Goal: Information Seeking & Learning: Learn about a topic

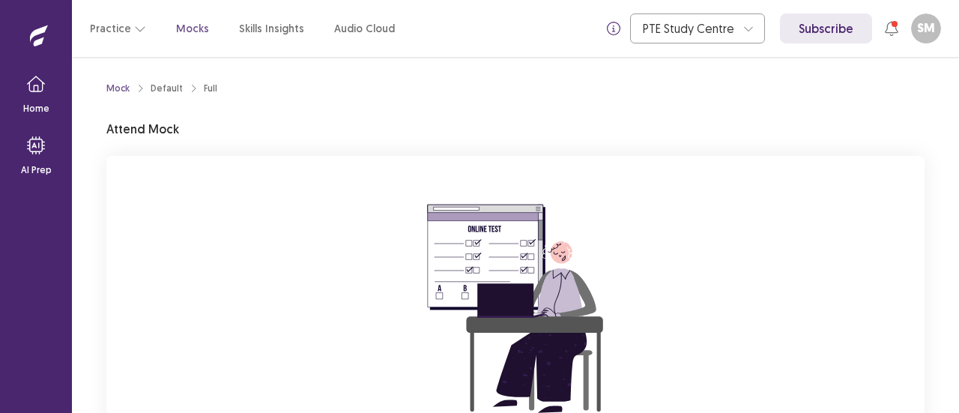
scroll to position [178, 0]
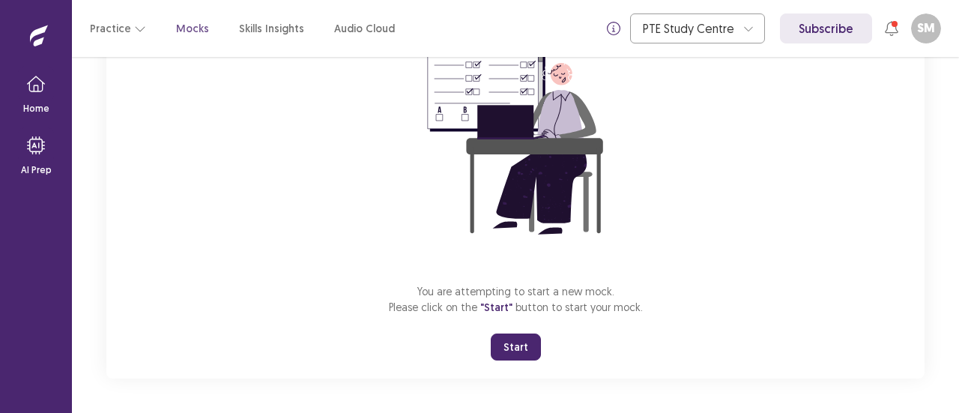
click at [522, 349] on button "Start" at bounding box center [516, 347] width 50 height 27
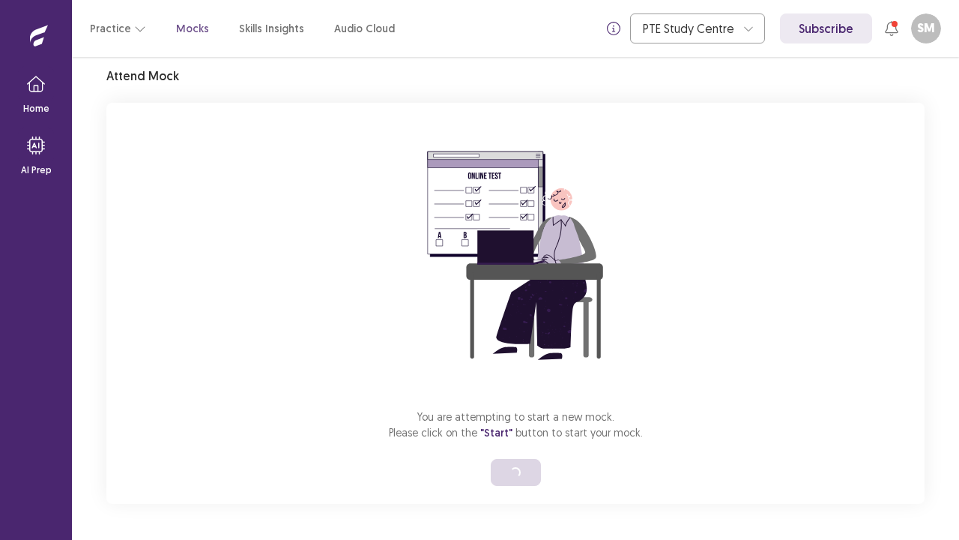
scroll to position [52, 0]
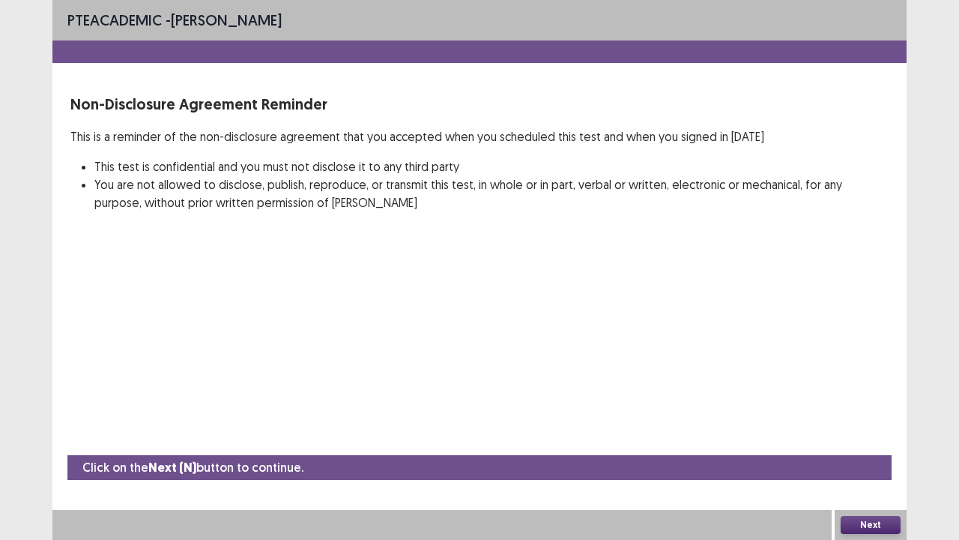
click at [867, 412] on button "Next" at bounding box center [871, 525] width 60 height 18
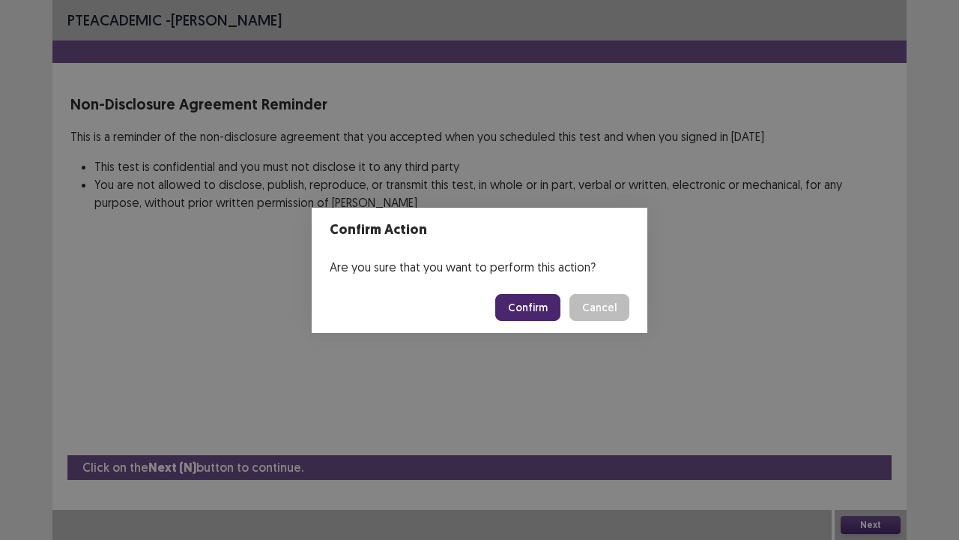
click at [537, 308] on button "Confirm" at bounding box center [527, 307] width 65 height 27
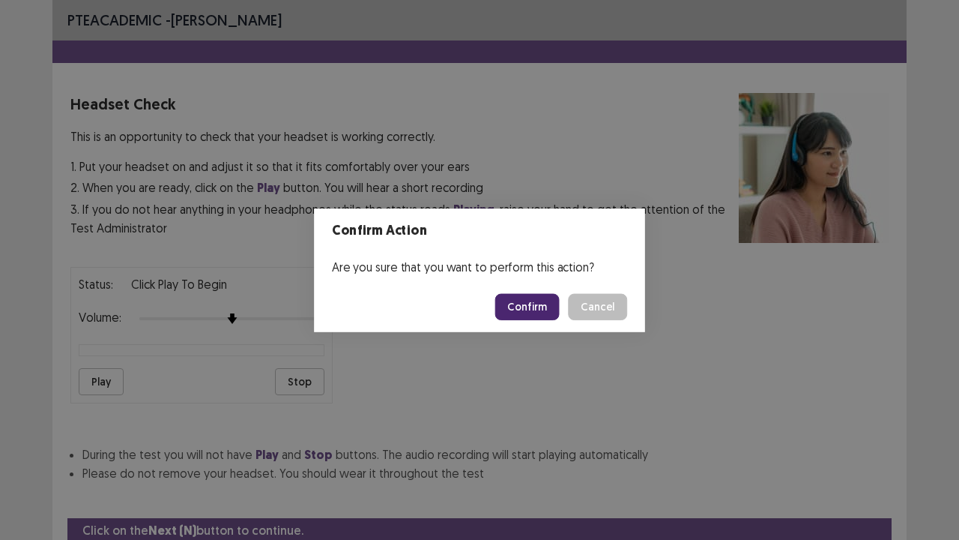
scroll to position [55, 0]
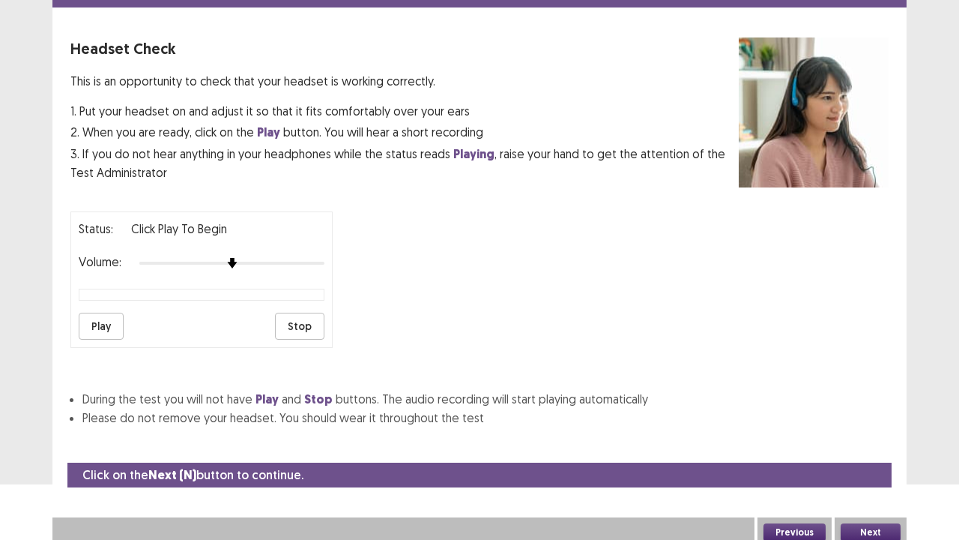
click at [105, 316] on button "Play" at bounding box center [101, 326] width 45 height 27
click at [878, 412] on button "Next" at bounding box center [871, 532] width 60 height 18
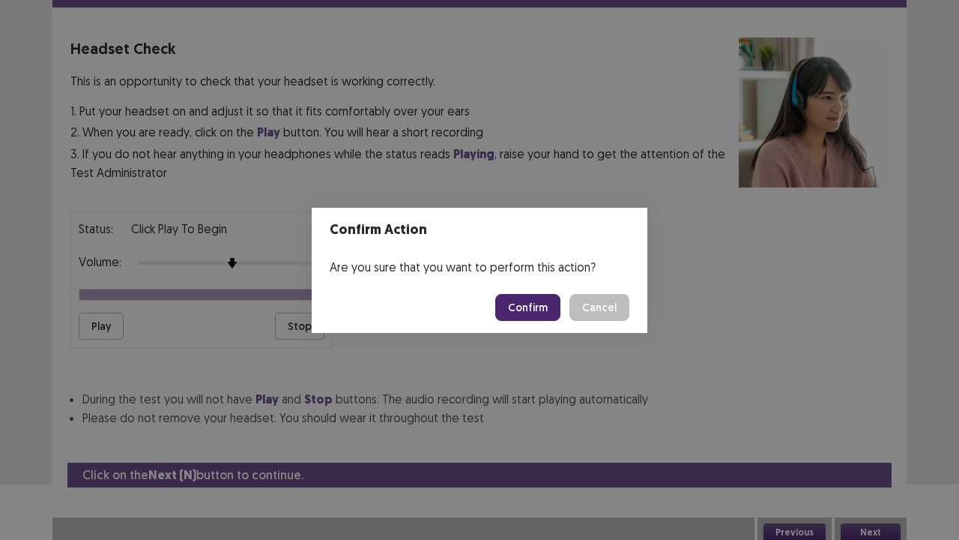
click at [532, 306] on button "Confirm" at bounding box center [527, 307] width 65 height 27
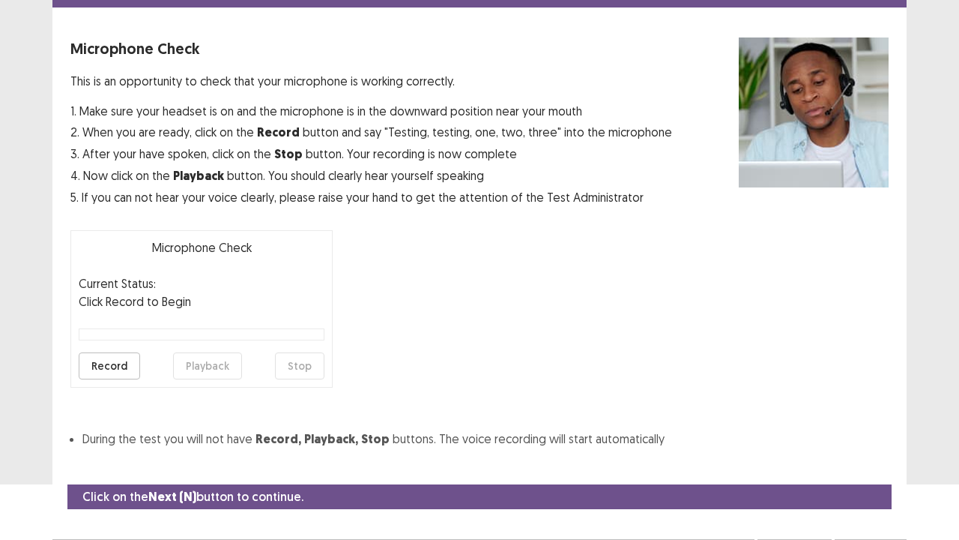
scroll to position [82, 0]
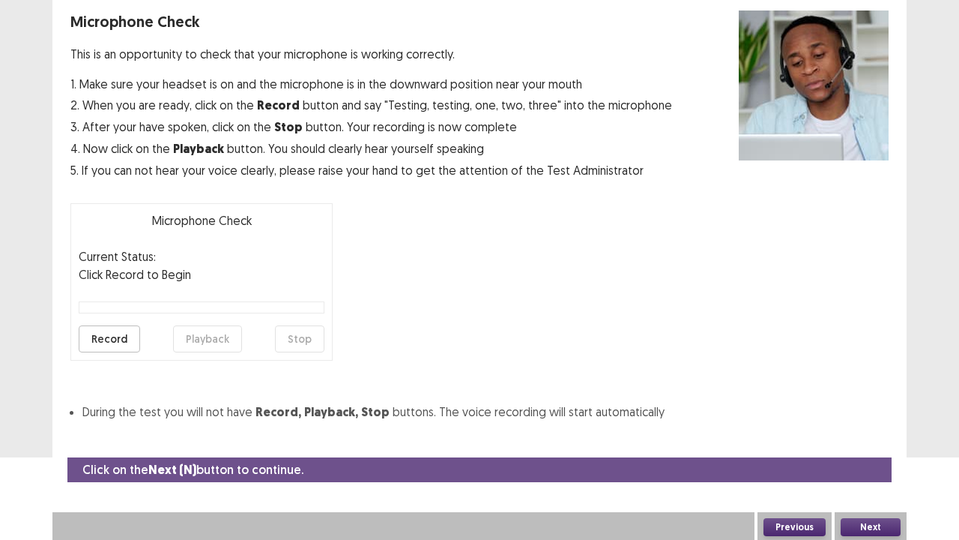
click at [109, 338] on button "Record" at bounding box center [109, 338] width 61 height 27
click at [208, 340] on button "Playback" at bounding box center [207, 338] width 69 height 27
click at [851, 412] on button "Next" at bounding box center [871, 527] width 60 height 18
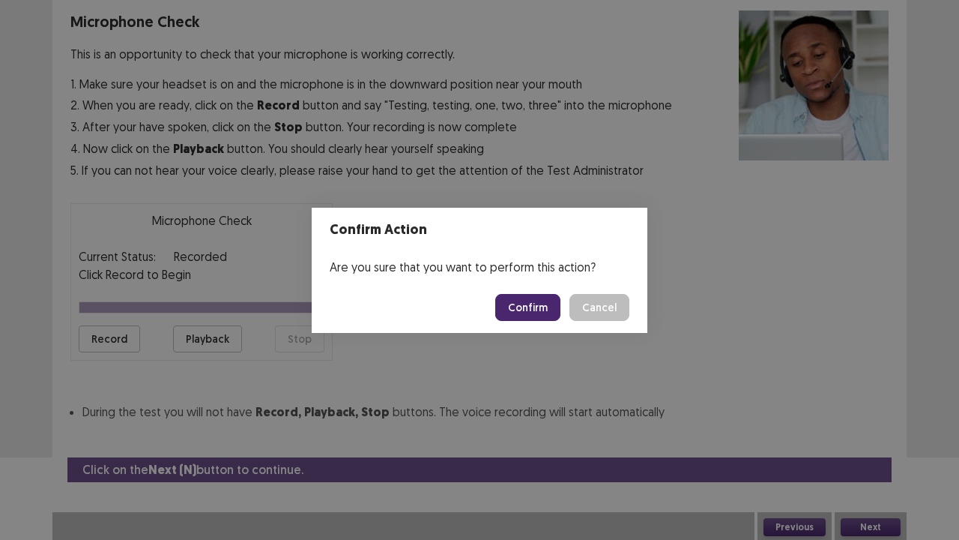
click at [526, 309] on button "Confirm" at bounding box center [527, 307] width 65 height 27
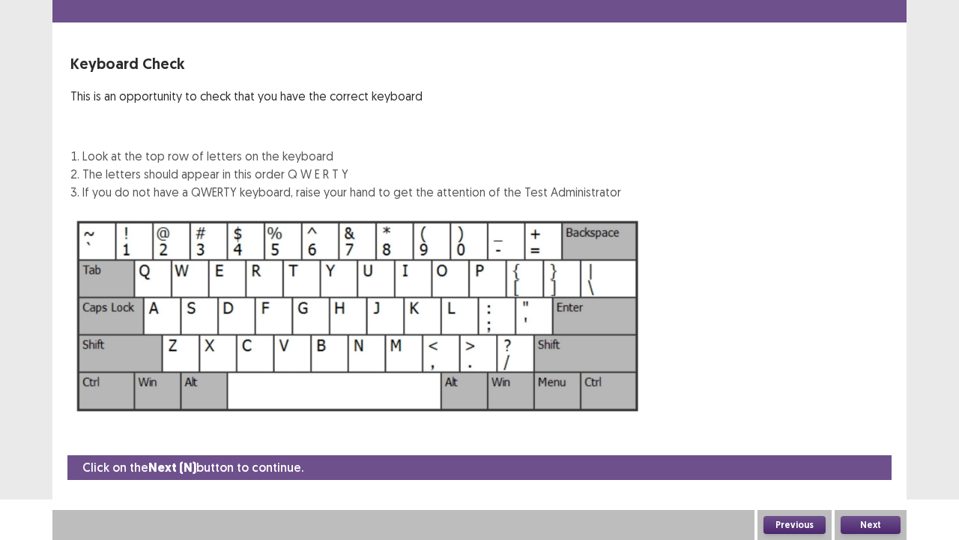
scroll to position [40, 0]
click at [877, 412] on button "Next" at bounding box center [871, 525] width 60 height 18
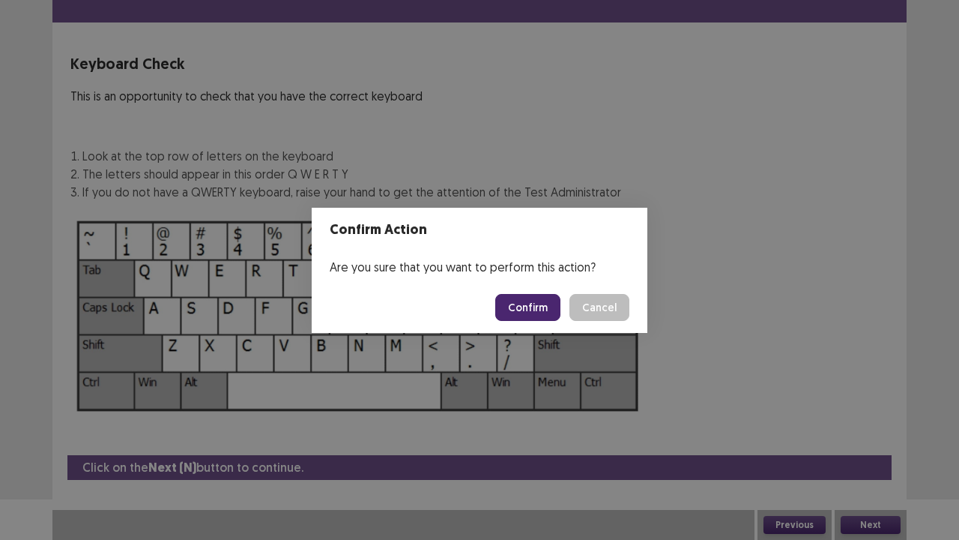
click at [529, 310] on button "Confirm" at bounding box center [527, 307] width 65 height 27
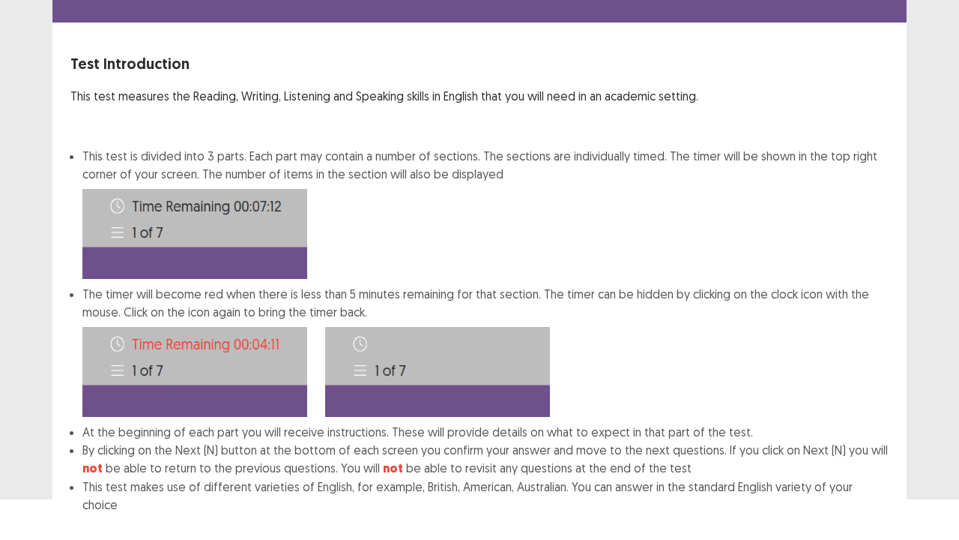
scroll to position [116, 0]
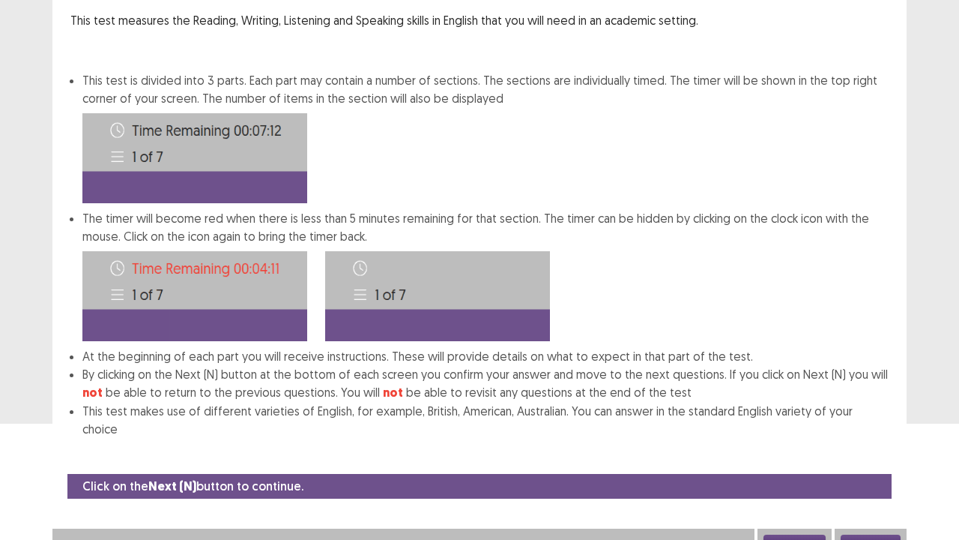
click at [865, 412] on button "Next" at bounding box center [871, 543] width 60 height 18
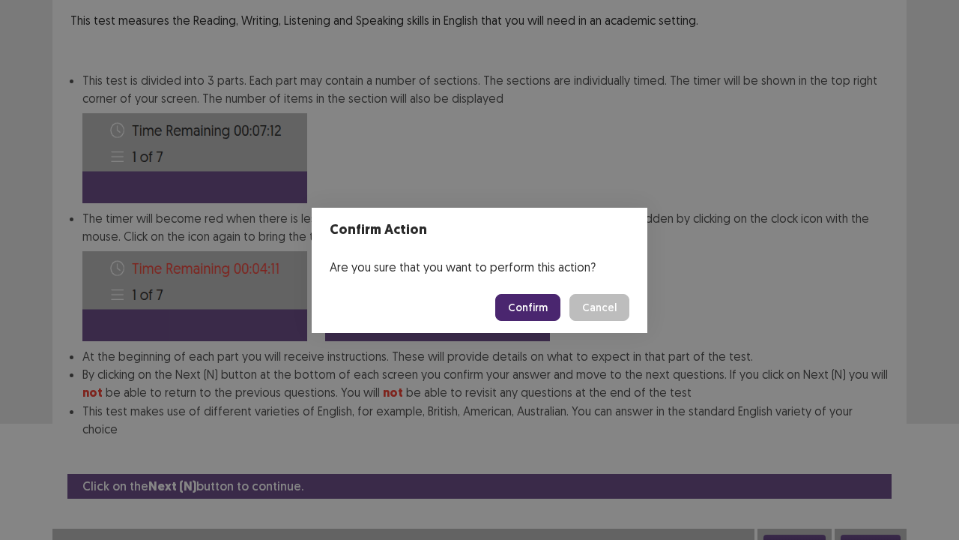
click at [531, 304] on button "Confirm" at bounding box center [527, 307] width 65 height 27
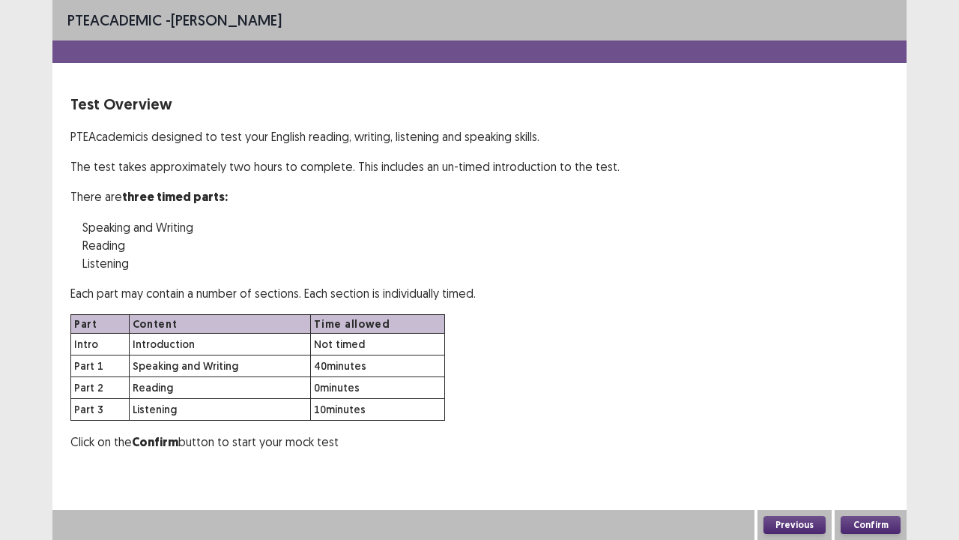
scroll to position [0, 0]
drag, startPoint x: 531, startPoint y: 304, endPoint x: 700, endPoint y: 403, distance: 196.2
click at [700, 403] on div "Test Overview PTE Academic is designed to test your English reading, writing, l…" at bounding box center [479, 272] width 818 height 358
click at [875, 412] on button "Confirm" at bounding box center [871, 525] width 60 height 18
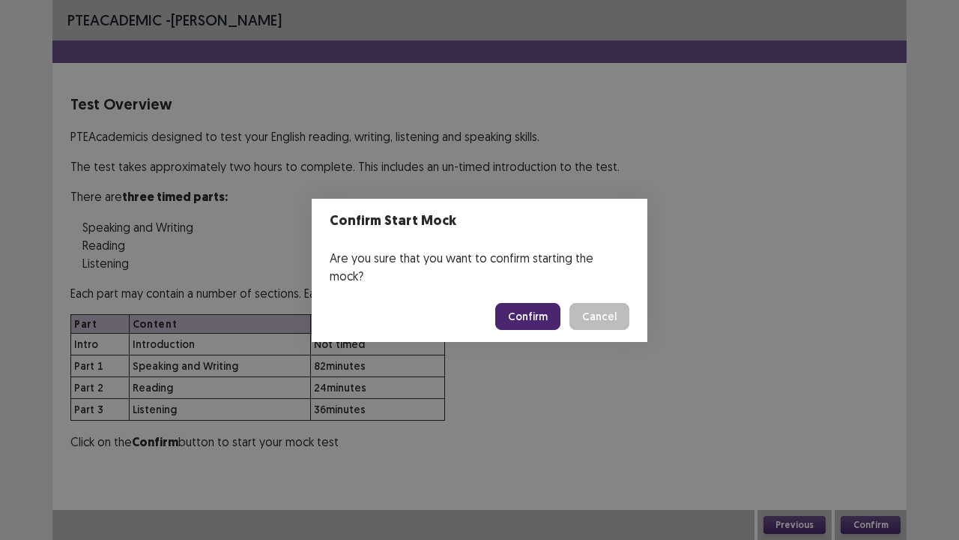
click at [540, 307] on button "Confirm" at bounding box center [527, 316] width 65 height 27
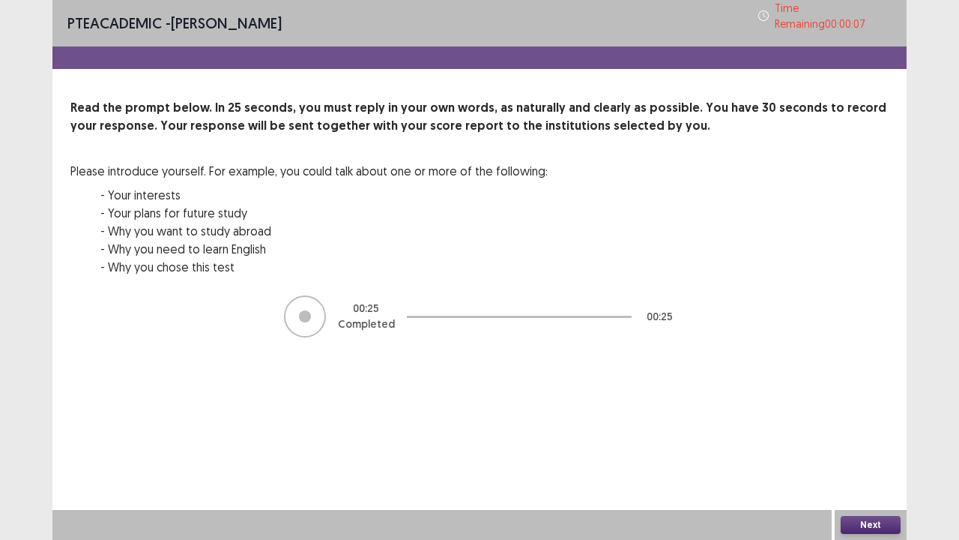
click at [875, 412] on button "Next" at bounding box center [871, 525] width 60 height 18
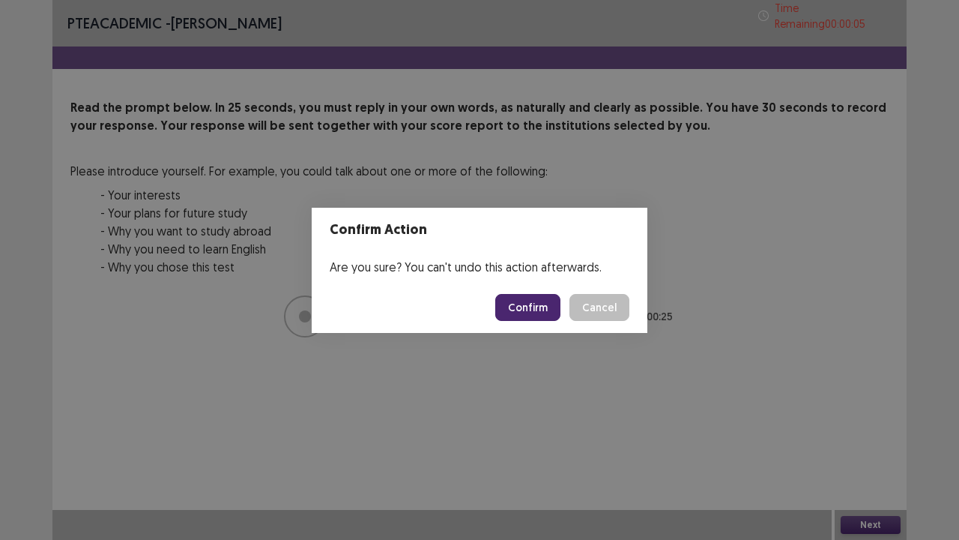
click at [522, 308] on button "Confirm" at bounding box center [527, 307] width 65 height 27
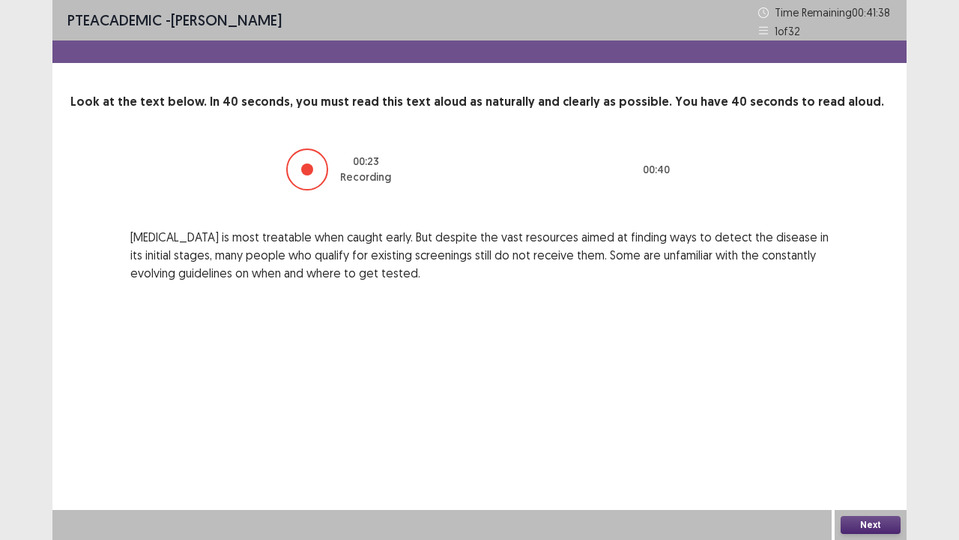
click at [867, 412] on button "Next" at bounding box center [871, 525] width 60 height 18
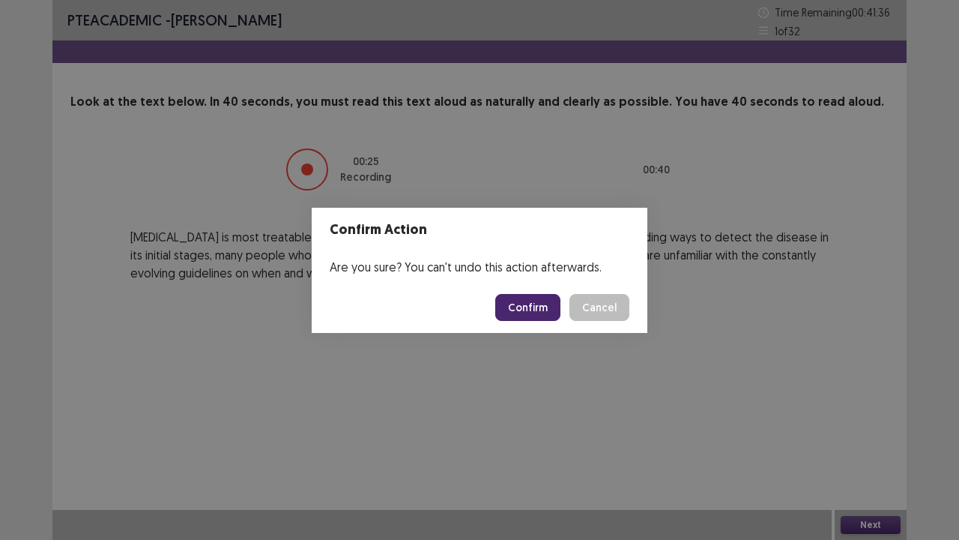
click at [537, 308] on button "Confirm" at bounding box center [527, 307] width 65 height 27
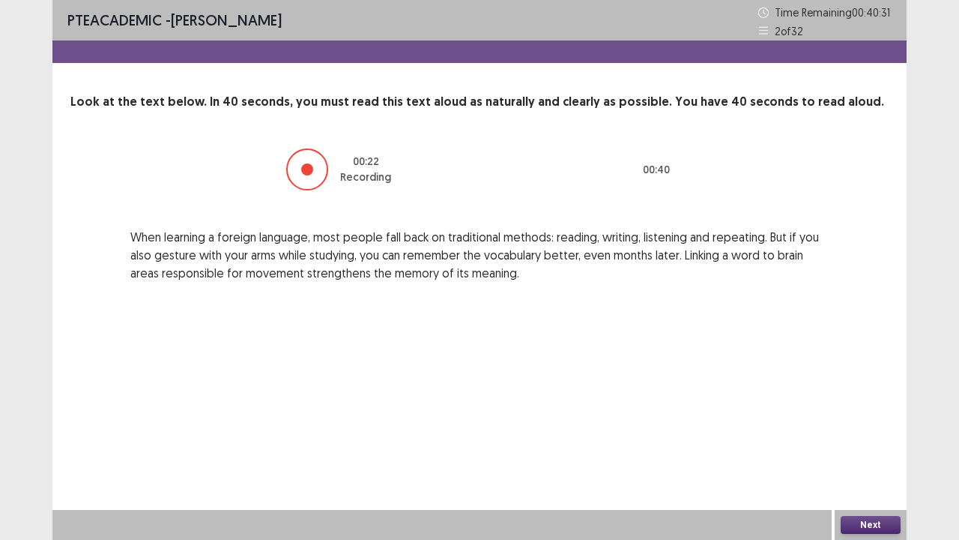
click at [869, 412] on button "Next" at bounding box center [871, 525] width 60 height 18
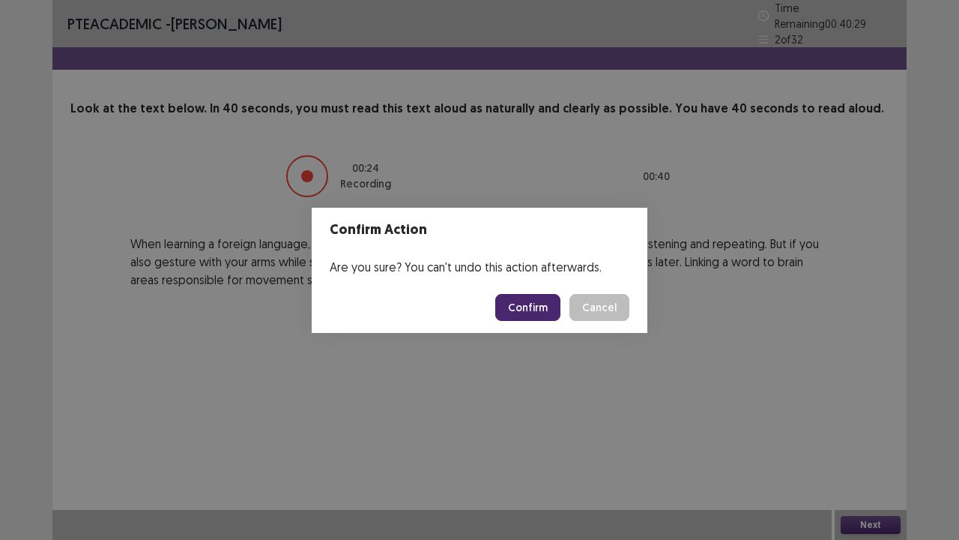
click at [535, 309] on button "Confirm" at bounding box center [527, 307] width 65 height 27
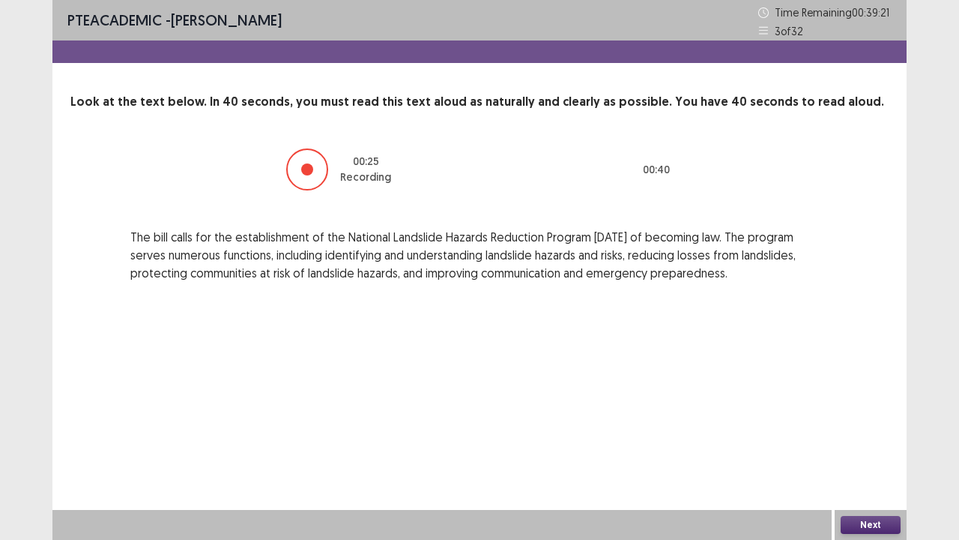
click at [869, 412] on button "Next" at bounding box center [871, 525] width 60 height 18
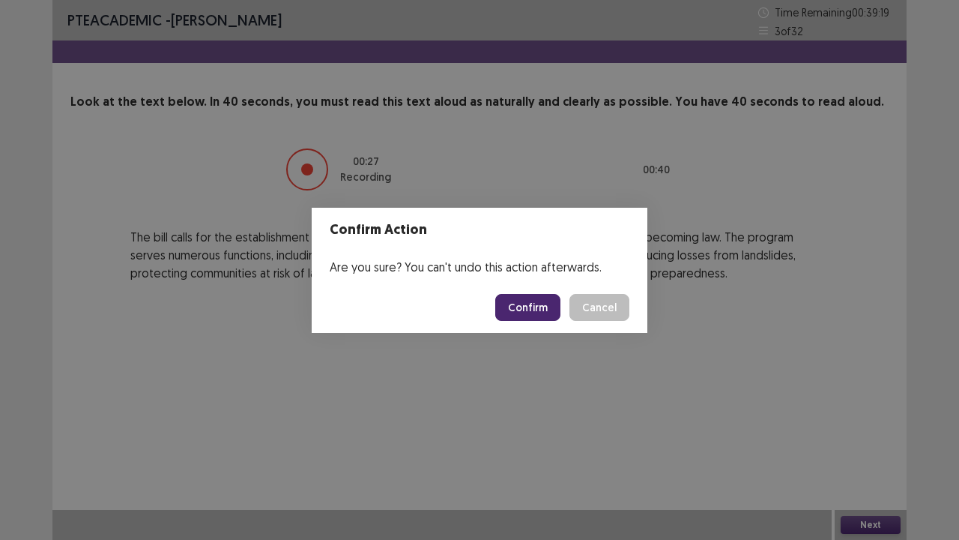
click at [522, 301] on button "Confirm" at bounding box center [527, 307] width 65 height 27
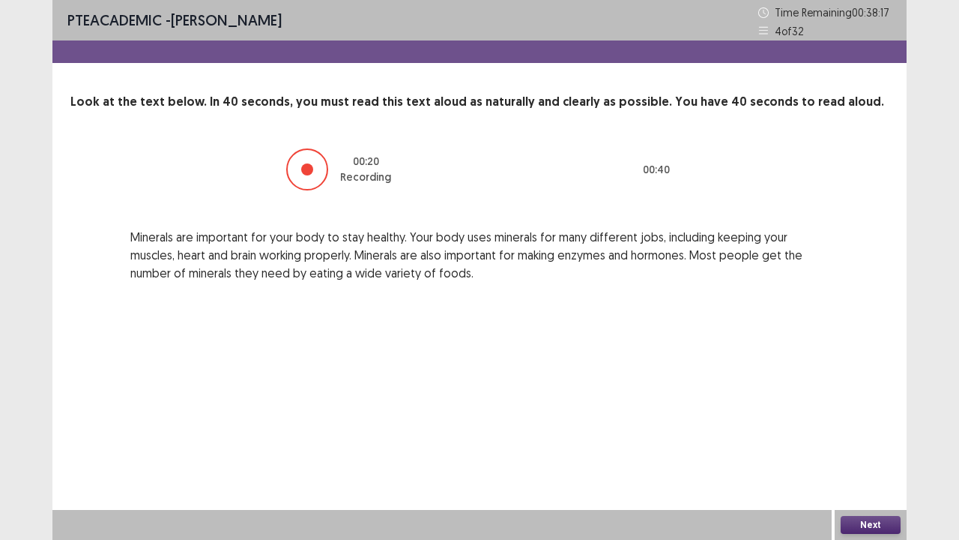
click at [881, 412] on button "Next" at bounding box center [871, 525] width 60 height 18
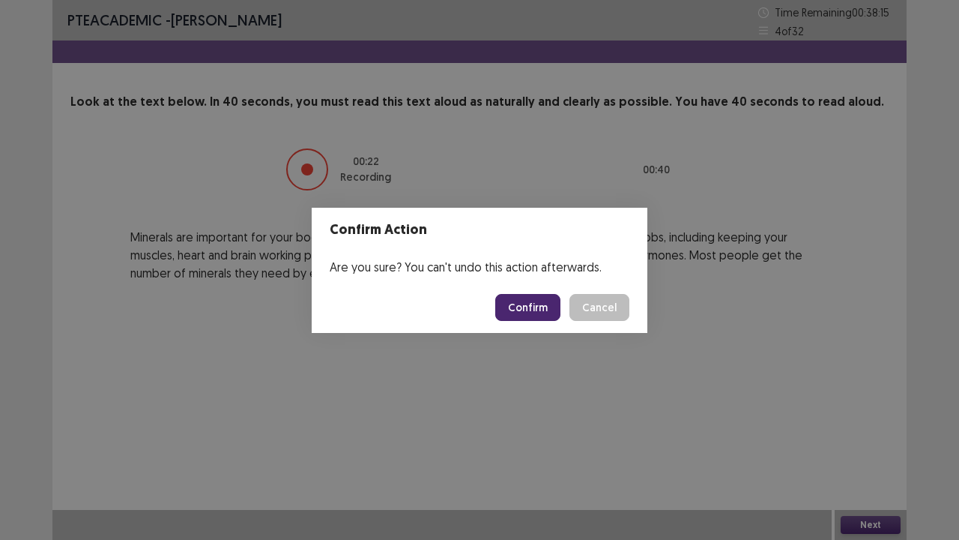
click at [535, 309] on button "Confirm" at bounding box center [527, 307] width 65 height 27
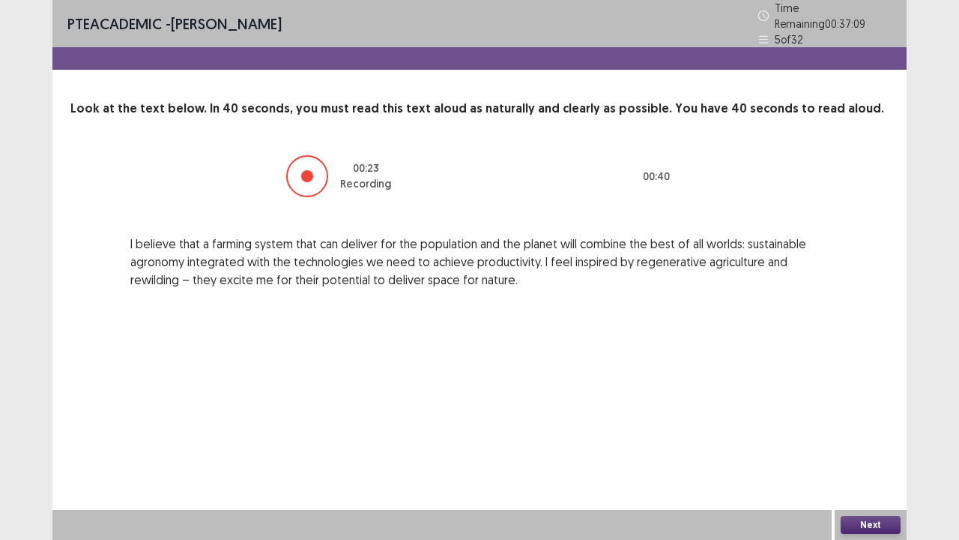
click at [866, 412] on button "Next" at bounding box center [871, 525] width 60 height 18
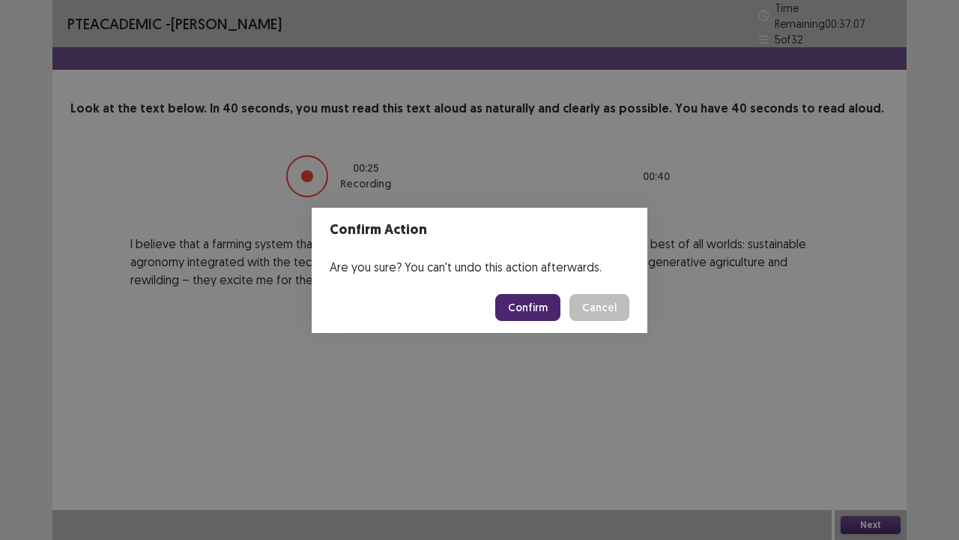
click at [546, 313] on button "Confirm" at bounding box center [527, 307] width 65 height 27
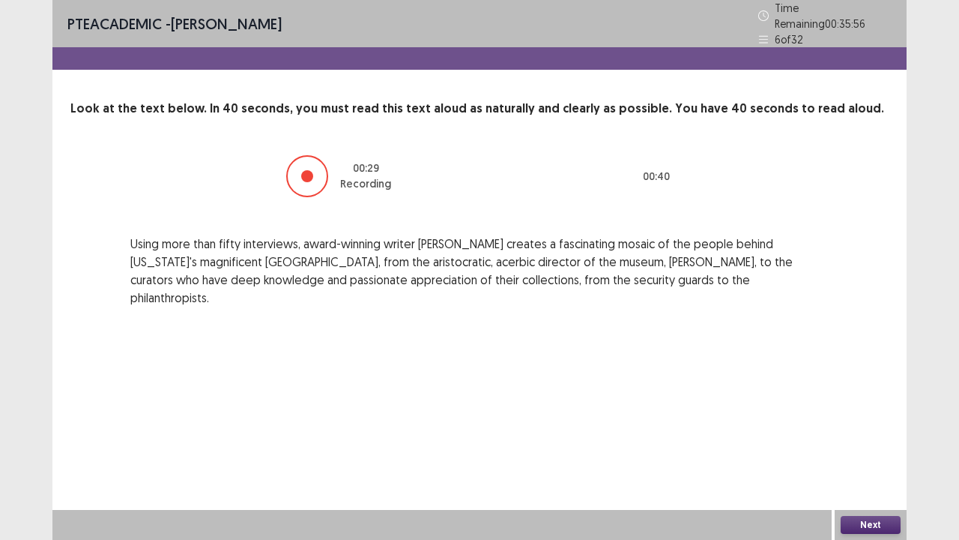
click at [867, 412] on button "Next" at bounding box center [871, 525] width 60 height 18
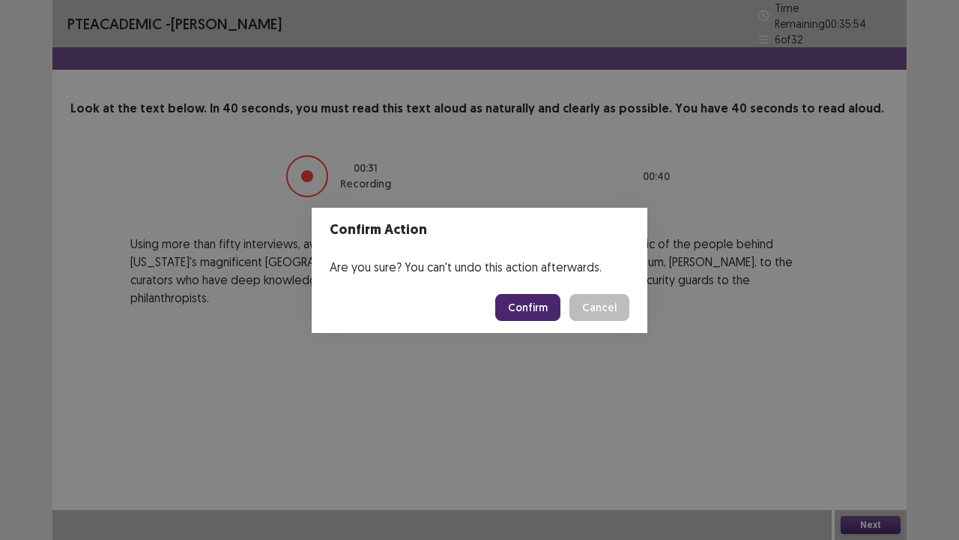
click at [535, 305] on button "Confirm" at bounding box center [527, 307] width 65 height 27
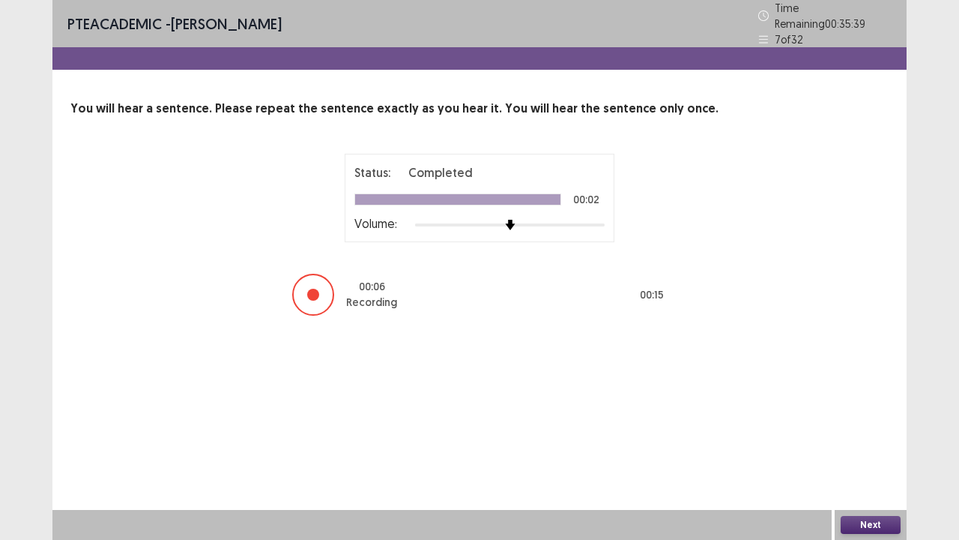
click at [866, 412] on button "Next" at bounding box center [871, 525] width 60 height 18
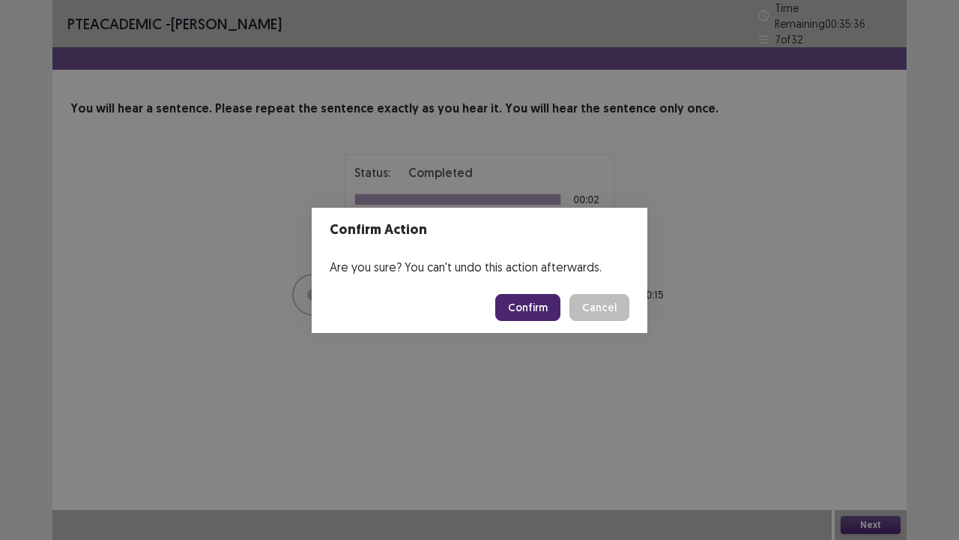
click at [536, 309] on button "Confirm" at bounding box center [527, 307] width 65 height 27
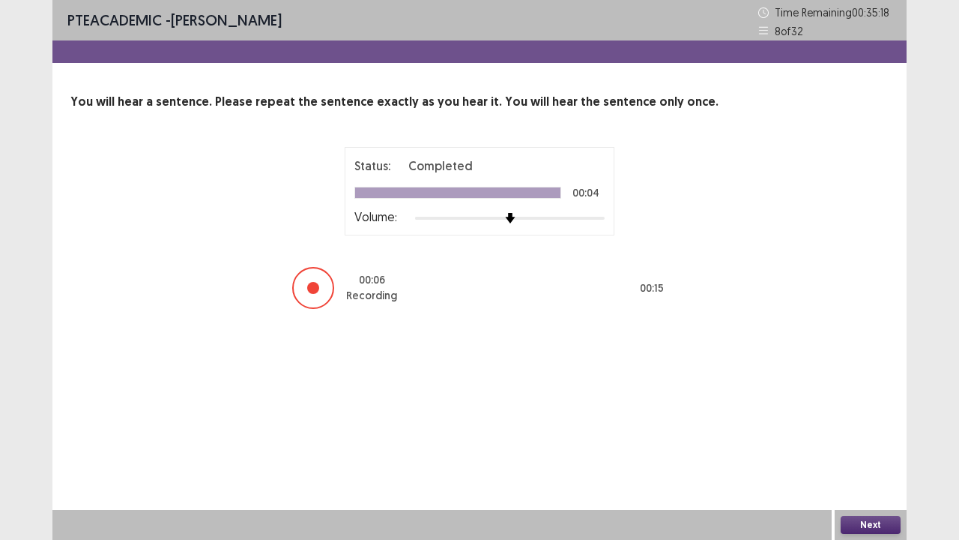
click at [859, 412] on button "Next" at bounding box center [871, 525] width 60 height 18
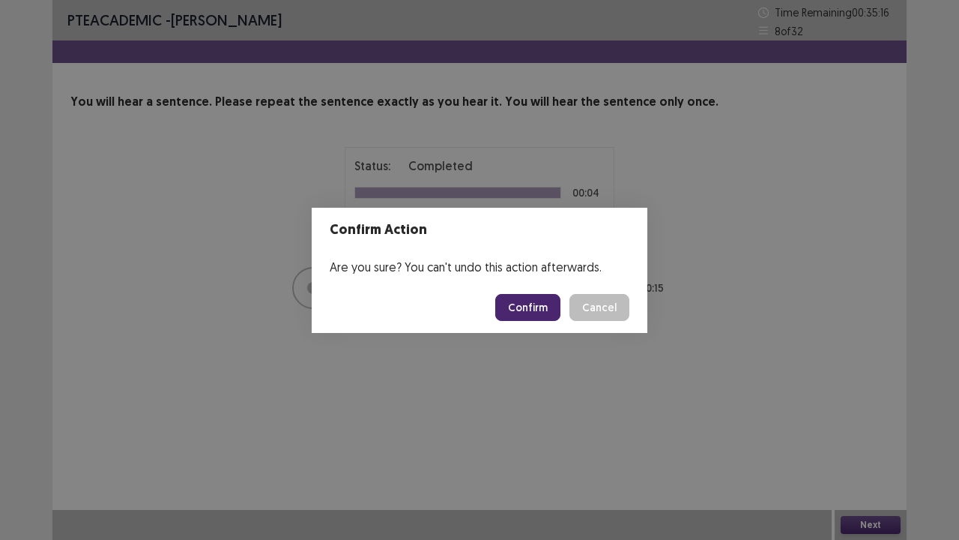
click at [538, 298] on button "Confirm" at bounding box center [527, 307] width 65 height 27
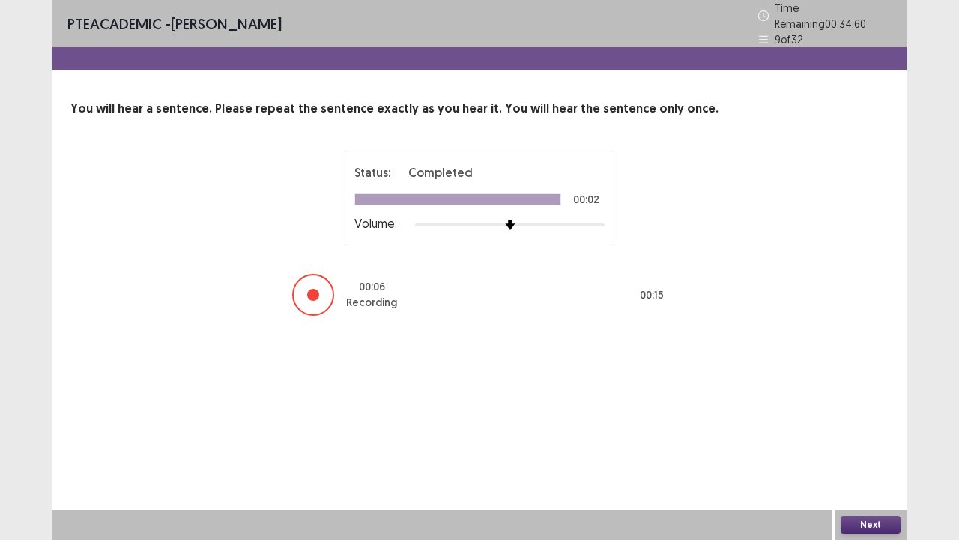
click at [868, 412] on button "Next" at bounding box center [871, 525] width 60 height 18
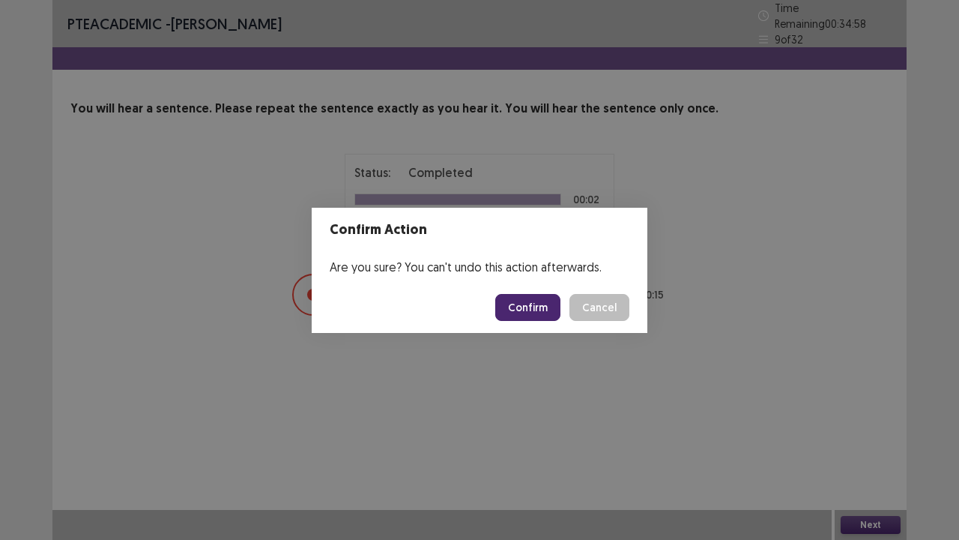
click at [531, 307] on button "Confirm" at bounding box center [527, 307] width 65 height 27
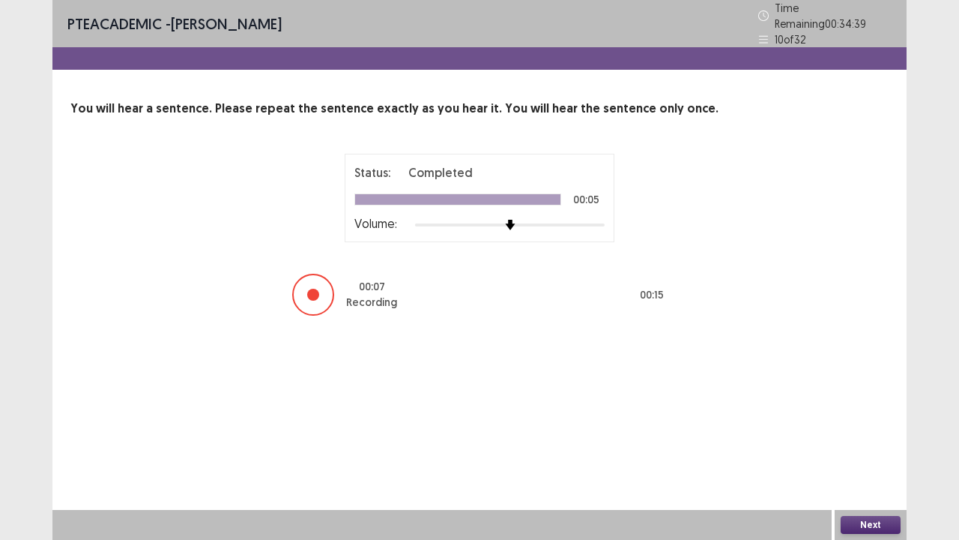
click at [879, 412] on button "Next" at bounding box center [871, 525] width 60 height 18
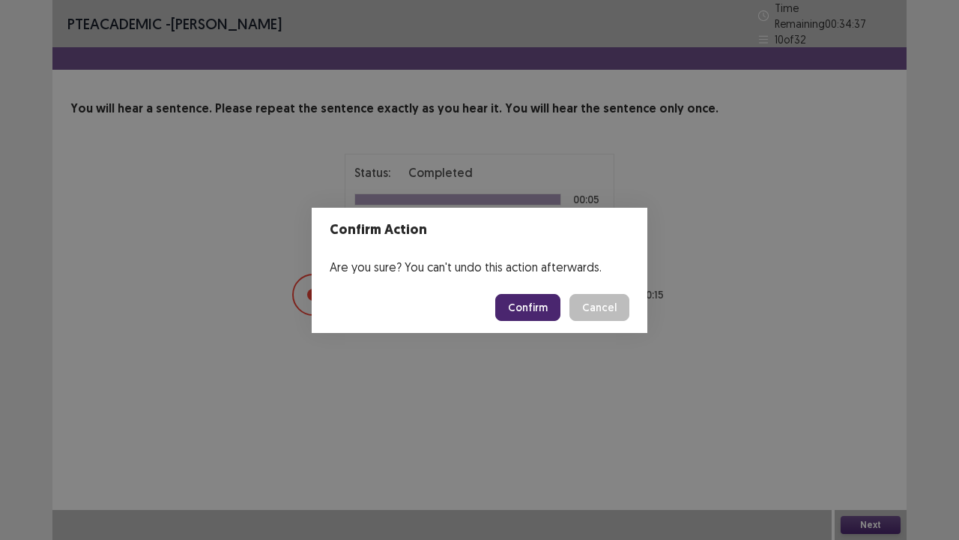
click at [534, 309] on button "Confirm" at bounding box center [527, 307] width 65 height 27
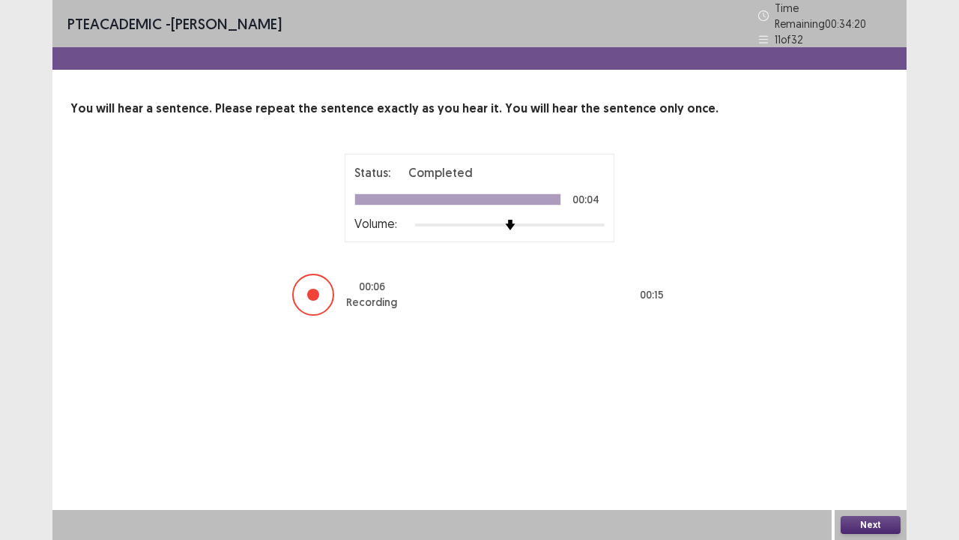
click at [884, 412] on button "Next" at bounding box center [871, 525] width 60 height 18
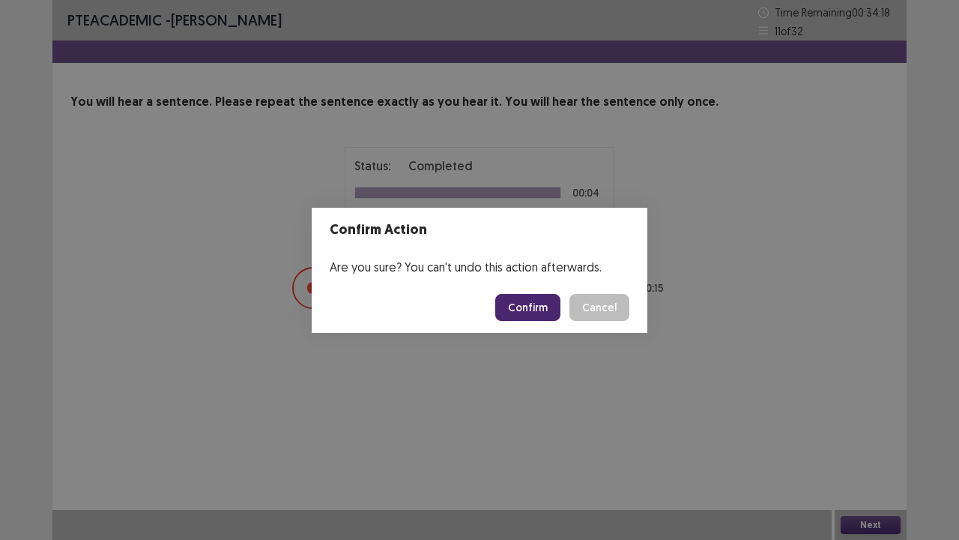
click at [516, 305] on button "Confirm" at bounding box center [527, 307] width 65 height 27
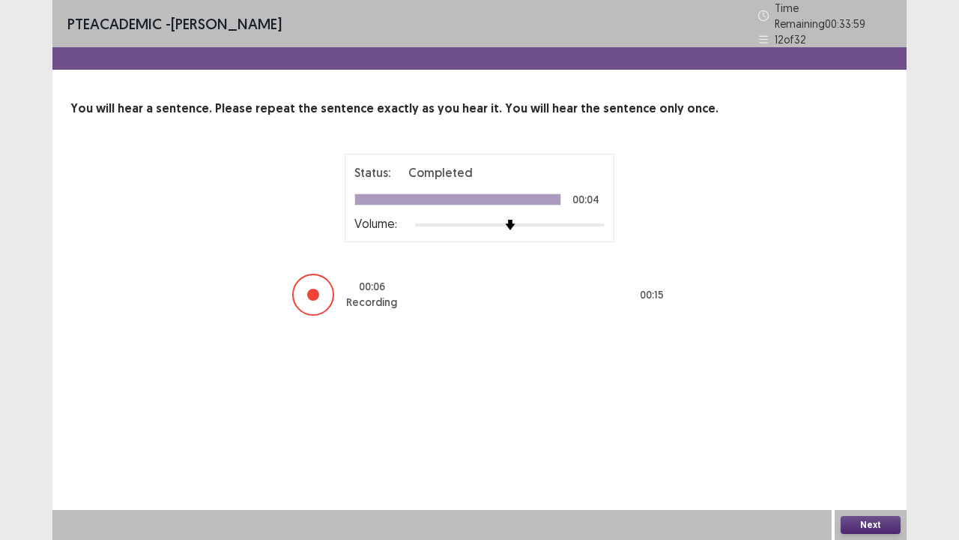
click at [863, 412] on button "Next" at bounding box center [871, 525] width 60 height 18
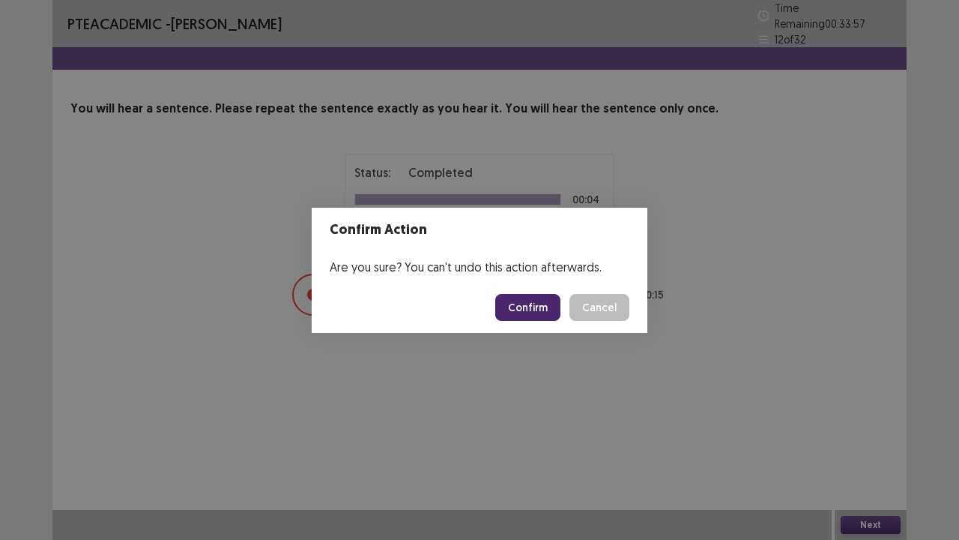
click at [526, 298] on button "Confirm" at bounding box center [527, 307] width 65 height 27
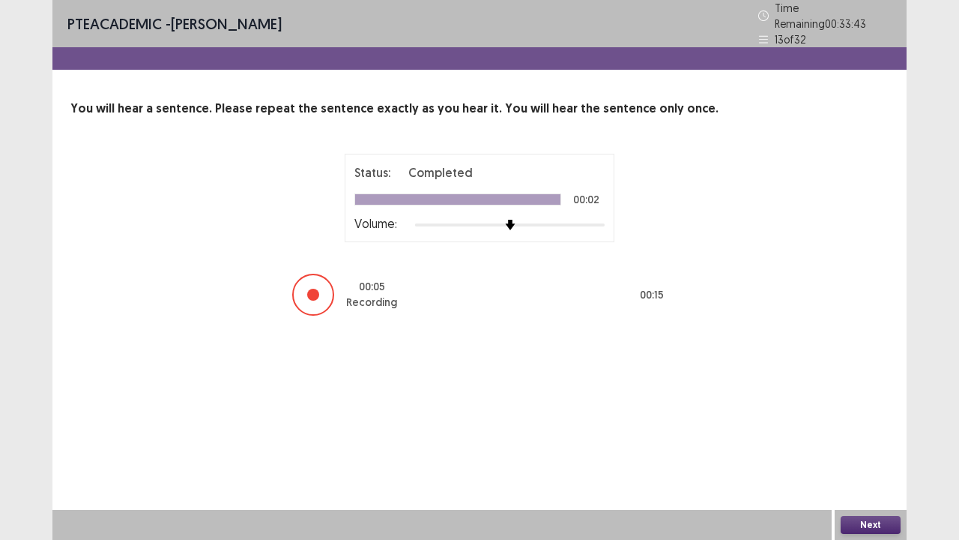
click at [880, 412] on button "Next" at bounding box center [871, 525] width 60 height 18
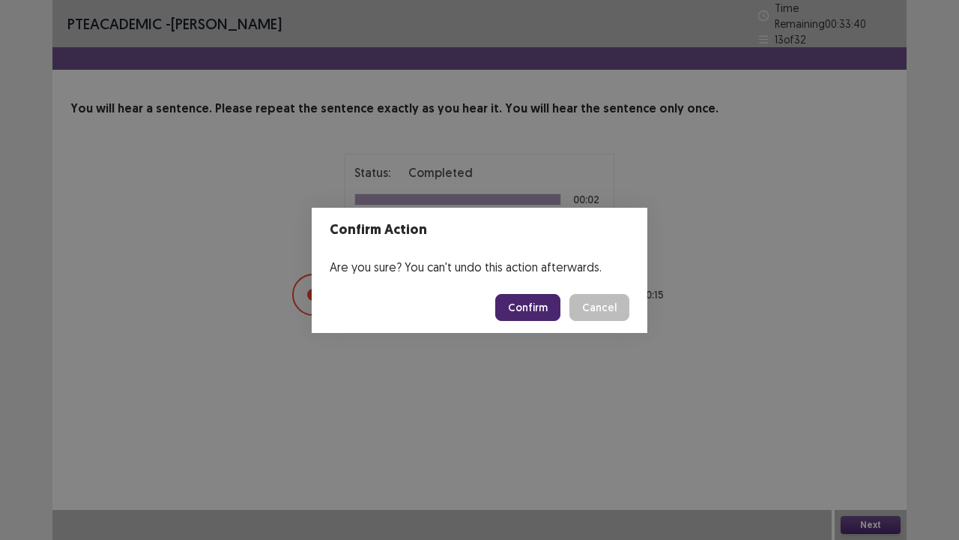
click at [526, 307] on button "Confirm" at bounding box center [527, 307] width 65 height 27
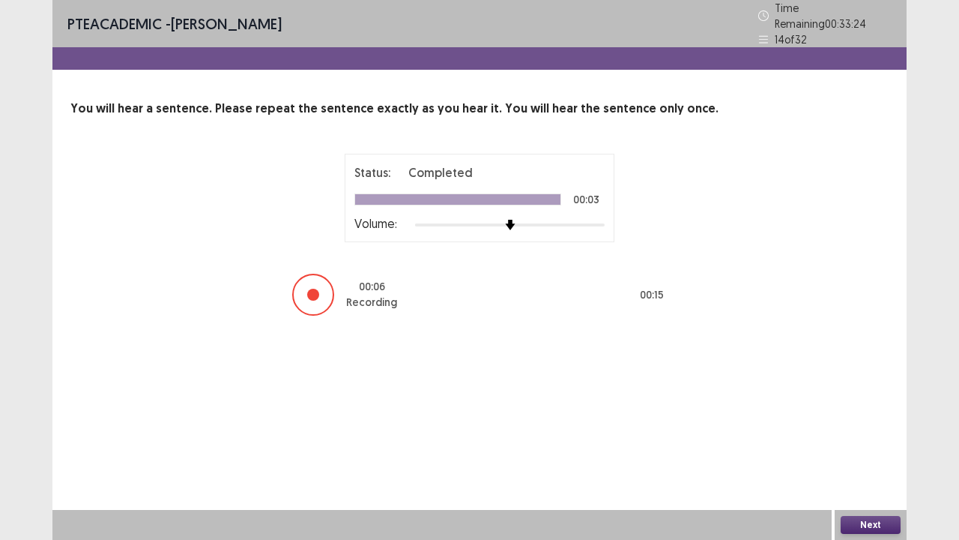
click at [853, 412] on button "Next" at bounding box center [871, 525] width 60 height 18
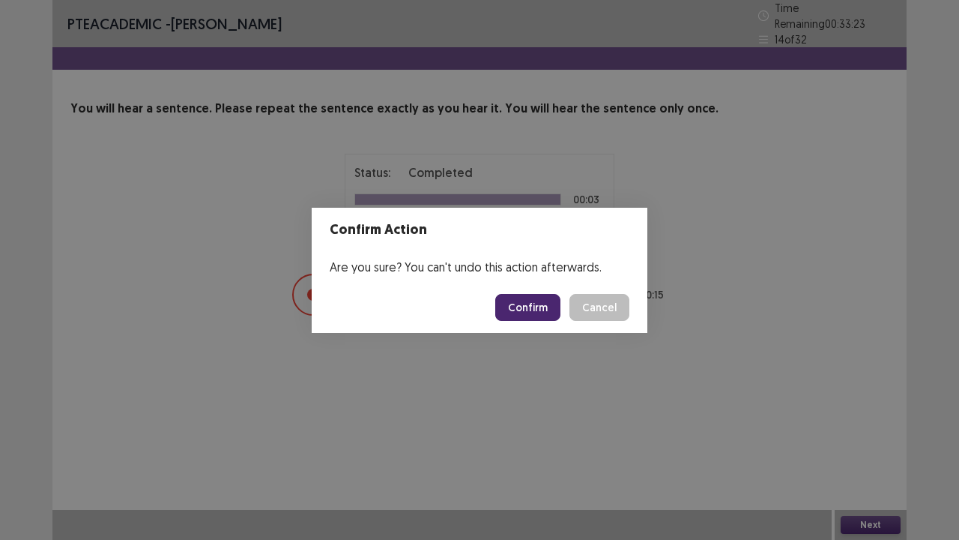
click at [544, 304] on button "Confirm" at bounding box center [527, 307] width 65 height 27
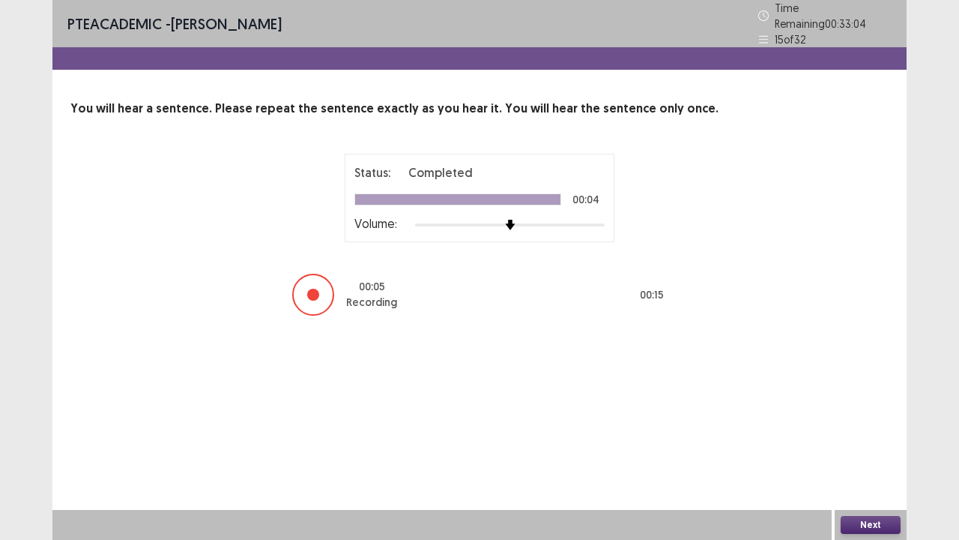
click at [866, 412] on button "Next" at bounding box center [871, 525] width 60 height 18
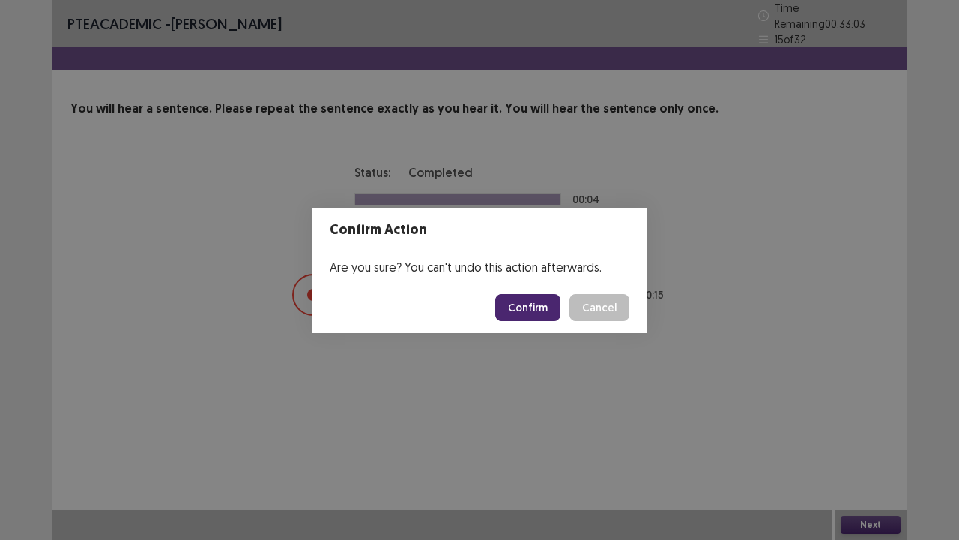
click at [530, 307] on button "Confirm" at bounding box center [527, 307] width 65 height 27
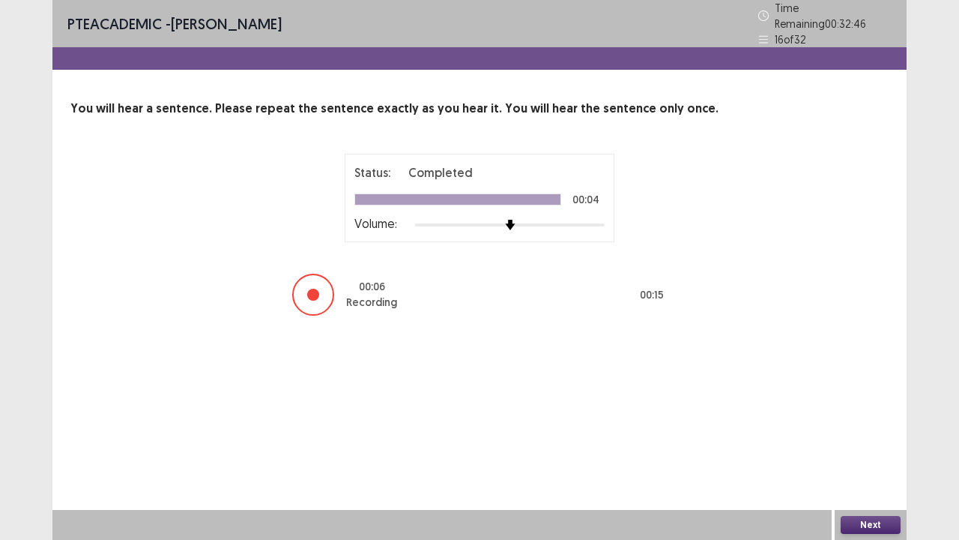
click at [880, 412] on button "Next" at bounding box center [871, 525] width 60 height 18
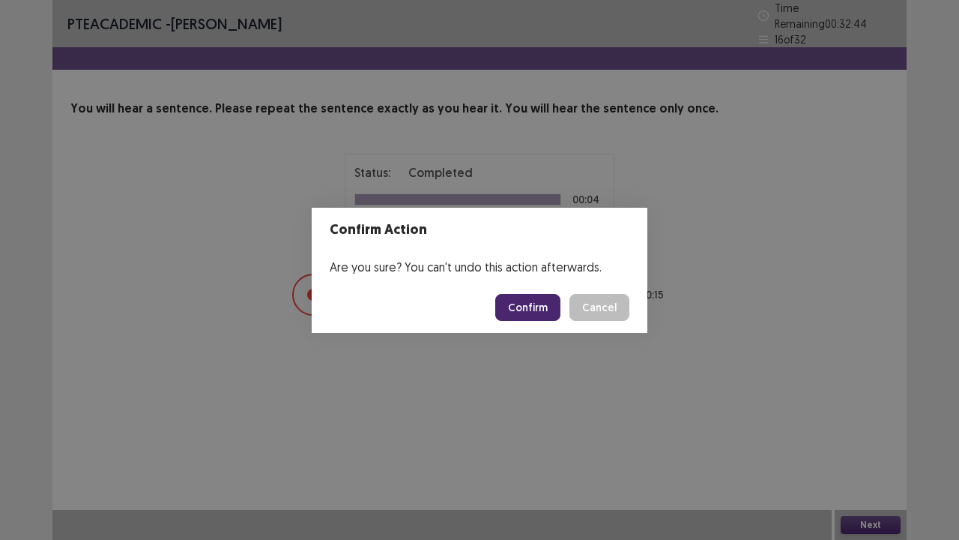
click at [534, 306] on button "Confirm" at bounding box center [527, 307] width 65 height 27
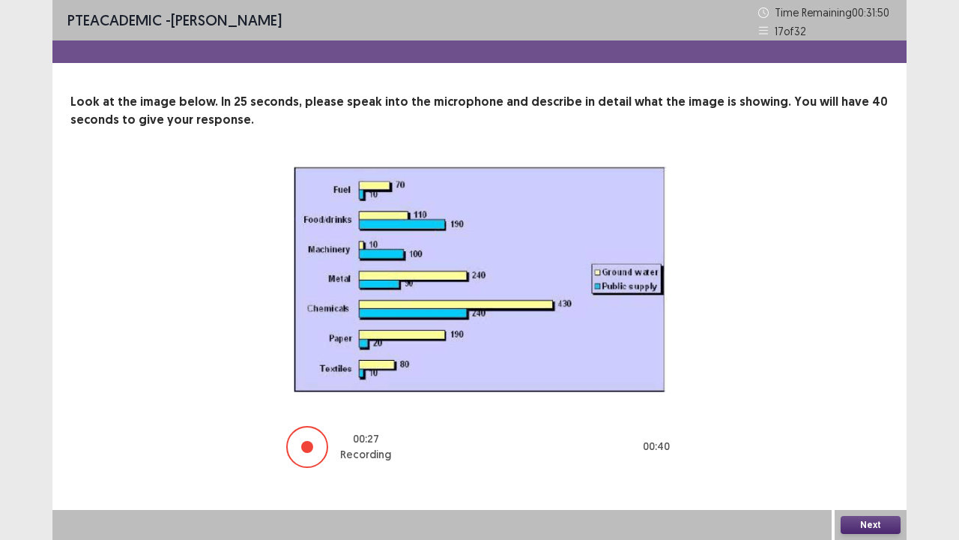
click at [883, 412] on button "Next" at bounding box center [871, 525] width 60 height 18
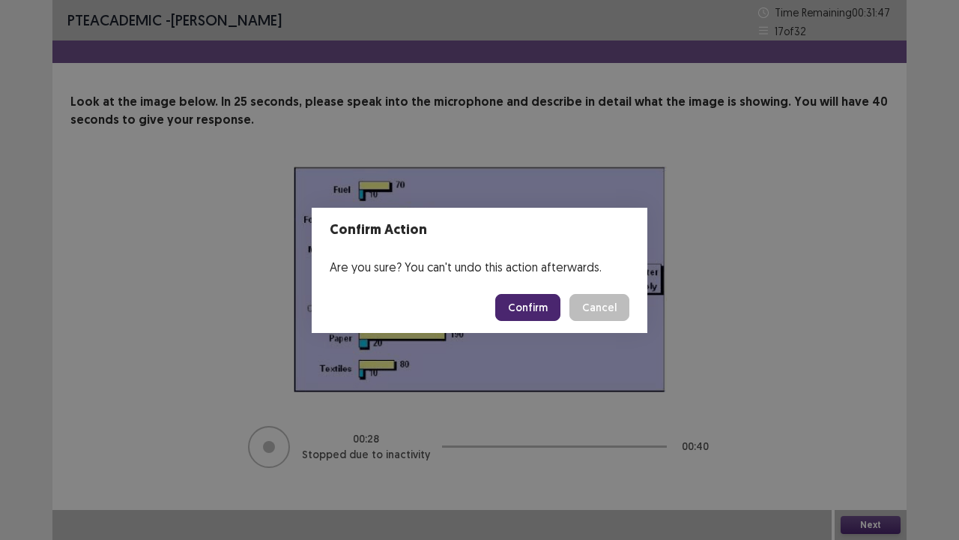
click at [546, 304] on button "Confirm" at bounding box center [527, 307] width 65 height 27
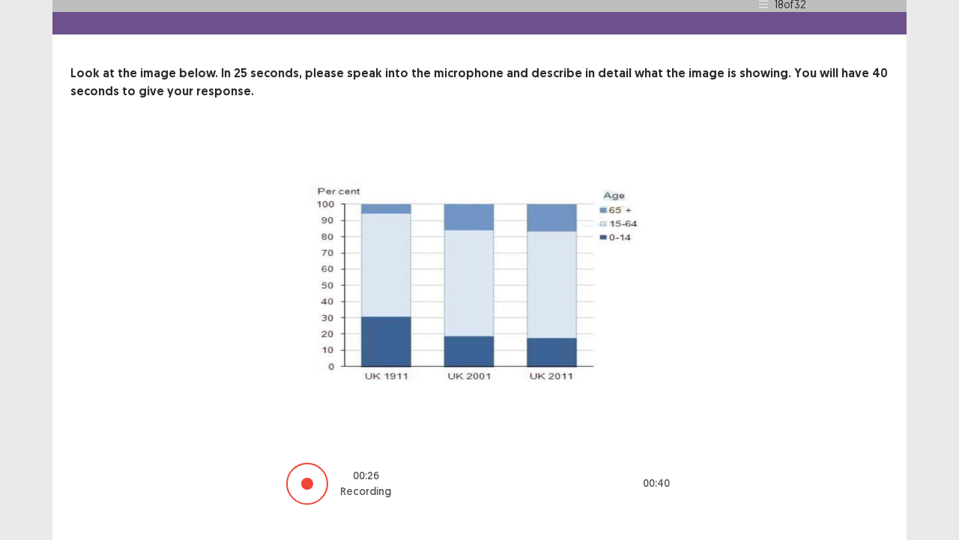
scroll to position [61, 0]
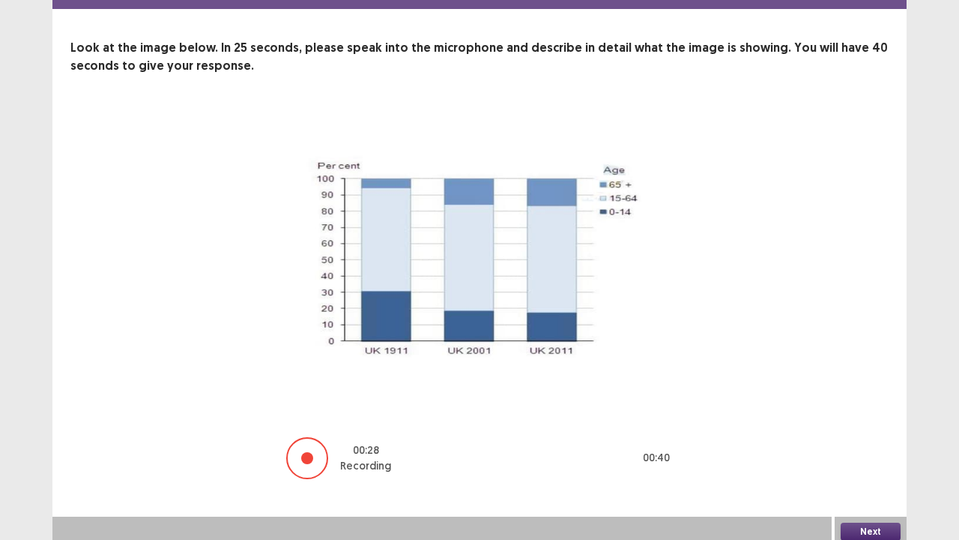
click at [878, 412] on button "Next" at bounding box center [871, 531] width 60 height 18
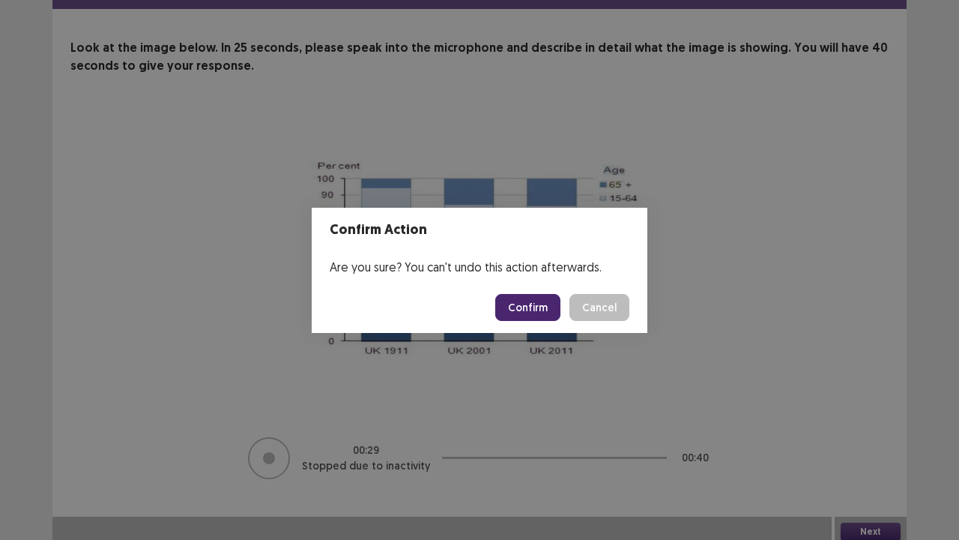
click at [546, 301] on button "Confirm" at bounding box center [527, 307] width 65 height 27
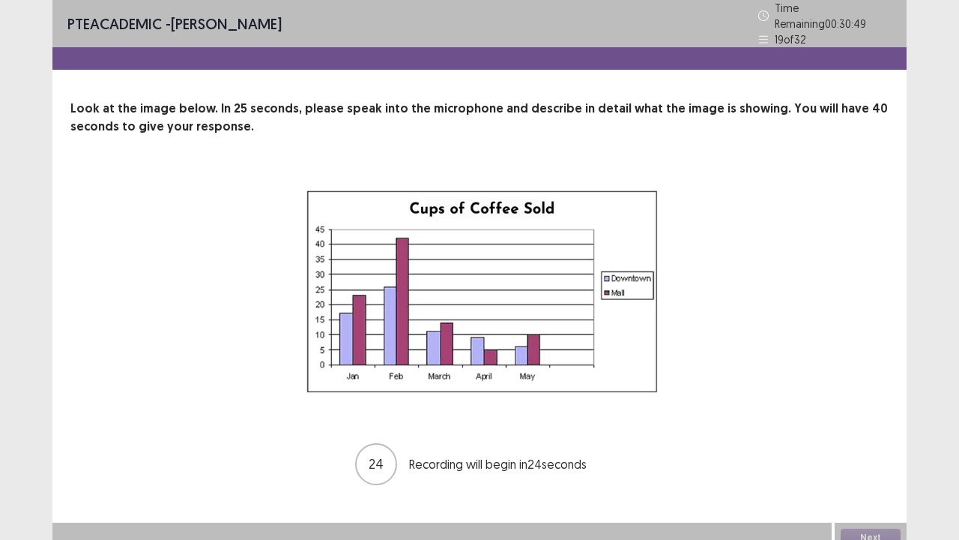
scroll to position [6, 0]
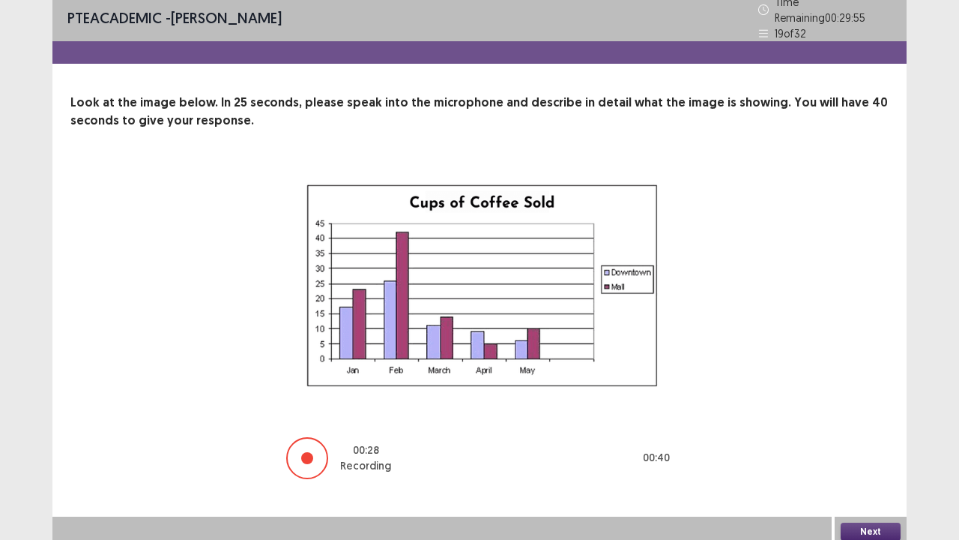
click at [877, 412] on button "Next" at bounding box center [871, 531] width 60 height 18
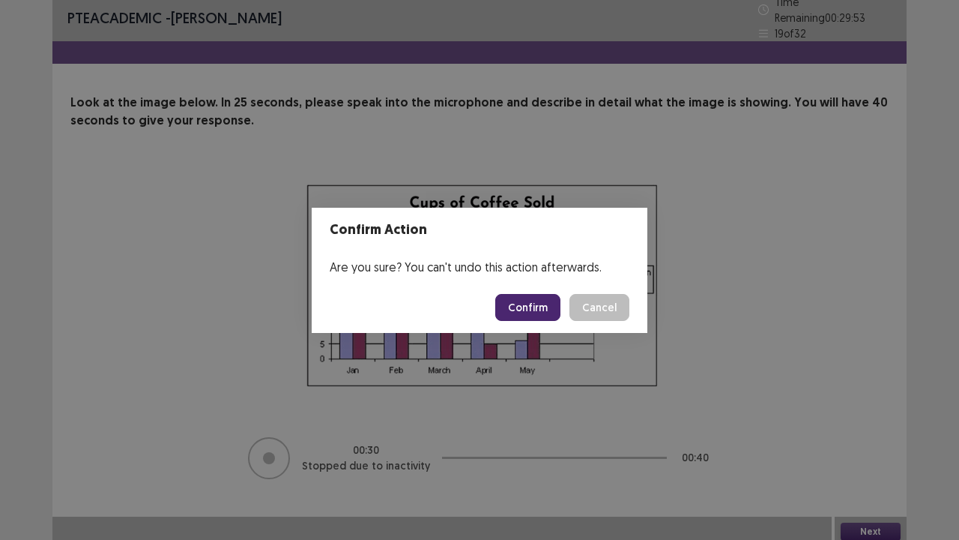
click at [532, 305] on button "Confirm" at bounding box center [527, 307] width 65 height 27
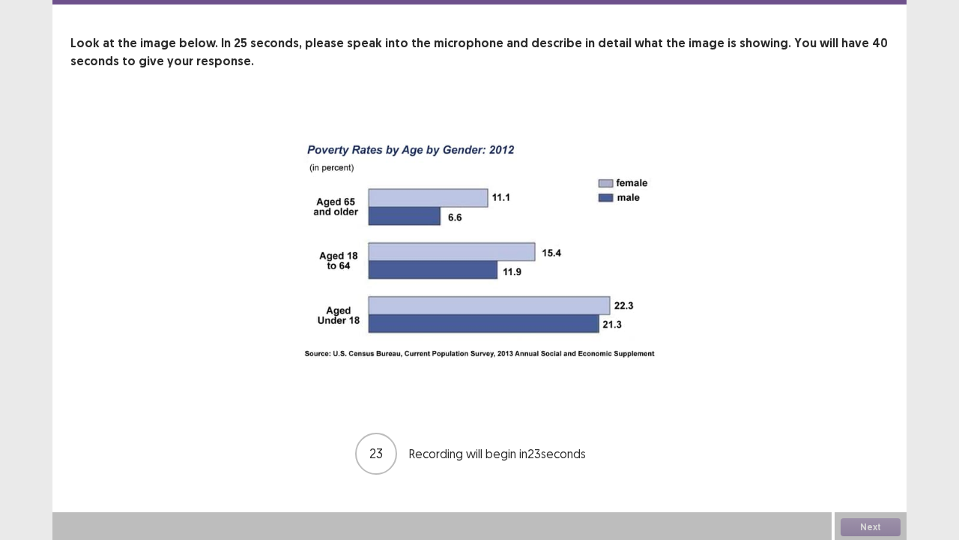
scroll to position [61, 0]
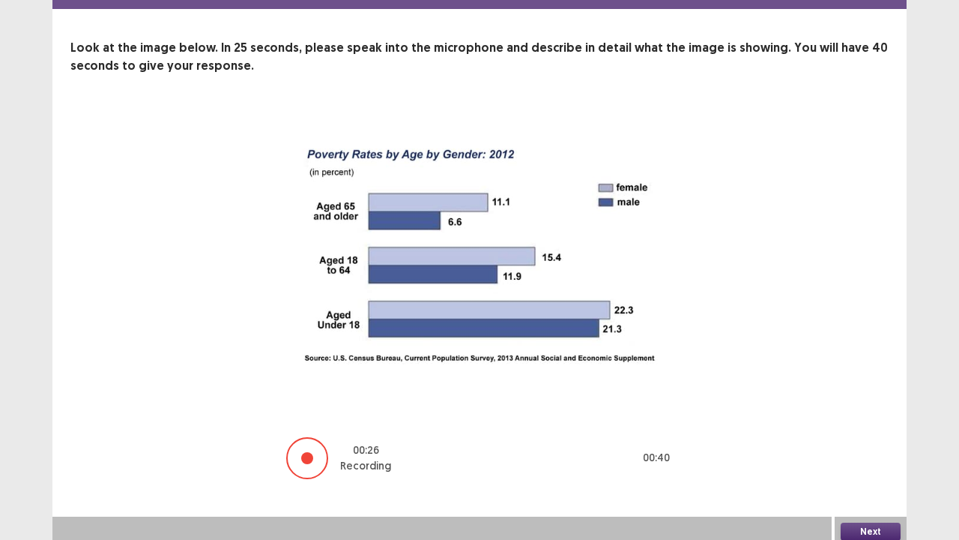
click at [874, 412] on button "Next" at bounding box center [871, 531] width 60 height 18
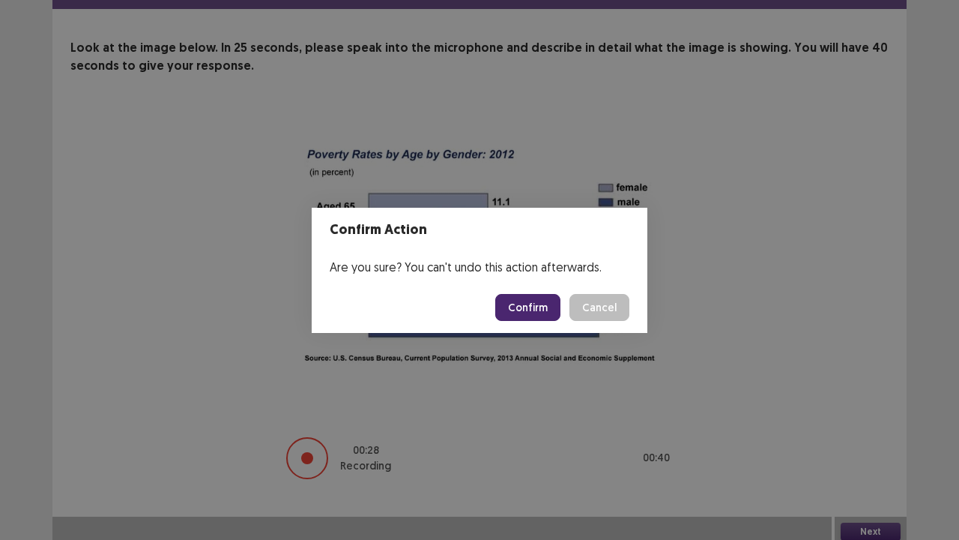
click at [522, 306] on button "Confirm" at bounding box center [527, 307] width 65 height 27
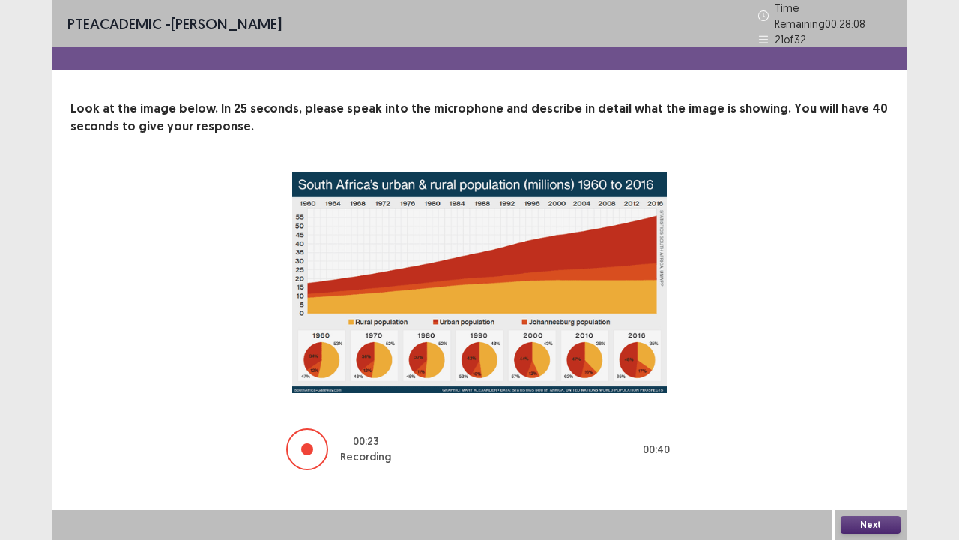
click at [877, 412] on button "Next" at bounding box center [871, 525] width 60 height 18
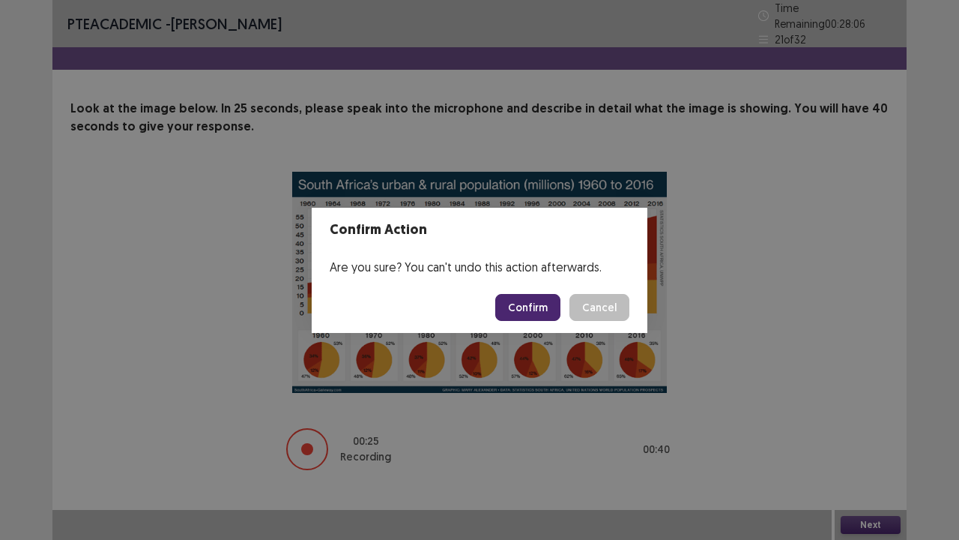
click at [517, 304] on button "Confirm" at bounding box center [527, 307] width 65 height 27
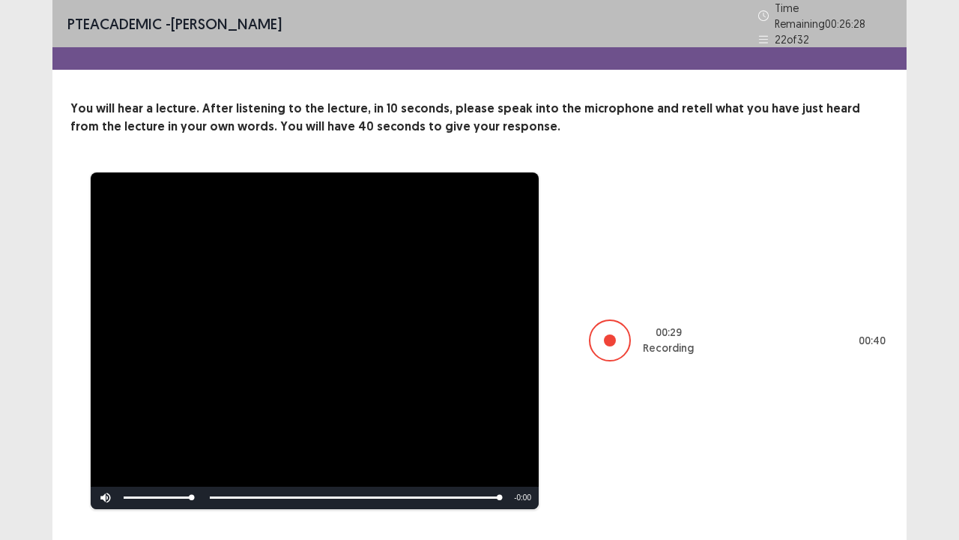
scroll to position [28, 0]
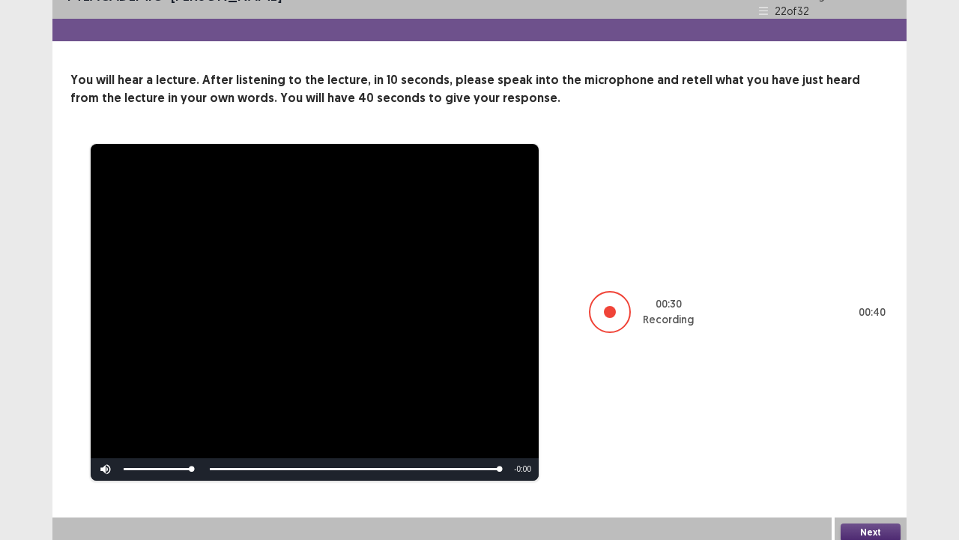
click at [876, 412] on button "Next" at bounding box center [871, 532] width 60 height 18
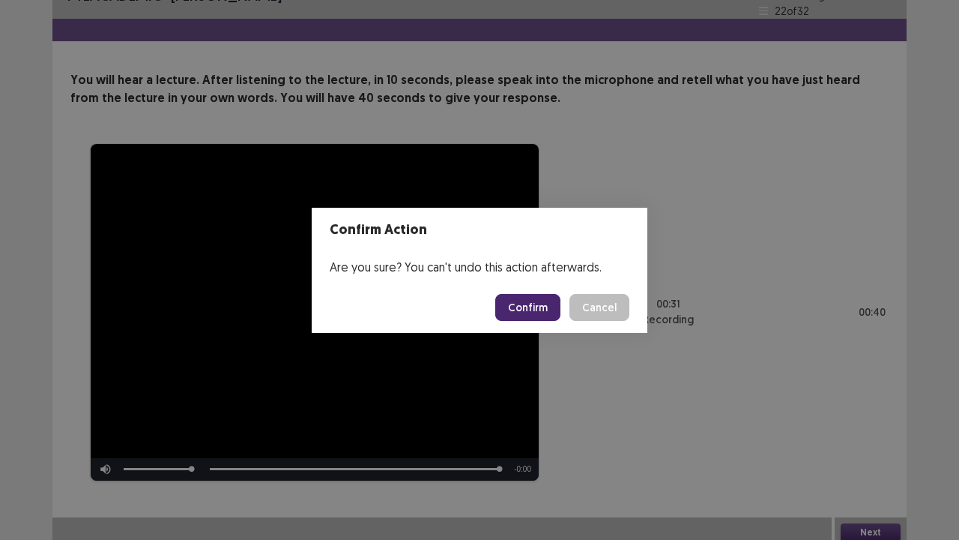
click at [531, 302] on button "Confirm" at bounding box center [527, 307] width 65 height 27
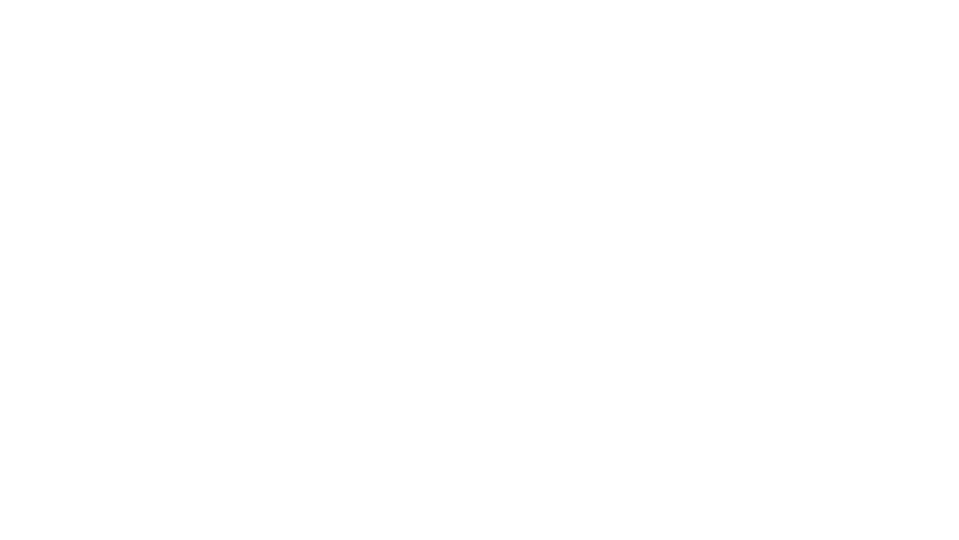
scroll to position [0, 0]
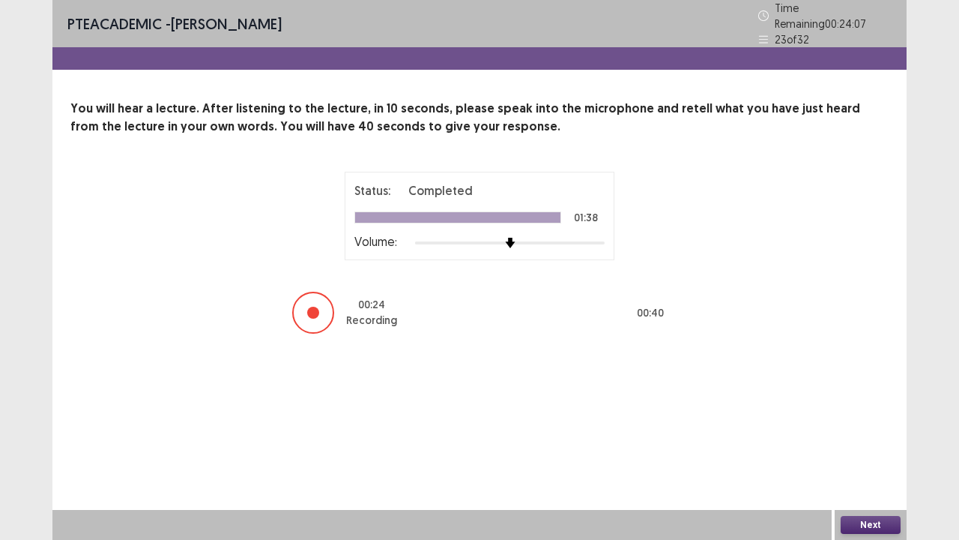
click at [874, 412] on button "Next" at bounding box center [871, 525] width 60 height 18
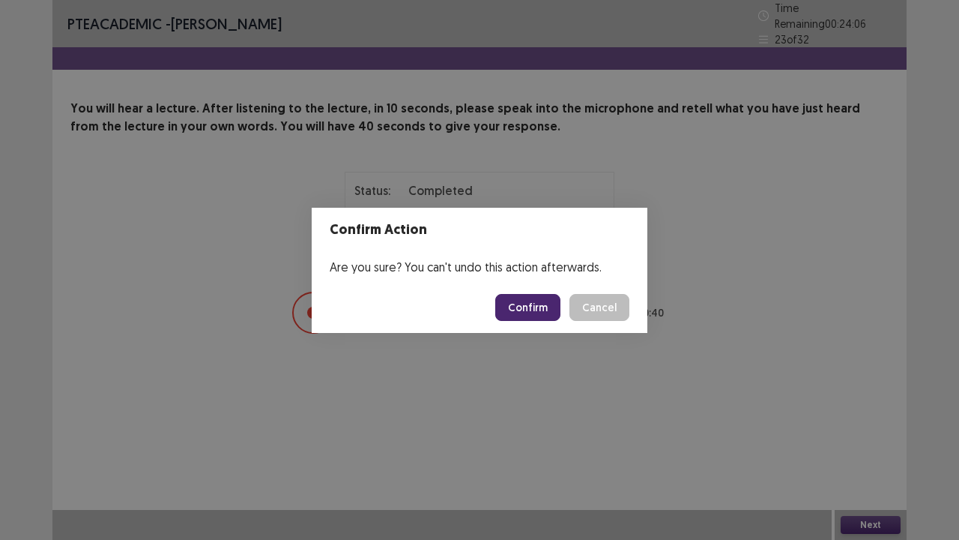
click at [533, 307] on button "Confirm" at bounding box center [527, 307] width 65 height 27
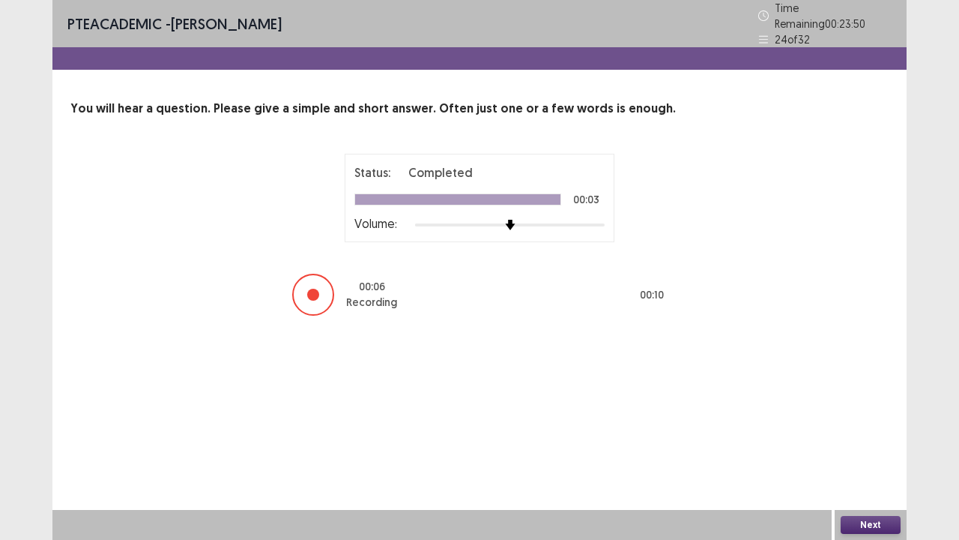
click at [860, 412] on button "Next" at bounding box center [871, 525] width 60 height 18
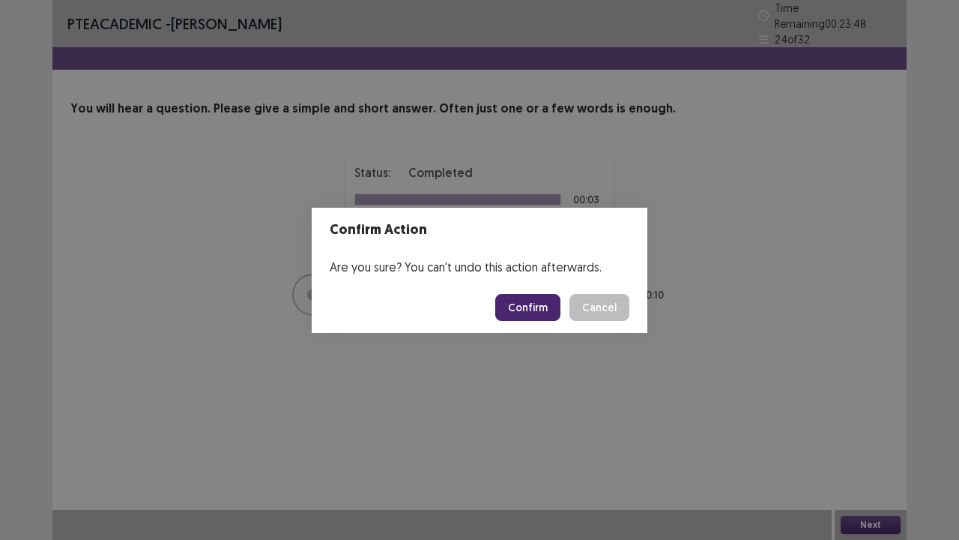
click at [528, 309] on button "Confirm" at bounding box center [527, 307] width 65 height 27
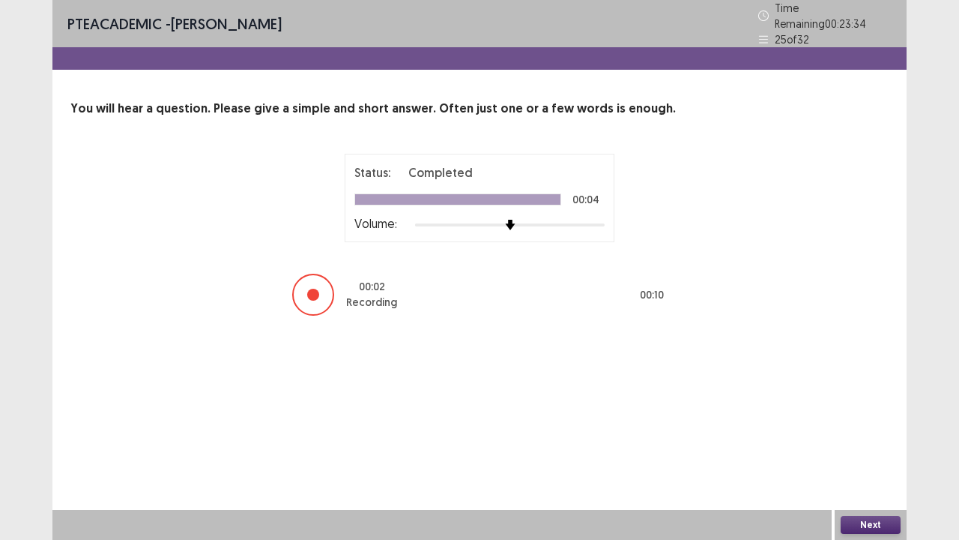
click at [875, 412] on button "Next" at bounding box center [871, 525] width 60 height 18
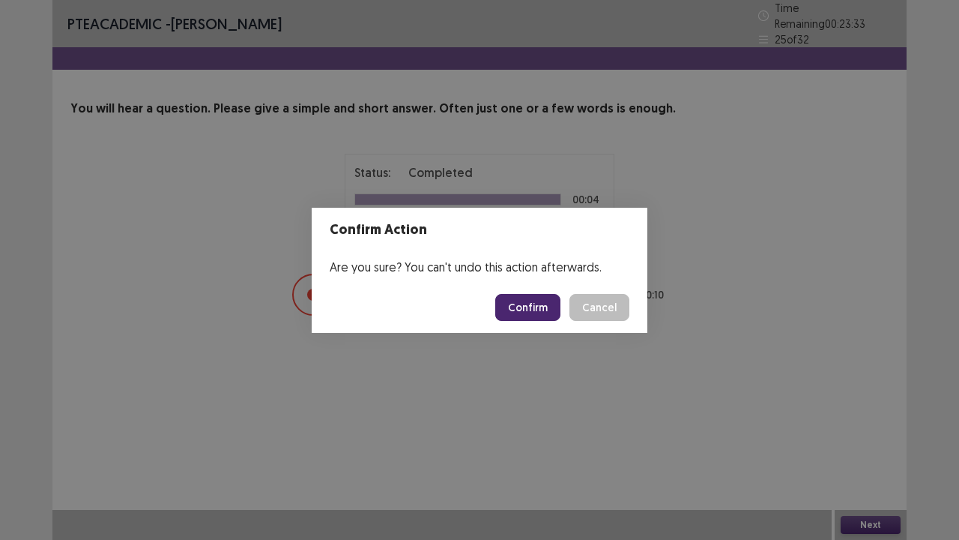
click at [531, 302] on button "Confirm" at bounding box center [527, 307] width 65 height 27
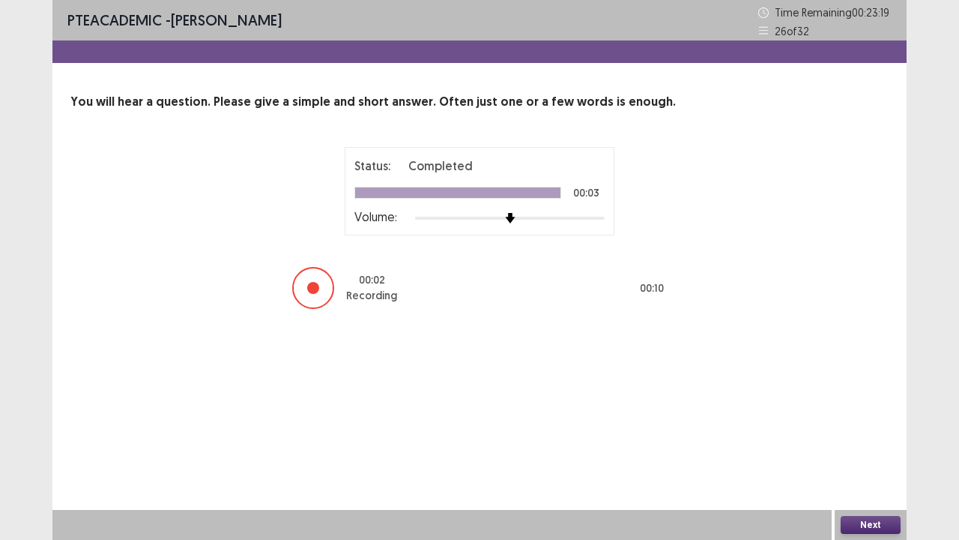
click at [865, 412] on button "Next" at bounding box center [871, 525] width 60 height 18
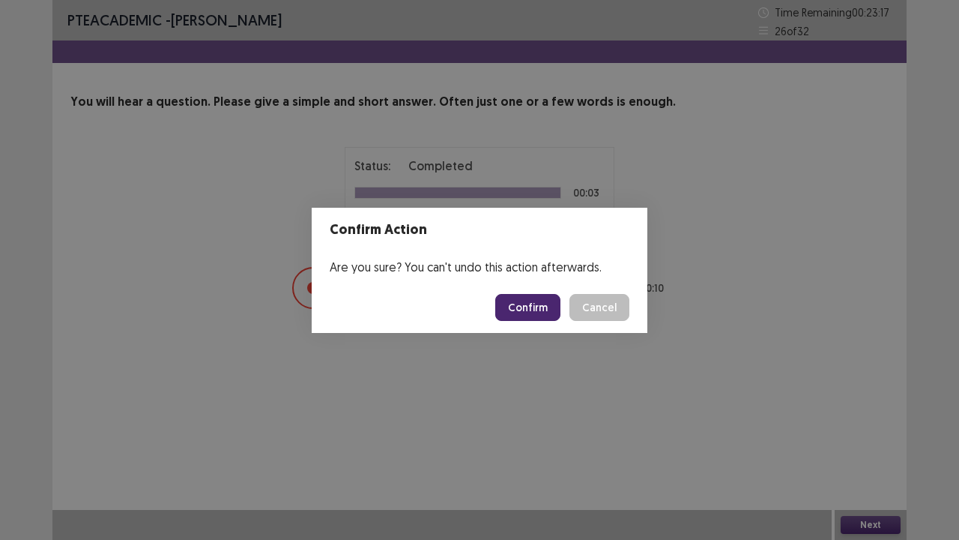
click at [549, 304] on button "Confirm" at bounding box center [527, 307] width 65 height 27
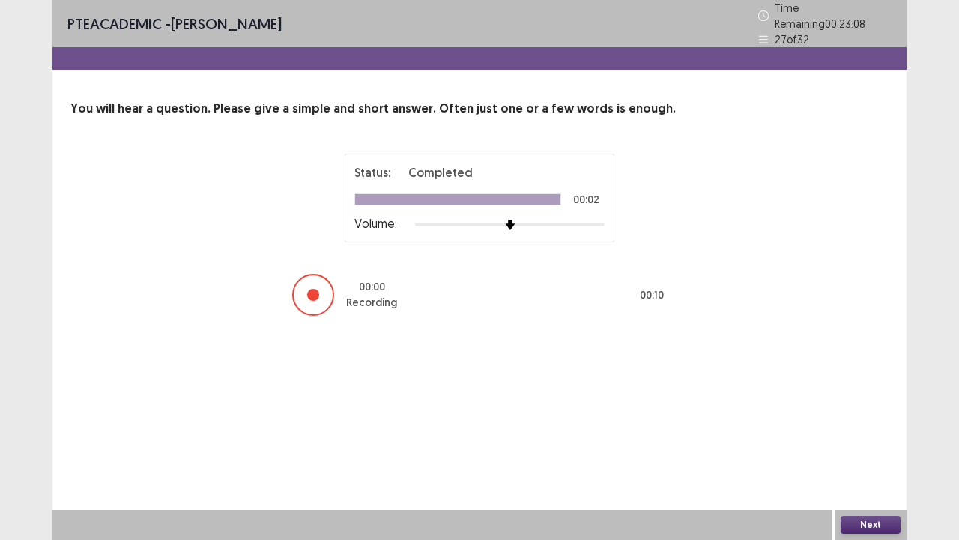
click at [860, 412] on button "Next" at bounding box center [871, 525] width 60 height 18
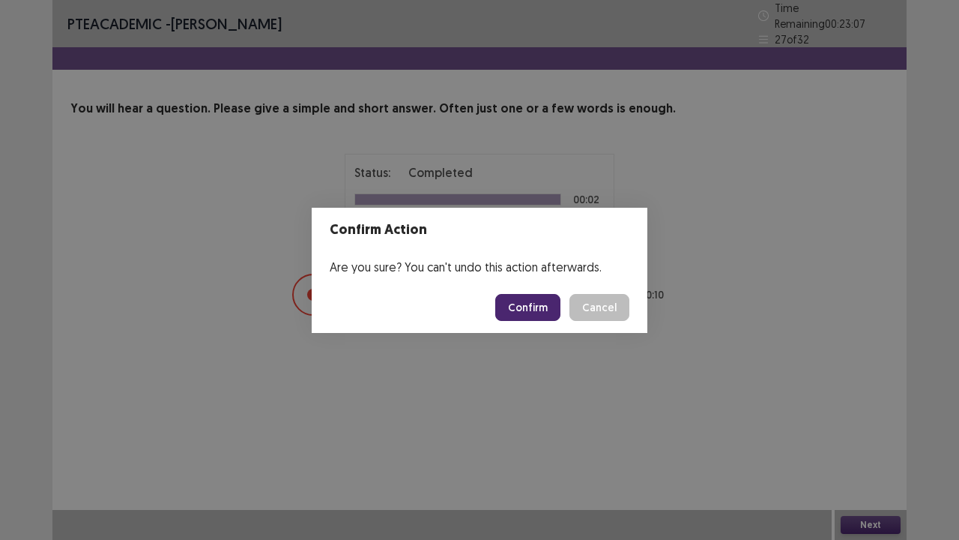
click at [540, 303] on button "Confirm" at bounding box center [527, 307] width 65 height 27
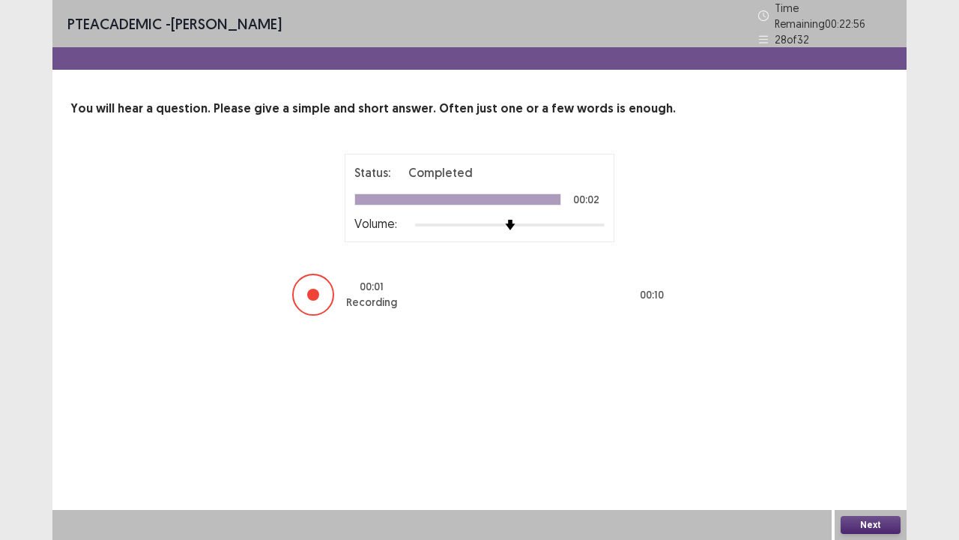
click at [845, 412] on button "Next" at bounding box center [871, 525] width 60 height 18
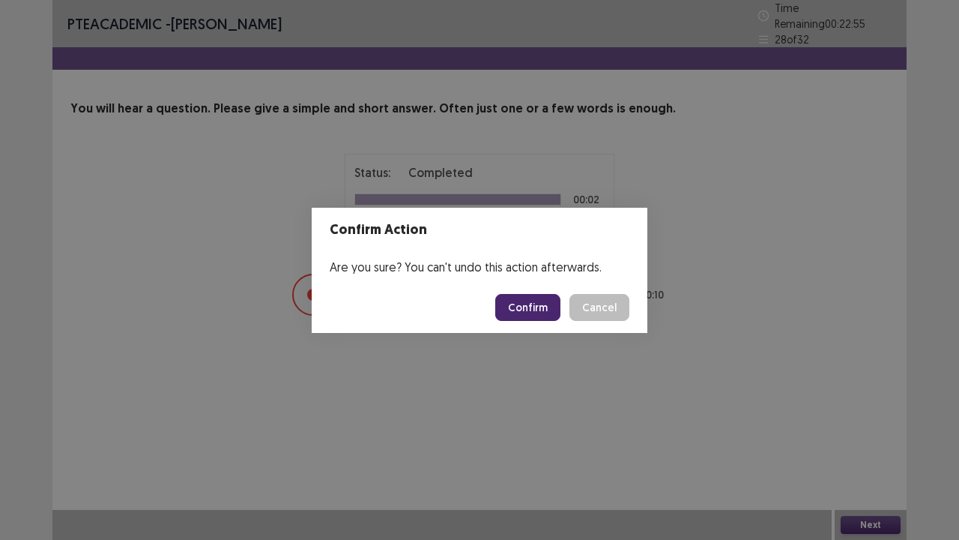
click at [550, 304] on button "Confirm" at bounding box center [527, 307] width 65 height 27
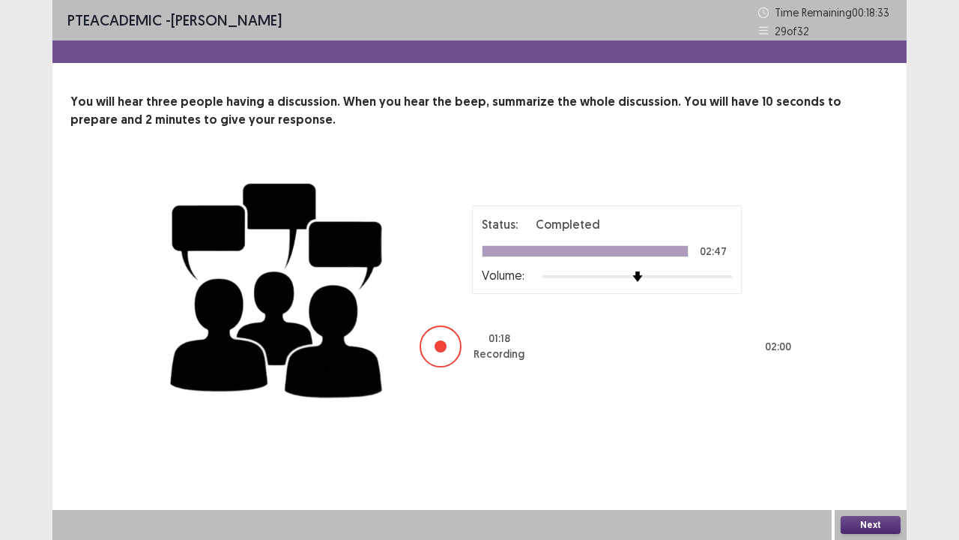
click at [869, 412] on button "Next" at bounding box center [871, 525] width 60 height 18
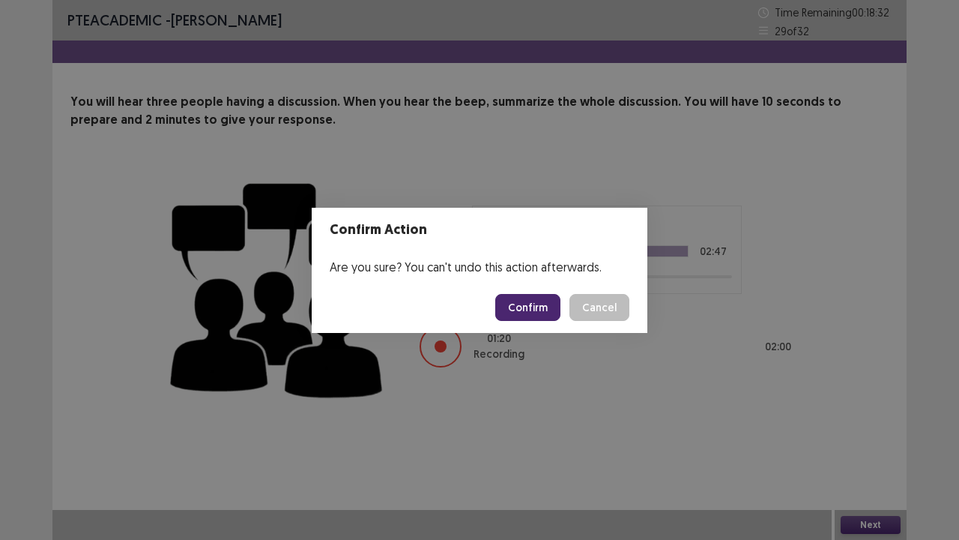
click at [531, 301] on button "Confirm" at bounding box center [527, 307] width 65 height 27
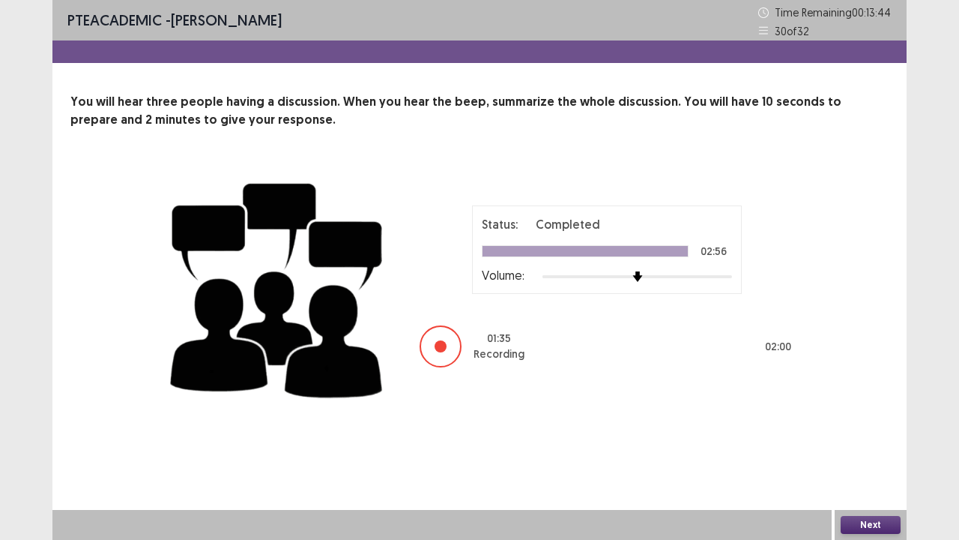
click at [871, 412] on button "Next" at bounding box center [871, 525] width 60 height 18
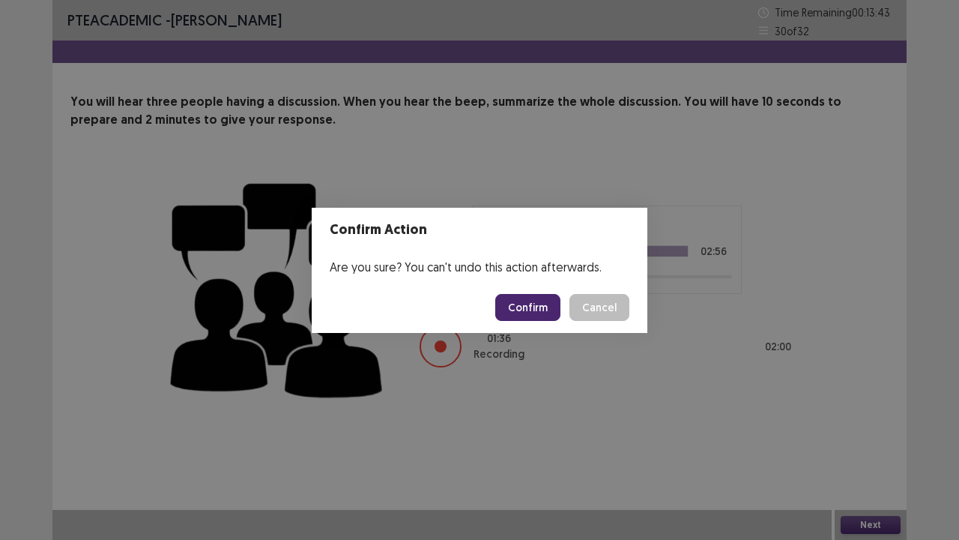
click at [532, 302] on button "Confirm" at bounding box center [527, 307] width 65 height 27
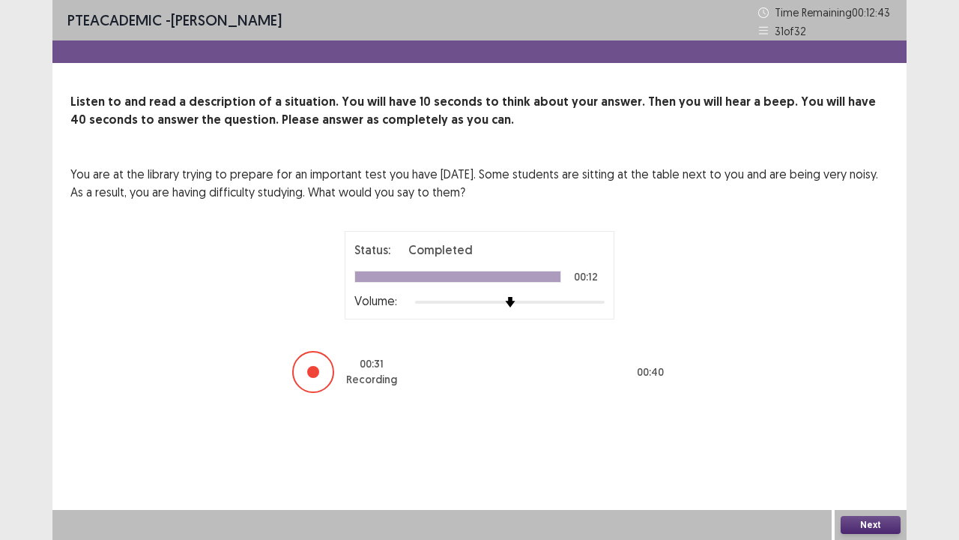
click at [869, 412] on button "Next" at bounding box center [871, 525] width 60 height 18
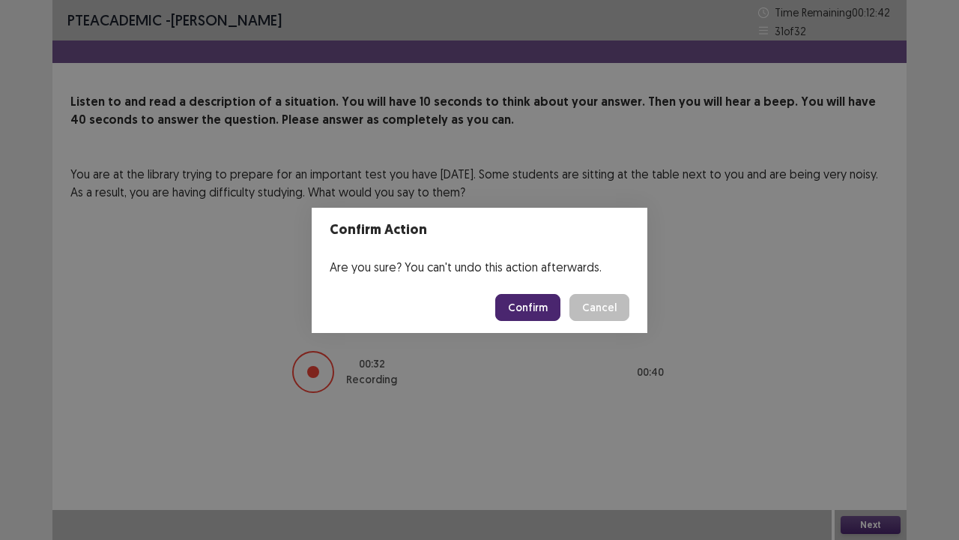
click at [531, 303] on button "Confirm" at bounding box center [527, 307] width 65 height 27
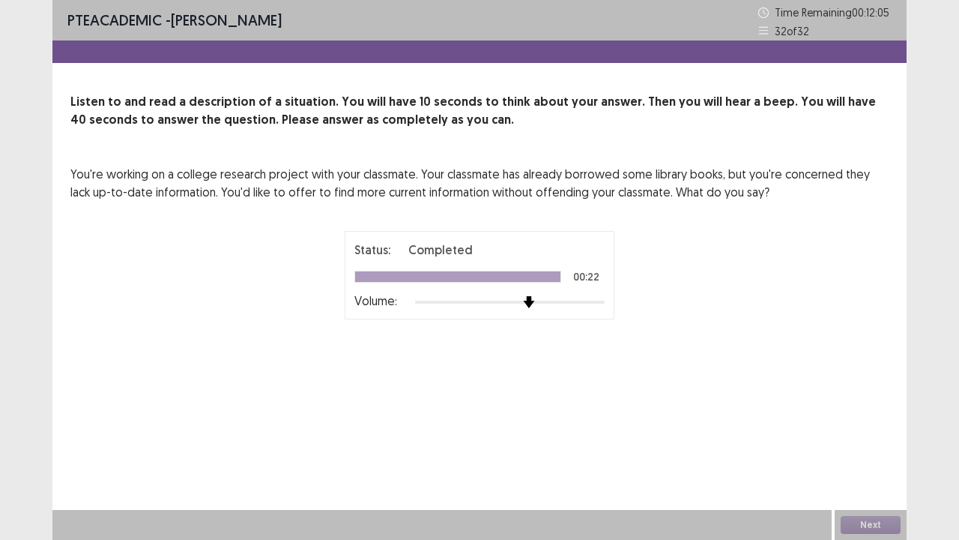
click at [466, 303] on div at bounding box center [510, 302] width 190 height 12
click at [466, 303] on div at bounding box center [471, 301] width 13 height 13
click at [466, 303] on img at bounding box center [472, 302] width 12 height 12
click at [466, 303] on div at bounding box center [471, 301] width 13 height 13
click at [466, 303] on div at bounding box center [472, 302] width 12 height 12
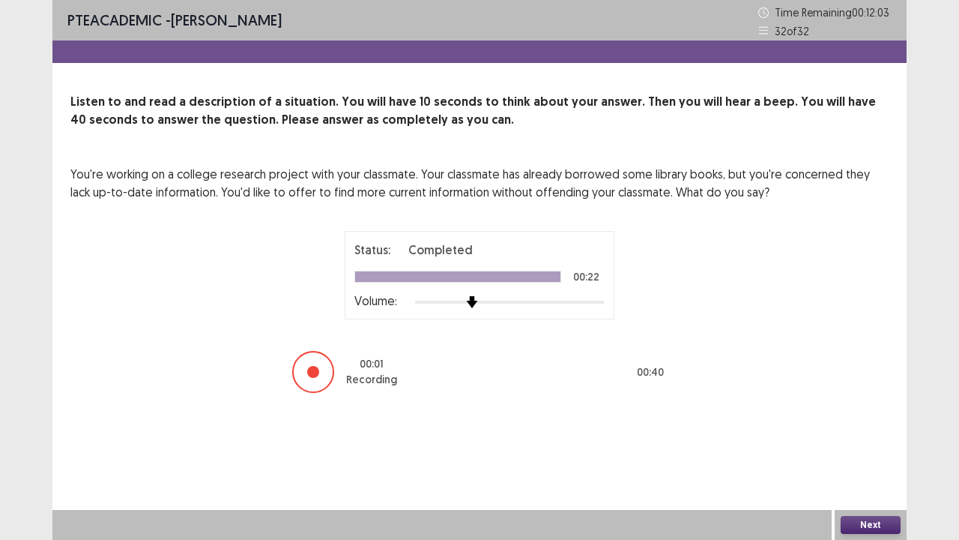
click at [466, 303] on div at bounding box center [471, 301] width 13 height 13
click at [466, 303] on img at bounding box center [472, 302] width 12 height 12
click at [466, 303] on div at bounding box center [471, 301] width 13 height 13
click at [466, 303] on div at bounding box center [472, 302] width 12 height 12
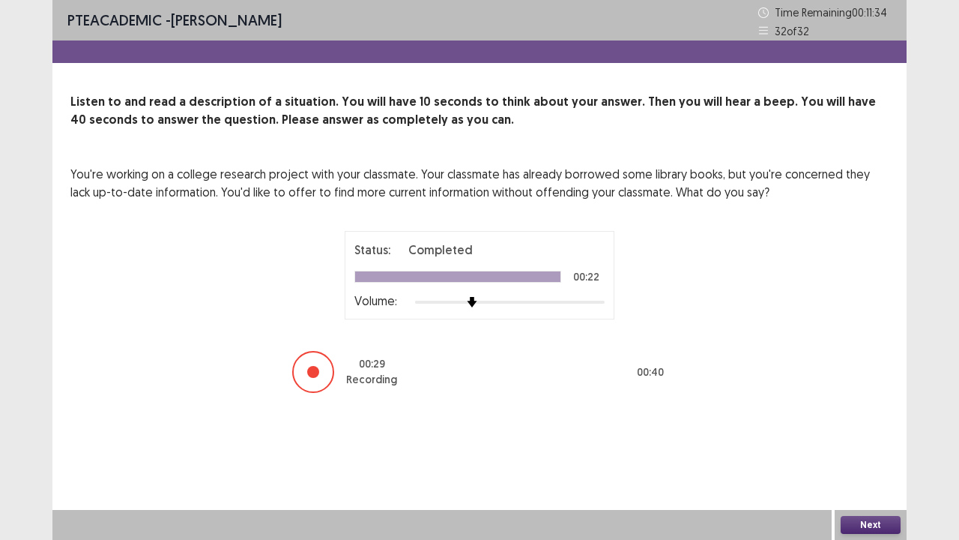
click at [861, 412] on button "Next" at bounding box center [871, 525] width 60 height 18
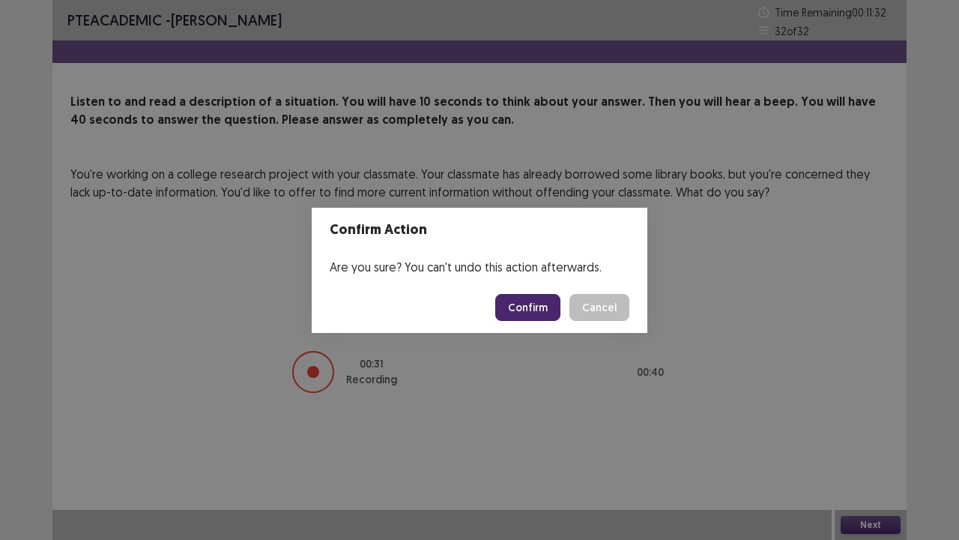
click at [542, 304] on button "Confirm" at bounding box center [527, 307] width 65 height 27
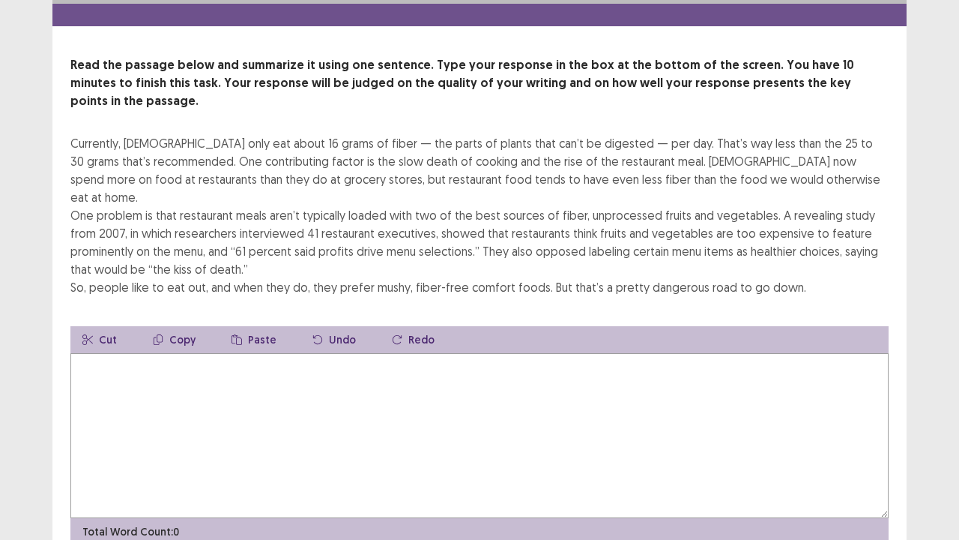
scroll to position [43, 0]
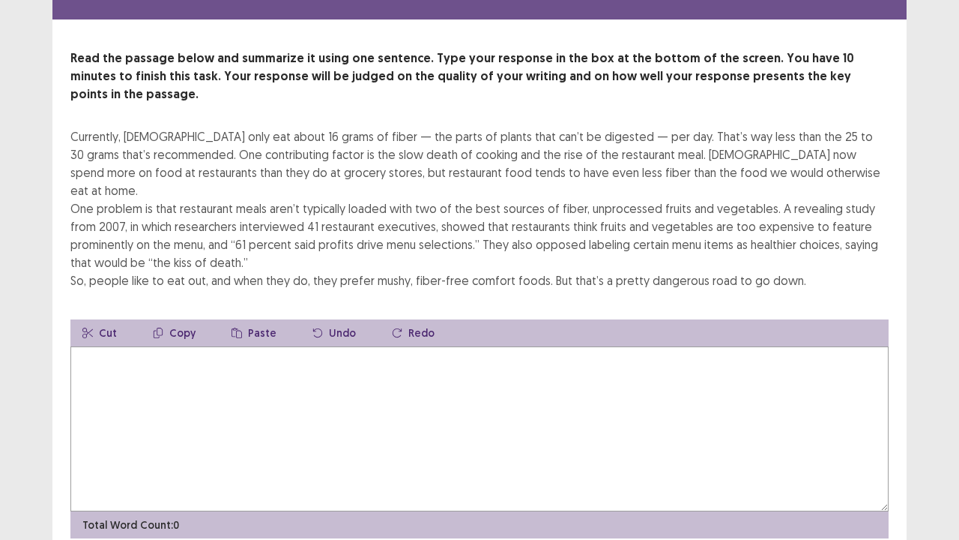
click at [83, 346] on textarea at bounding box center [479, 428] width 818 height 165
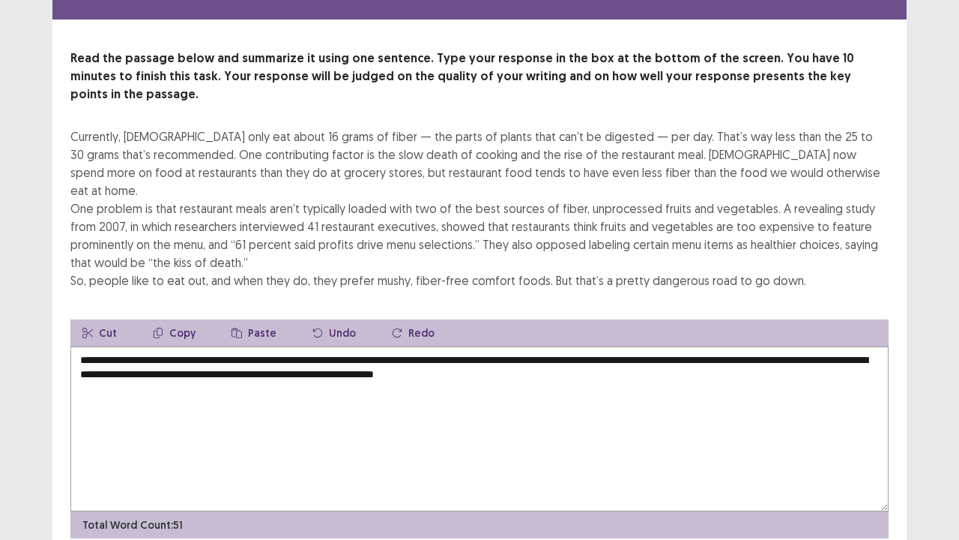
scroll to position [72, 0]
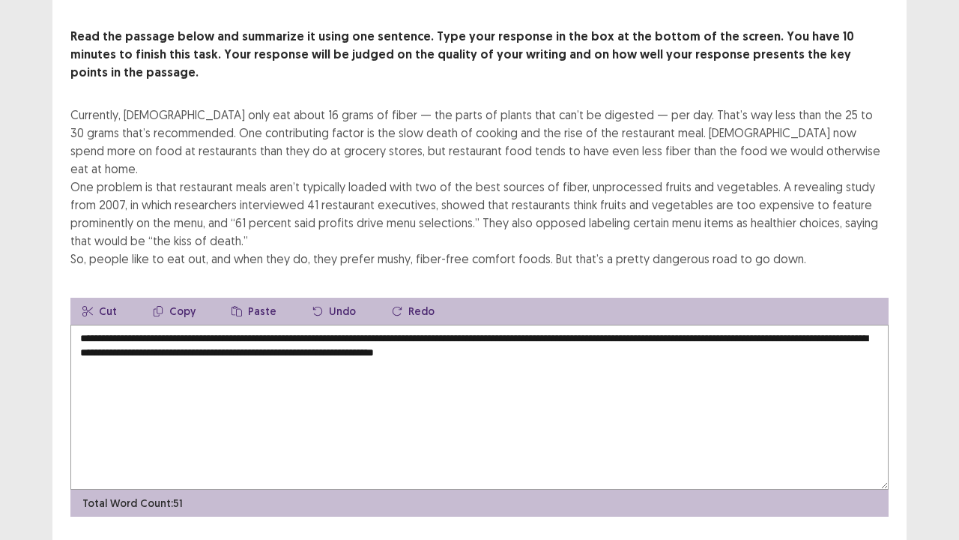
type textarea "**********"
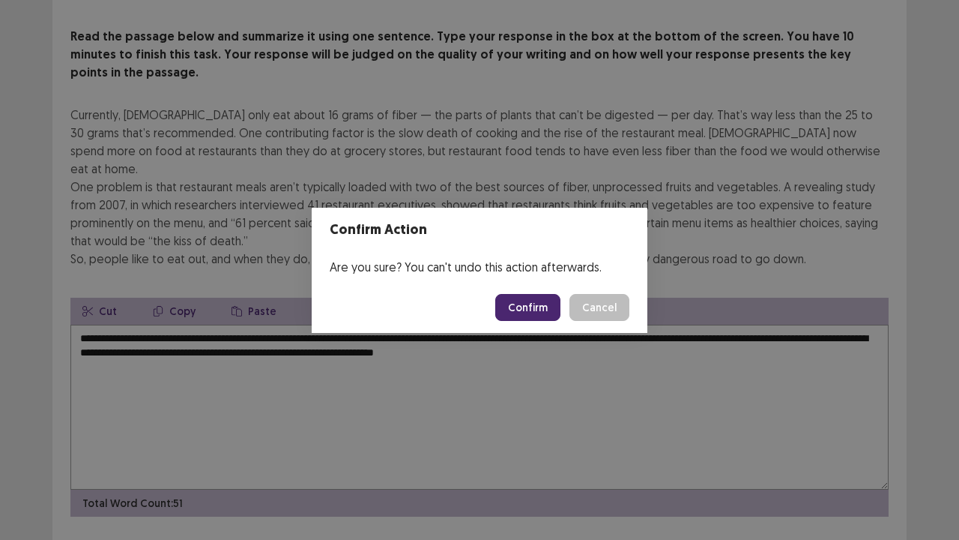
click at [535, 307] on button "Confirm" at bounding box center [527, 307] width 65 height 27
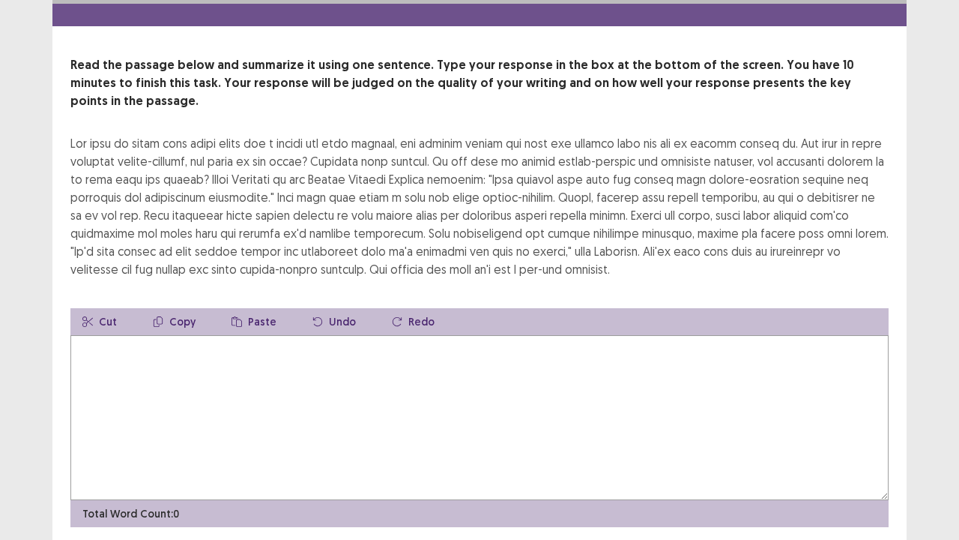
scroll to position [49, 0]
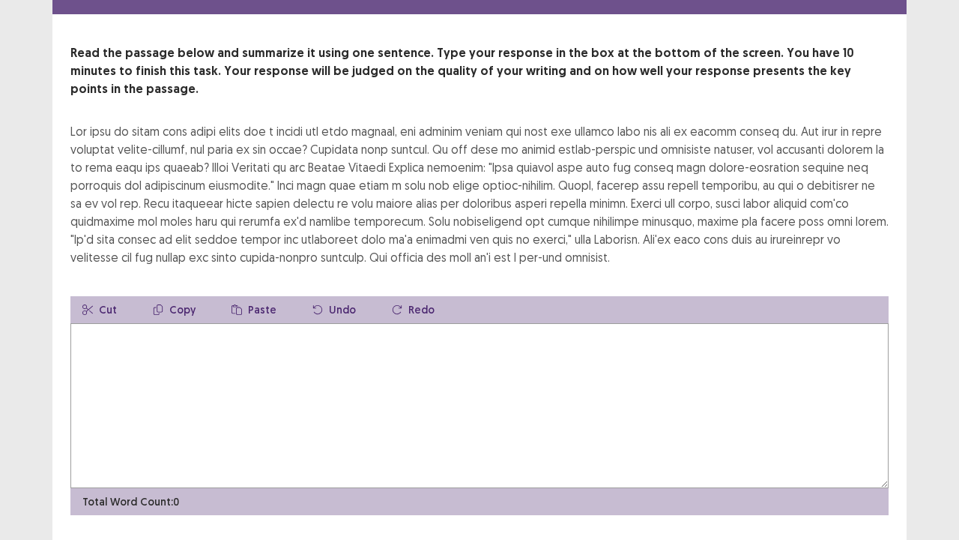
click at [91, 325] on textarea at bounding box center [479, 405] width 818 height 165
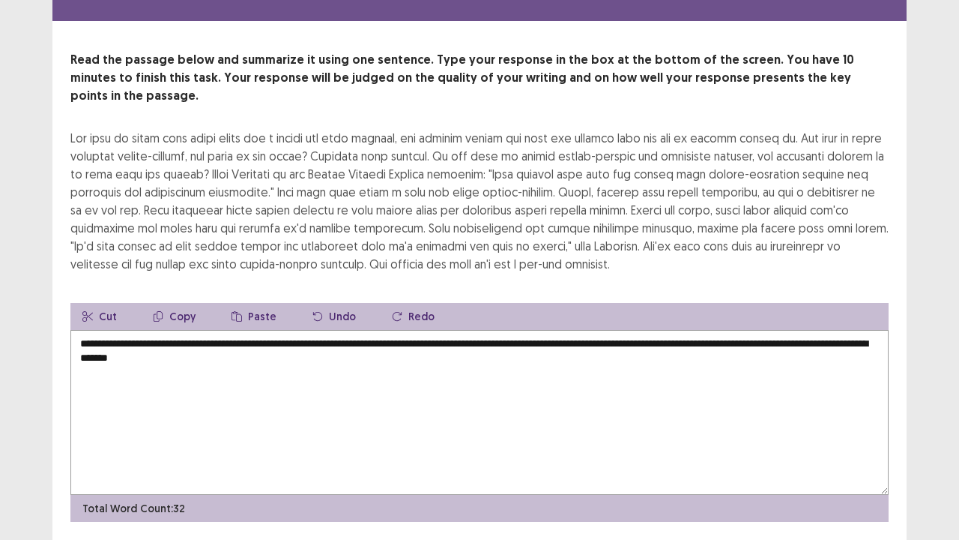
scroll to position [72, 0]
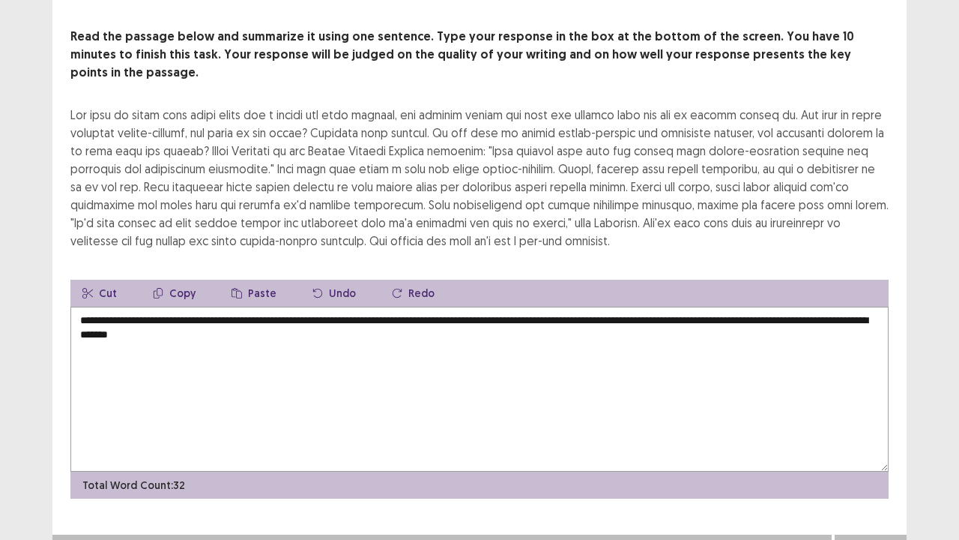
type textarea "**********"
click at [885, 412] on button "Next" at bounding box center [871, 549] width 60 height 18
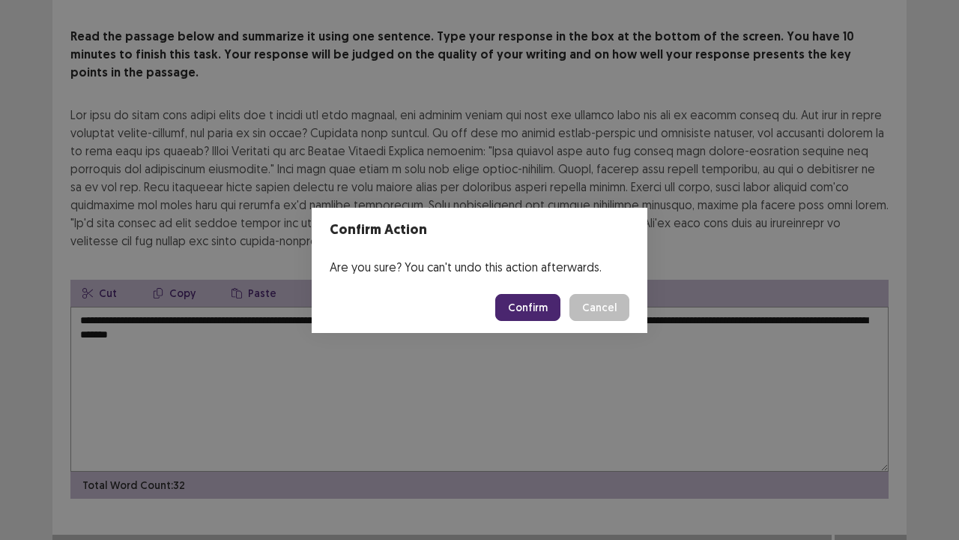
click at [541, 304] on button "Confirm" at bounding box center [527, 307] width 65 height 27
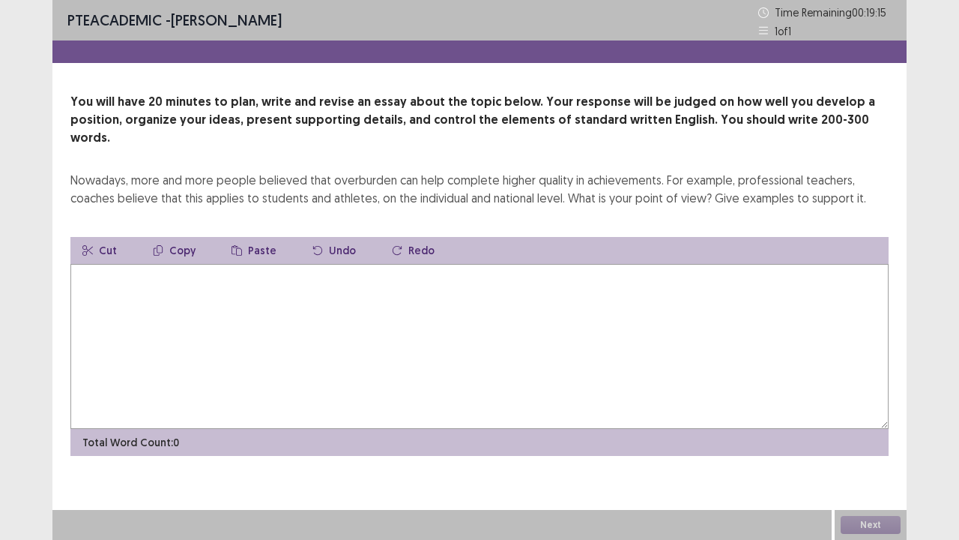
click at [85, 264] on textarea at bounding box center [479, 346] width 818 height 165
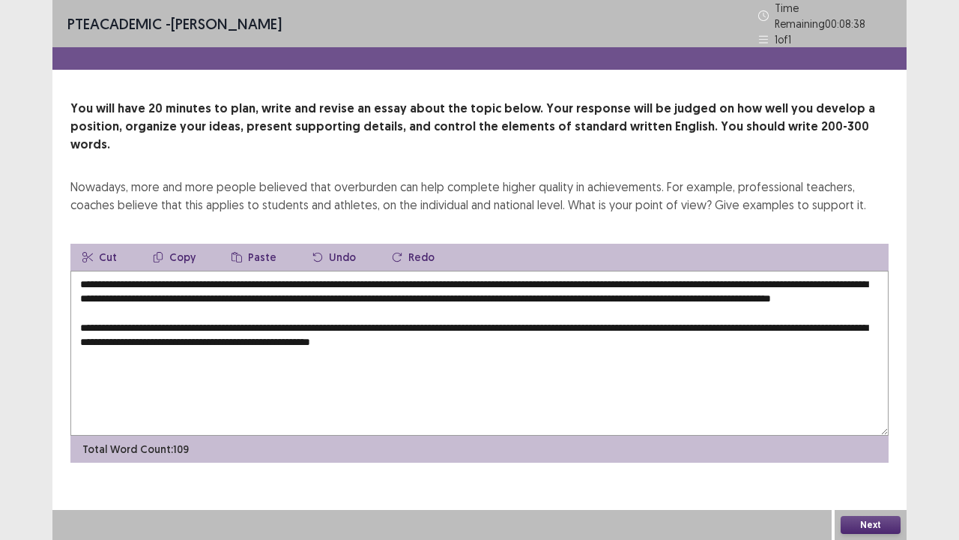
click at [471, 333] on textarea "**********" at bounding box center [479, 353] width 818 height 165
click at [549, 334] on textarea "**********" at bounding box center [479, 353] width 818 height 165
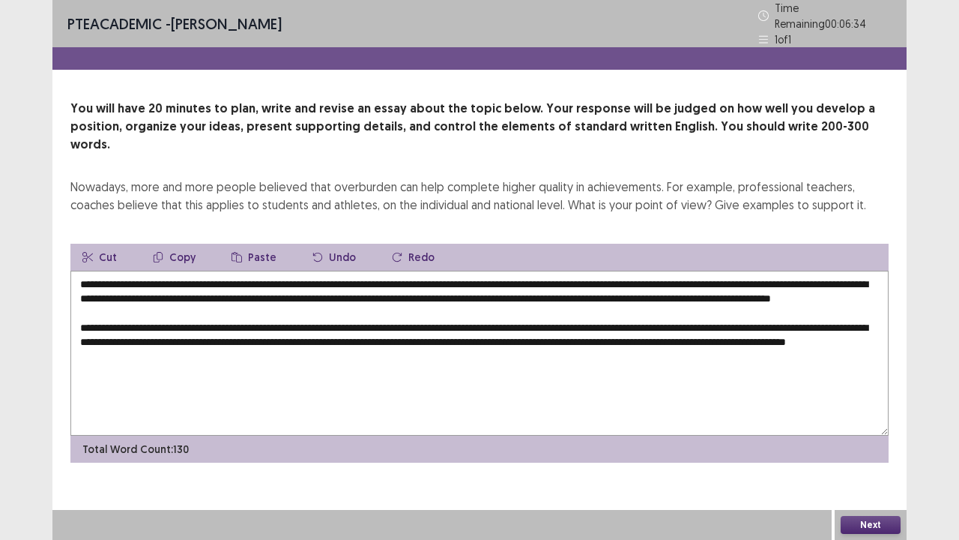
click at [244, 345] on textarea "**********" at bounding box center [479, 353] width 818 height 165
click at [331, 345] on textarea "**********" at bounding box center [479, 353] width 818 height 165
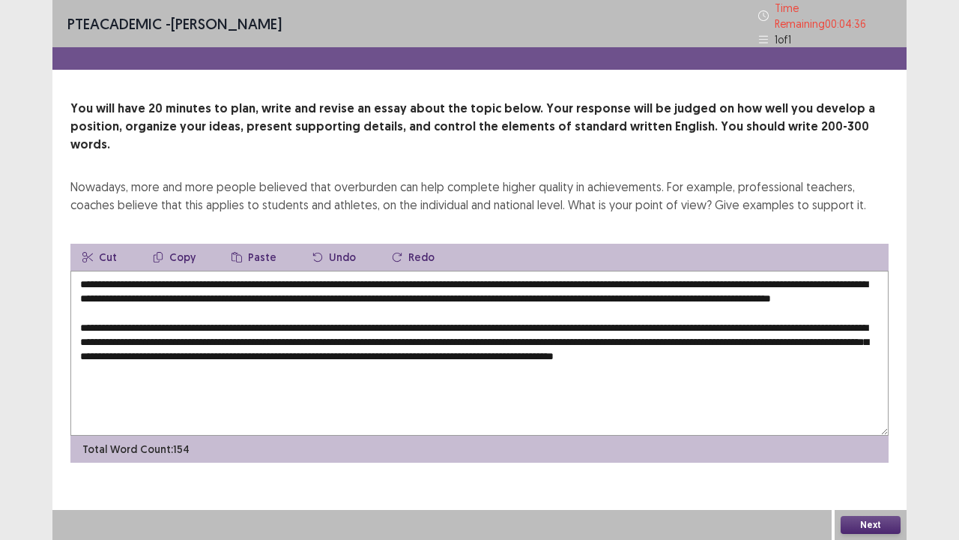
drag, startPoint x: 451, startPoint y: 360, endPoint x: 307, endPoint y: 384, distance: 145.9
click at [307, 384] on textarea "**********" at bounding box center [479, 353] width 818 height 165
click at [241, 359] on textarea "**********" at bounding box center [479, 353] width 818 height 165
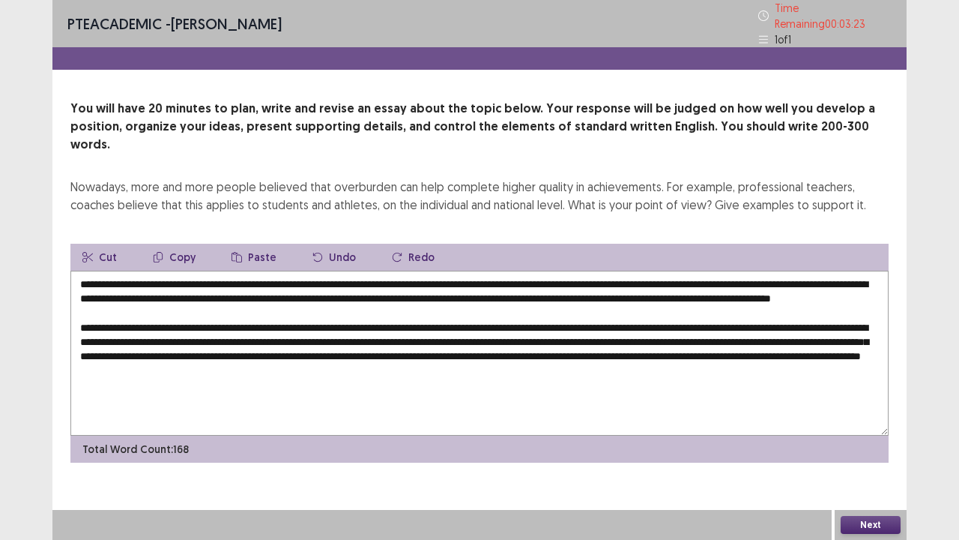
click at [580, 360] on textarea "**********" at bounding box center [479, 353] width 818 height 165
click at [580, 360] on textarea at bounding box center [479, 353] width 818 height 165
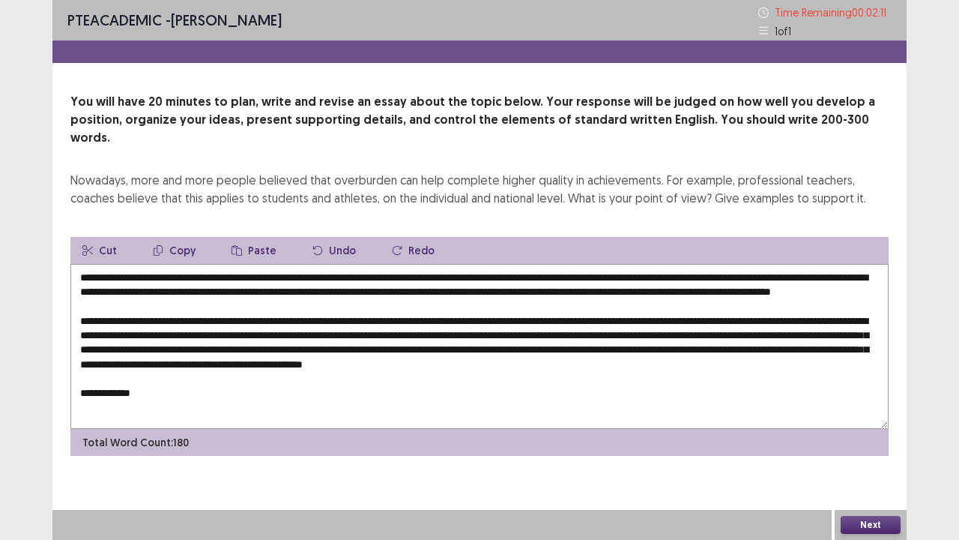
scroll to position [21, 0]
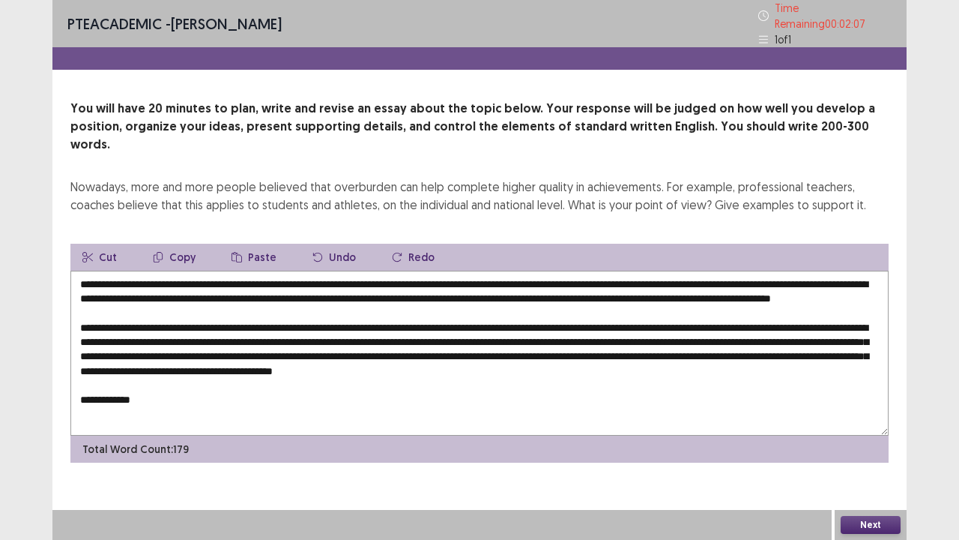
click at [142, 369] on textarea at bounding box center [479, 353] width 818 height 165
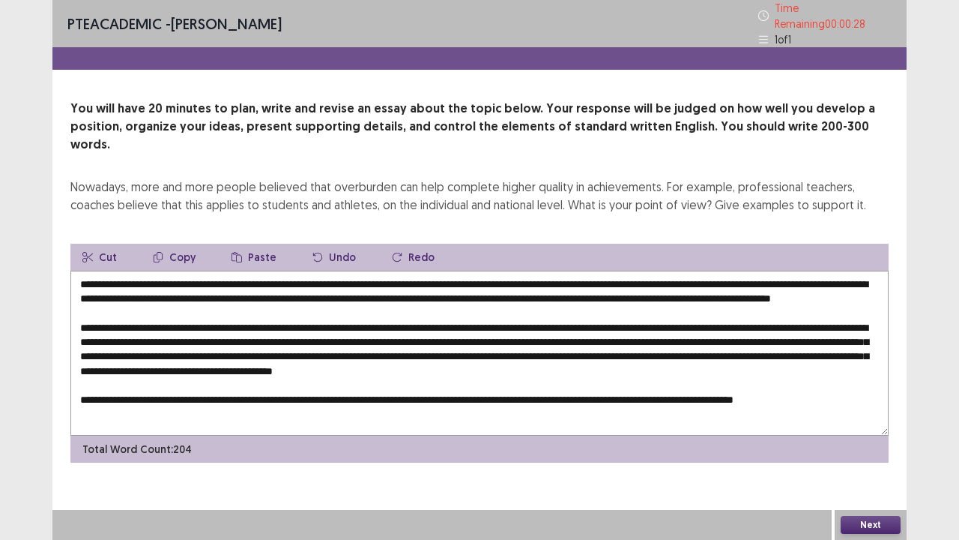
scroll to position [33, 0]
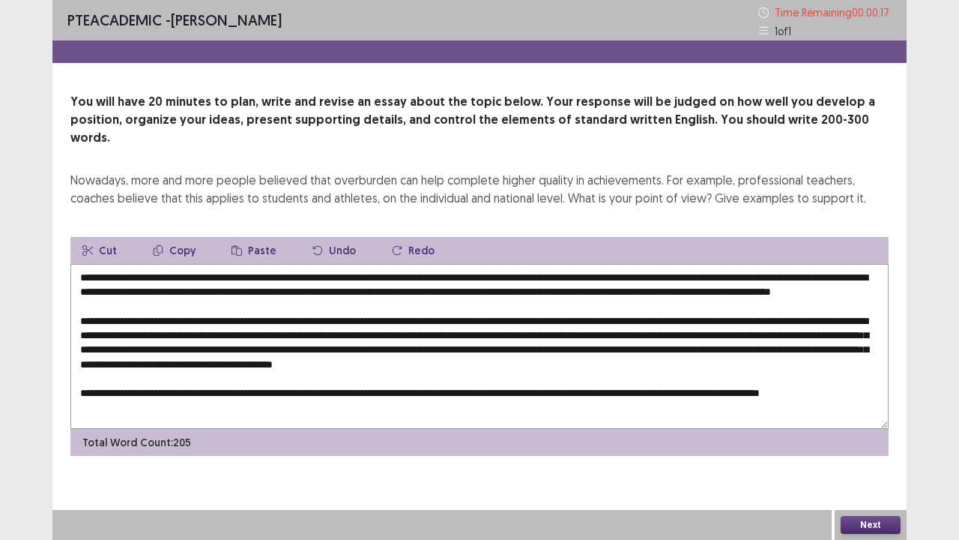
click at [756, 360] on textarea at bounding box center [479, 346] width 818 height 165
type textarea "**********"
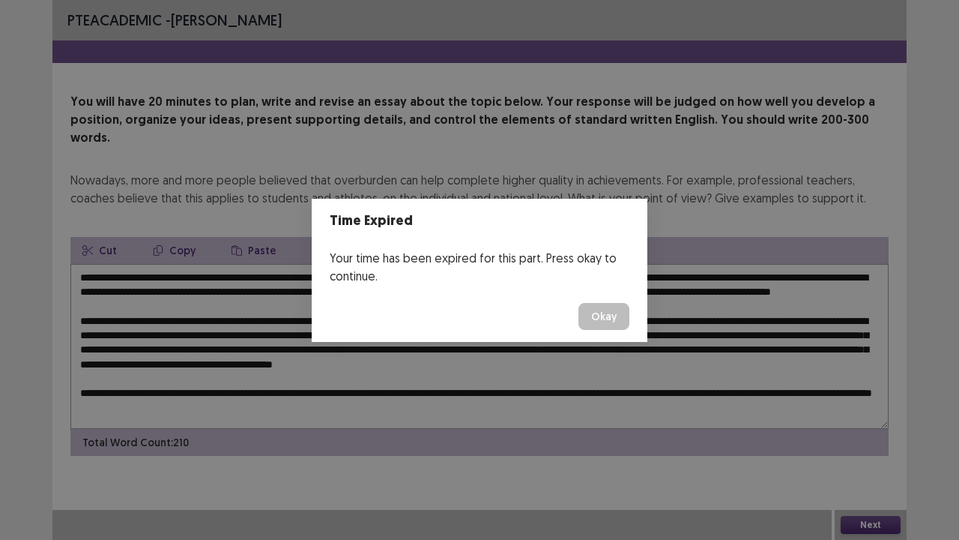
click at [615, 325] on button "Okay" at bounding box center [604, 316] width 51 height 27
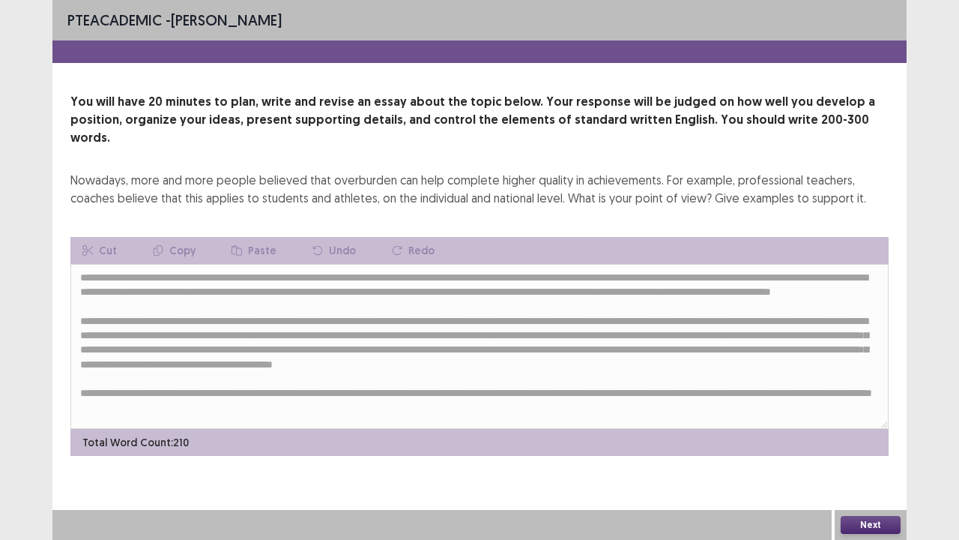
click at [862, 412] on button "Next" at bounding box center [871, 525] width 60 height 18
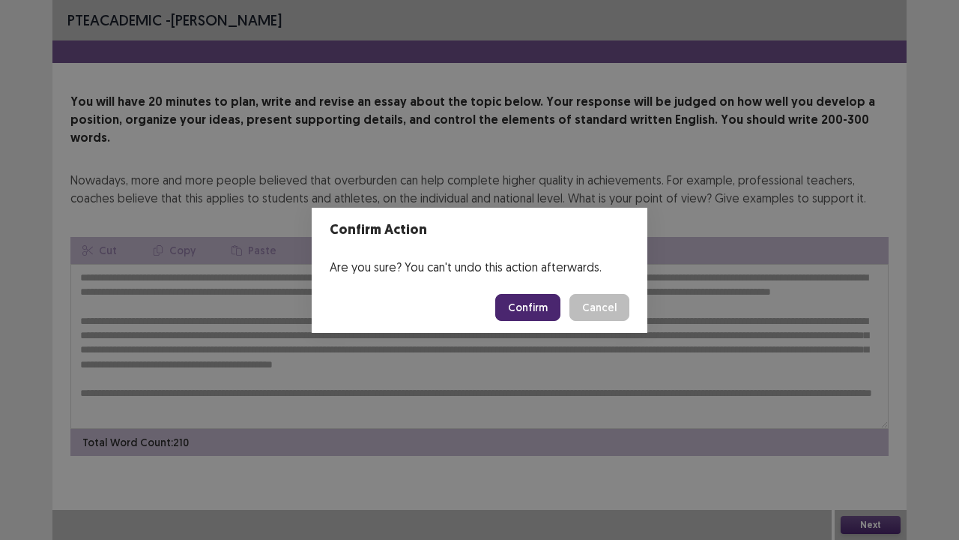
click at [531, 305] on button "Confirm" at bounding box center [527, 307] width 65 height 27
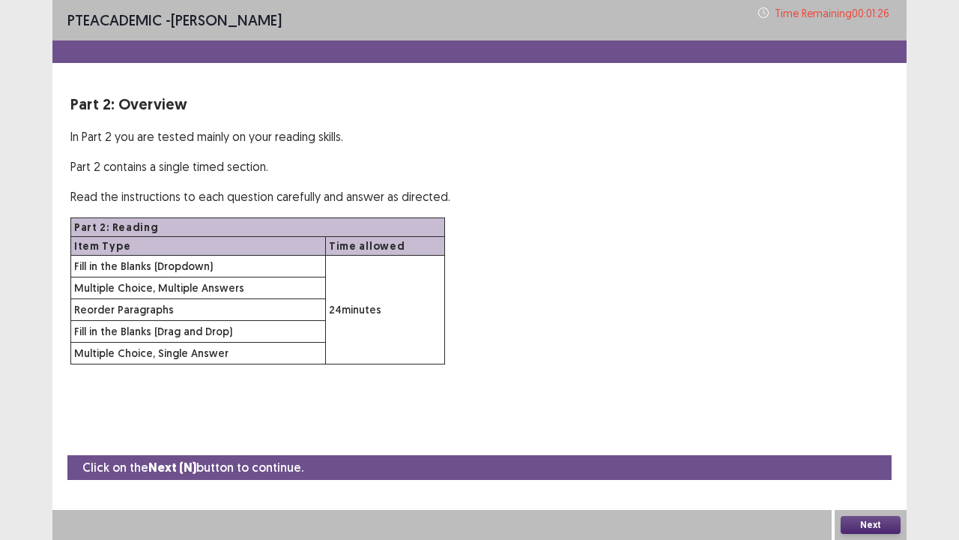
click at [869, 412] on button "Next" at bounding box center [871, 525] width 60 height 18
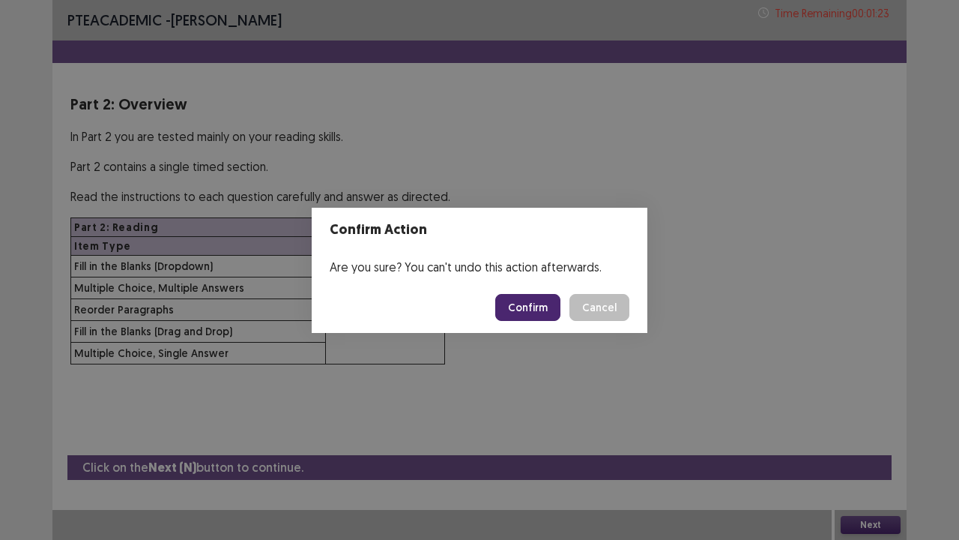
click at [537, 310] on button "Confirm" at bounding box center [527, 307] width 65 height 27
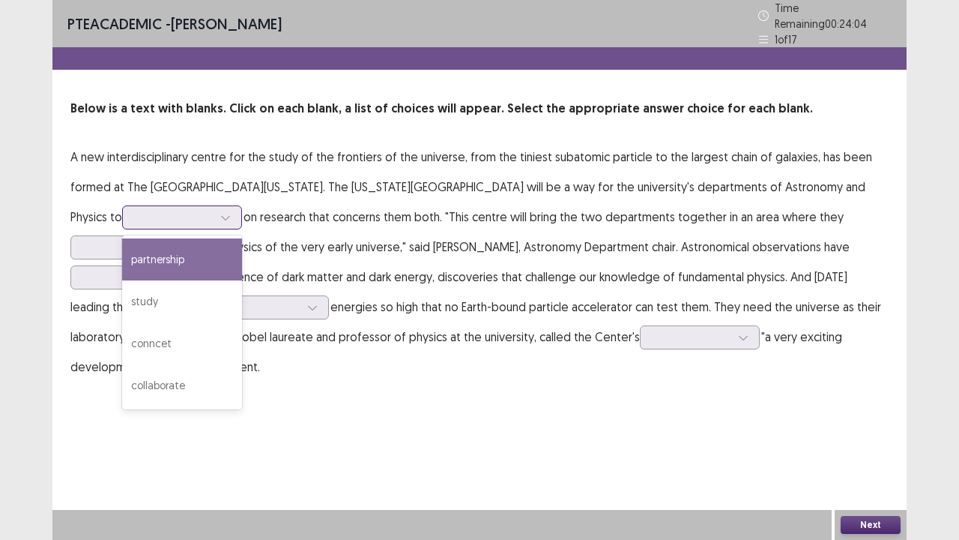
click at [220, 212] on icon at bounding box center [225, 217] width 10 height 10
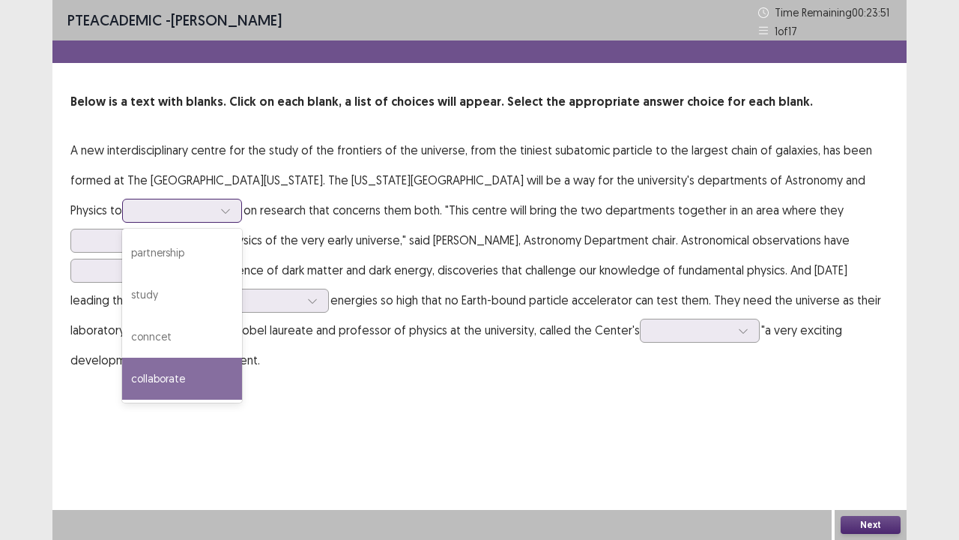
click at [135, 376] on div "collaborate" at bounding box center [182, 379] width 120 height 42
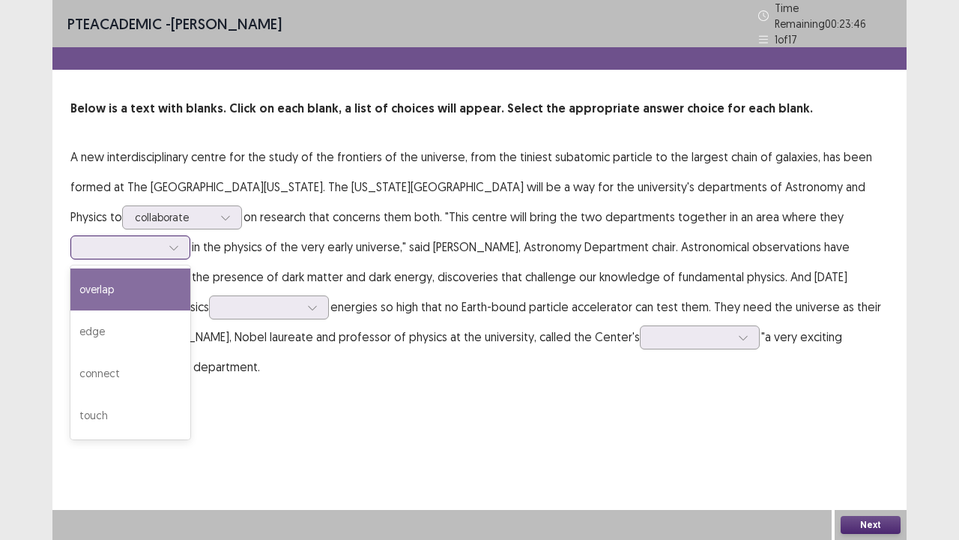
click at [175, 243] on icon at bounding box center [174, 247] width 10 height 10
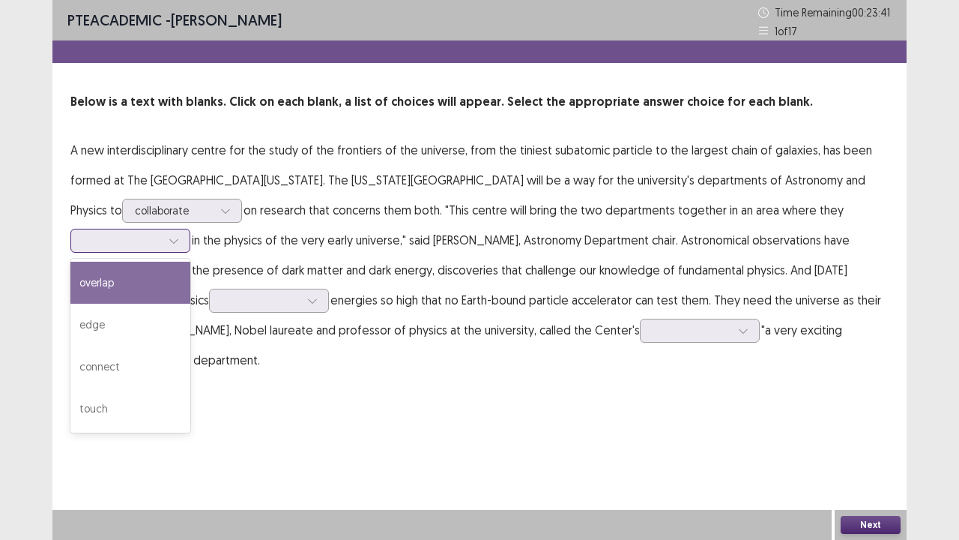
click at [161, 280] on div "overlap" at bounding box center [130, 283] width 120 height 42
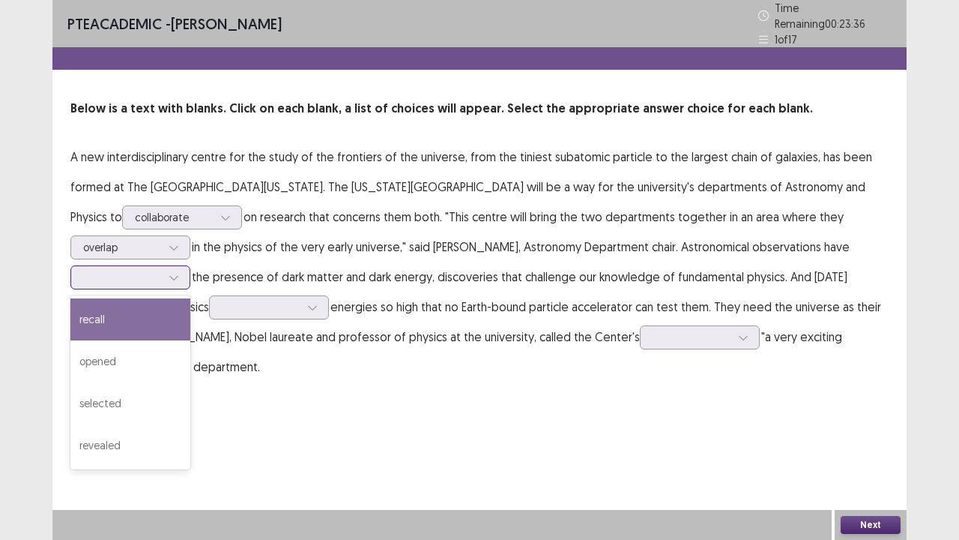
click at [174, 272] on icon at bounding box center [174, 277] width 10 height 10
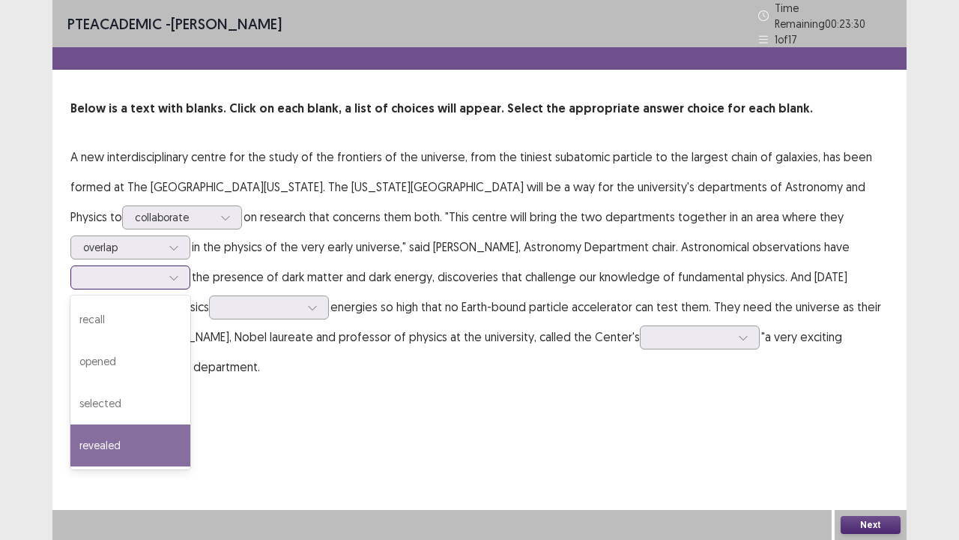
click at [137, 412] on div "revealed" at bounding box center [130, 445] width 120 height 42
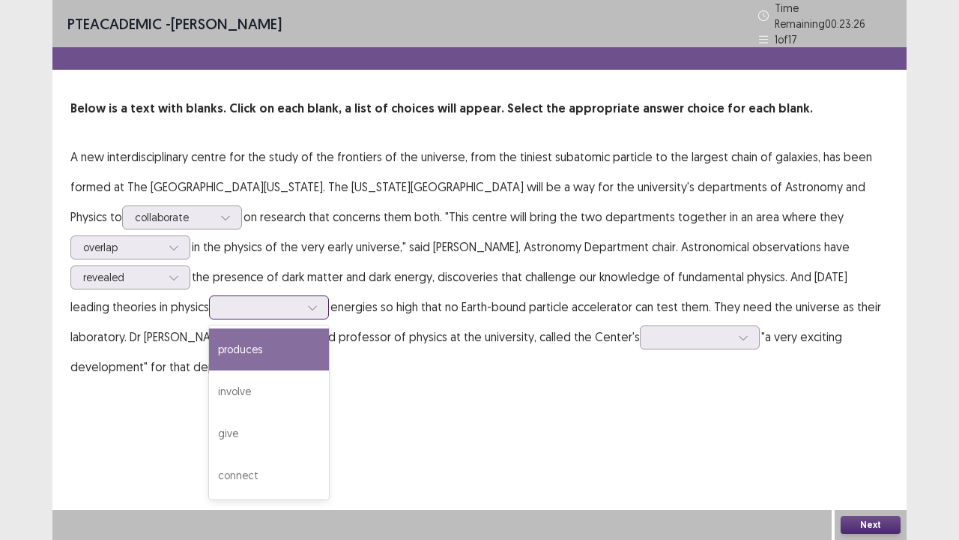
click at [318, 302] on icon at bounding box center [312, 307] width 10 height 10
click at [295, 340] on div "produces" at bounding box center [269, 349] width 120 height 42
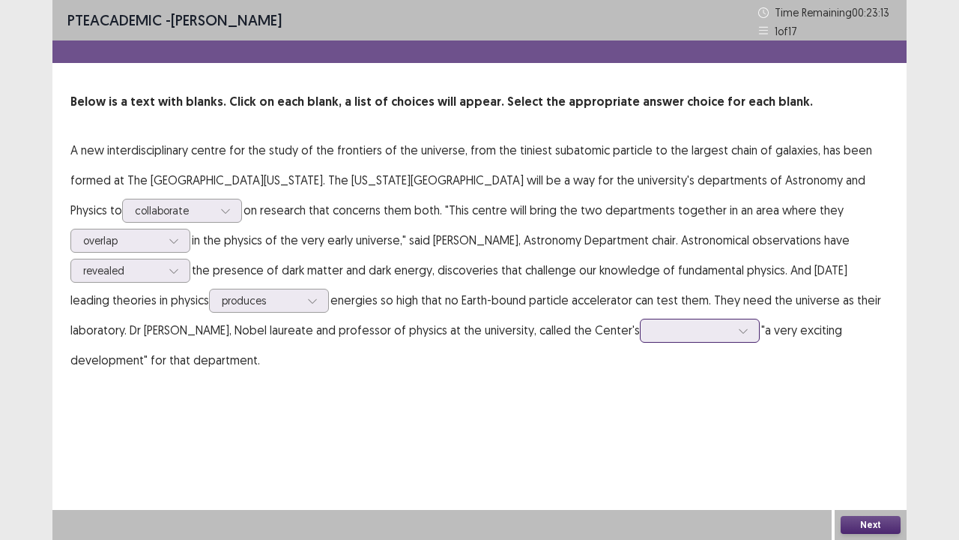
click at [741, 333] on icon at bounding box center [743, 330] width 10 height 10
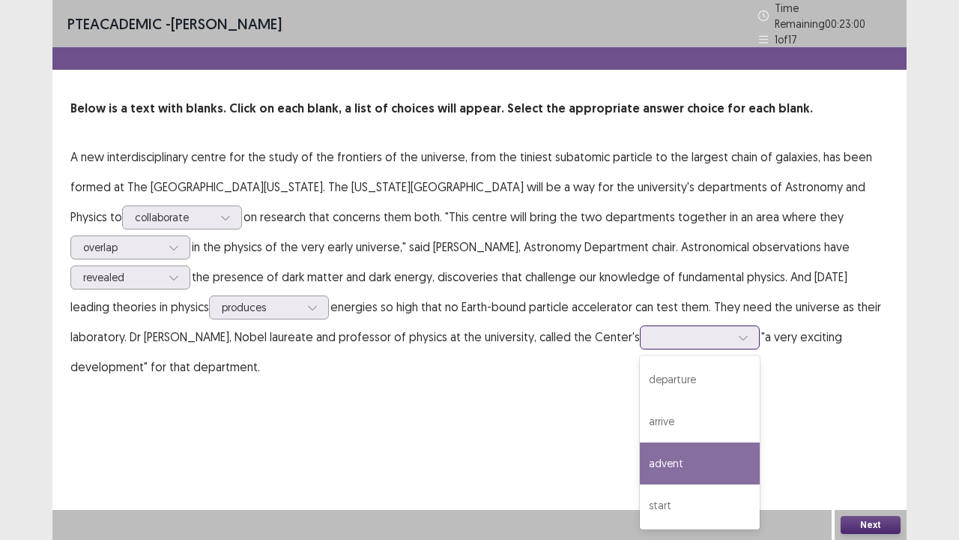
click at [663, 412] on div "advent" at bounding box center [700, 463] width 120 height 42
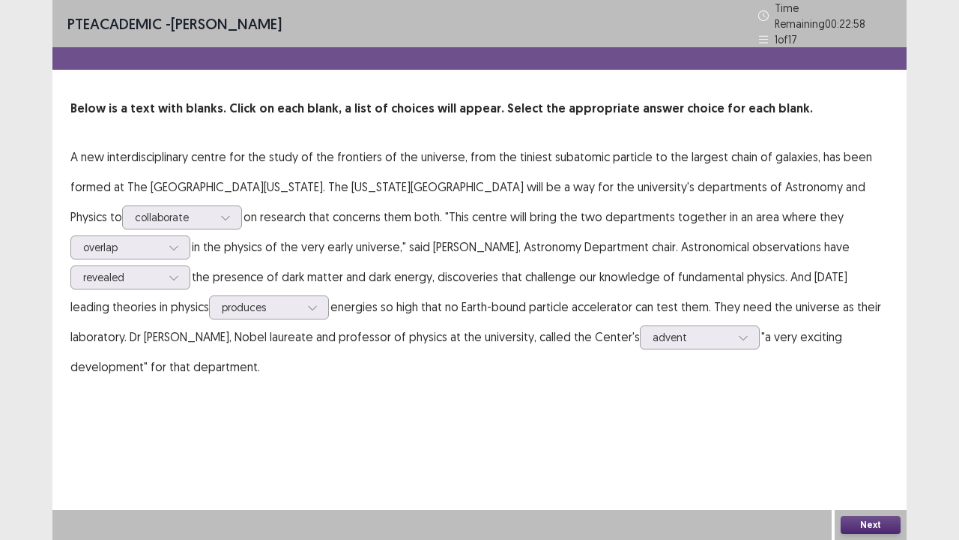
click at [865, 412] on button "Next" at bounding box center [871, 525] width 60 height 18
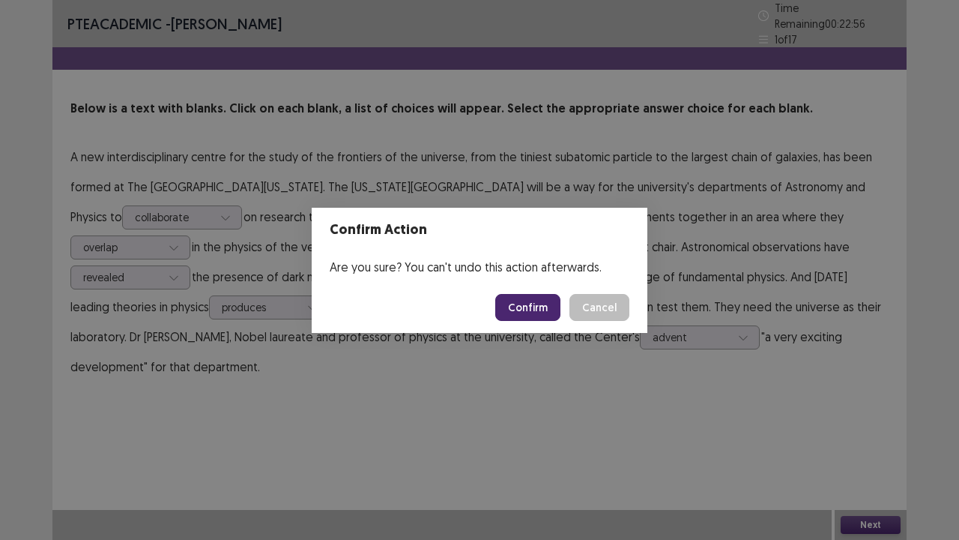
click at [531, 308] on button "Confirm" at bounding box center [527, 307] width 65 height 27
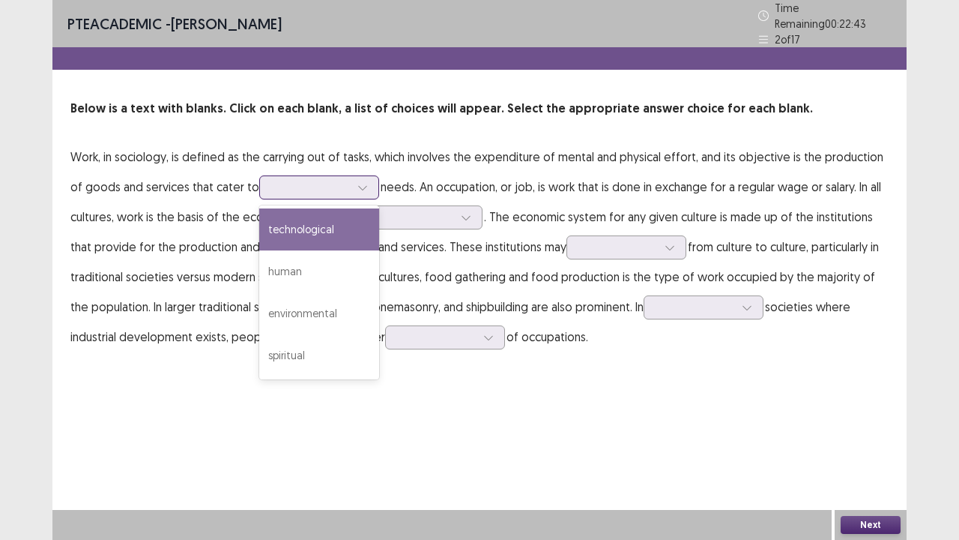
click at [358, 182] on icon at bounding box center [363, 187] width 10 height 10
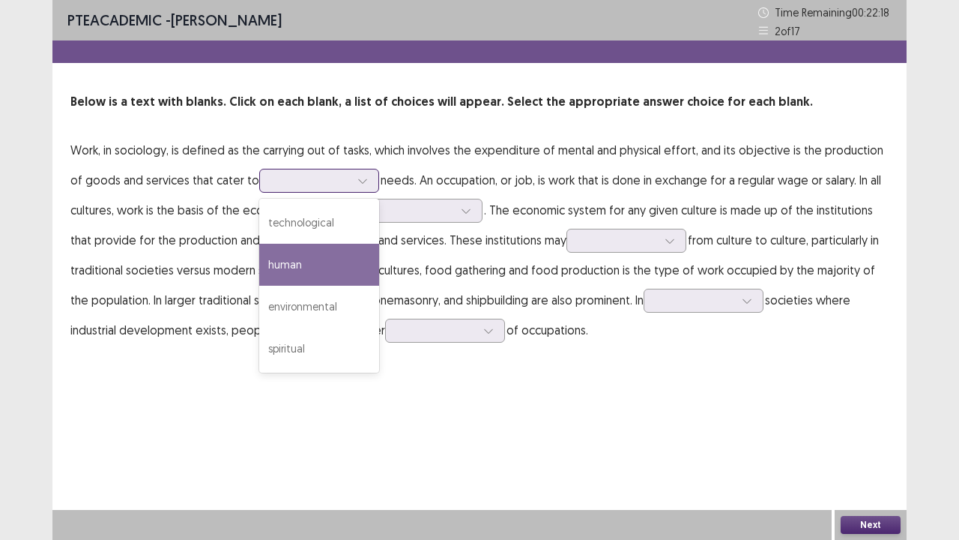
click at [289, 256] on div "human" at bounding box center [319, 265] width 120 height 42
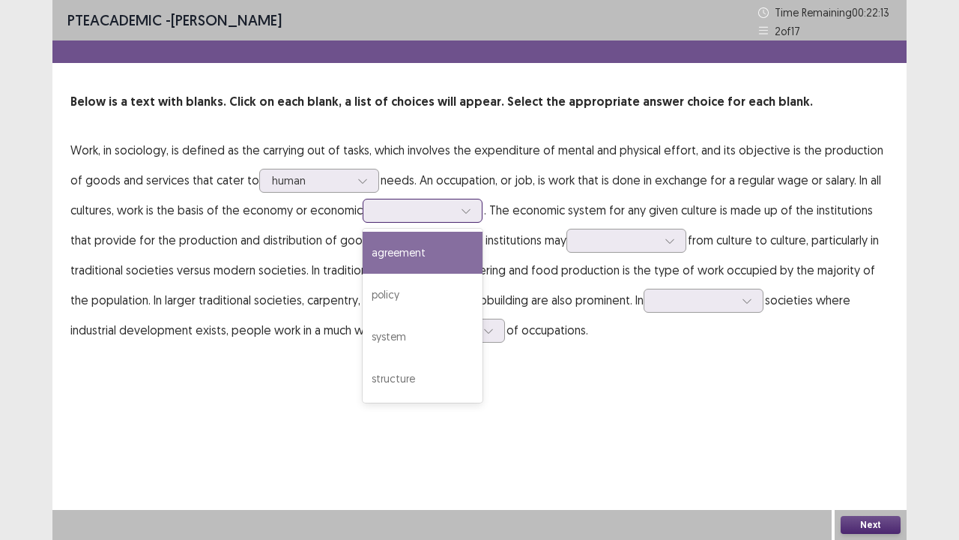
click at [469, 208] on icon at bounding box center [466, 210] width 10 height 10
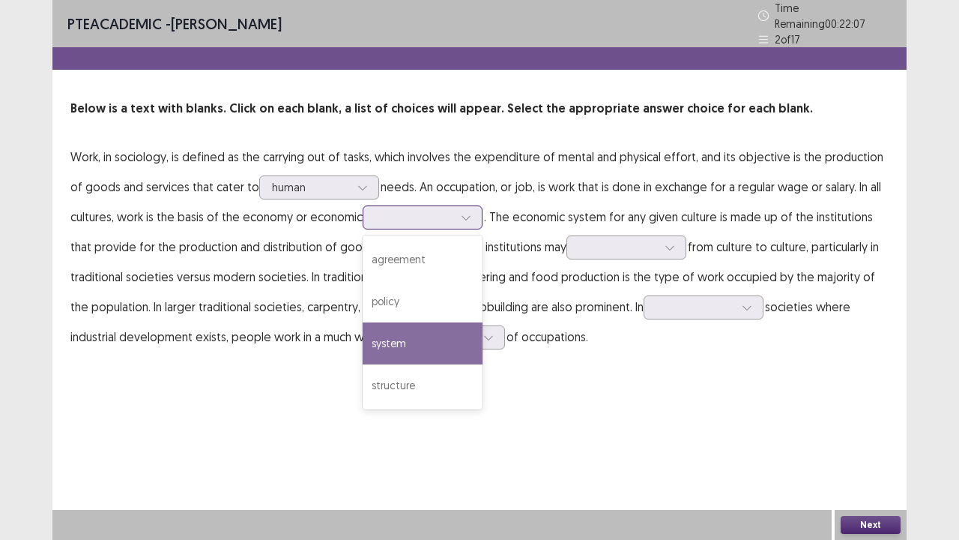
click at [429, 334] on div "system" at bounding box center [423, 343] width 120 height 42
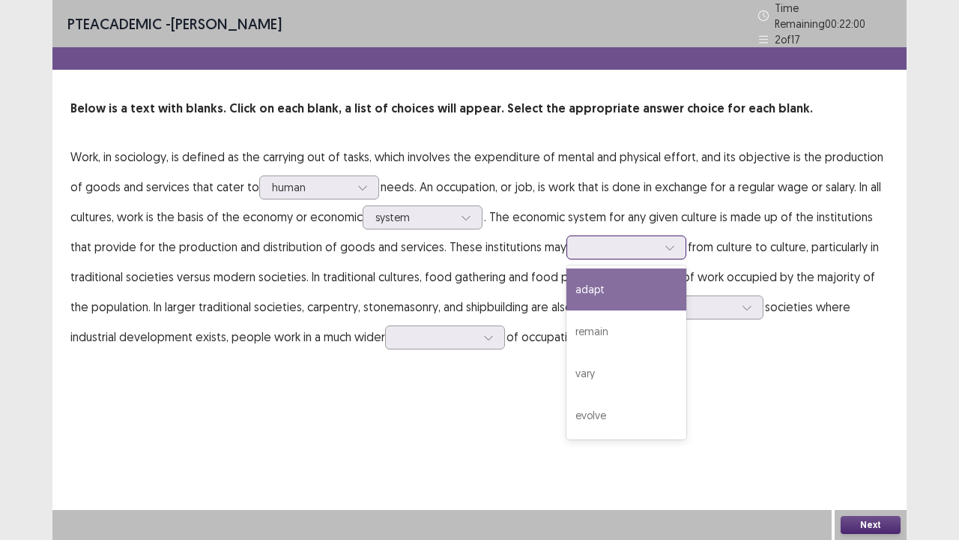
click at [666, 246] on icon at bounding box center [670, 248] width 8 height 4
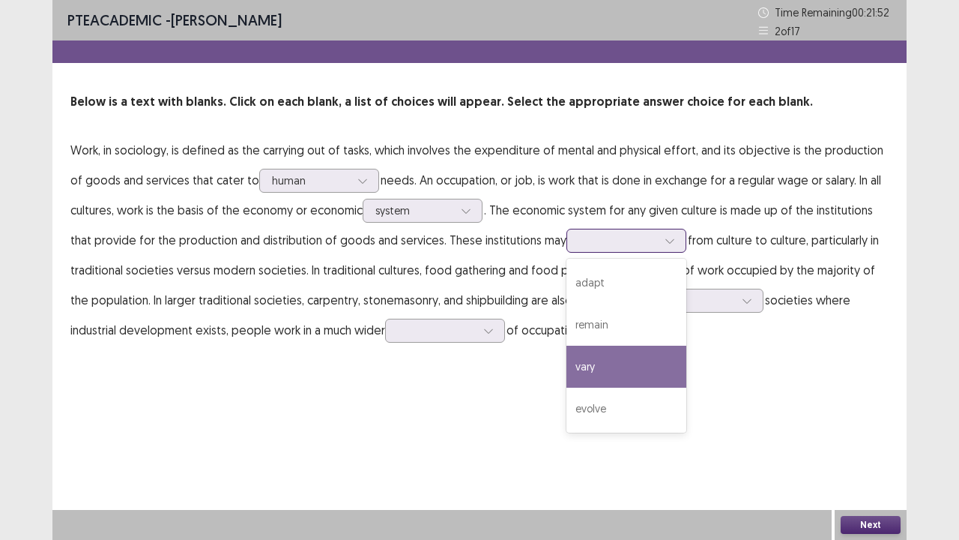
click at [615, 373] on div "vary" at bounding box center [627, 367] width 120 height 42
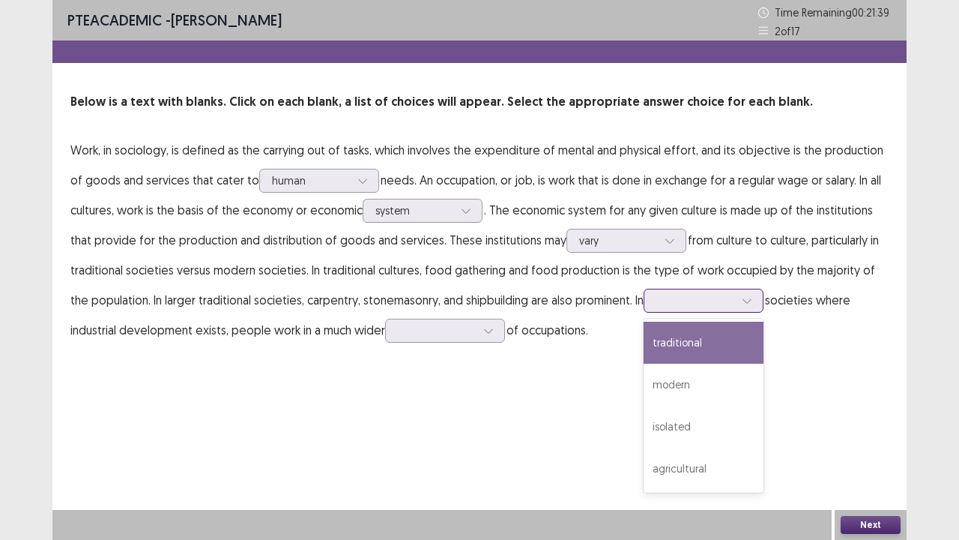
click at [742, 301] on icon at bounding box center [747, 300] width 10 height 10
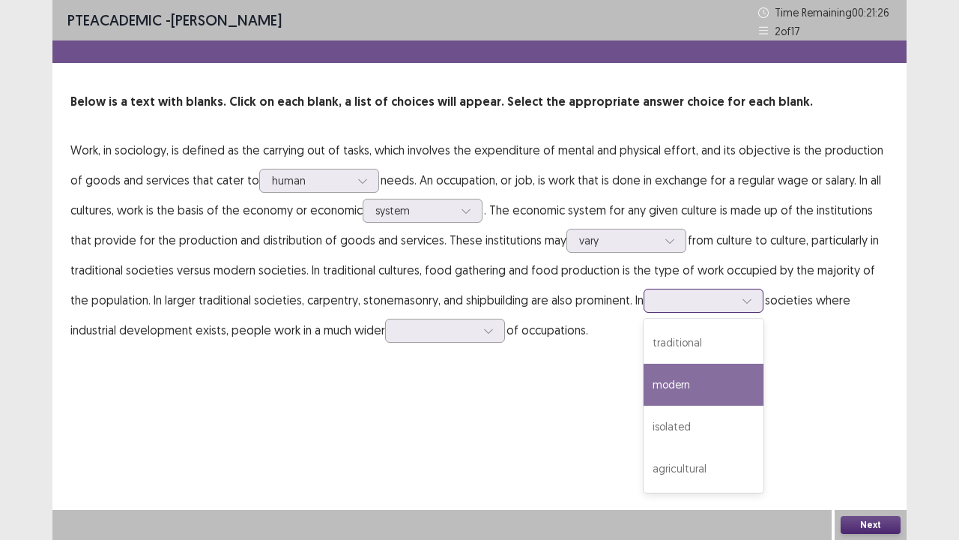
click at [678, 387] on div "modern" at bounding box center [704, 385] width 120 height 42
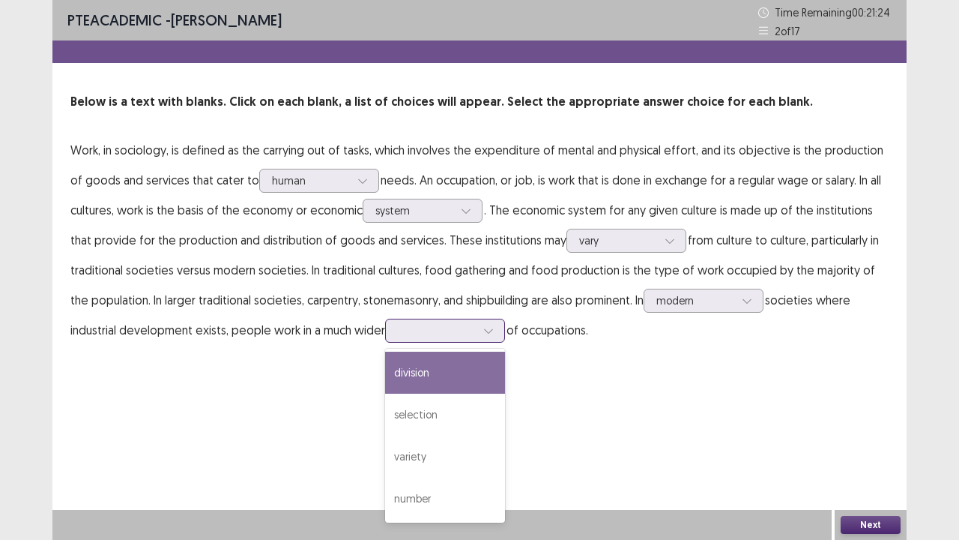
click at [483, 331] on icon at bounding box center [488, 330] width 10 height 10
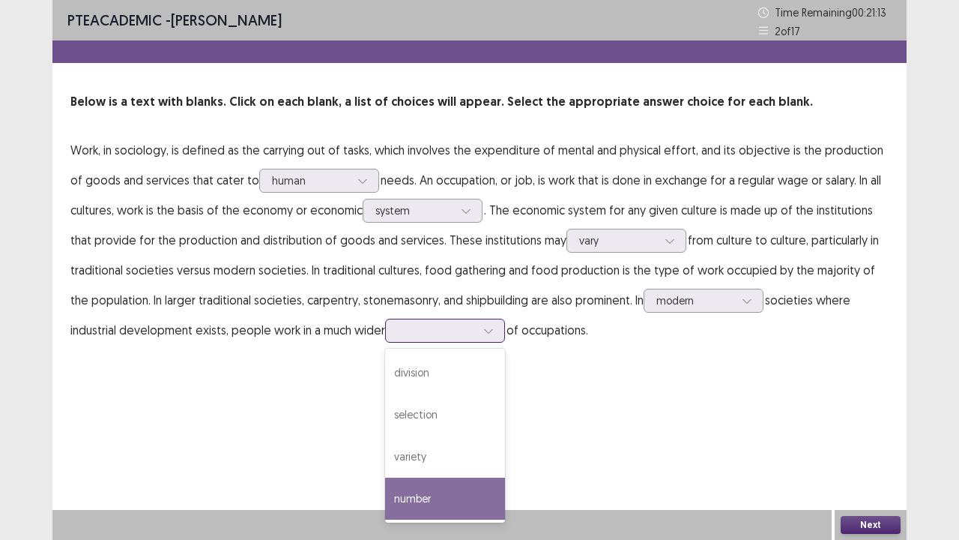
click at [399, 412] on div "number" at bounding box center [445, 498] width 120 height 42
click at [483, 333] on icon at bounding box center [488, 330] width 10 height 10
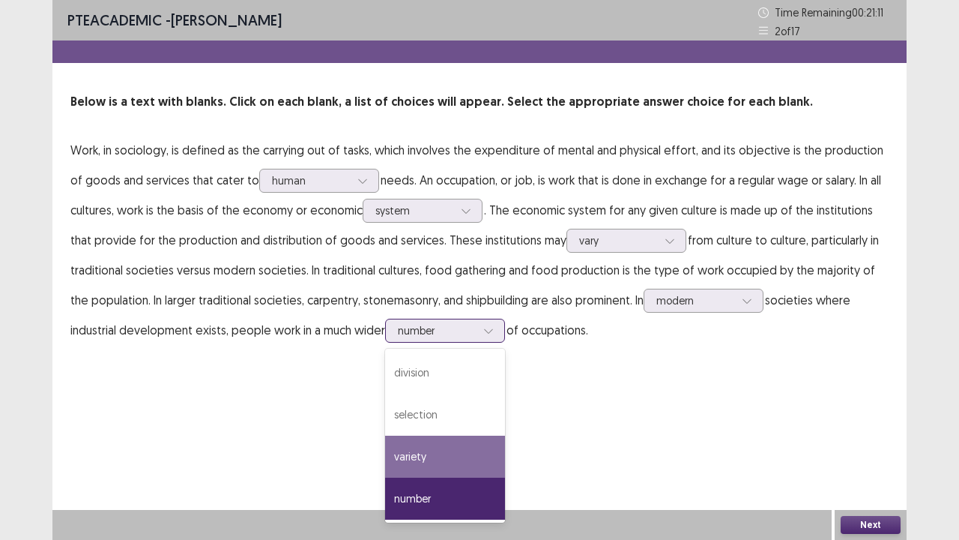
click at [399, 412] on div "variety" at bounding box center [445, 456] width 120 height 42
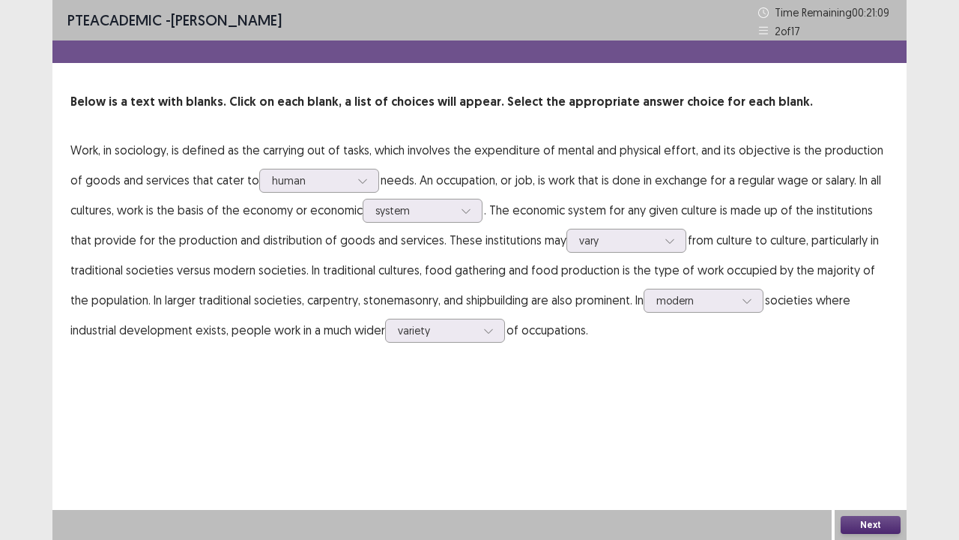
click at [860, 412] on button "Next" at bounding box center [871, 525] width 60 height 18
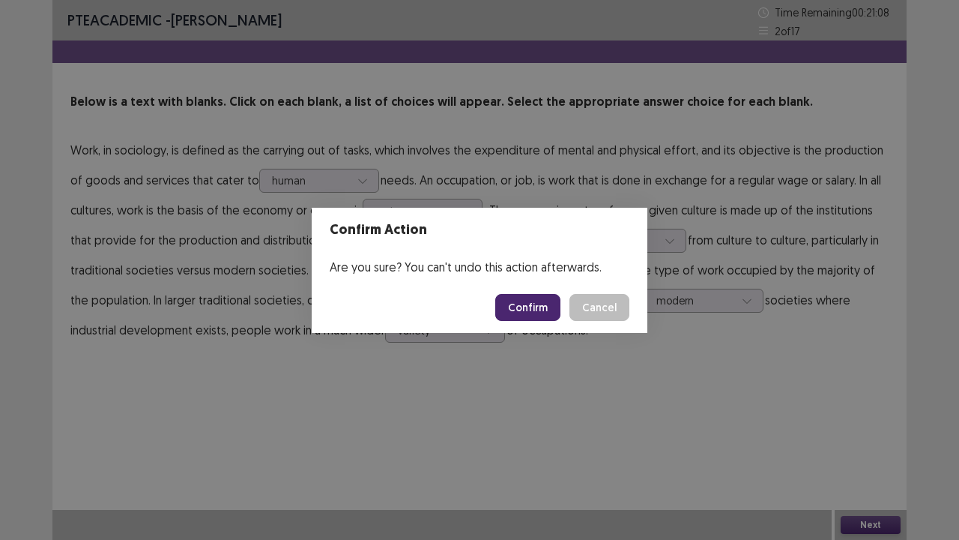
click at [543, 305] on button "Confirm" at bounding box center [527, 307] width 65 height 27
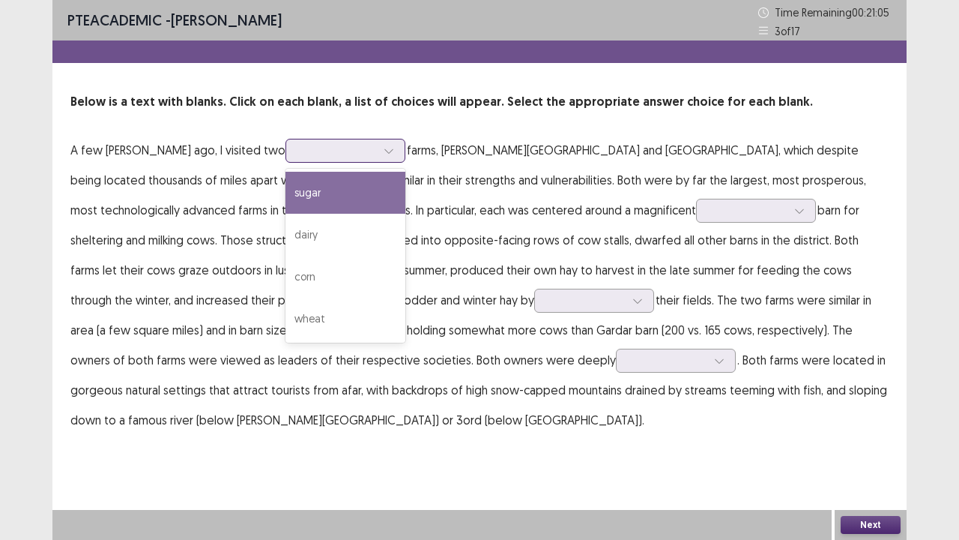
click at [384, 148] on icon at bounding box center [389, 150] width 10 height 10
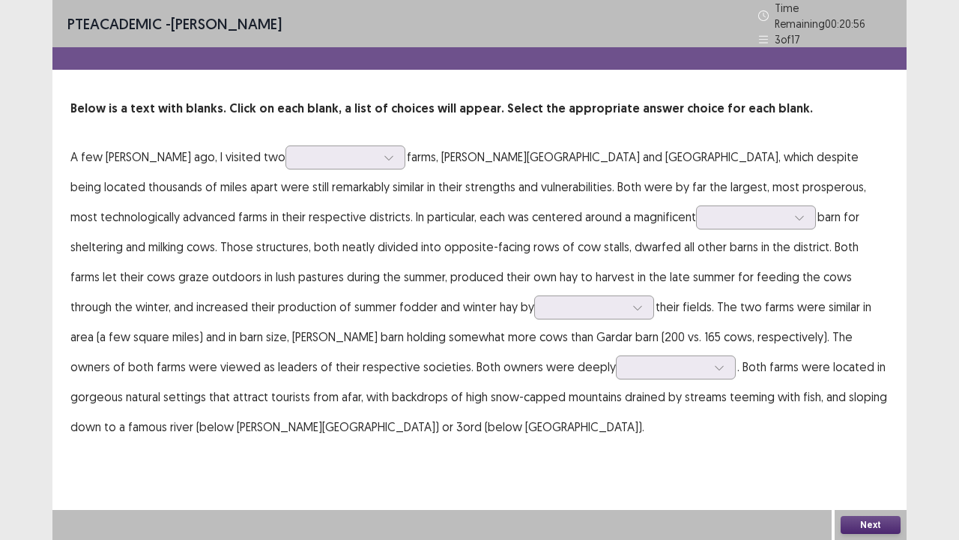
click at [361, 115] on div "Below is a text with blanks. Click on each blank, a list of choices will appear…" at bounding box center [479, 271] width 854 height 342
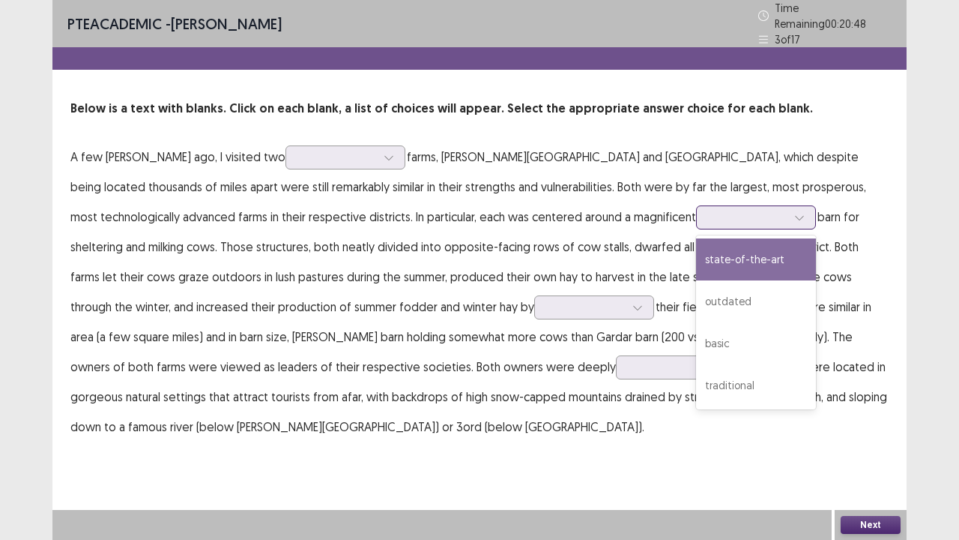
click at [794, 213] on icon at bounding box center [799, 217] width 10 height 10
click at [696, 256] on div "state-of-the-art" at bounding box center [756, 259] width 120 height 42
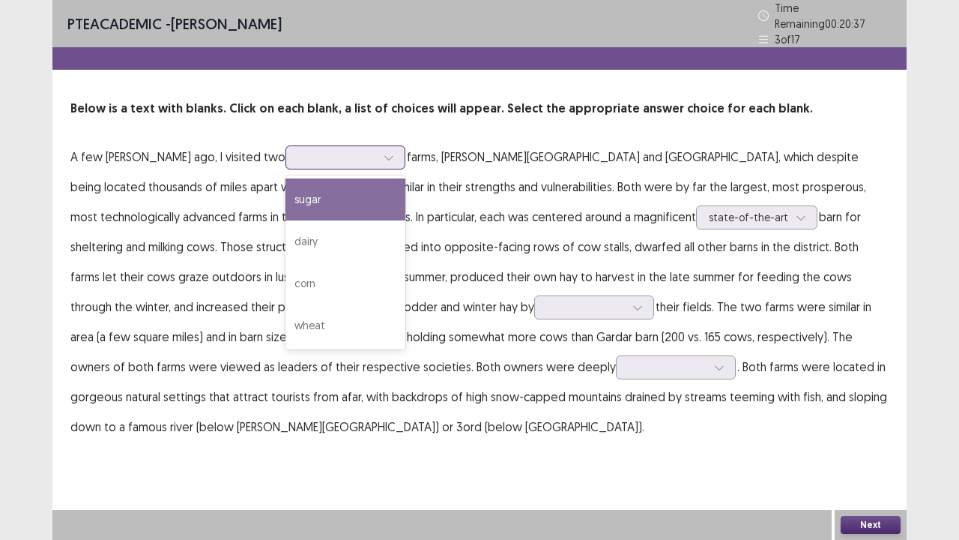
click at [384, 152] on icon at bounding box center [389, 157] width 10 height 10
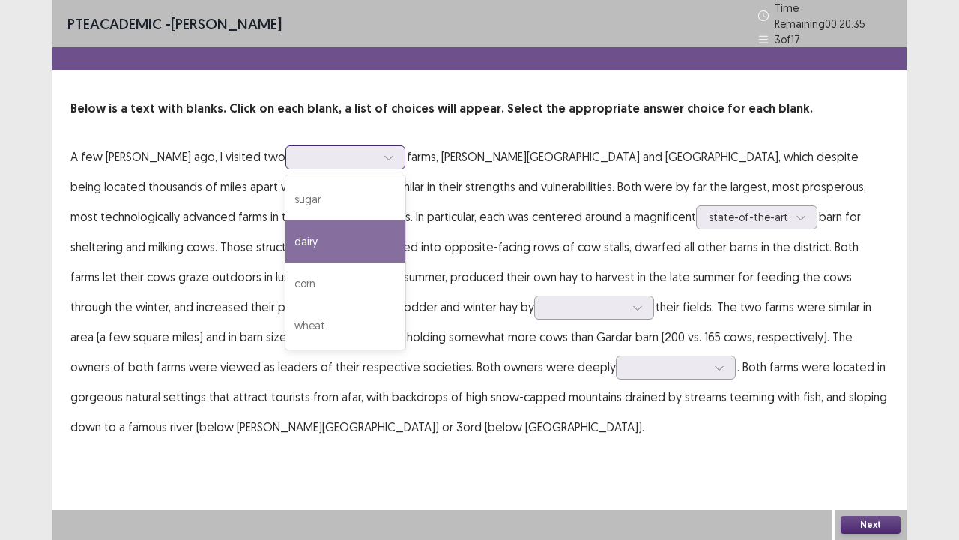
click at [305, 234] on div "dairy" at bounding box center [346, 241] width 120 height 42
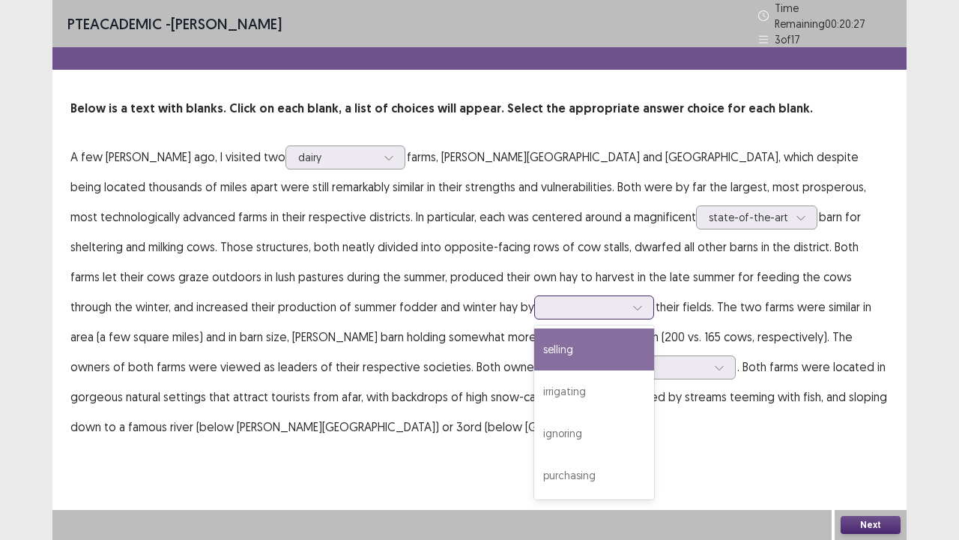
click at [627, 300] on div at bounding box center [638, 307] width 22 height 22
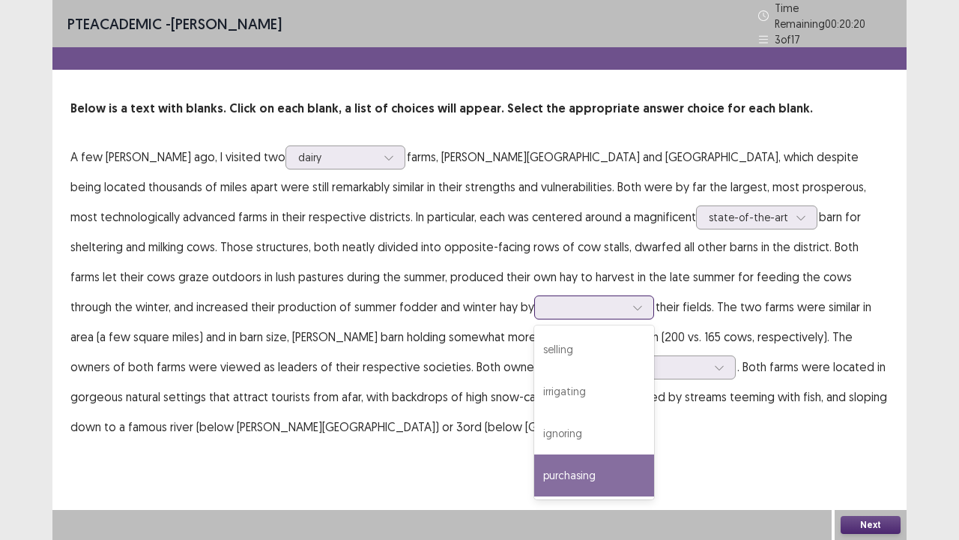
click at [534, 412] on div "purchasing" at bounding box center [594, 475] width 120 height 42
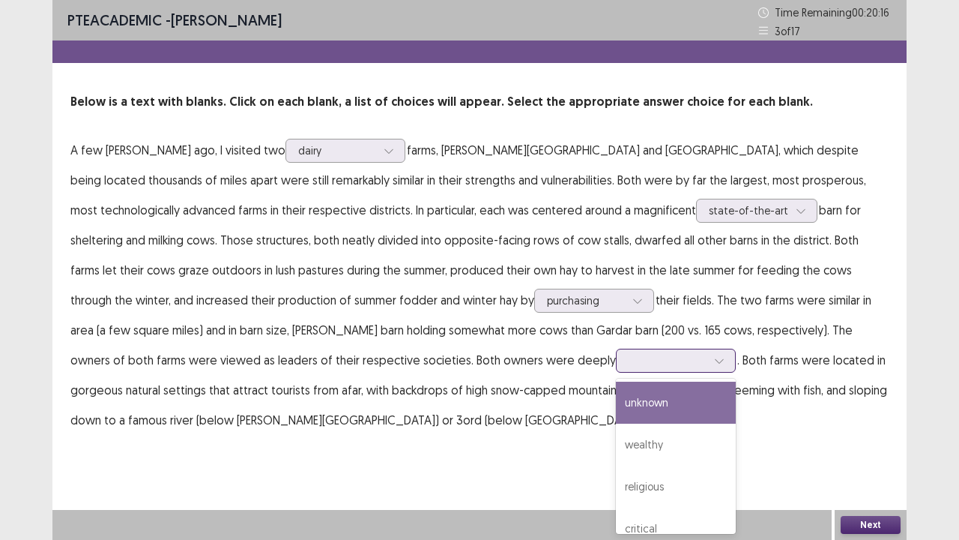
click at [714, 364] on icon at bounding box center [719, 360] width 10 height 10
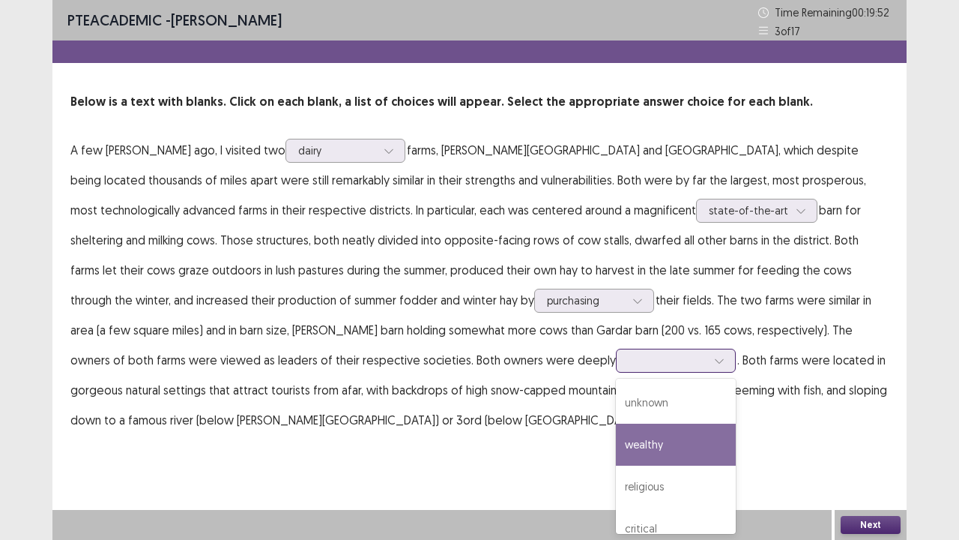
click at [616, 412] on div "wealthy" at bounding box center [676, 444] width 120 height 42
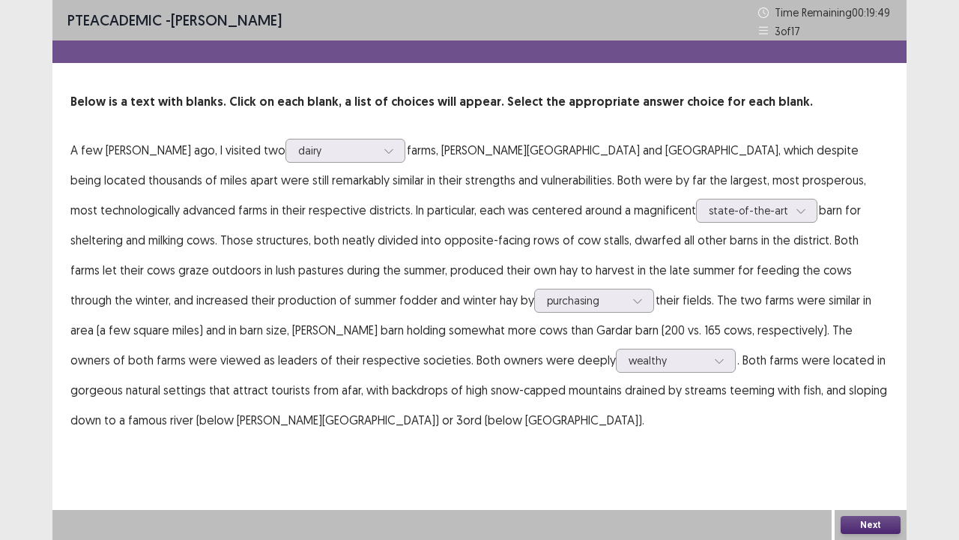
click at [862, 412] on button "Next" at bounding box center [871, 525] width 60 height 18
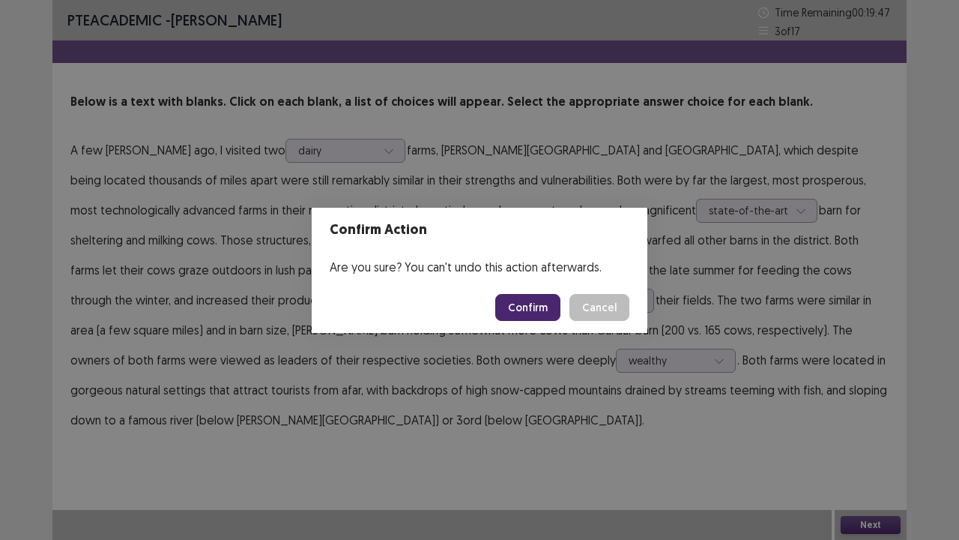
click at [535, 307] on button "Confirm" at bounding box center [527, 307] width 65 height 27
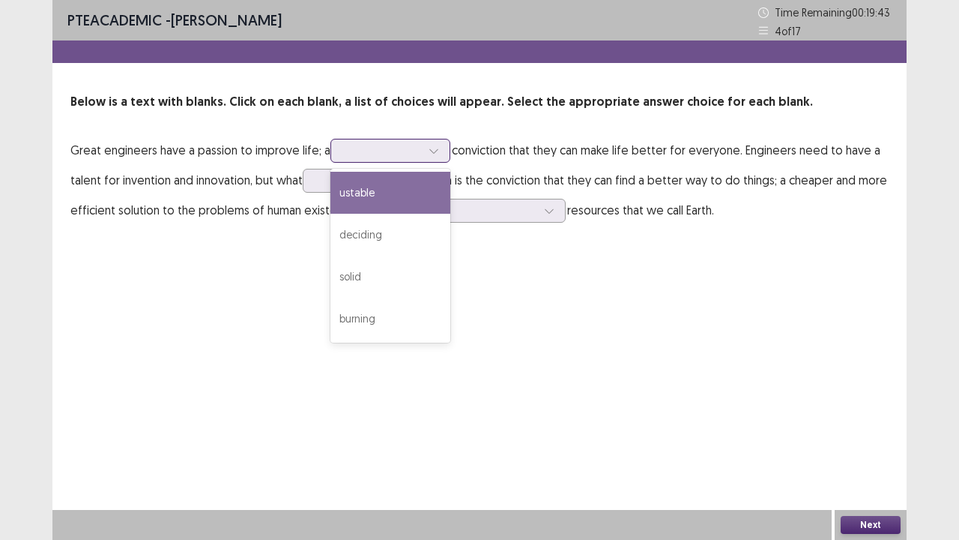
click at [434, 144] on div at bounding box center [434, 150] width 22 height 22
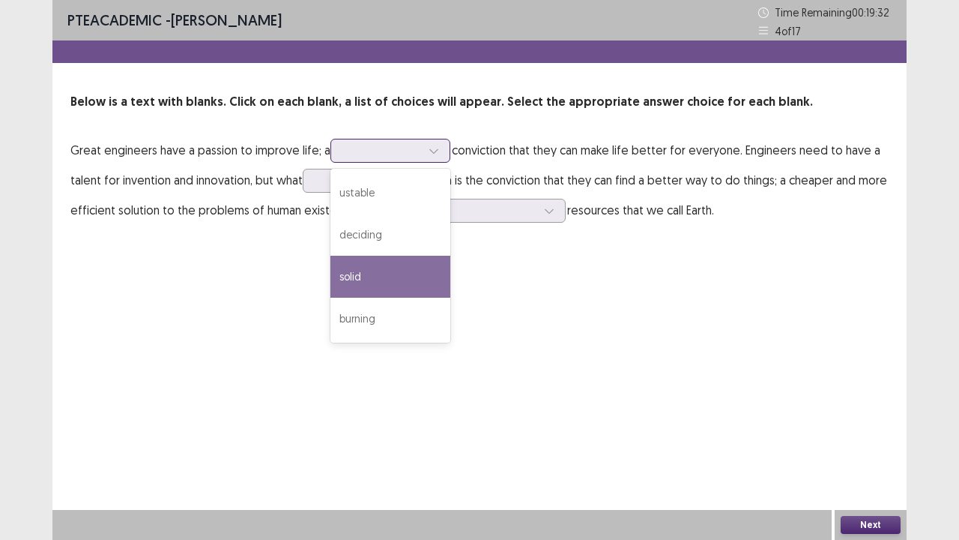
click at [387, 275] on div "solid" at bounding box center [391, 277] width 120 height 42
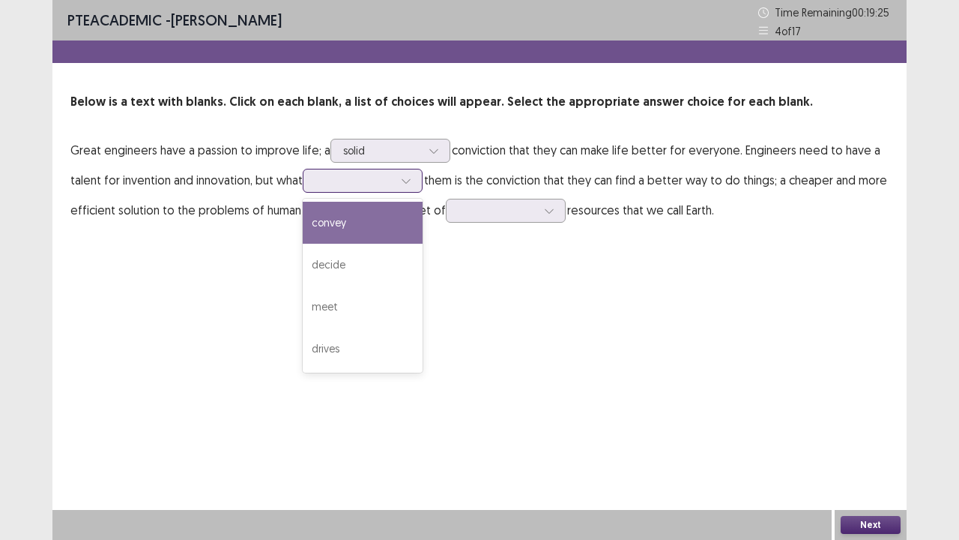
click at [410, 180] on icon at bounding box center [406, 181] width 8 height 4
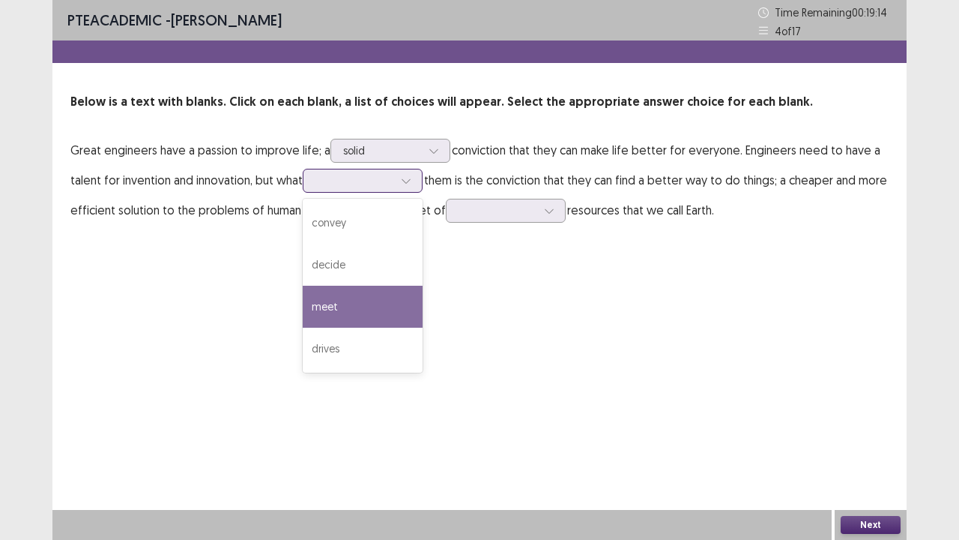
click at [376, 297] on div "meet" at bounding box center [363, 307] width 120 height 42
click at [405, 185] on icon at bounding box center [406, 180] width 10 height 10
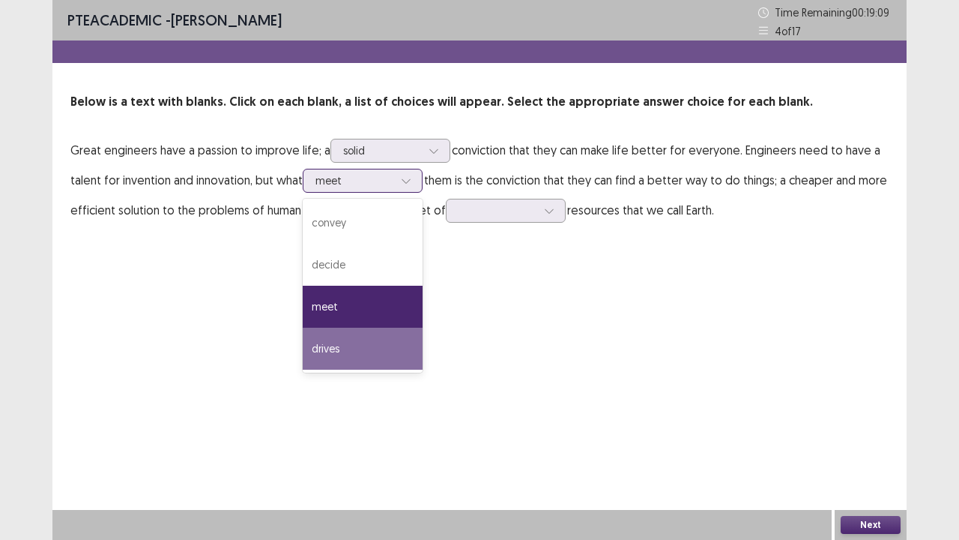
click at [388, 348] on div "drives" at bounding box center [363, 349] width 120 height 42
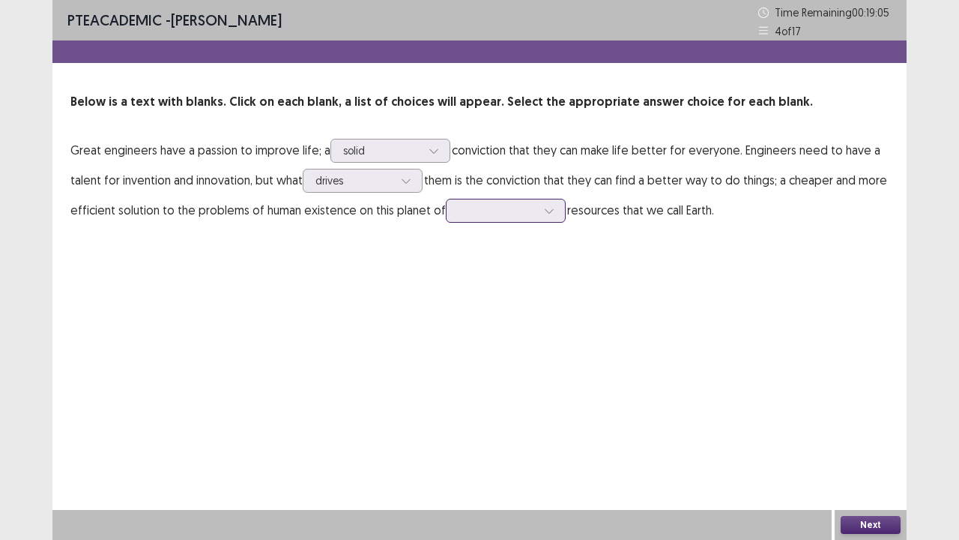
click at [544, 213] on icon at bounding box center [549, 210] width 10 height 10
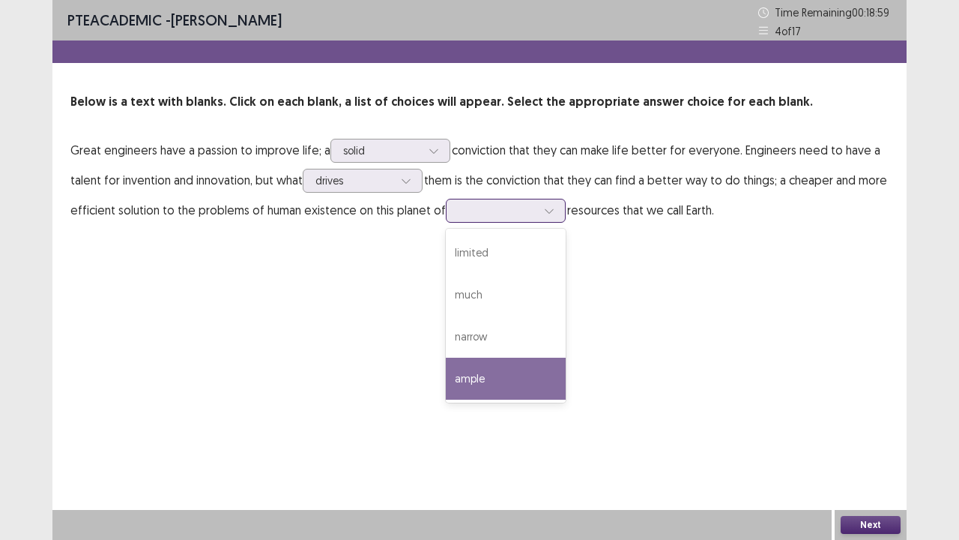
click at [513, 363] on div "ample" at bounding box center [506, 379] width 120 height 42
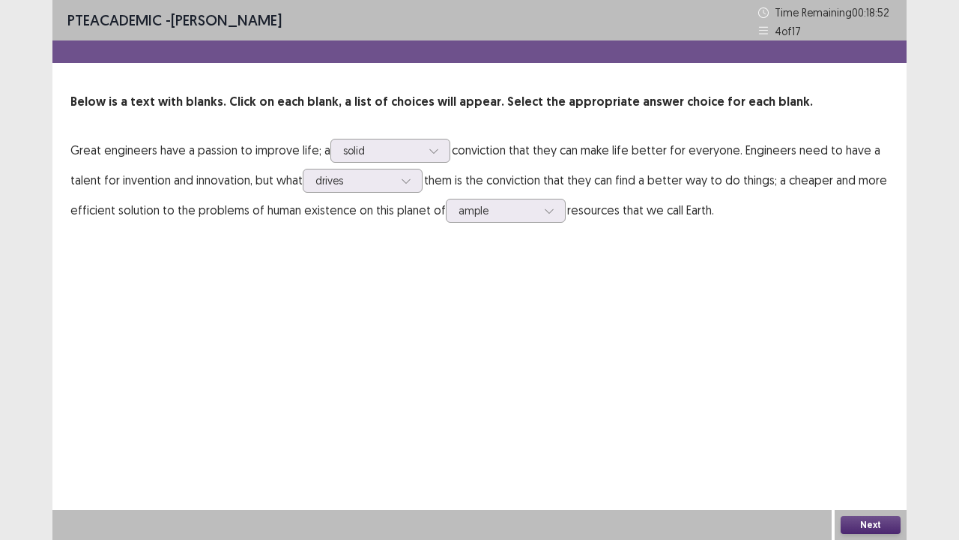
click at [866, 412] on button "Next" at bounding box center [871, 525] width 60 height 18
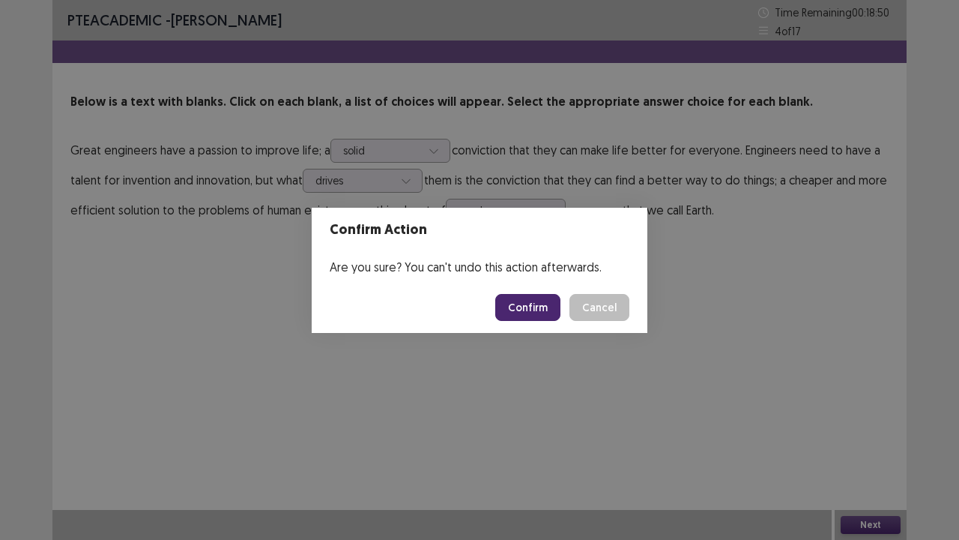
click at [538, 309] on button "Confirm" at bounding box center [527, 307] width 65 height 27
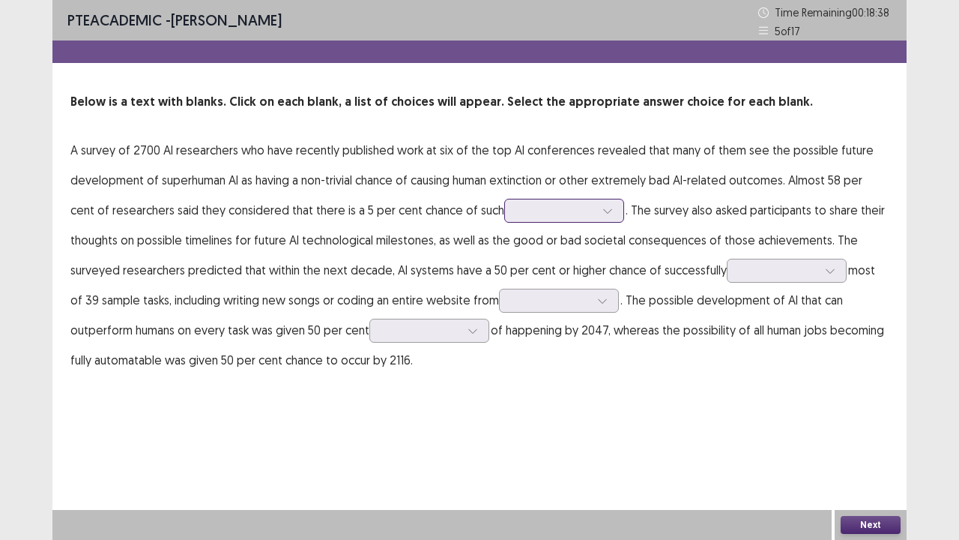
click at [603, 205] on icon at bounding box center [608, 210] width 10 height 10
click at [151, 250] on p "A survey of 2700 AI researchers who have recently published work at six of the …" at bounding box center [479, 255] width 818 height 240
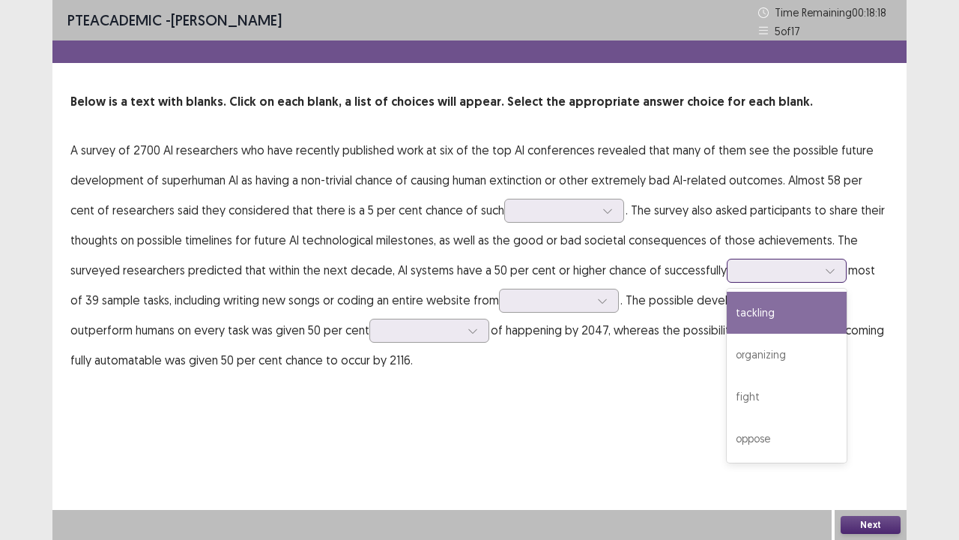
click at [825, 268] on icon at bounding box center [830, 270] width 10 height 10
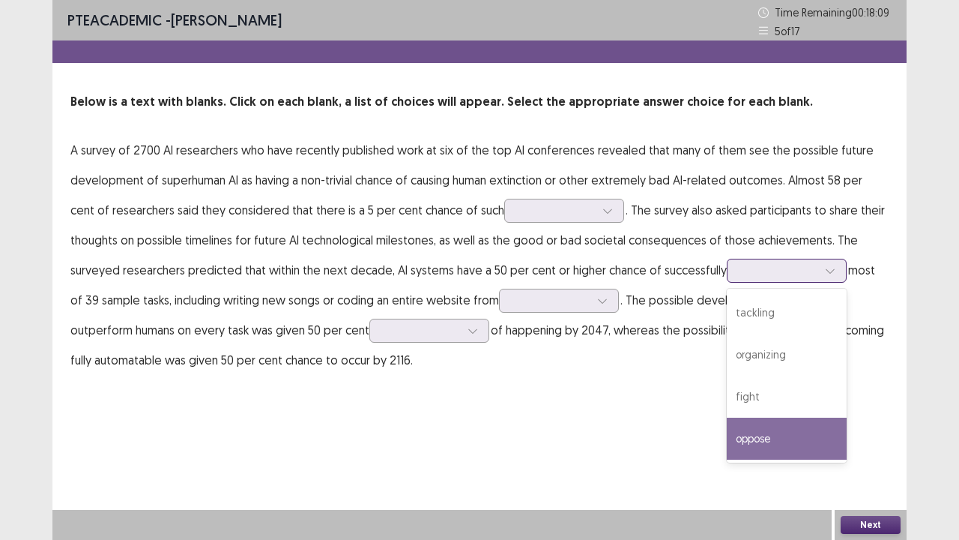
click at [773, 412] on div "oppose" at bounding box center [787, 438] width 120 height 42
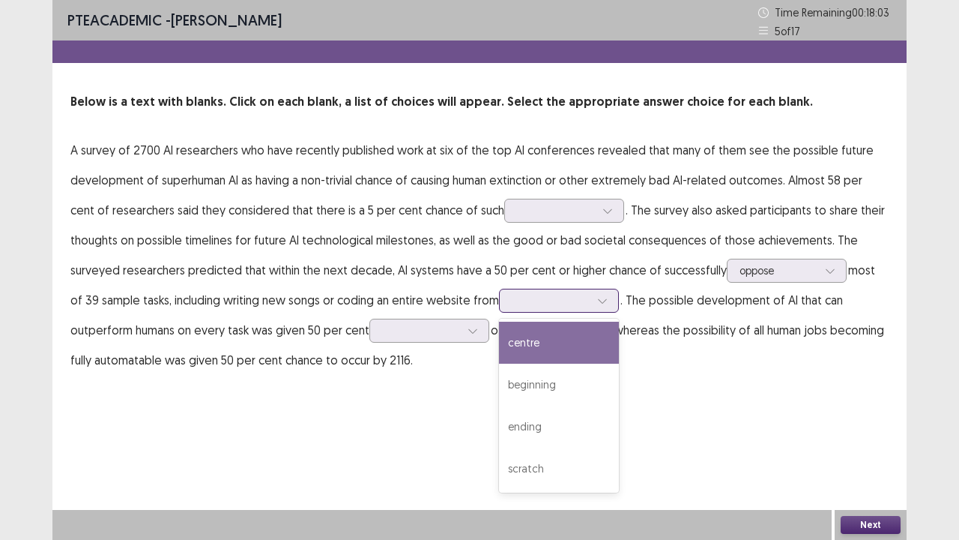
click at [597, 298] on icon at bounding box center [602, 300] width 10 height 10
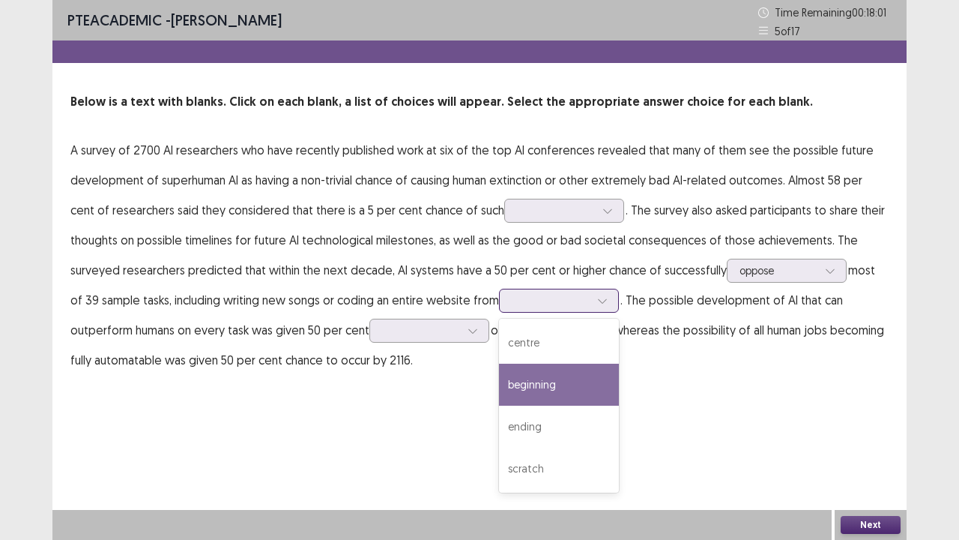
click at [559, 379] on div "beginning" at bounding box center [559, 385] width 120 height 42
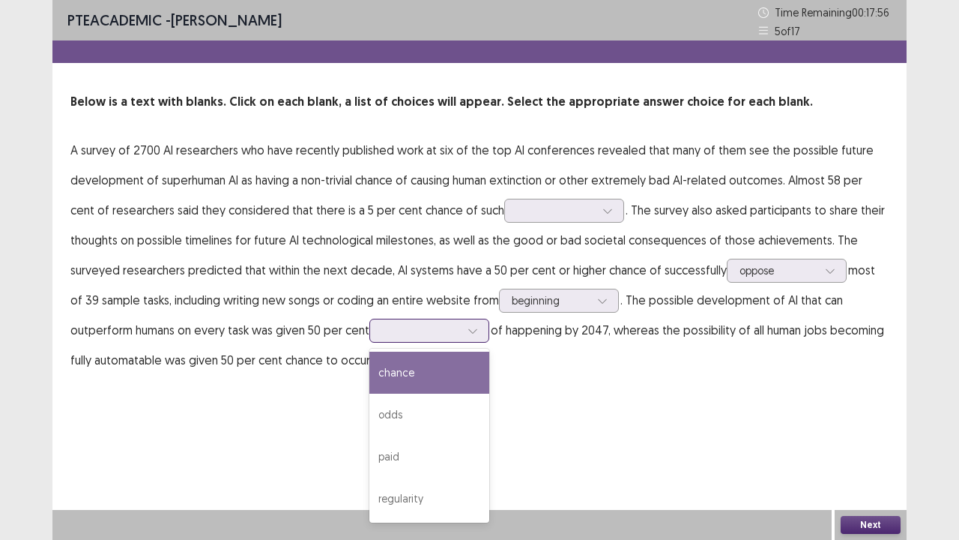
click at [468, 330] on icon at bounding box center [473, 330] width 10 height 10
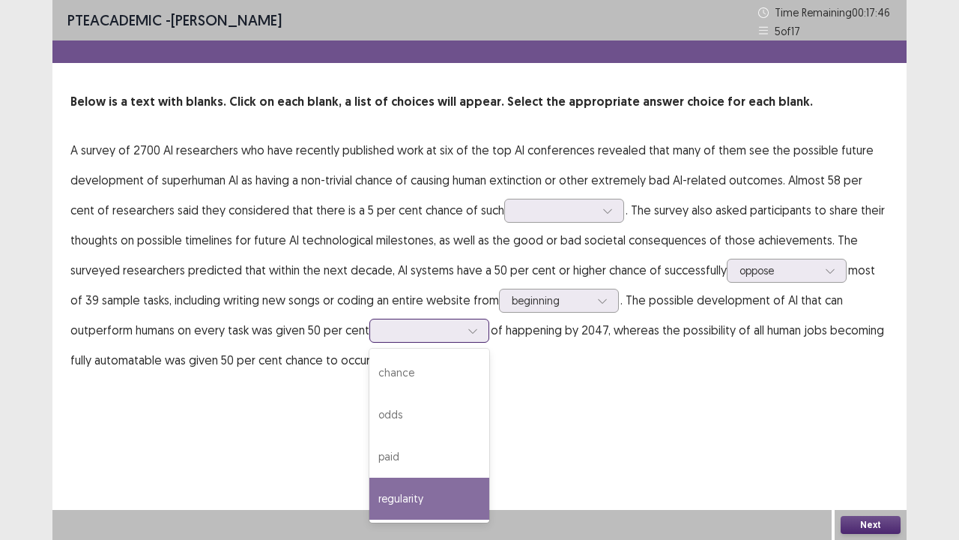
click at [384, 412] on div "regularity" at bounding box center [430, 498] width 120 height 42
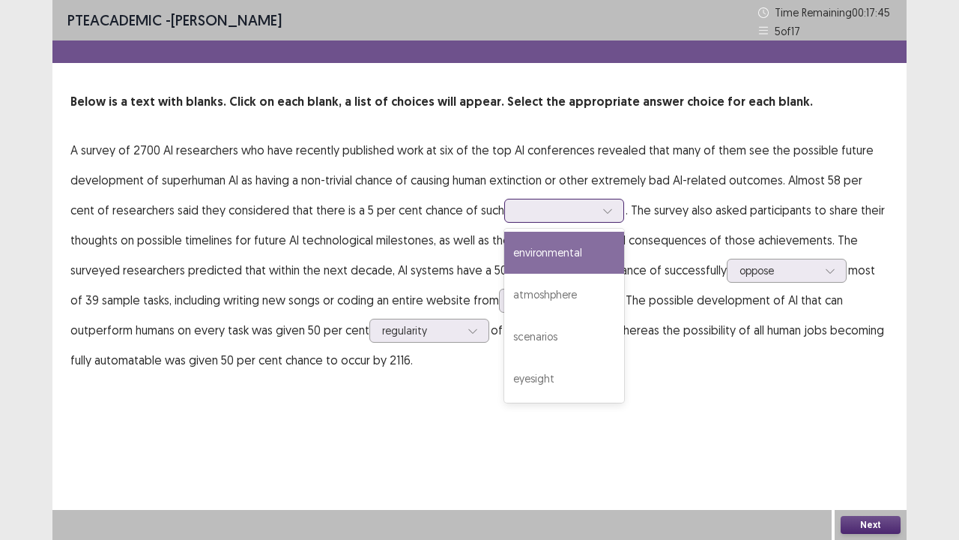
click at [603, 206] on icon at bounding box center [608, 210] width 10 height 10
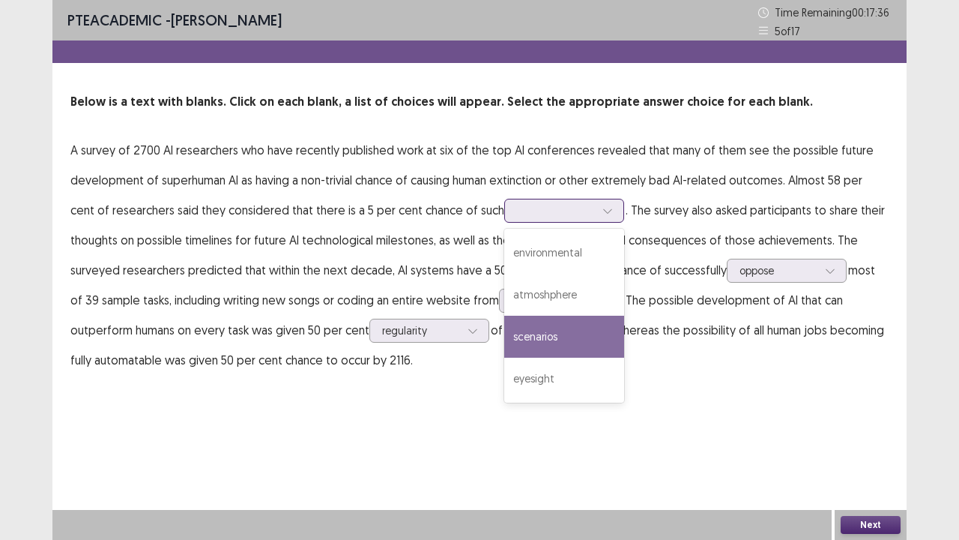
click at [526, 333] on div "scenarios" at bounding box center [564, 337] width 120 height 42
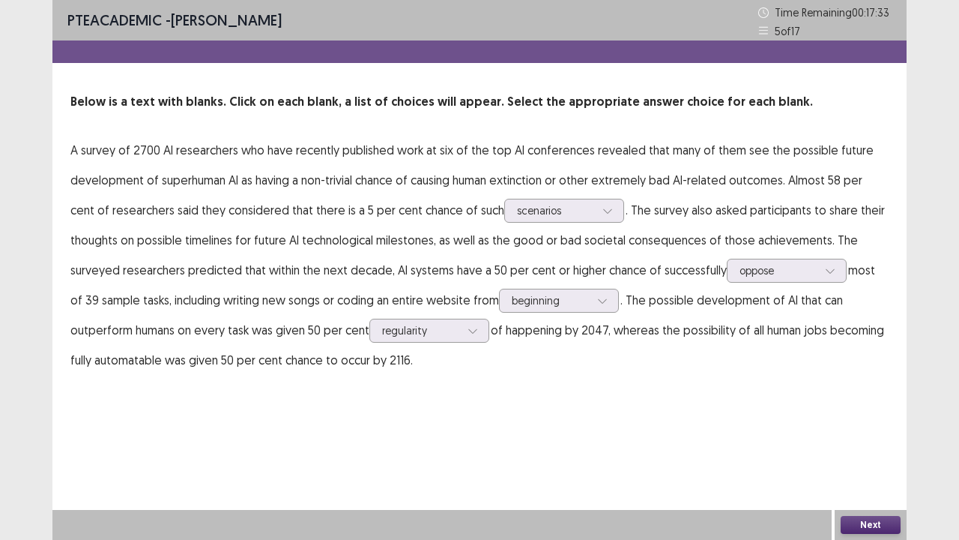
click at [878, 412] on button "Next" at bounding box center [871, 525] width 60 height 18
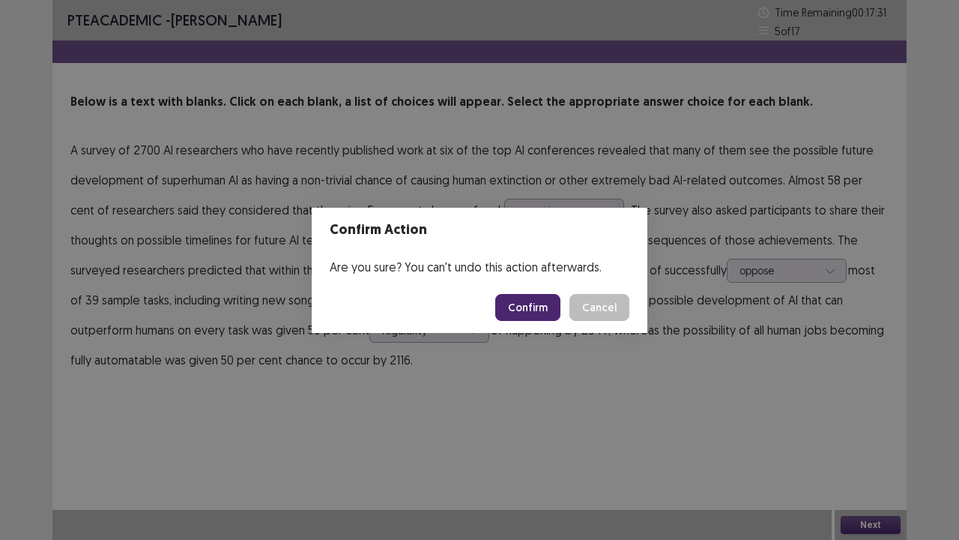
click at [544, 313] on button "Confirm" at bounding box center [527, 307] width 65 height 27
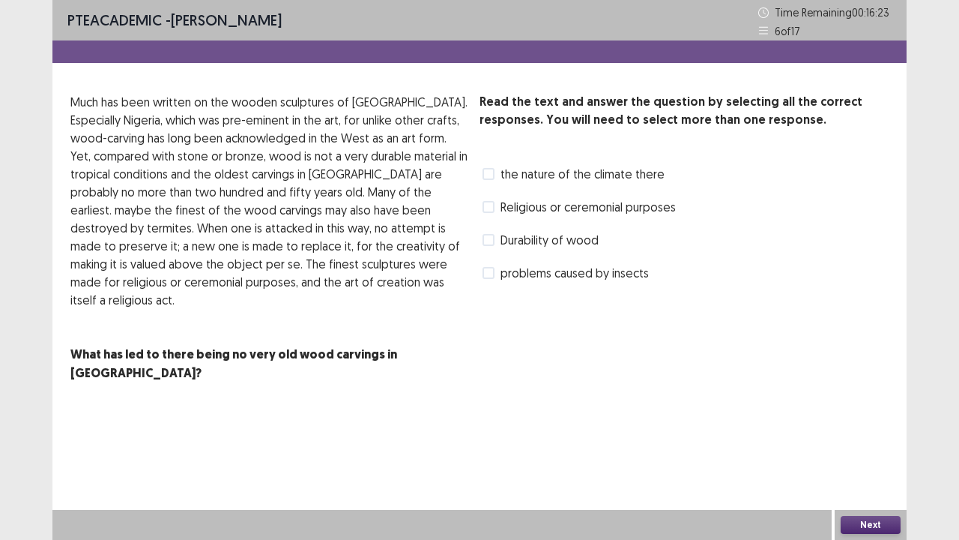
click at [489, 243] on span at bounding box center [489, 240] width 12 height 12
click at [495, 208] on label "Religious or ceremonial purposes" at bounding box center [579, 207] width 193 height 18
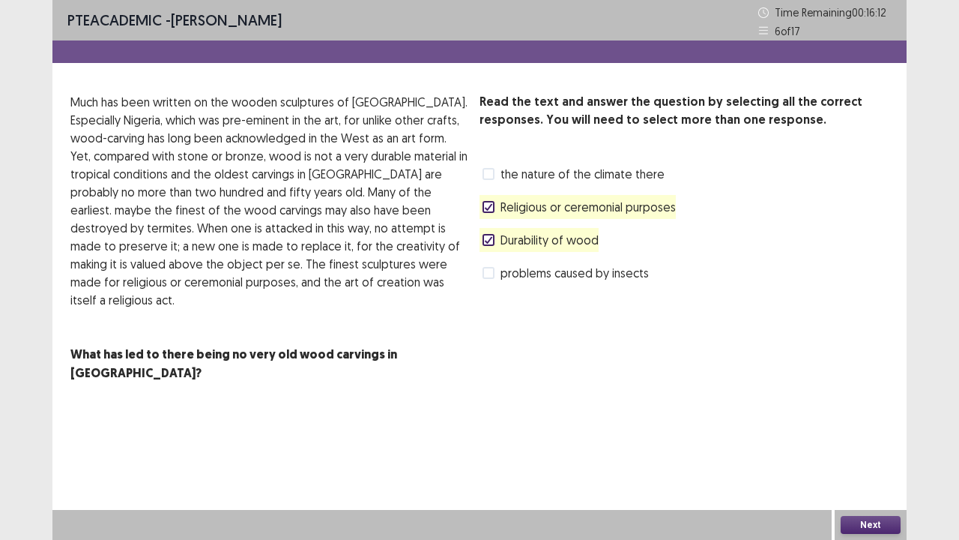
click at [857, 412] on button "Next" at bounding box center [871, 525] width 60 height 18
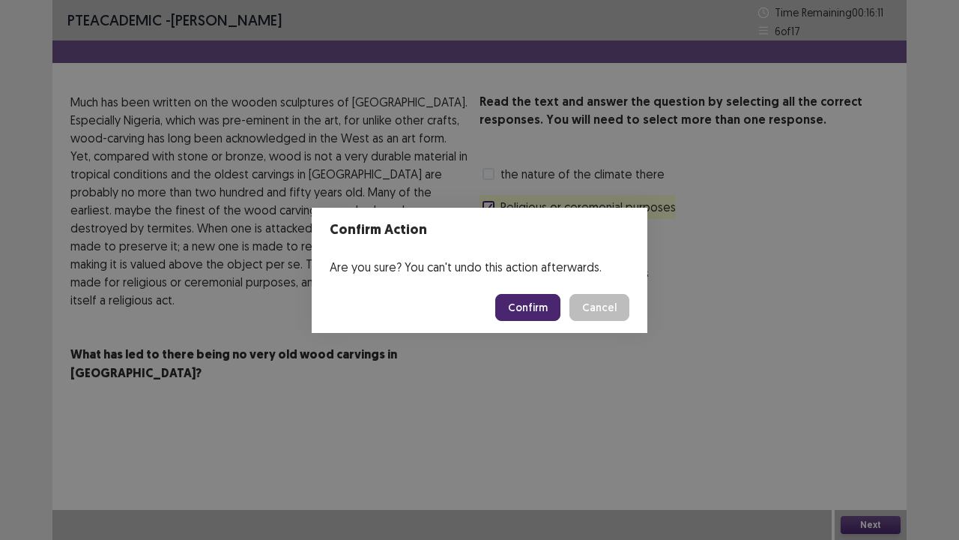
click at [532, 306] on button "Confirm" at bounding box center [527, 307] width 65 height 27
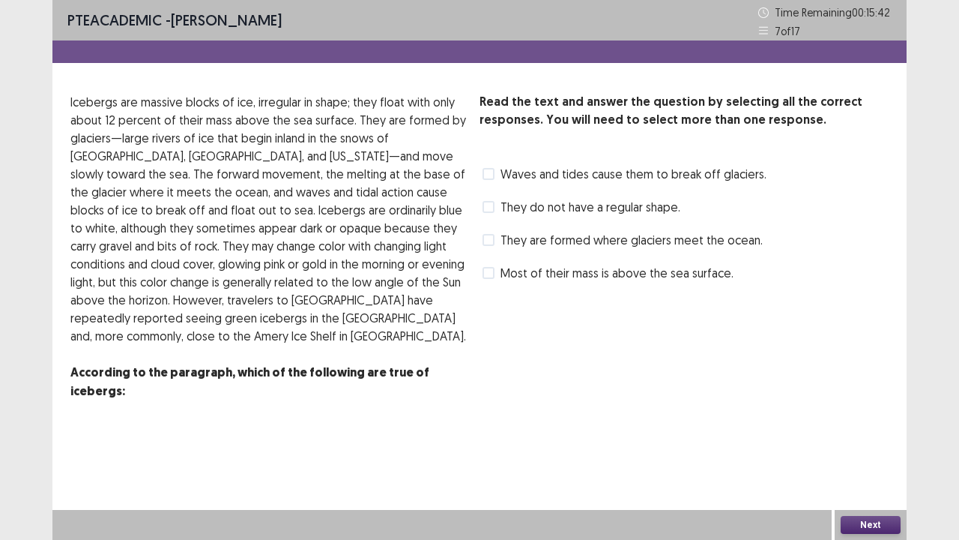
click at [490, 172] on span at bounding box center [489, 174] width 12 height 12
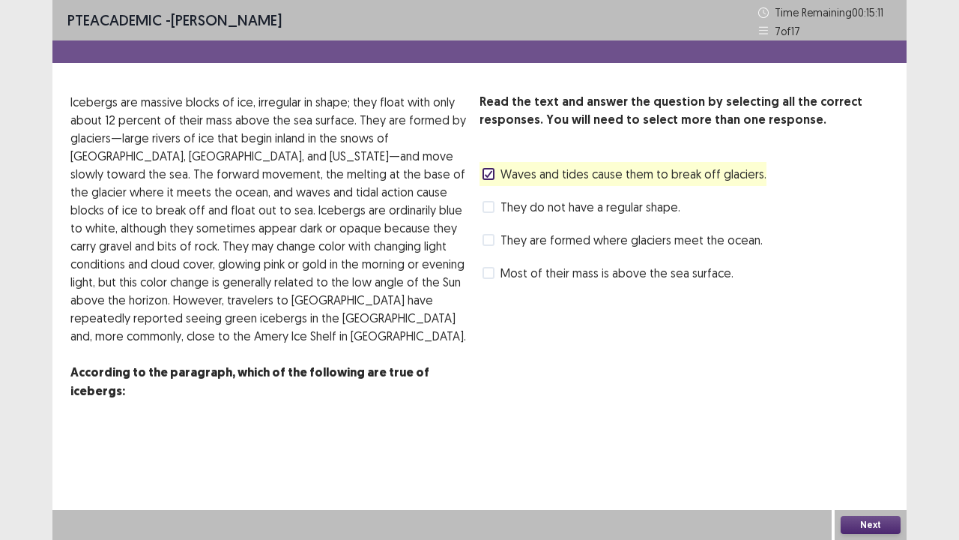
click at [487, 241] on span at bounding box center [489, 240] width 12 height 12
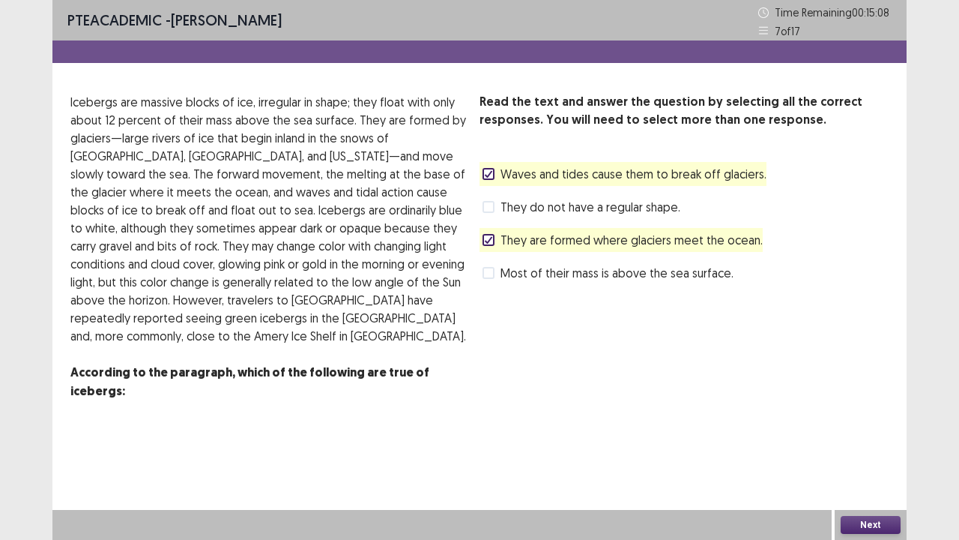
click at [866, 412] on button "Next" at bounding box center [871, 525] width 60 height 18
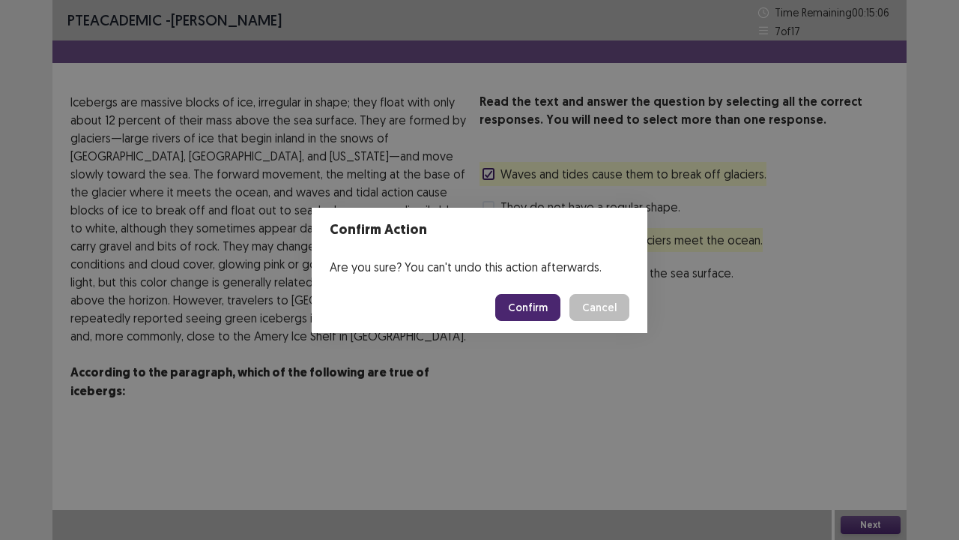
click at [531, 310] on button "Confirm" at bounding box center [527, 307] width 65 height 27
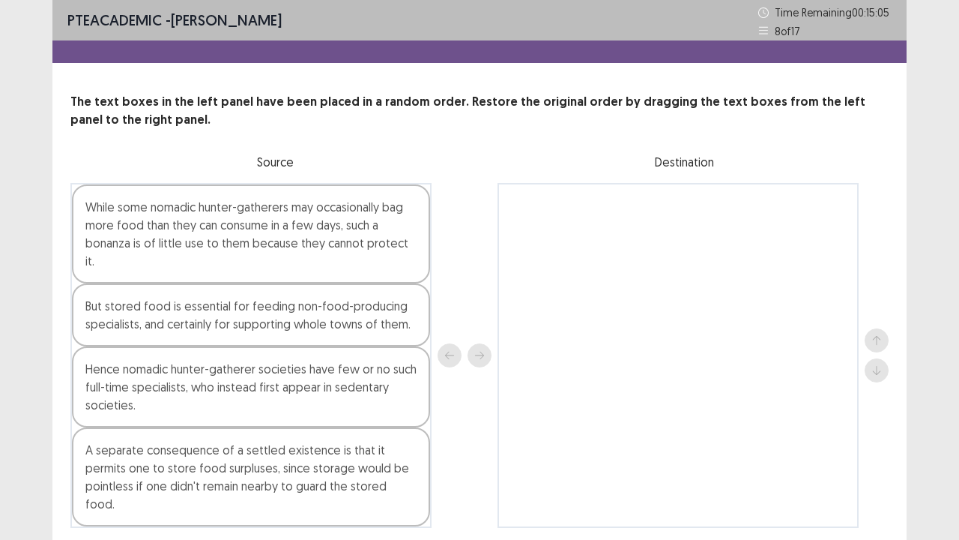
scroll to position [18, 0]
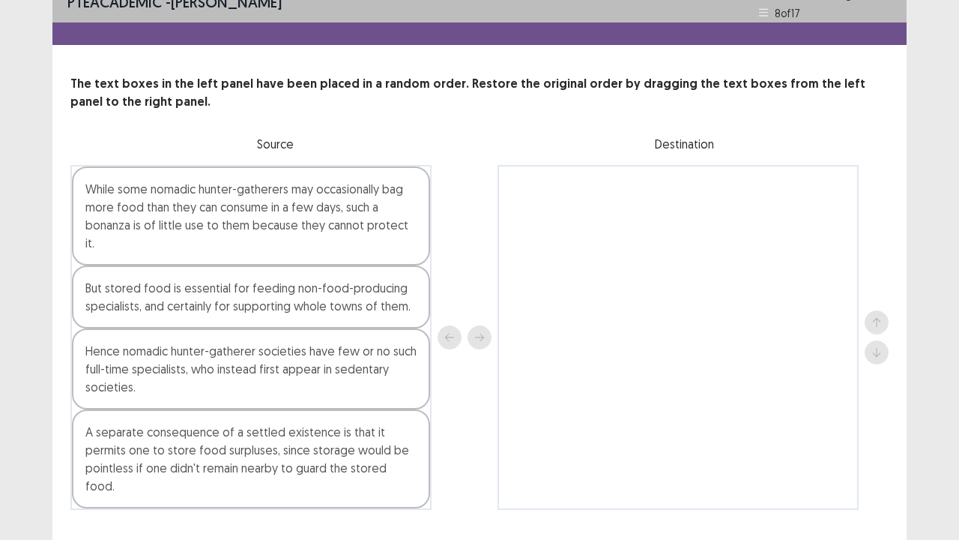
drag, startPoint x: 184, startPoint y: 426, endPoint x: 379, endPoint y: 399, distance: 196.7
drag, startPoint x: 379, startPoint y: 399, endPoint x: 481, endPoint y: 452, distance: 115.0
click at [481, 412] on div at bounding box center [465, 337] width 54 height 345
drag, startPoint x: 393, startPoint y: 443, endPoint x: 345, endPoint y: 432, distance: 49.1
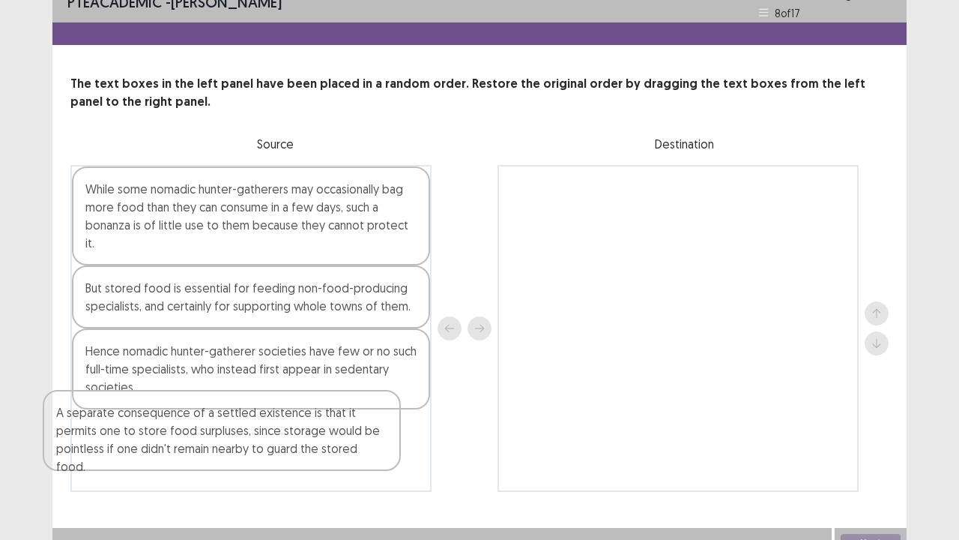
drag, startPoint x: 345, startPoint y: 432, endPoint x: 261, endPoint y: 421, distance: 84.7
click at [261, 412] on div "While some nomadic hunter-gatherers may occasionally bag more food than they ca…" at bounding box center [250, 328] width 361 height 327
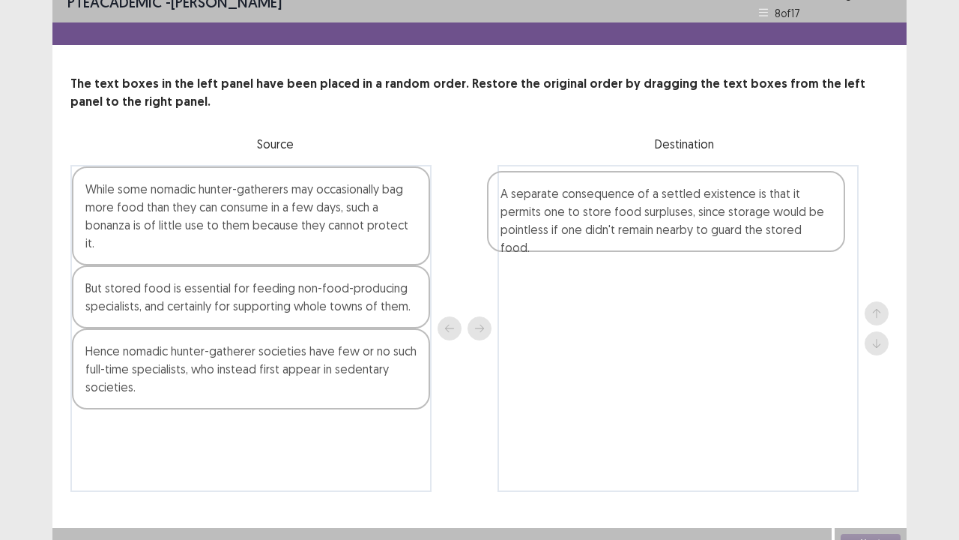
drag, startPoint x: 265, startPoint y: 441, endPoint x: 687, endPoint y: 216, distance: 478.1
click at [687, 216] on div "While some nomadic hunter-gatherers may occasionally bag more food than they ca…" at bounding box center [479, 328] width 818 height 327
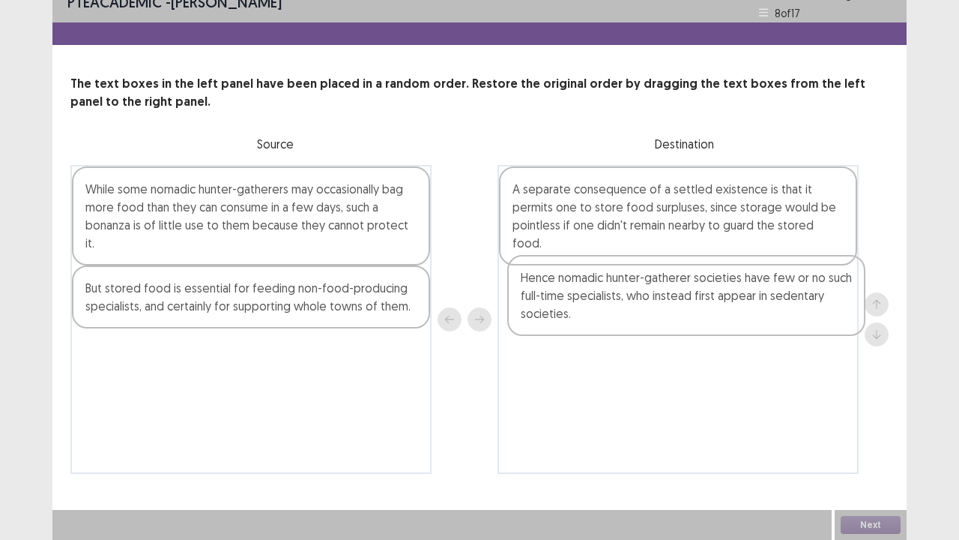
drag, startPoint x: 253, startPoint y: 351, endPoint x: 699, endPoint y: 289, distance: 449.4
click at [699, 289] on div "While some nomadic hunter-gatherers may occasionally bag more food than they ca…" at bounding box center [479, 319] width 818 height 309
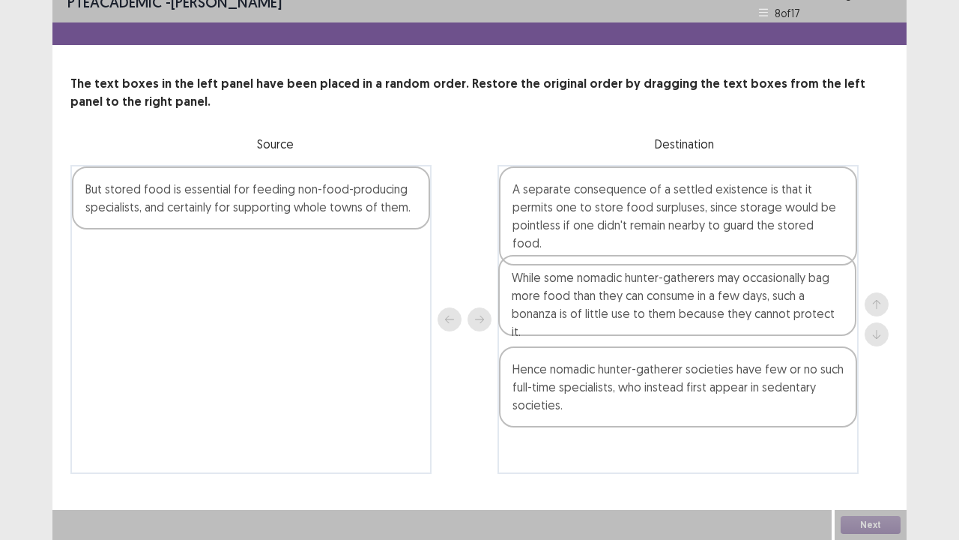
drag, startPoint x: 268, startPoint y: 210, endPoint x: 700, endPoint y: 303, distance: 442.3
click at [700, 303] on div "While some nomadic hunter-gatherers may occasionally bag more food than they ca…" at bounding box center [479, 319] width 818 height 309
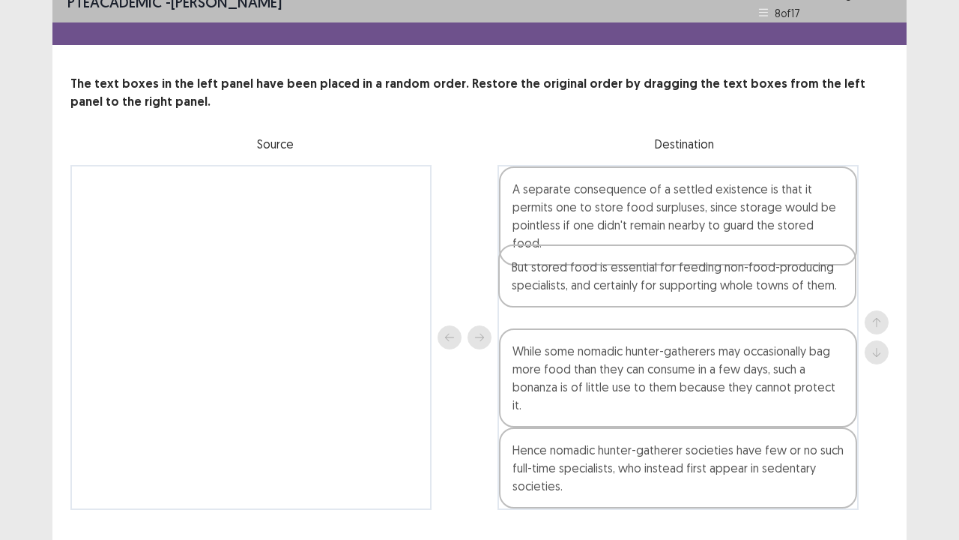
drag, startPoint x: 284, startPoint y: 199, endPoint x: 717, endPoint y: 277, distance: 439.4
click at [717, 277] on div "But stored food is essential for feeding non-food-producing specialists, and ce…" at bounding box center [479, 337] width 818 height 345
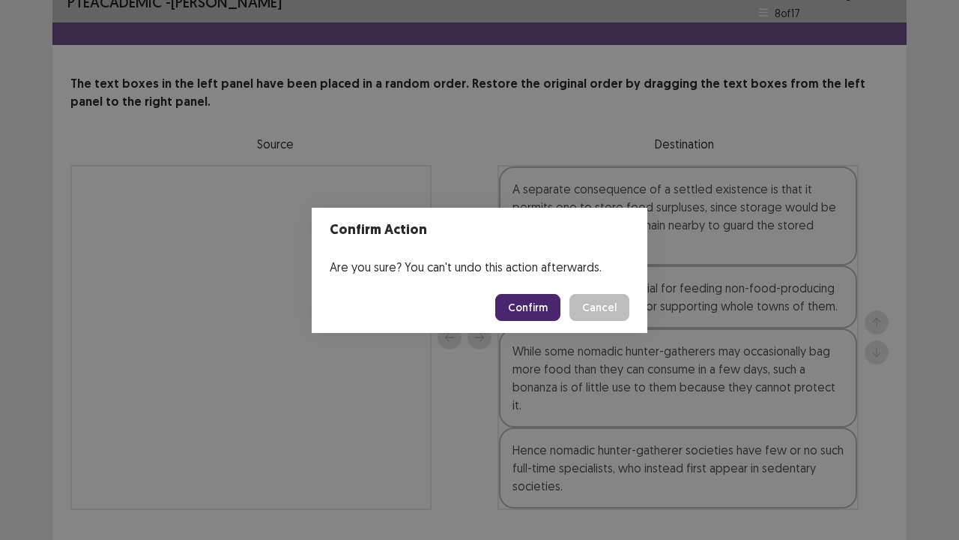
click at [526, 302] on button "Confirm" at bounding box center [527, 307] width 65 height 27
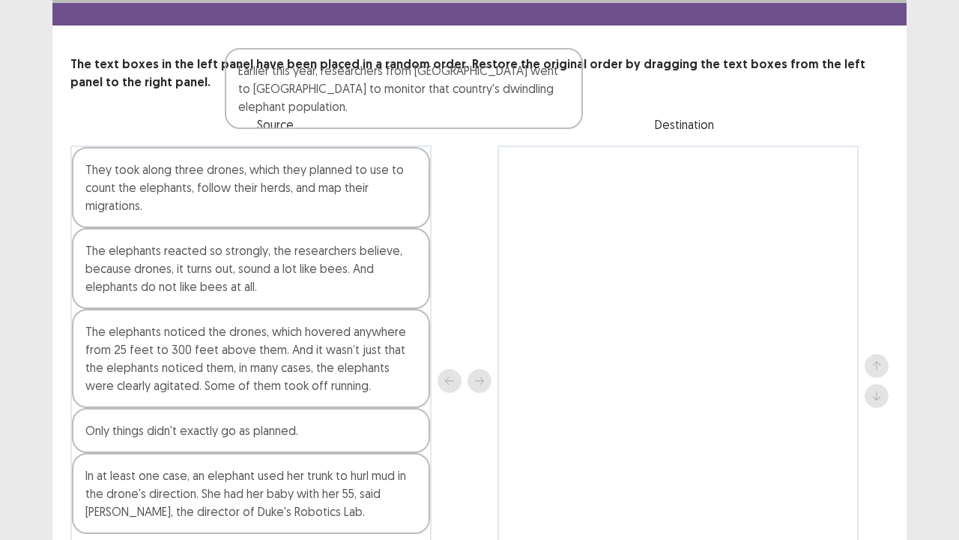
scroll to position [0, 0]
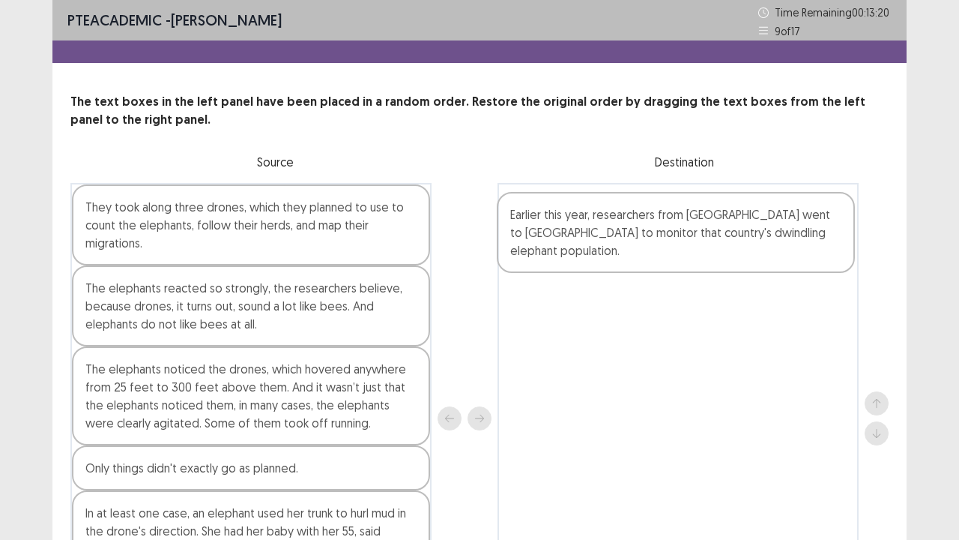
drag, startPoint x: 198, startPoint y: 159, endPoint x: 627, endPoint y: 241, distance: 437.3
click at [627, 241] on div "They took along three drones, which they planned to use to count the elephants,…" at bounding box center [479, 418] width 818 height 471
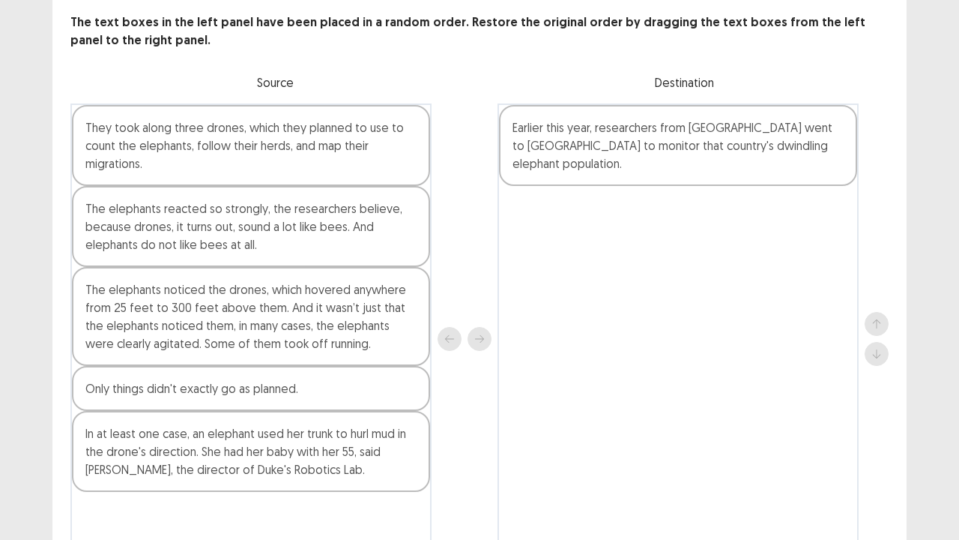
scroll to position [80, 0]
drag, startPoint x: 196, startPoint y: 151, endPoint x: 263, endPoint y: 179, distance: 72.2
drag, startPoint x: 263, startPoint y: 179, endPoint x: 172, endPoint y: 92, distance: 125.6
click at [172, 92] on div "The text boxes in the left panel have been placed in a random order. Restore th…" at bounding box center [479, 293] width 854 height 561
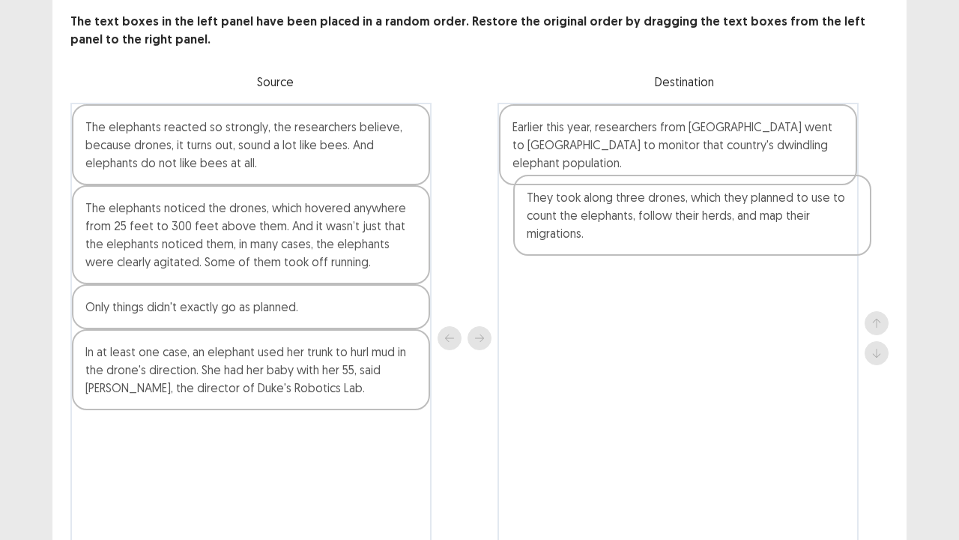
drag, startPoint x: 189, startPoint y: 139, endPoint x: 637, endPoint y: 208, distance: 453.4
click at [637, 208] on div "They took along three drones, which they planned to use to count the elephants,…" at bounding box center [479, 338] width 818 height 471
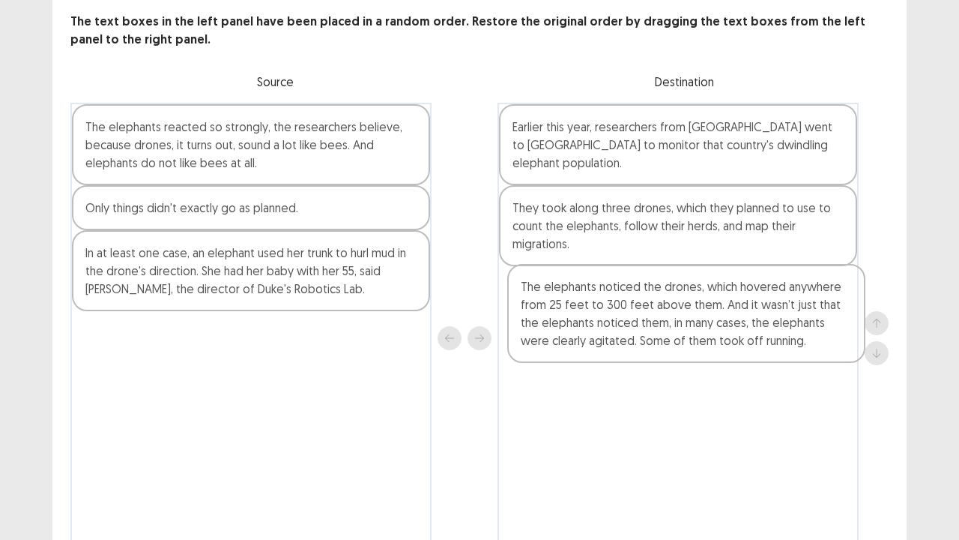
drag, startPoint x: 223, startPoint y: 243, endPoint x: 663, endPoint y: 322, distance: 446.2
click at [663, 322] on div "The elephants reacted so strongly, the researchers believe, because drones, it …" at bounding box center [479, 338] width 818 height 471
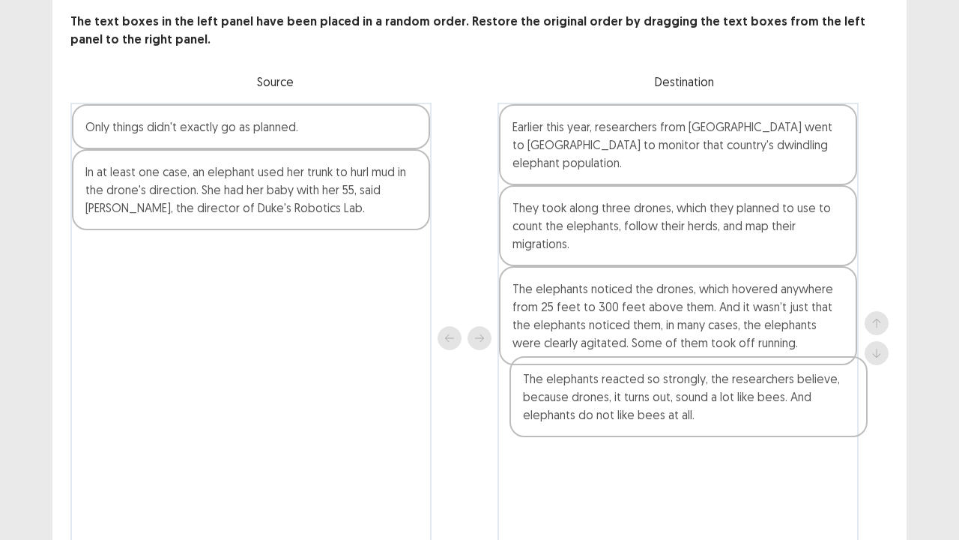
drag, startPoint x: 219, startPoint y: 143, endPoint x: 664, endPoint y: 399, distance: 513.4
click at [664, 399] on div "The elephants reacted so strongly, the researchers believe, because drones, it …" at bounding box center [479, 338] width 818 height 471
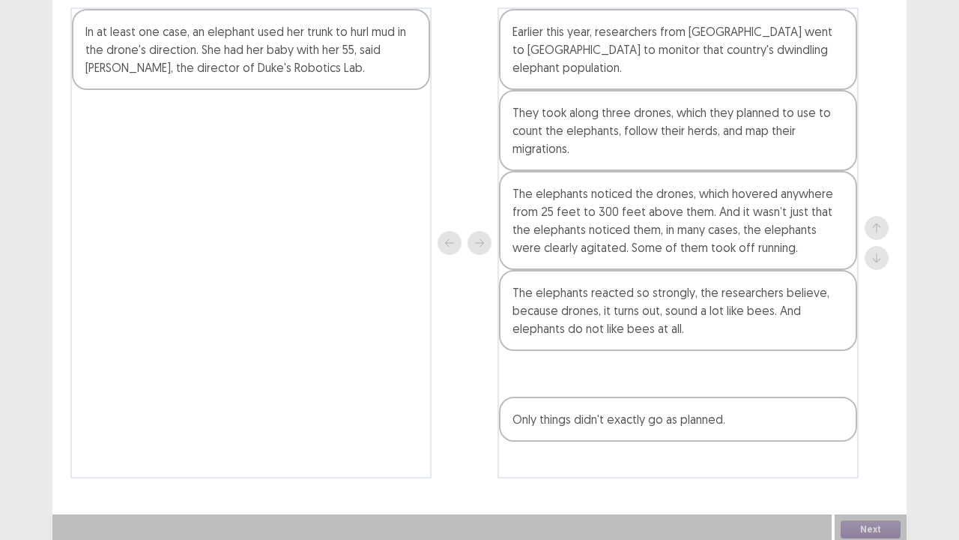
scroll to position [179, 0]
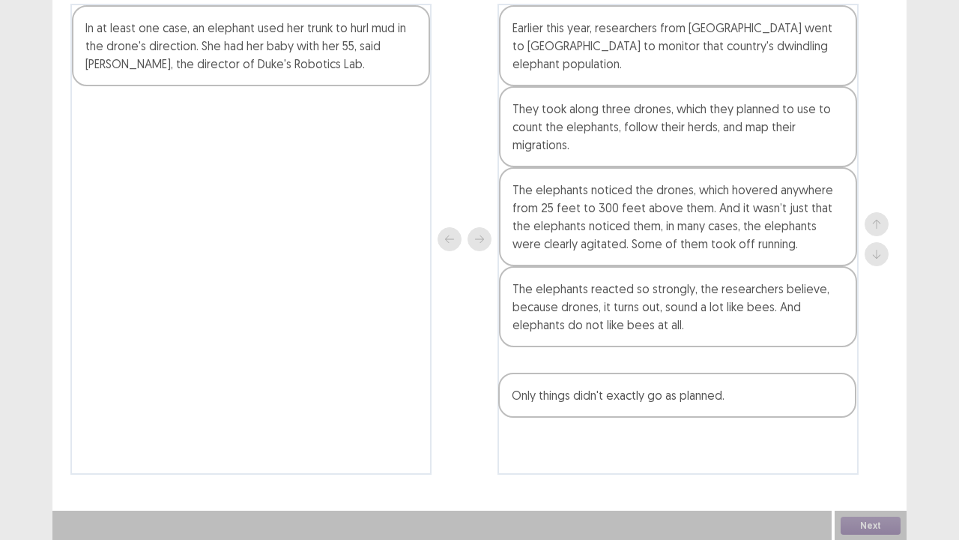
drag, startPoint x: 240, startPoint y: 129, endPoint x: 678, endPoint y: 396, distance: 513.3
click at [678, 396] on div "Only things didn't exactly go as planned. In at least one case, an elephant use…" at bounding box center [479, 239] width 818 height 471
drag, startPoint x: 654, startPoint y: 379, endPoint x: 663, endPoint y: 401, distance: 23.5
click at [663, 401] on div "Earlier this year, researchers from [GEOGRAPHIC_DATA] went to [GEOGRAPHIC_DATA]…" at bounding box center [678, 239] width 361 height 471
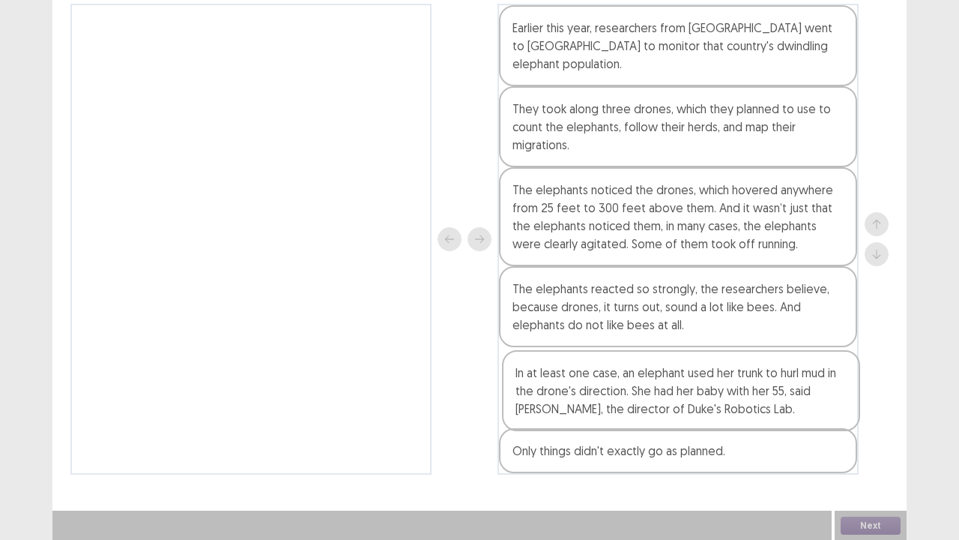
drag, startPoint x: 195, startPoint y: 43, endPoint x: 633, endPoint y: 388, distance: 557.7
click at [633, 388] on div "In at least one case, an elephant used her trunk to hurl mud in the drone's dir…" at bounding box center [479, 239] width 818 height 471
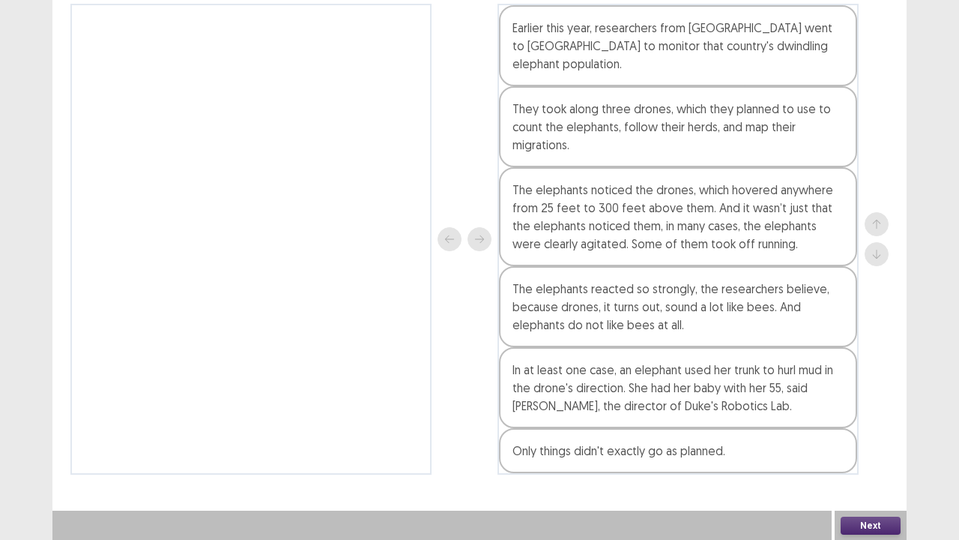
click at [863, 412] on button "Next" at bounding box center [871, 525] width 60 height 18
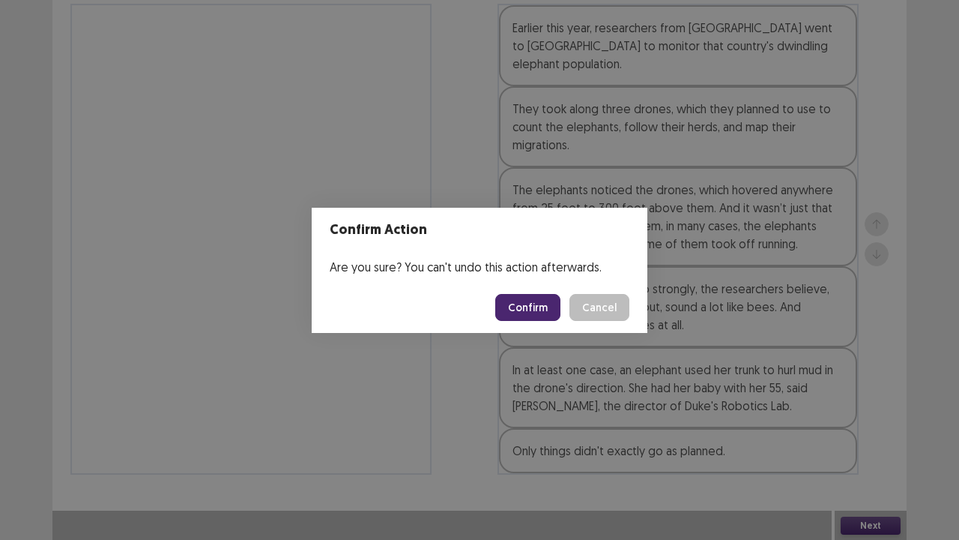
click at [520, 307] on button "Confirm" at bounding box center [527, 307] width 65 height 27
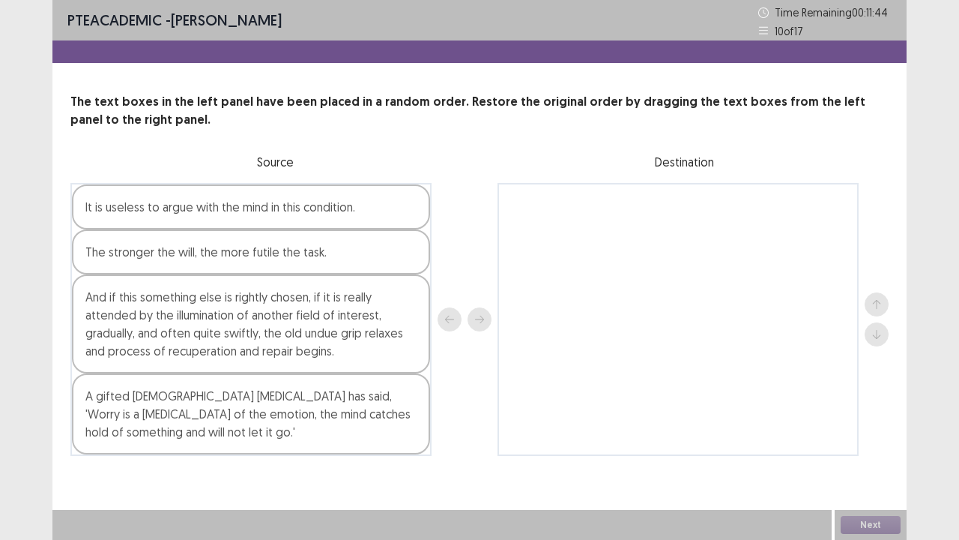
drag, startPoint x: 178, startPoint y: 404, endPoint x: 315, endPoint y: 430, distance: 139.6
drag, startPoint x: 315, startPoint y: 430, endPoint x: 252, endPoint y: 460, distance: 69.7
click at [252, 412] on div "PTE academic - [PERSON_NAME] Time Remaining 00 : 11 : 43 10 of 17 The text boxe…" at bounding box center [479, 243] width 854 height 486
drag, startPoint x: 250, startPoint y: 426, endPoint x: 394, endPoint y: 432, distance: 144.8
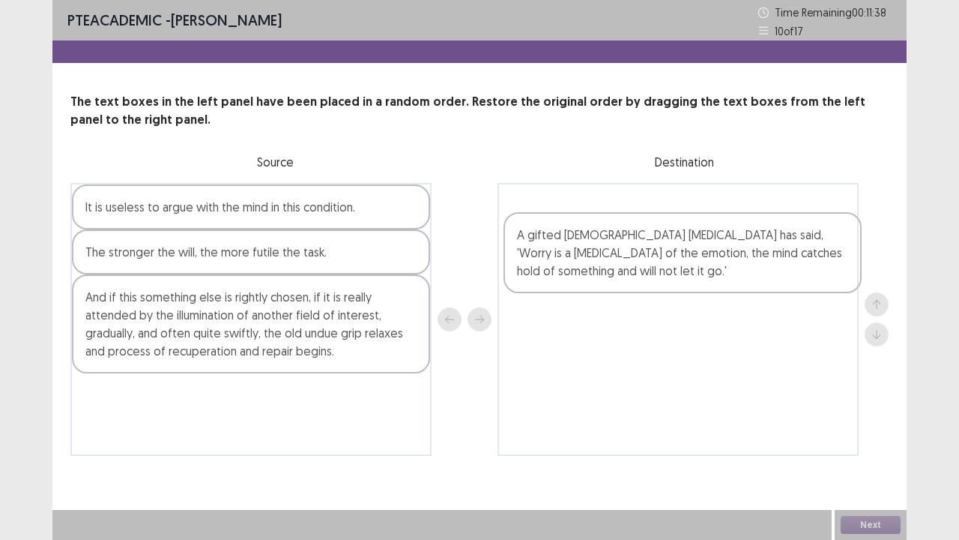
drag, startPoint x: 394, startPoint y: 432, endPoint x: 806, endPoint y: 268, distance: 443.7
click at [806, 268] on div "It is useless to argue with the mind in this condition. The stronger the will, …" at bounding box center [479, 319] width 818 height 273
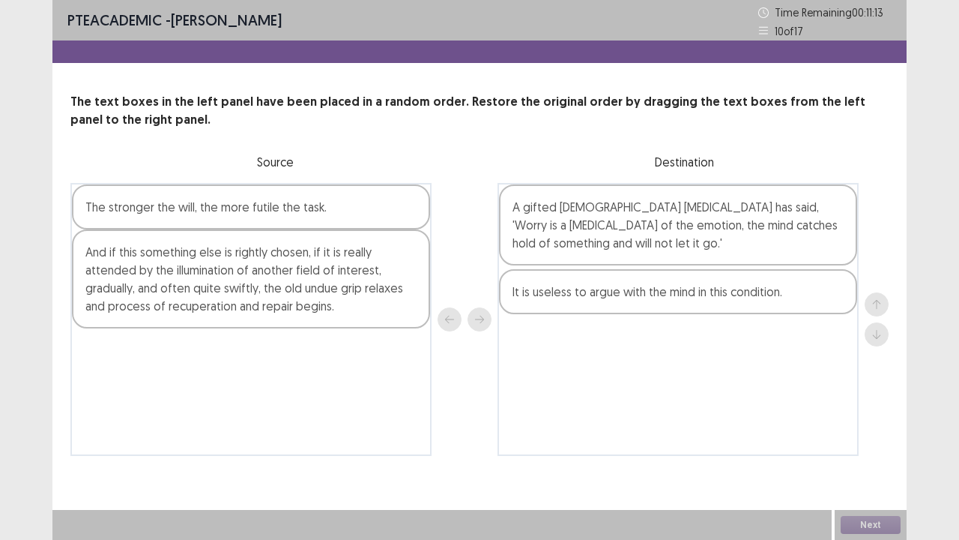
drag, startPoint x: 224, startPoint y: 212, endPoint x: 668, endPoint y: 303, distance: 452.9
click at [668, 303] on div "It is useless to argue with the mind in this condition. The stronger the will, …" at bounding box center [479, 319] width 818 height 273
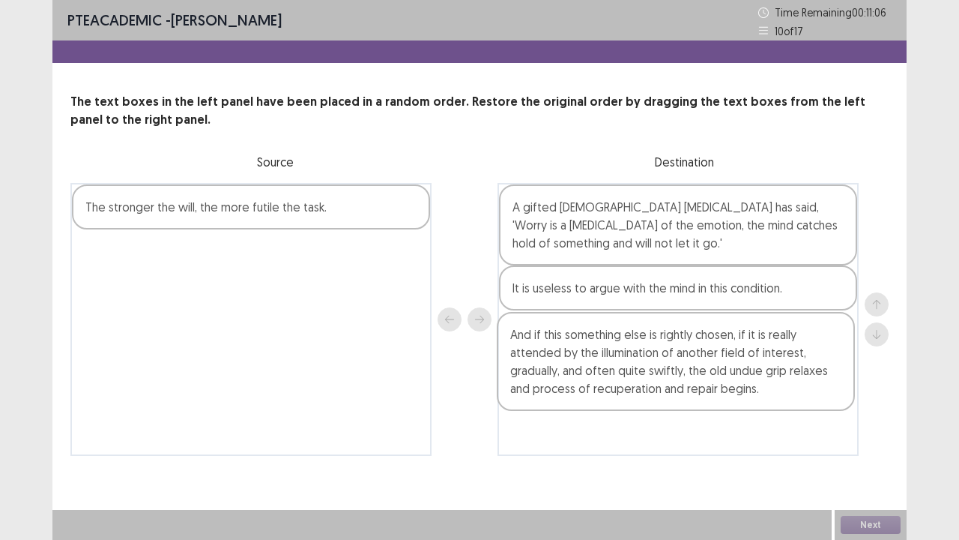
drag, startPoint x: 167, startPoint y: 283, endPoint x: 597, endPoint y: 368, distance: 437.9
click at [597, 368] on div "The stronger the will, the more futile the task. And if this something else is …" at bounding box center [479, 319] width 818 height 273
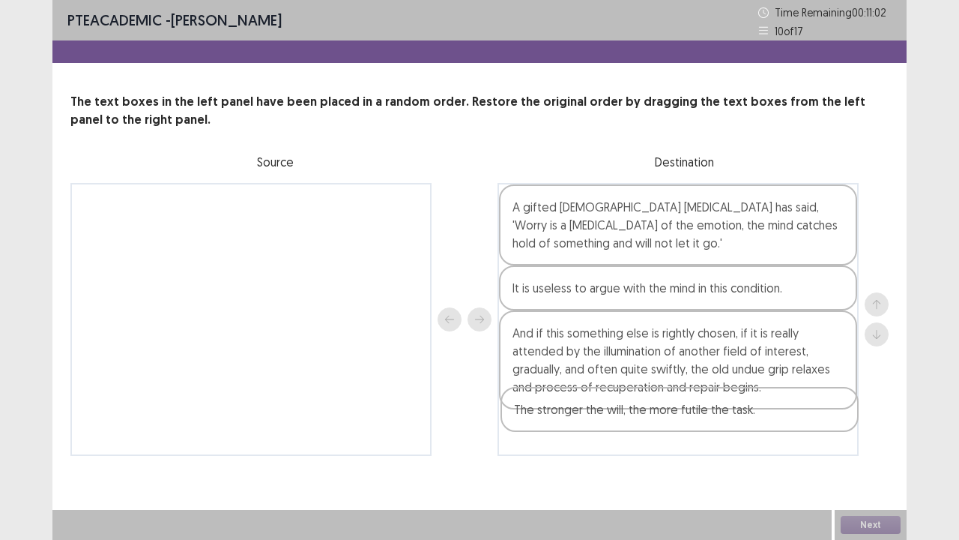
drag, startPoint x: 283, startPoint y: 205, endPoint x: 718, endPoint y: 414, distance: 482.7
click at [718, 412] on div "The stronger the will, the more futile the task. A gifted [DEMOGRAPHIC_DATA] [M…" at bounding box center [479, 319] width 818 height 273
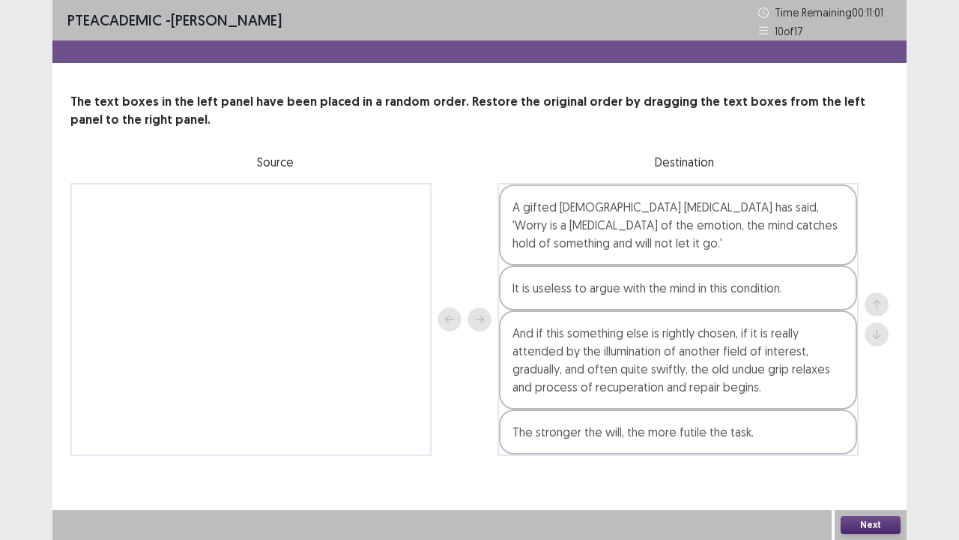
click at [863, 412] on button "Next" at bounding box center [871, 525] width 60 height 18
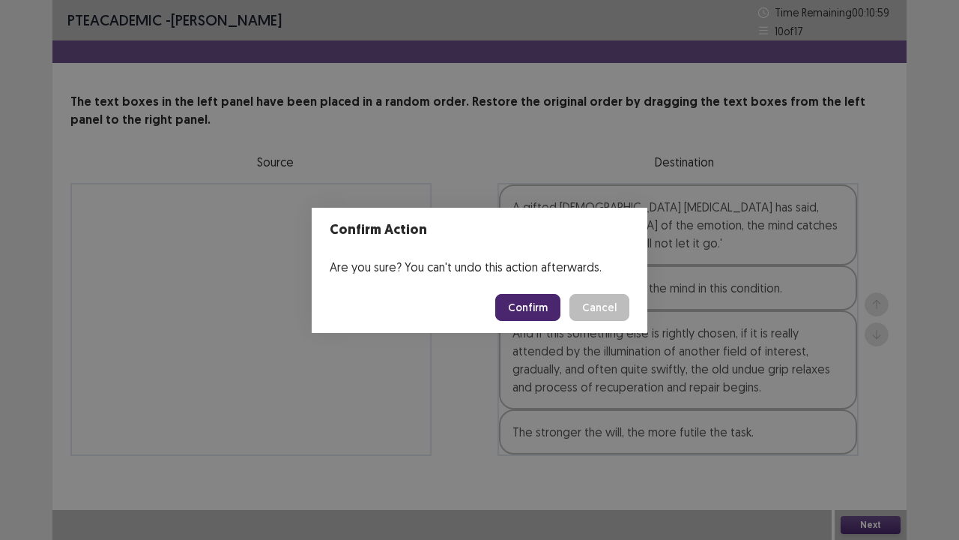
click at [529, 304] on button "Confirm" at bounding box center [527, 307] width 65 height 27
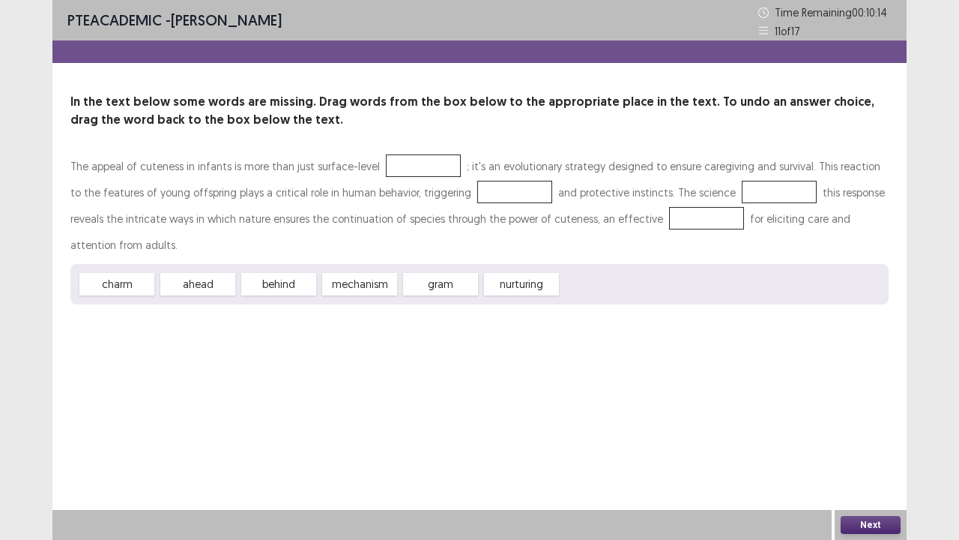
drag, startPoint x: 370, startPoint y: 258, endPoint x: 447, endPoint y: 248, distance: 77.8
drag, startPoint x: 447, startPoint y: 248, endPoint x: 325, endPoint y: 299, distance: 132.4
click at [325, 299] on div "PTE academic - [PERSON_NAME] Time Remaining 00 : 10 : 13 11 of 17 In the text b…" at bounding box center [479, 167] width 854 height 334
drag, startPoint x: 367, startPoint y: 256, endPoint x: 636, endPoint y: 215, distance: 271.5
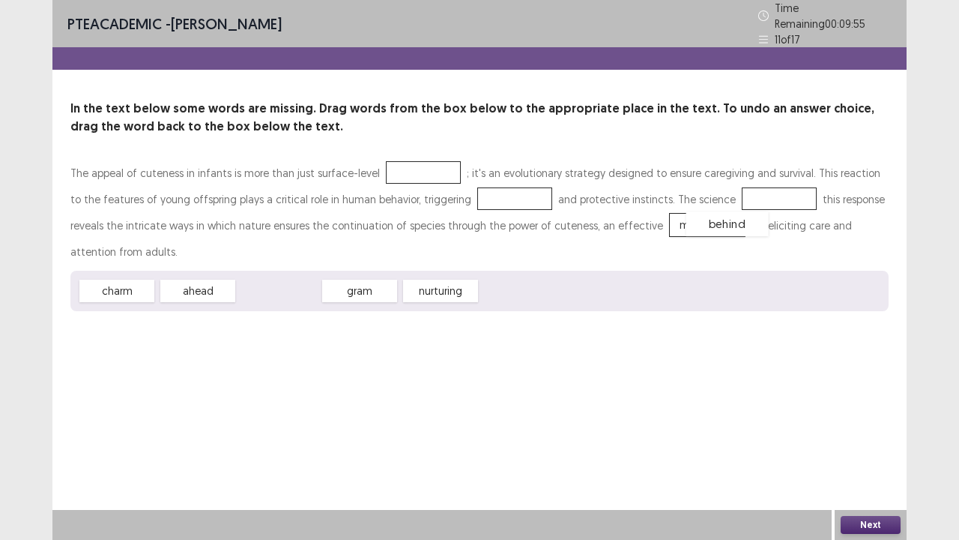
drag, startPoint x: 279, startPoint y: 256, endPoint x: 728, endPoint y: 190, distance: 453.9
drag, startPoint x: 364, startPoint y: 259, endPoint x: 417, endPoint y: 164, distance: 108.0
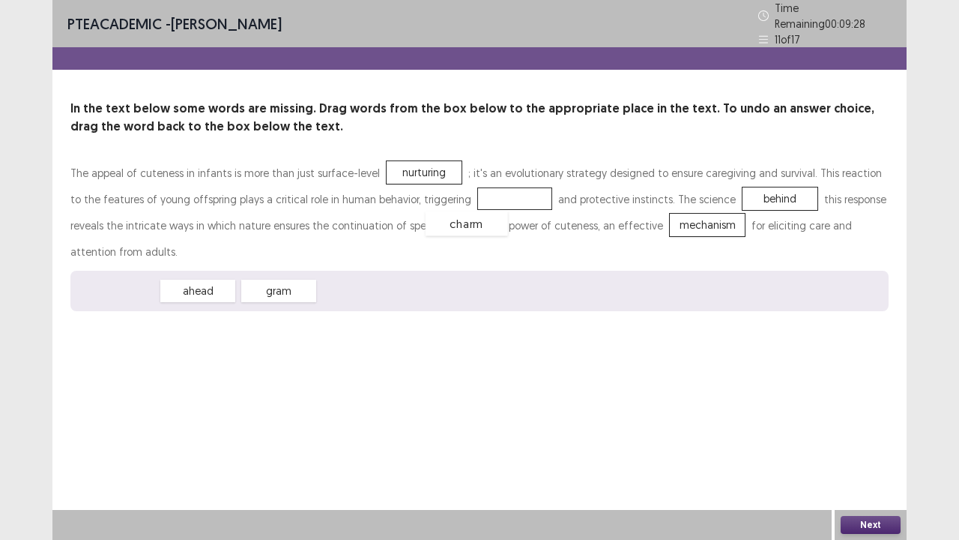
drag, startPoint x: 120, startPoint y: 262, endPoint x: 470, endPoint y: 194, distance: 356.5
click at [859, 412] on button "Next" at bounding box center [871, 525] width 60 height 18
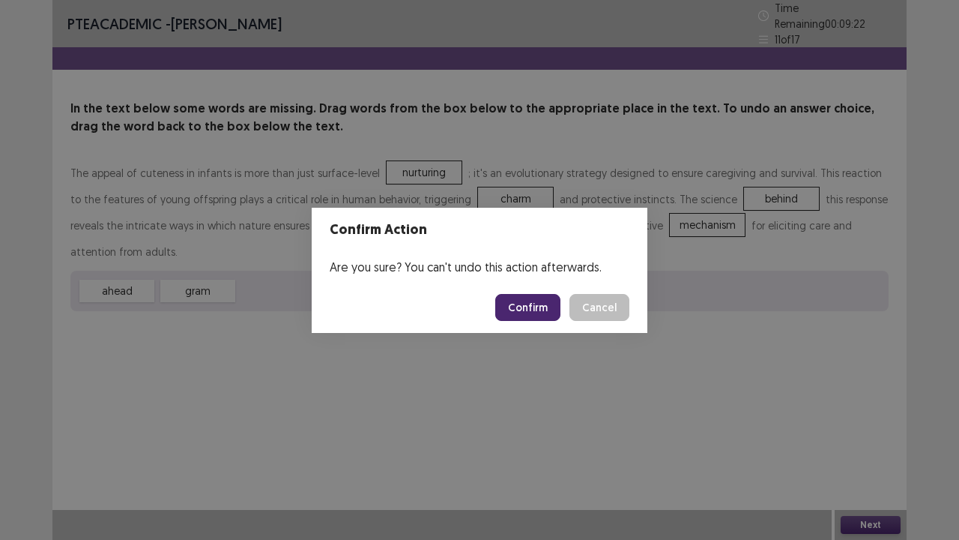
click at [528, 312] on button "Confirm" at bounding box center [527, 307] width 65 height 27
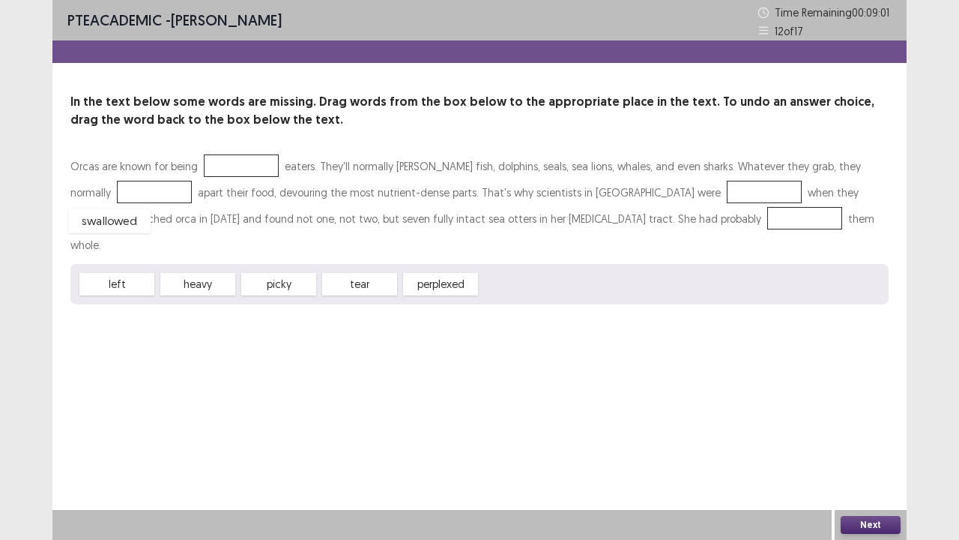
drag, startPoint x: 519, startPoint y: 262, endPoint x: 106, endPoint y: 196, distance: 417.5
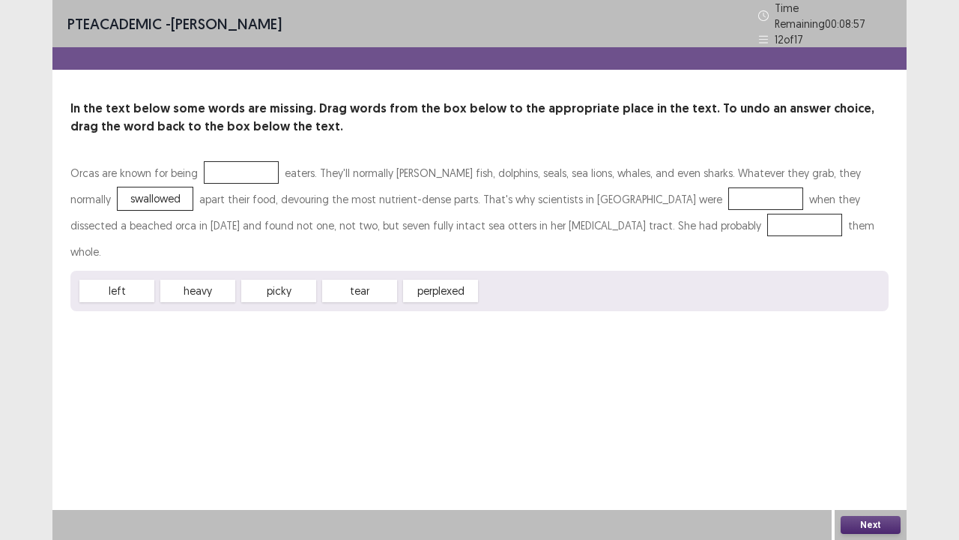
drag, startPoint x: 280, startPoint y: 254, endPoint x: 289, endPoint y: 288, distance: 34.9
drag, startPoint x: 283, startPoint y: 259, endPoint x: 247, endPoint y: 168, distance: 98.3
drag, startPoint x: 355, startPoint y: 254, endPoint x: 625, endPoint y: 185, distance: 279.2
drag, startPoint x: 114, startPoint y: 262, endPoint x: 597, endPoint y: 220, distance: 485.3
click at [884, 412] on button "Next" at bounding box center [871, 525] width 60 height 18
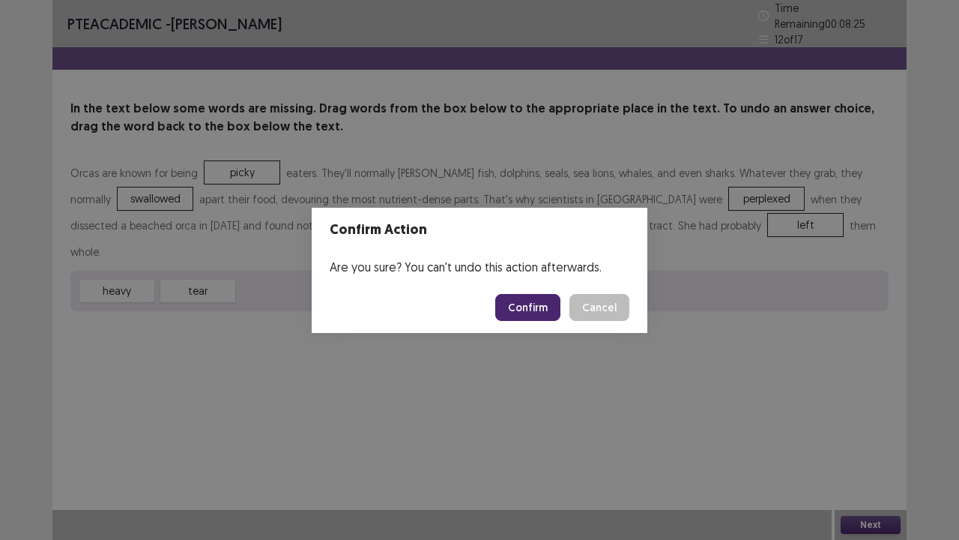
click at [539, 300] on button "Confirm" at bounding box center [527, 307] width 65 height 27
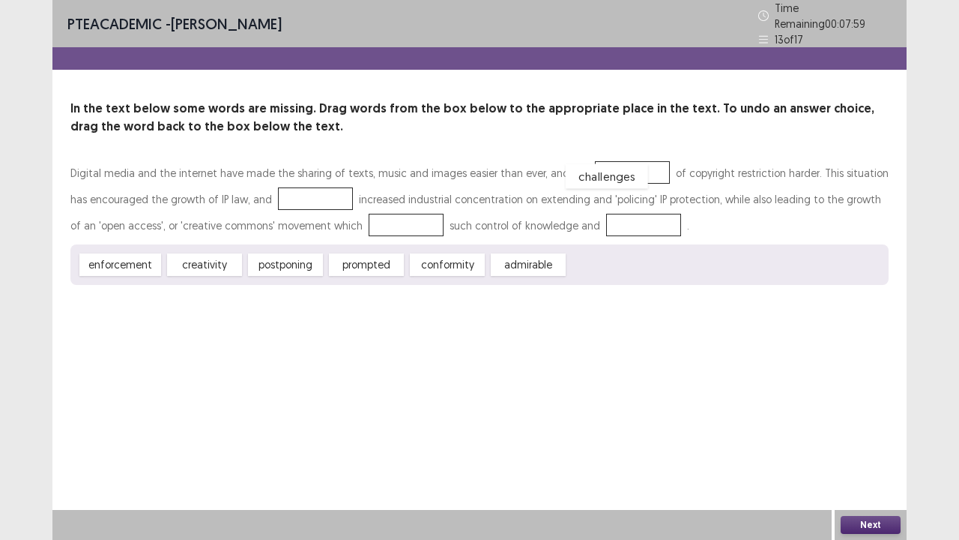
drag, startPoint x: 600, startPoint y: 261, endPoint x: 597, endPoint y: 172, distance: 88.5
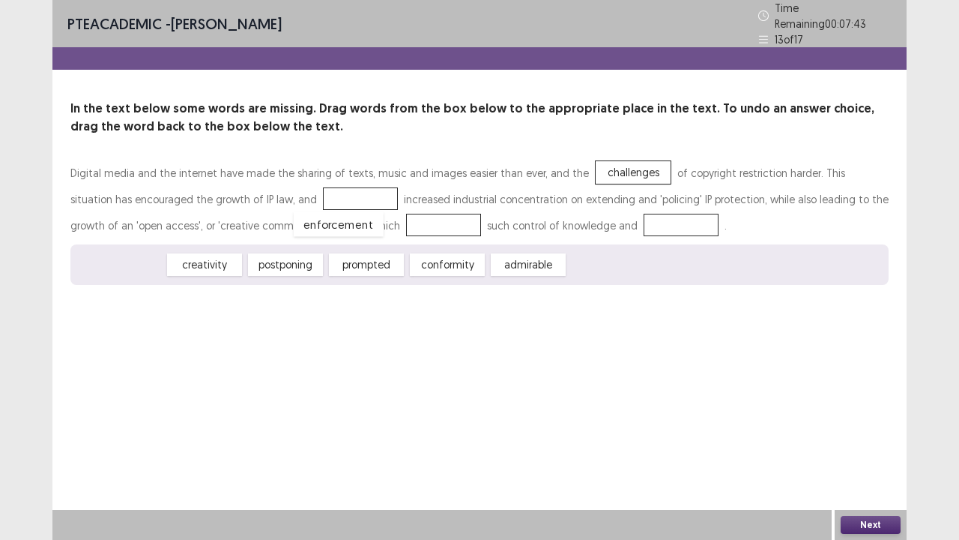
drag, startPoint x: 111, startPoint y: 264, endPoint x: 329, endPoint y: 223, distance: 221.8
drag, startPoint x: 127, startPoint y: 253, endPoint x: 588, endPoint y: 216, distance: 462.5
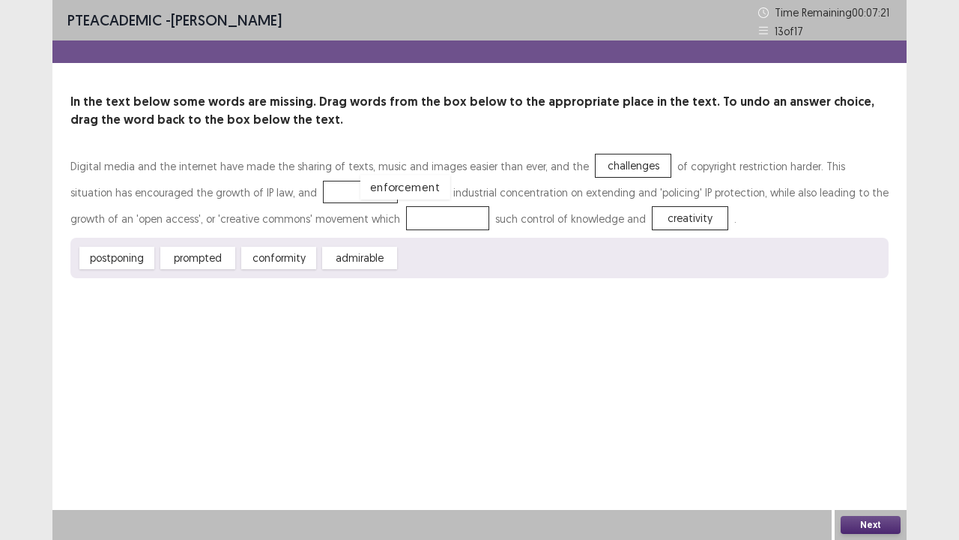
drag, startPoint x: 343, startPoint y: 222, endPoint x: 298, endPoint y: 192, distance: 54.0
drag, startPoint x: 190, startPoint y: 259, endPoint x: 357, endPoint y: 215, distance: 172.9
click at [868, 412] on button "Next" at bounding box center [871, 525] width 60 height 18
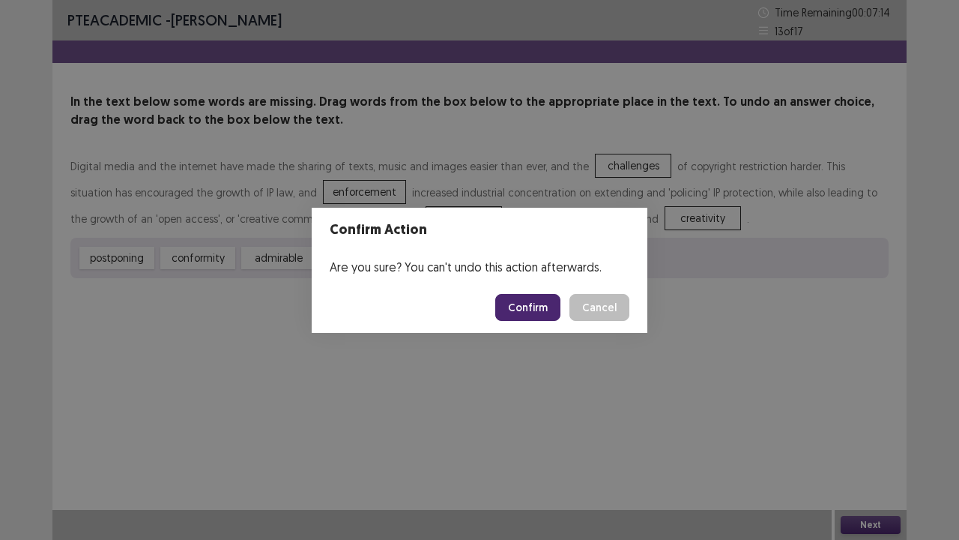
click at [549, 304] on button "Confirm" at bounding box center [527, 307] width 65 height 27
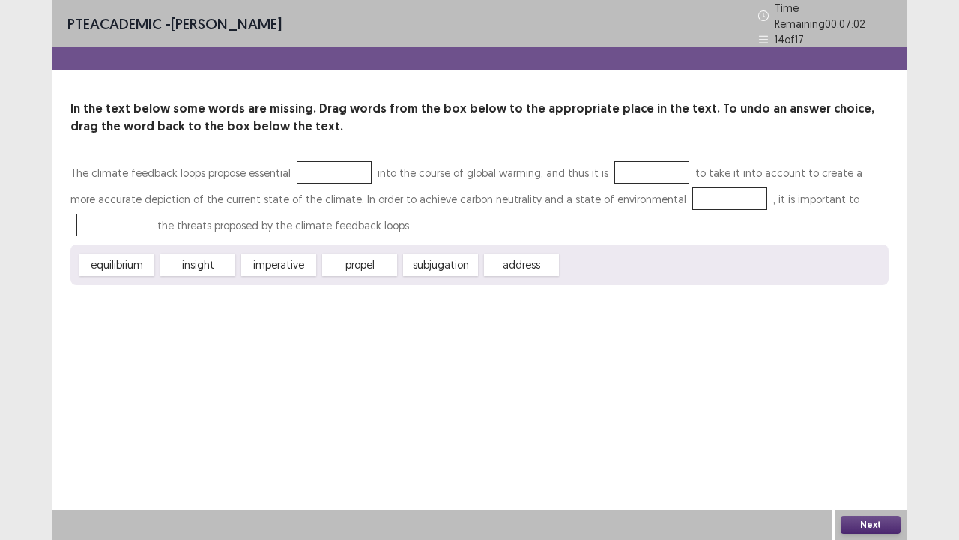
drag, startPoint x: 201, startPoint y: 261, endPoint x: 271, endPoint y: 196, distance: 95.5
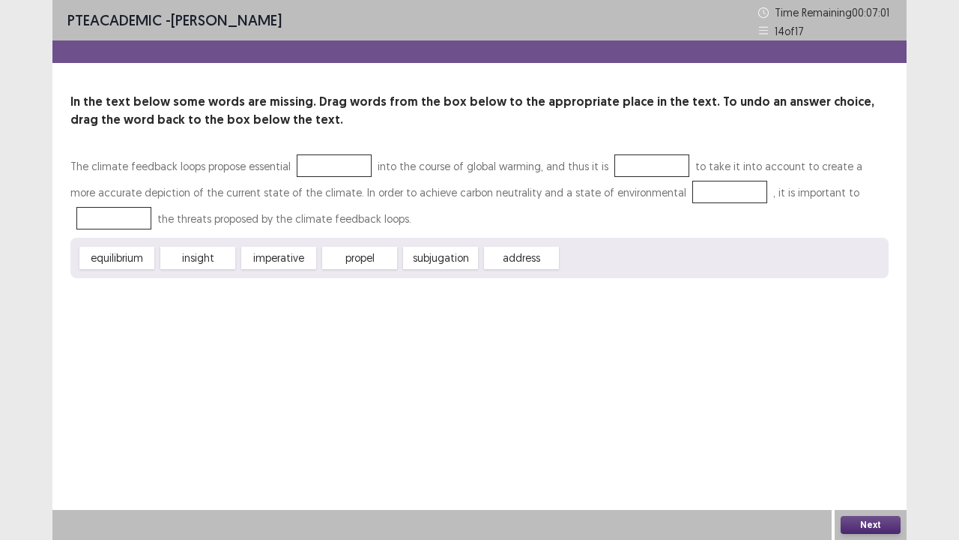
drag, startPoint x: 271, startPoint y: 196, endPoint x: 207, endPoint y: 321, distance: 140.1
click at [207, 321] on div "PTE academic - [PERSON_NAME] Time Remaining 00 : 07 : 01 14 of 17 In the text b…" at bounding box center [479, 270] width 854 height 540
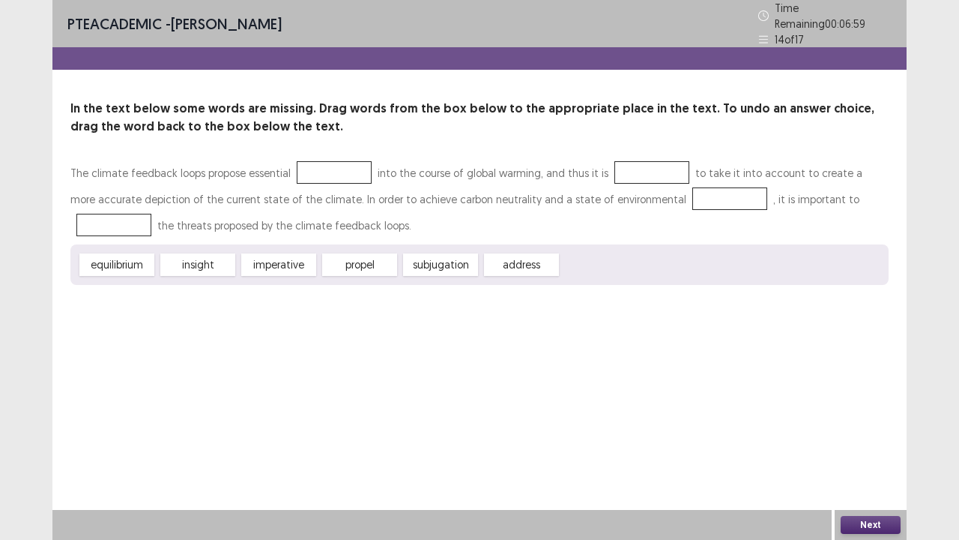
drag, startPoint x: 178, startPoint y: 257, endPoint x: 198, endPoint y: 256, distance: 20.3
drag, startPoint x: 198, startPoint y: 256, endPoint x: 726, endPoint y: 312, distance: 530.6
click at [726, 312] on div "PTE academic - [PERSON_NAME] Time Remaining 00 : 06 : 57 14 of 17 In the text b…" at bounding box center [479, 270] width 854 height 540
drag, startPoint x: 521, startPoint y: 261, endPoint x: 631, endPoint y: 165, distance: 146.1
drag, startPoint x: 128, startPoint y: 258, endPoint x: 670, endPoint y: 187, distance: 546.5
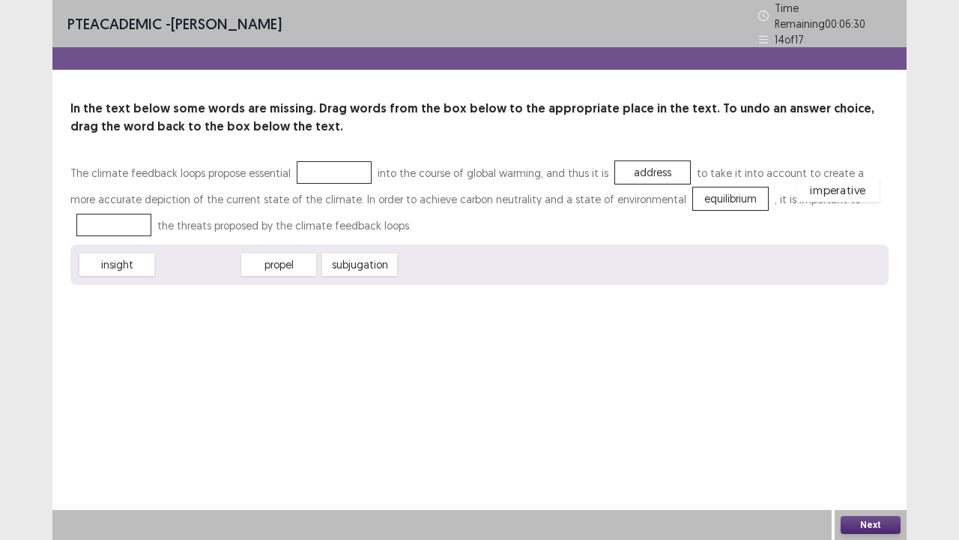
drag, startPoint x: 208, startPoint y: 265, endPoint x: 854, endPoint y: 190, distance: 650.4
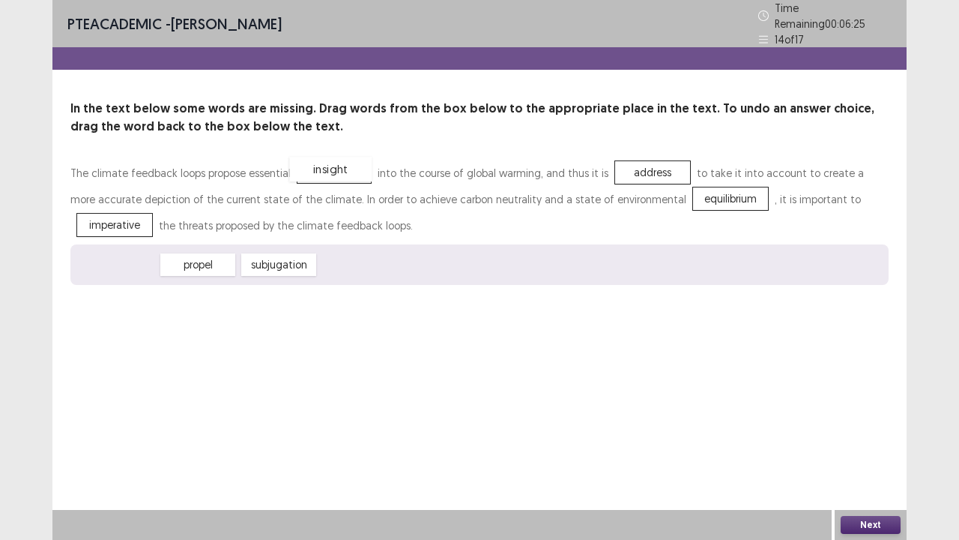
drag, startPoint x: 112, startPoint y: 257, endPoint x: 325, endPoint y: 162, distance: 233.9
click at [875, 412] on button "Next" at bounding box center [871, 525] width 60 height 18
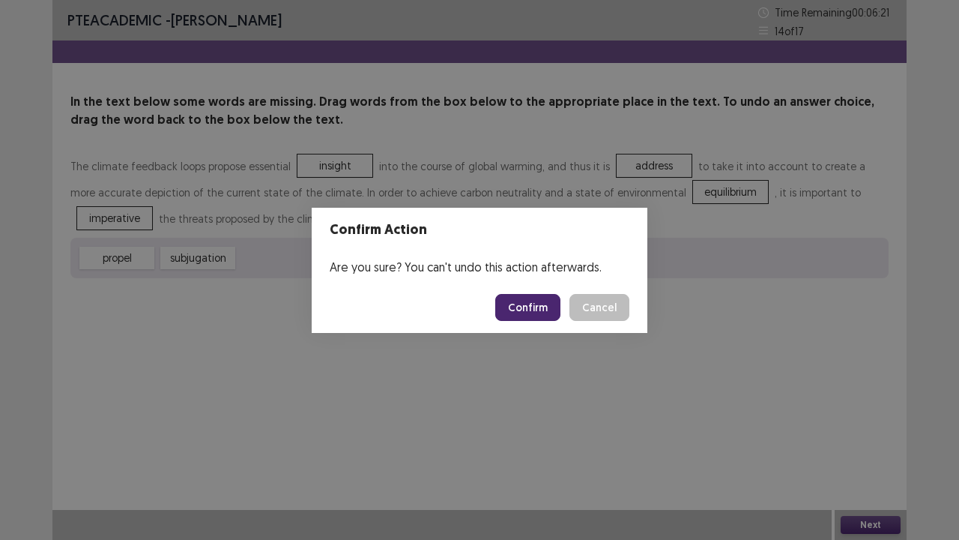
click at [535, 314] on button "Confirm" at bounding box center [527, 307] width 65 height 27
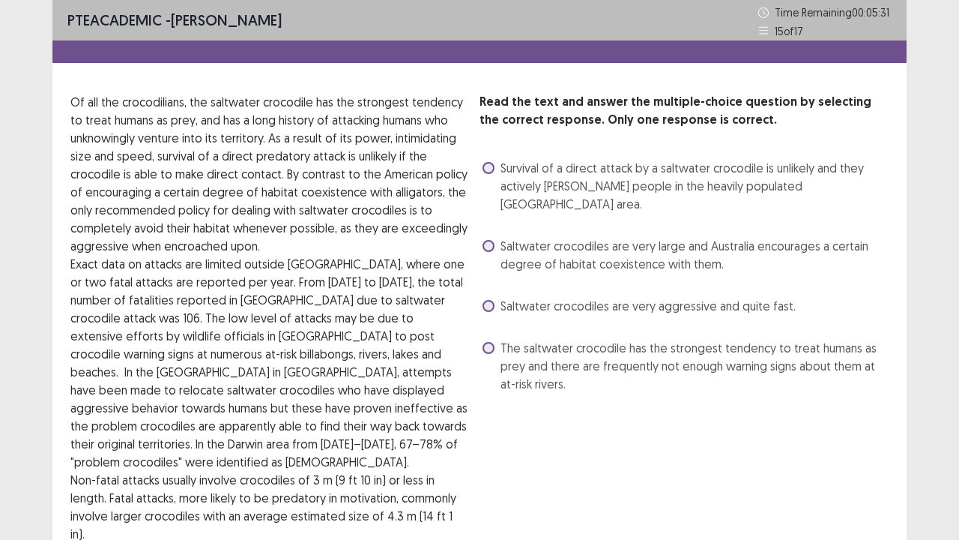
click at [498, 339] on label "The saltwater crocodile has the strongest tendency to treat humans as prey and …" at bounding box center [686, 366] width 406 height 54
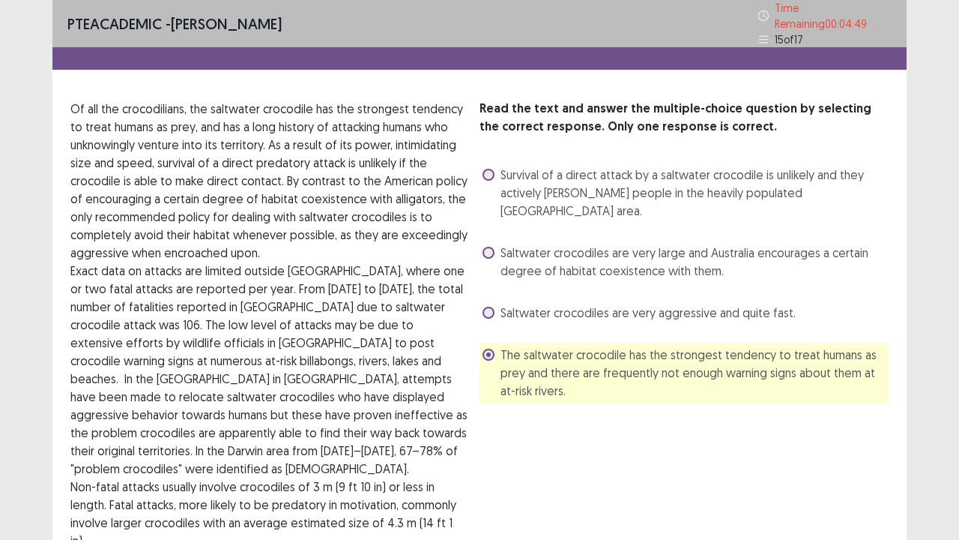
click at [532, 412] on div "Read the text and answer the multiple-choice question by selecting the correct …" at bounding box center [684, 352] width 409 height 504
click at [489, 247] on span at bounding box center [489, 253] width 12 height 12
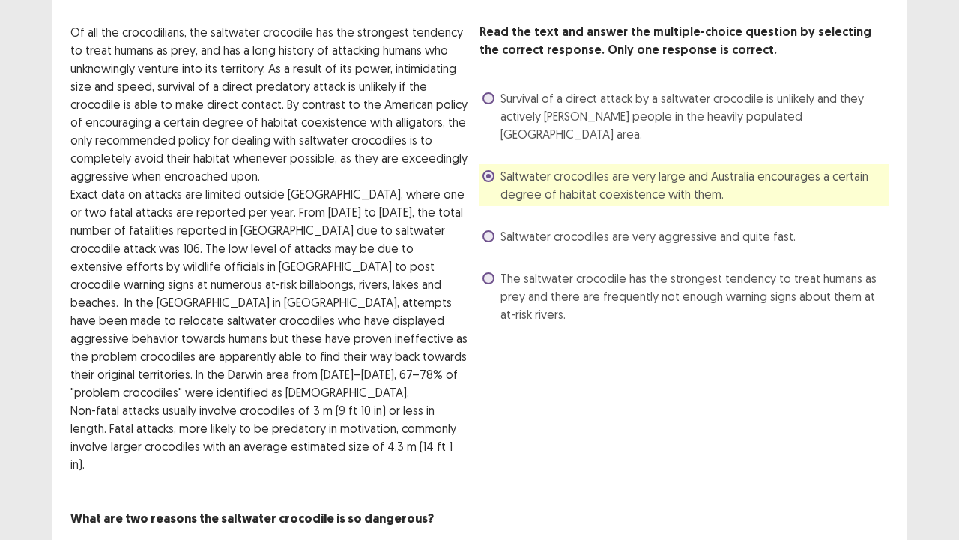
scroll to position [87, 0]
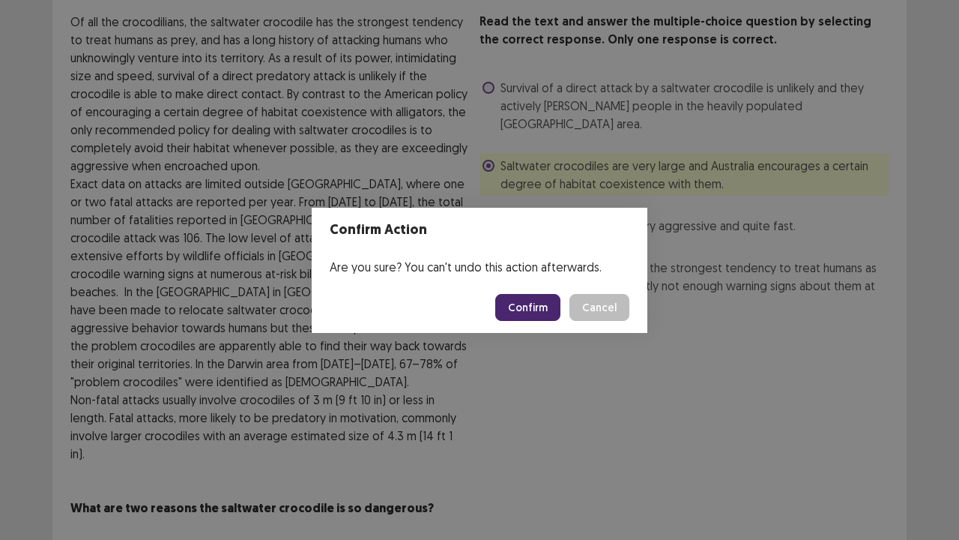
click at [522, 301] on button "Confirm" at bounding box center [527, 307] width 65 height 27
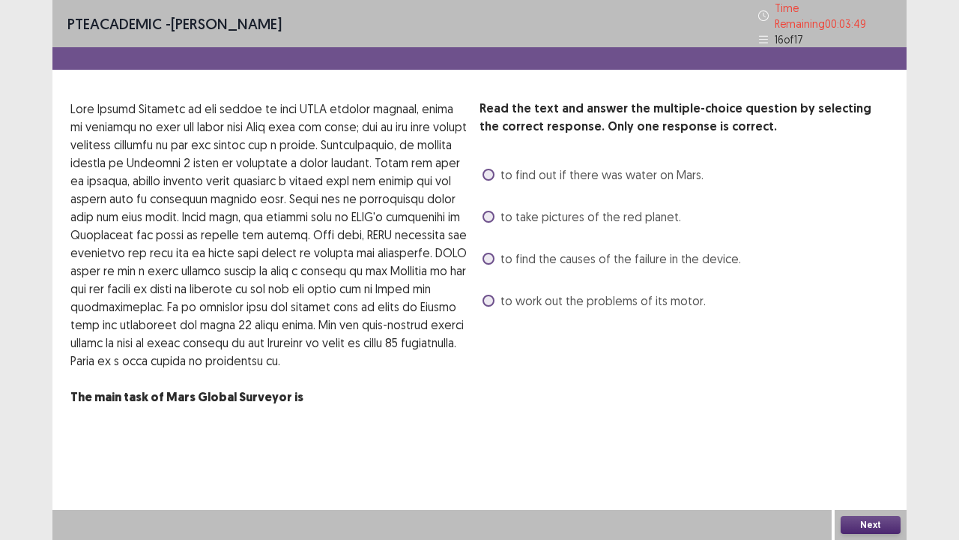
click at [489, 169] on span at bounding box center [489, 175] width 12 height 12
click at [873, 412] on button "Next" at bounding box center [871, 525] width 60 height 18
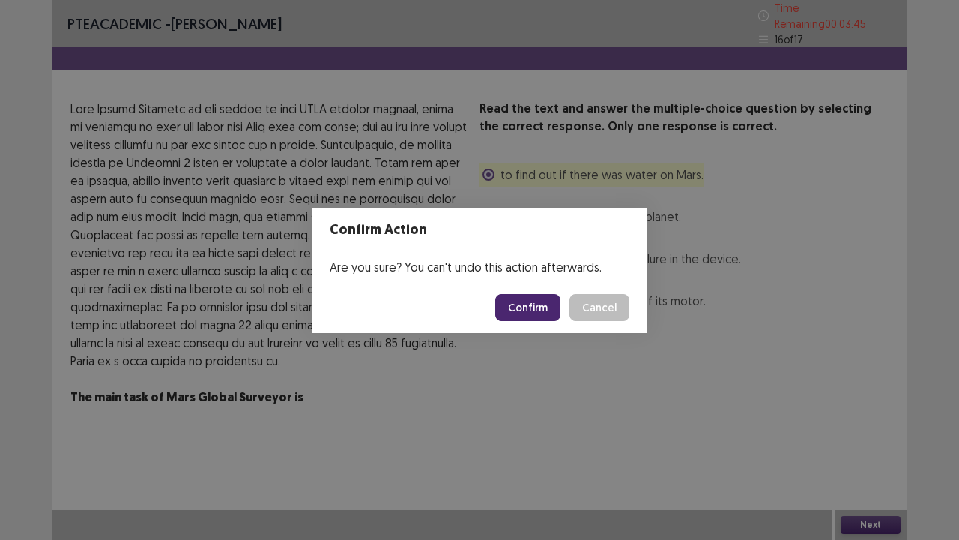
click at [543, 306] on button "Confirm" at bounding box center [527, 307] width 65 height 27
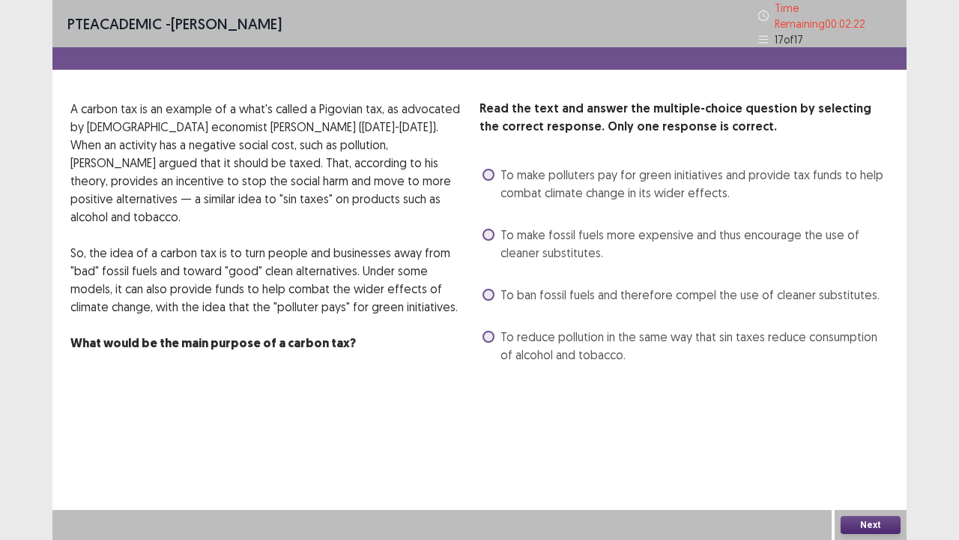
click at [489, 289] on span at bounding box center [489, 295] width 12 height 12
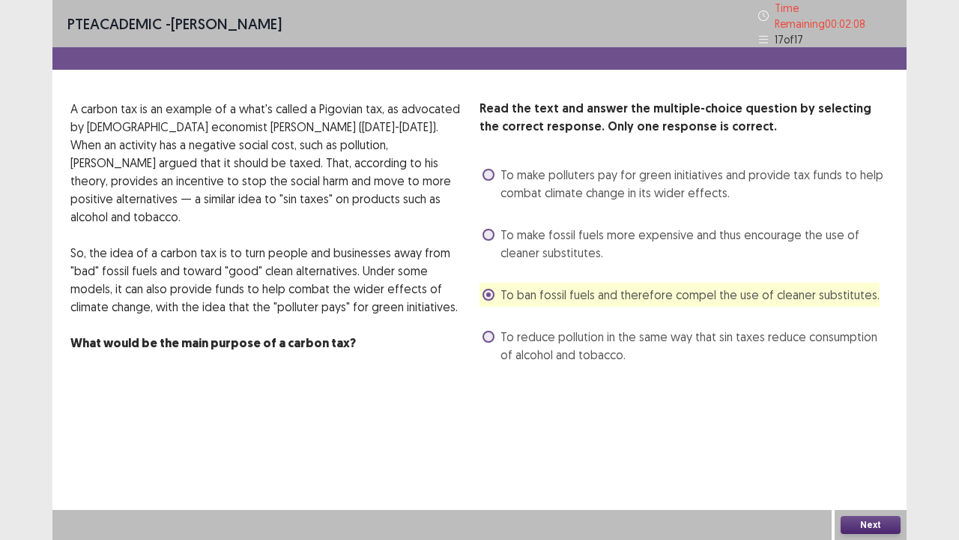
click at [483, 169] on span at bounding box center [489, 175] width 12 height 12
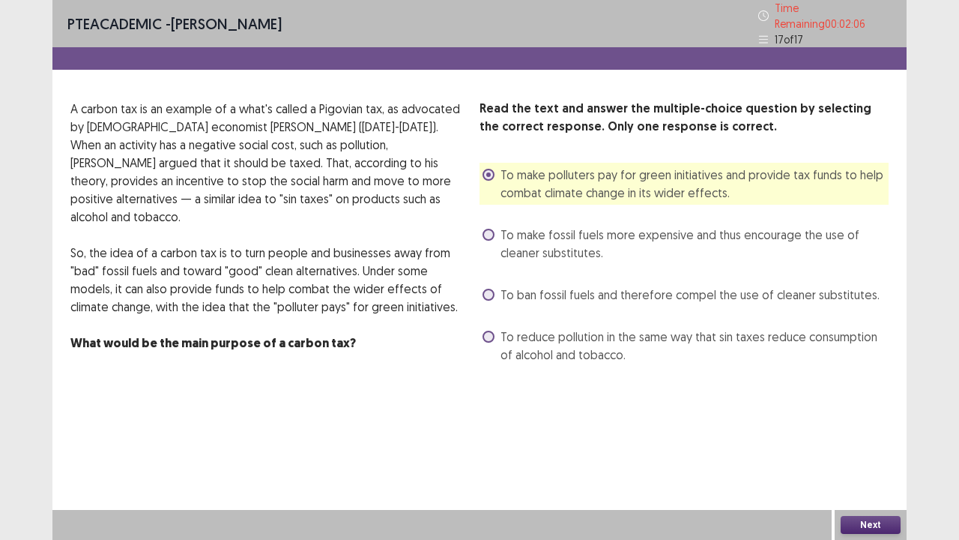
click at [880, 412] on button "Next" at bounding box center [871, 525] width 60 height 18
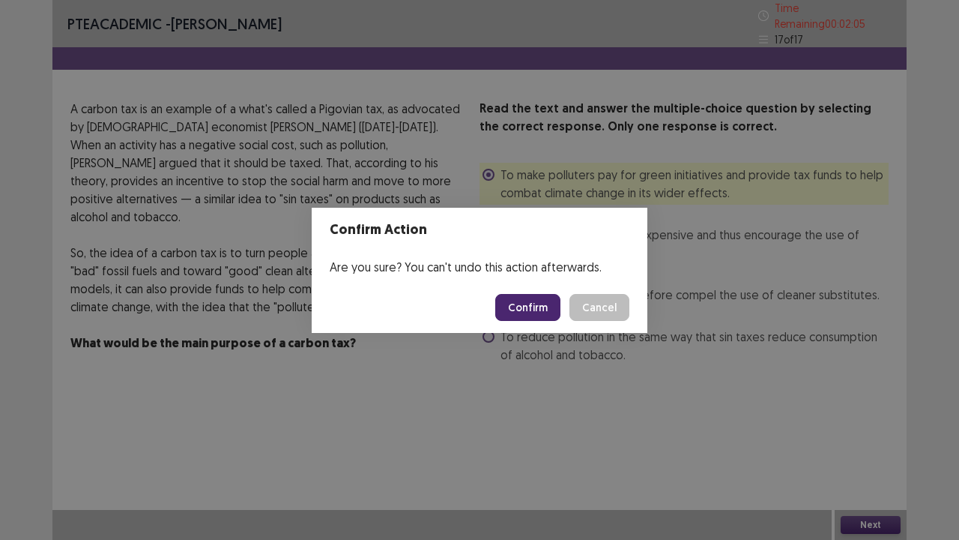
click at [531, 304] on button "Confirm" at bounding box center [527, 307] width 65 height 27
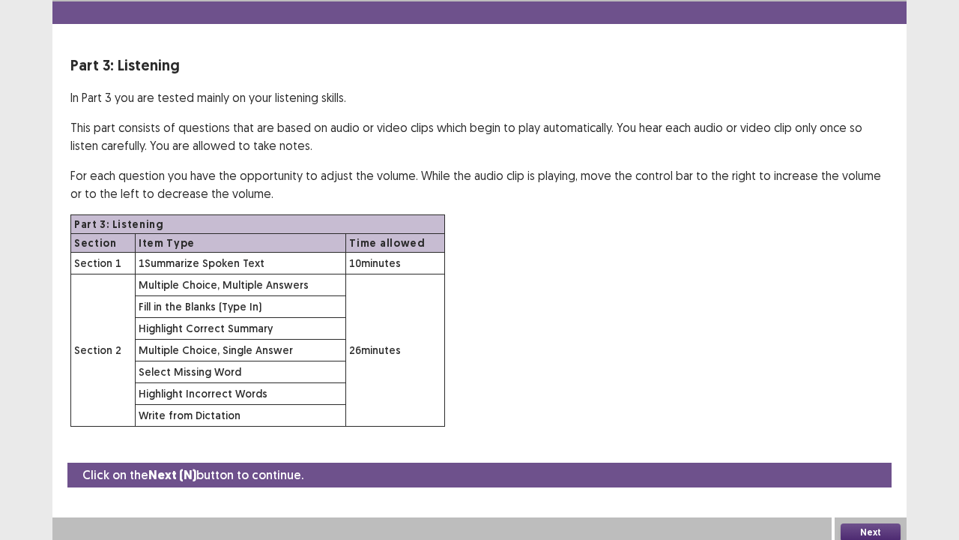
scroll to position [43, 0]
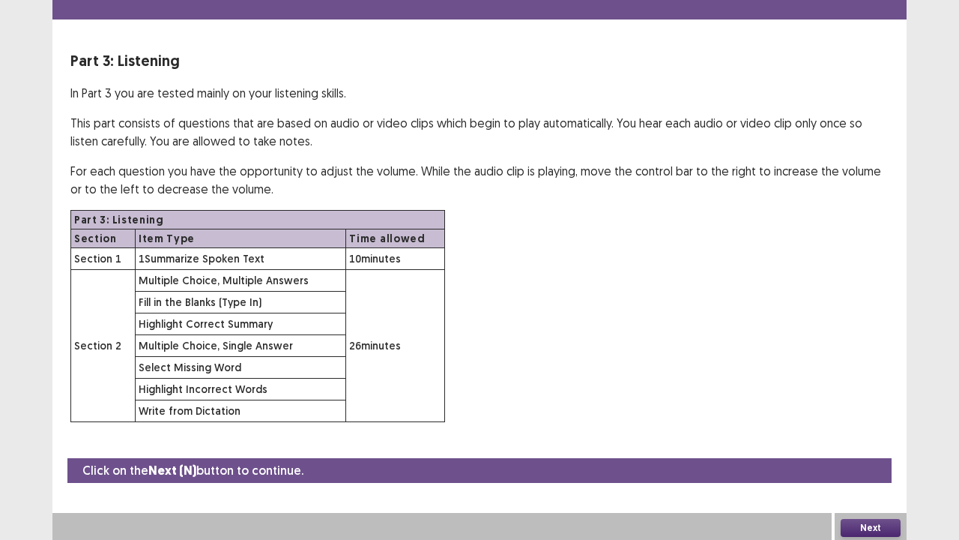
click at [887, 412] on button "Next" at bounding box center [871, 528] width 60 height 18
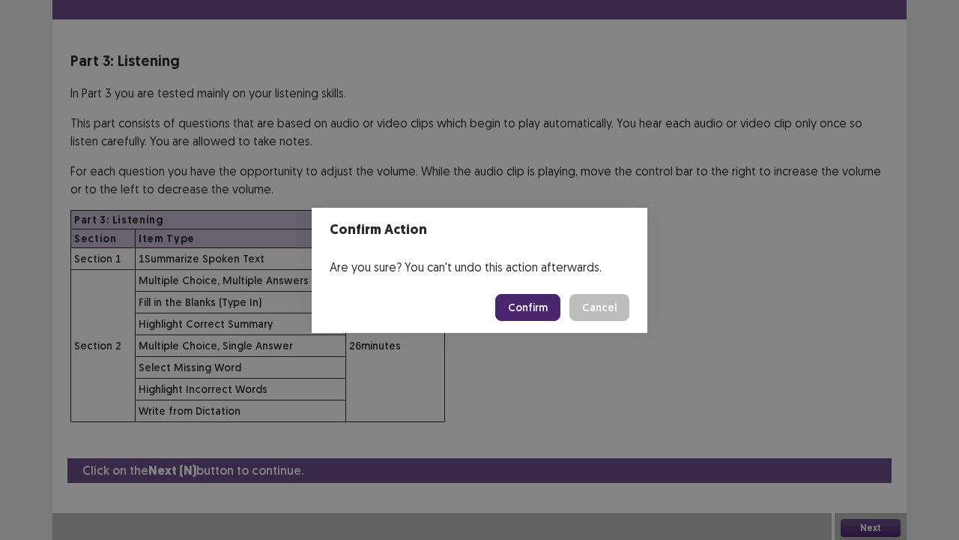
click at [528, 325] on footer "Confirm Cancel" at bounding box center [480, 307] width 336 height 51
click at [529, 304] on button "Confirm" at bounding box center [527, 307] width 65 height 27
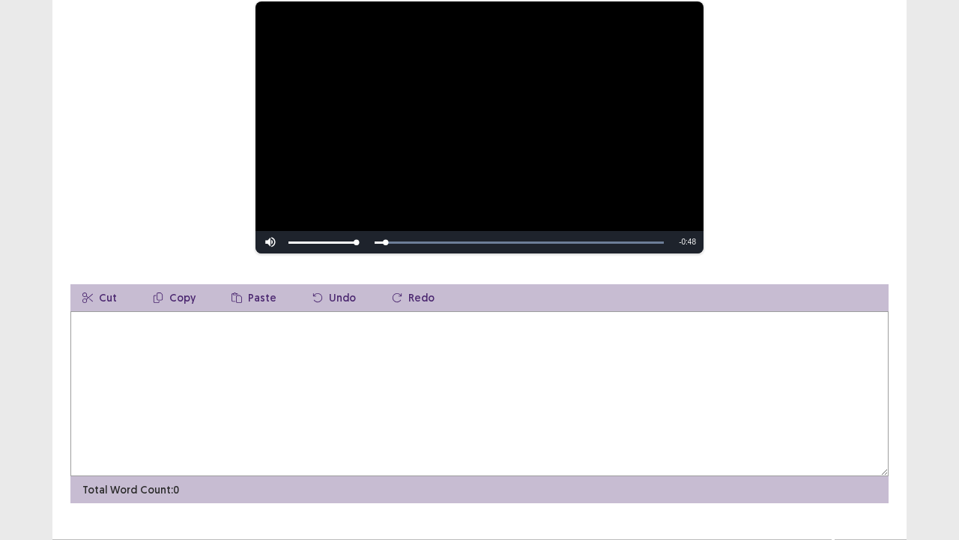
scroll to position [184, 0]
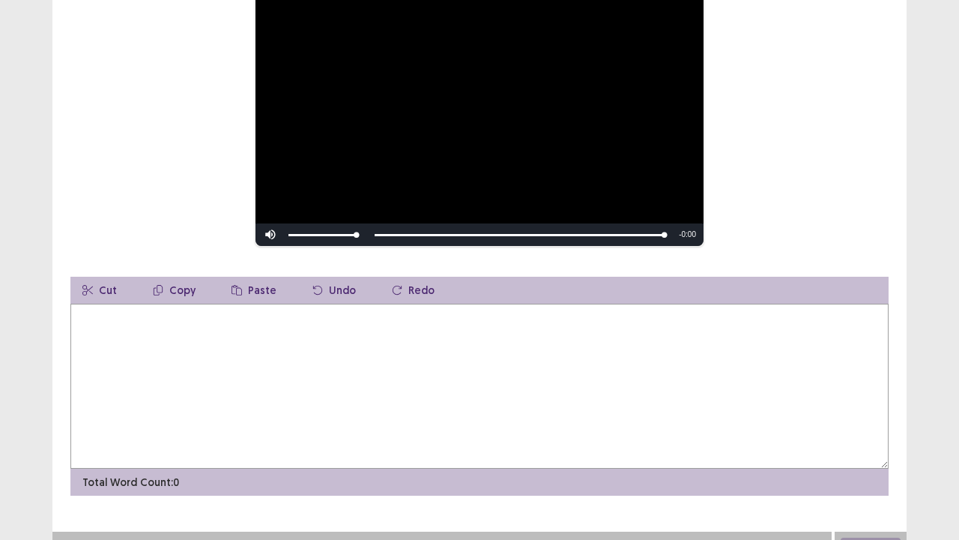
click at [93, 319] on textarea at bounding box center [479, 386] width 818 height 165
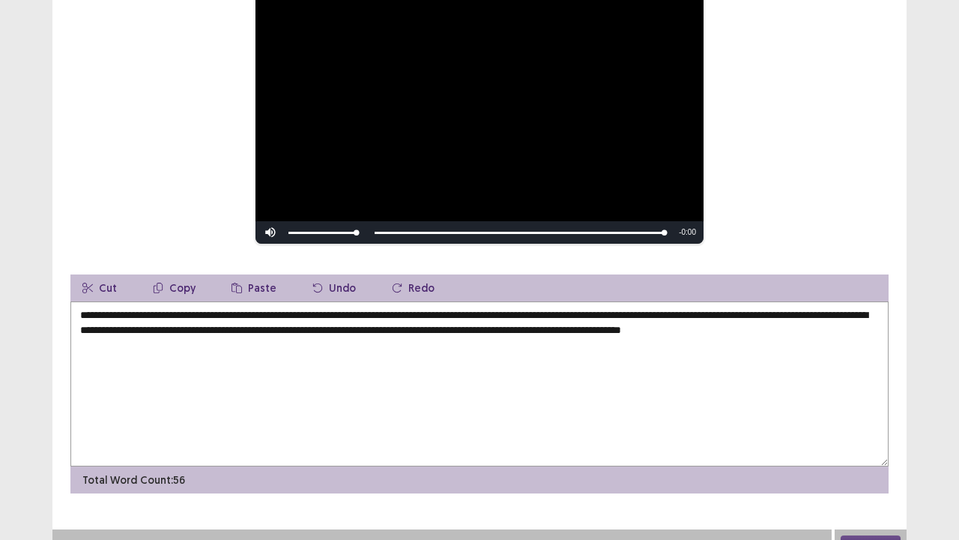
scroll to position [205, 0]
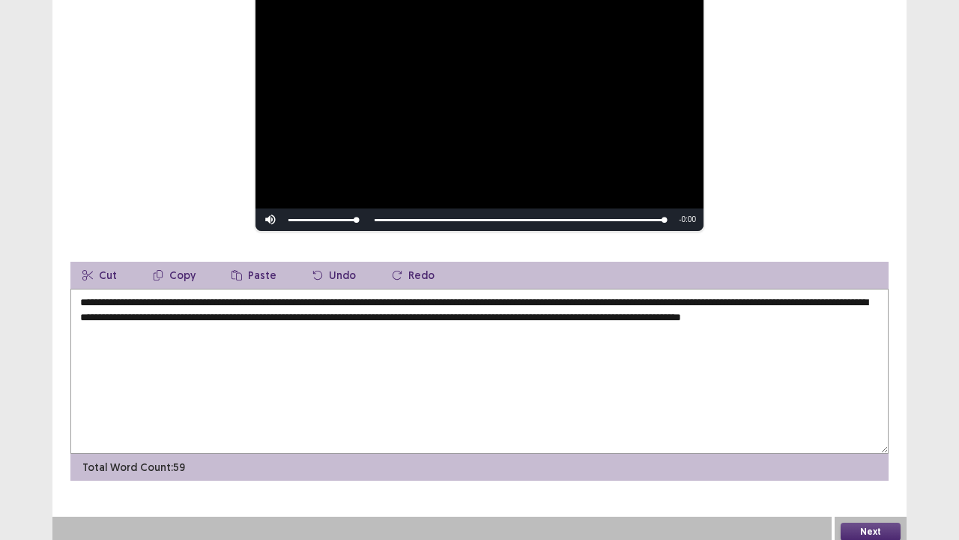
type textarea "**********"
click at [854, 412] on button "Next" at bounding box center [871, 531] width 60 height 18
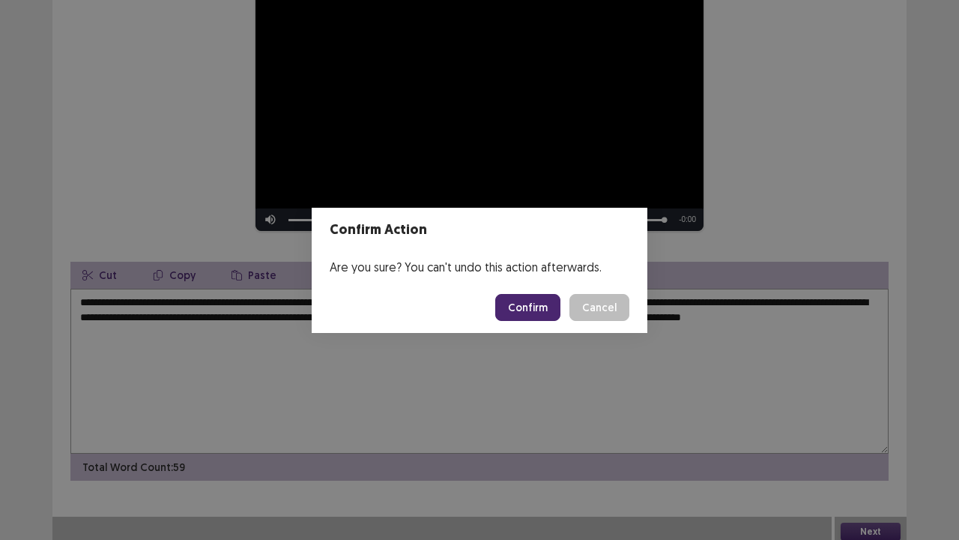
click at [544, 308] on button "Confirm" at bounding box center [527, 307] width 65 height 27
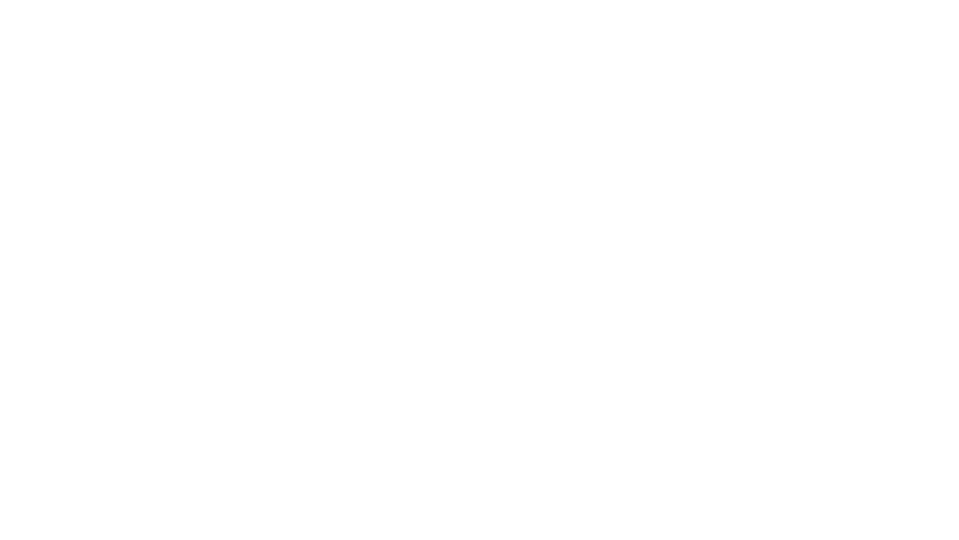
scroll to position [0, 0]
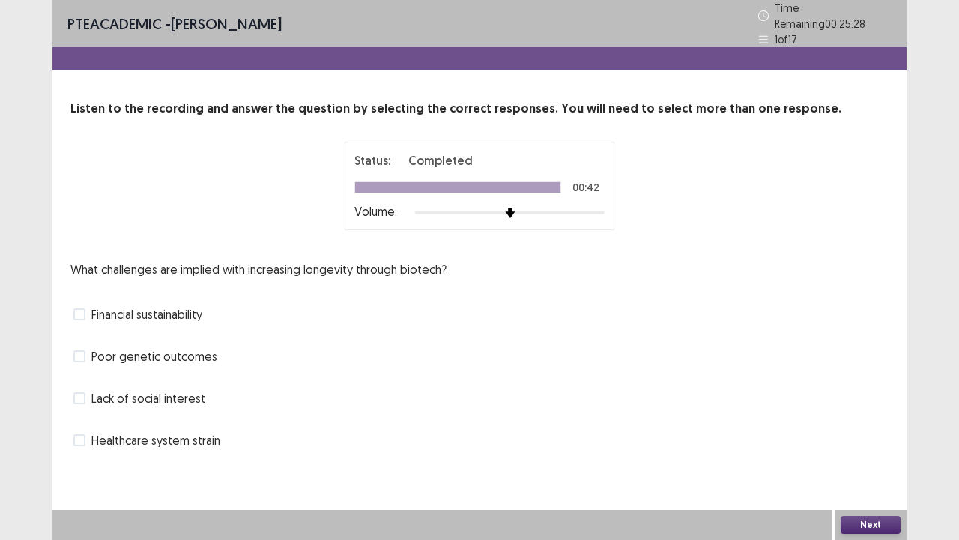
click at [77, 308] on span at bounding box center [79, 314] width 12 height 12
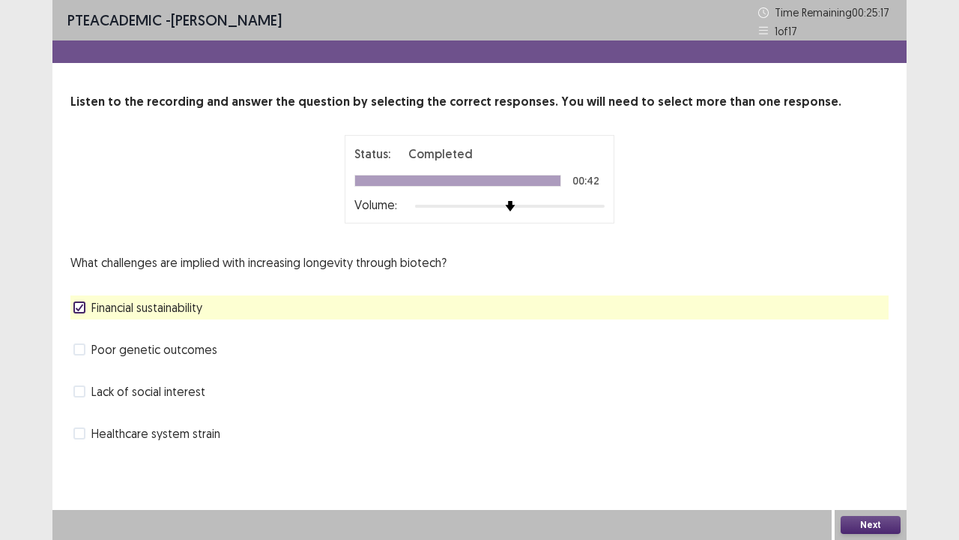
click at [860, 412] on button "Next" at bounding box center [871, 525] width 60 height 18
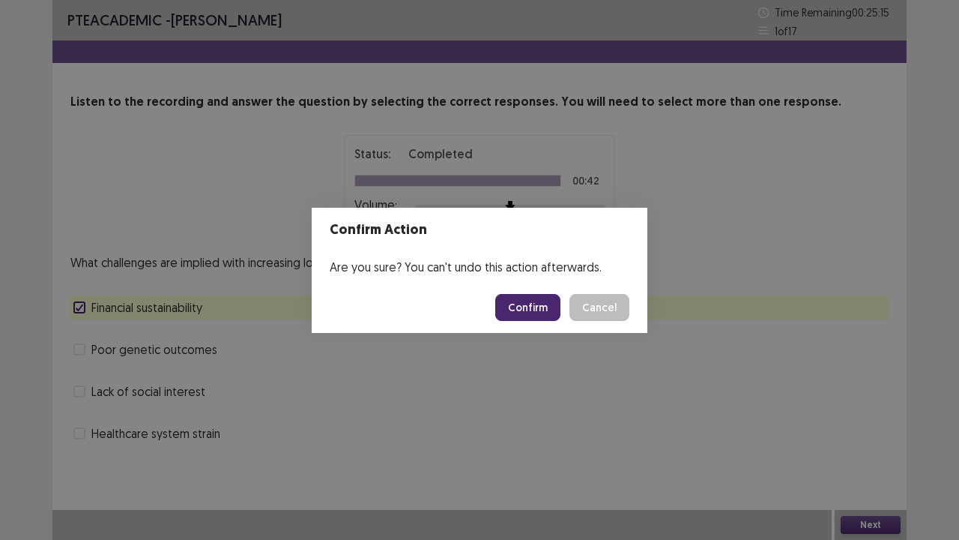
click at [539, 311] on button "Confirm" at bounding box center [527, 307] width 65 height 27
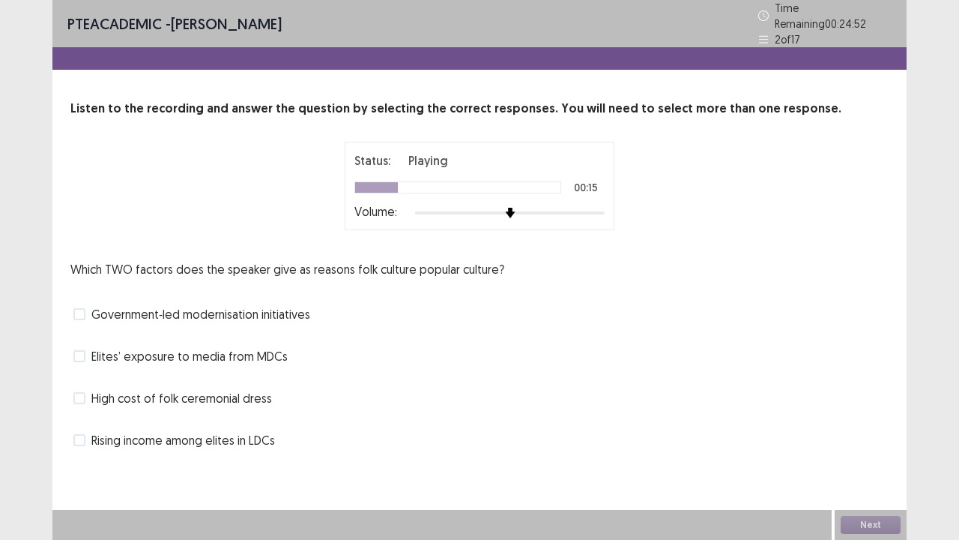
click at [78, 393] on span at bounding box center [79, 398] width 12 height 12
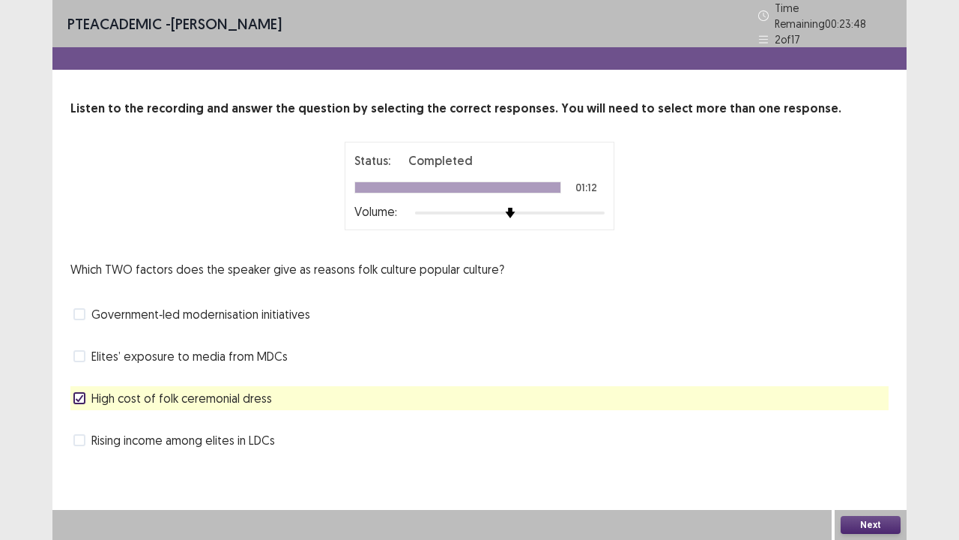
click at [80, 309] on span at bounding box center [79, 314] width 12 height 12
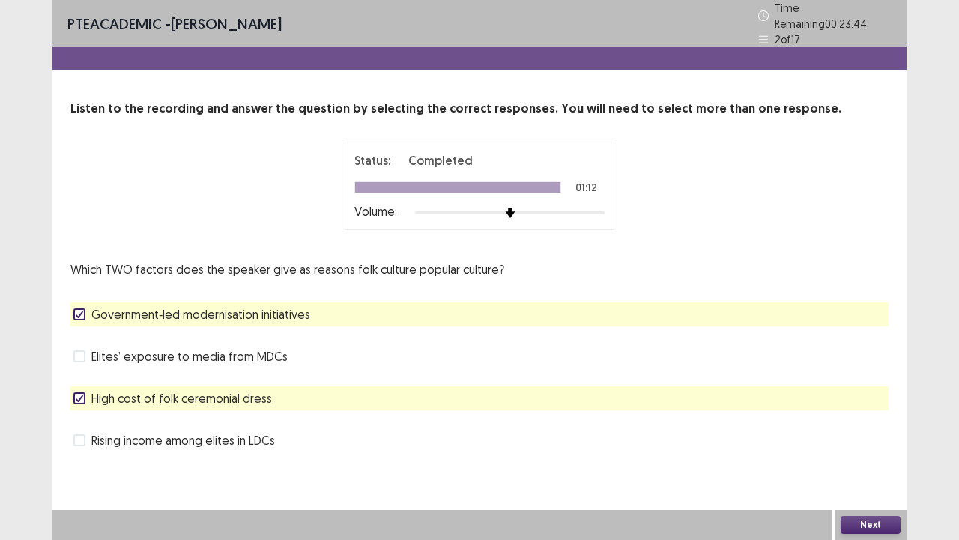
click at [878, 412] on button "Next" at bounding box center [871, 525] width 60 height 18
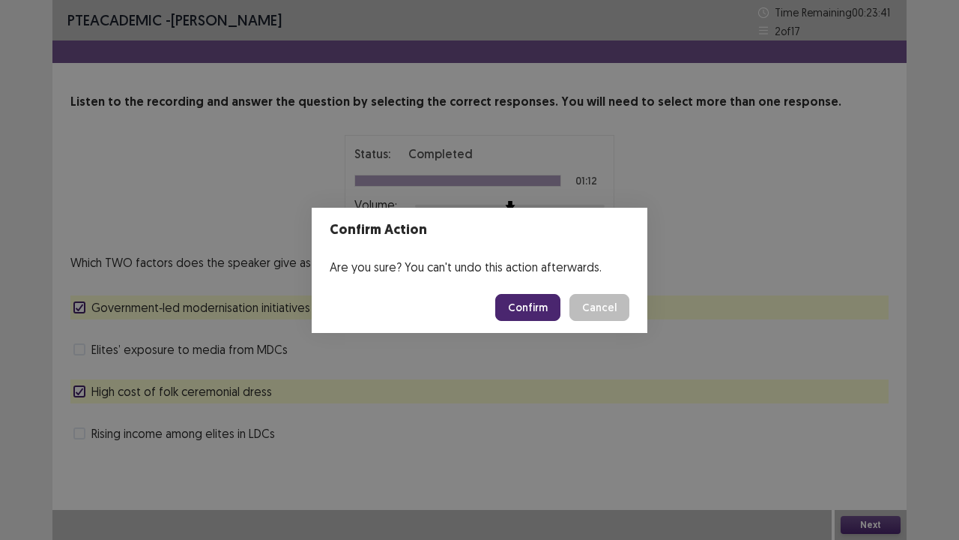
click at [537, 306] on button "Confirm" at bounding box center [527, 307] width 65 height 27
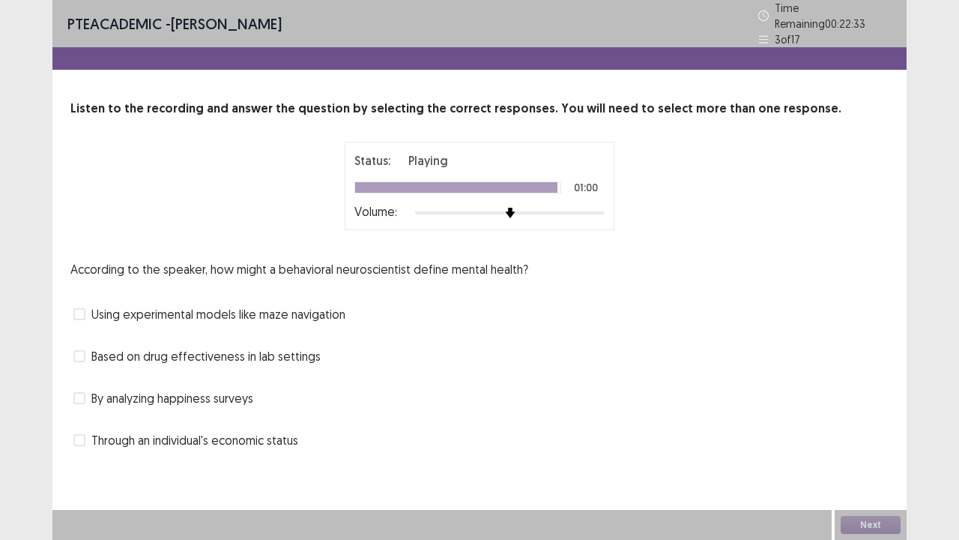
click at [81, 392] on span at bounding box center [79, 398] width 12 height 12
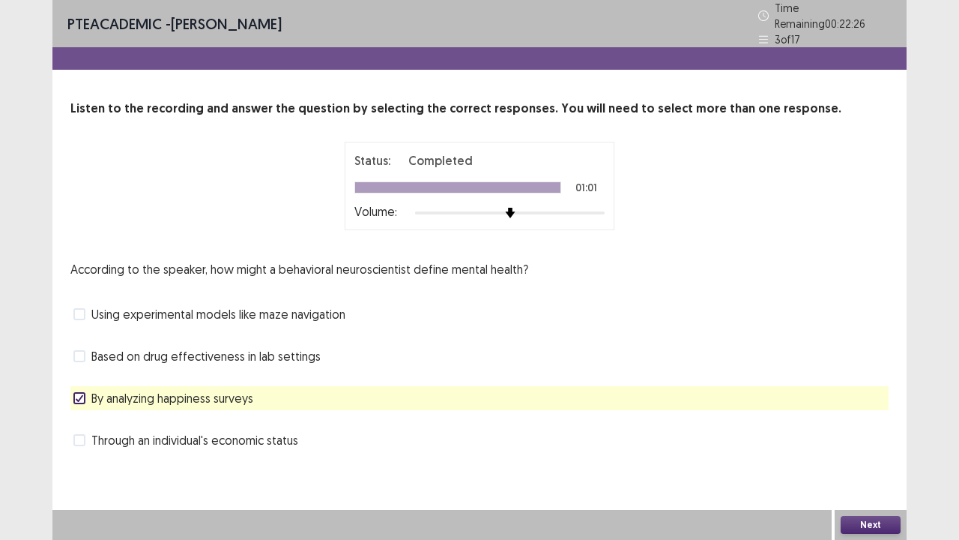
click at [78, 412] on span at bounding box center [79, 440] width 12 height 12
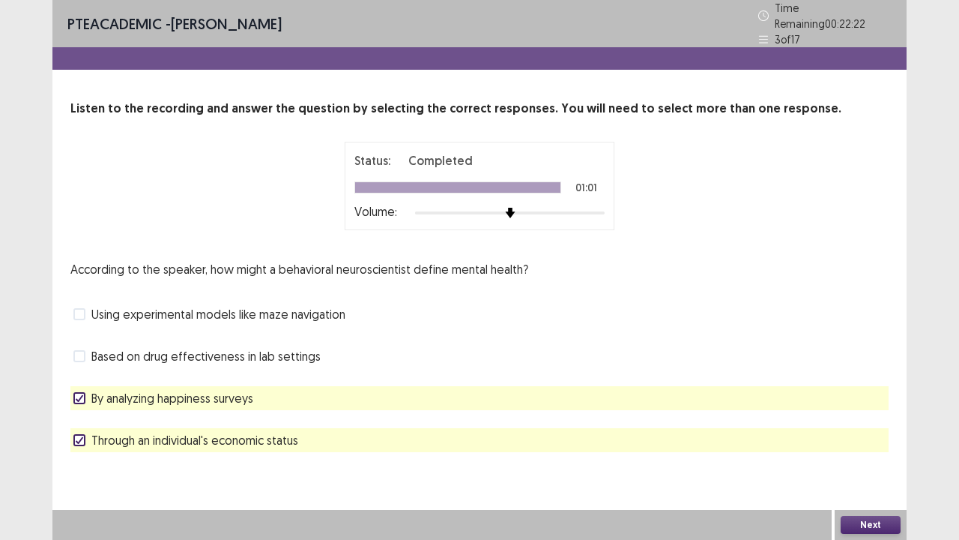
click at [881, 412] on button "Next" at bounding box center [871, 525] width 60 height 18
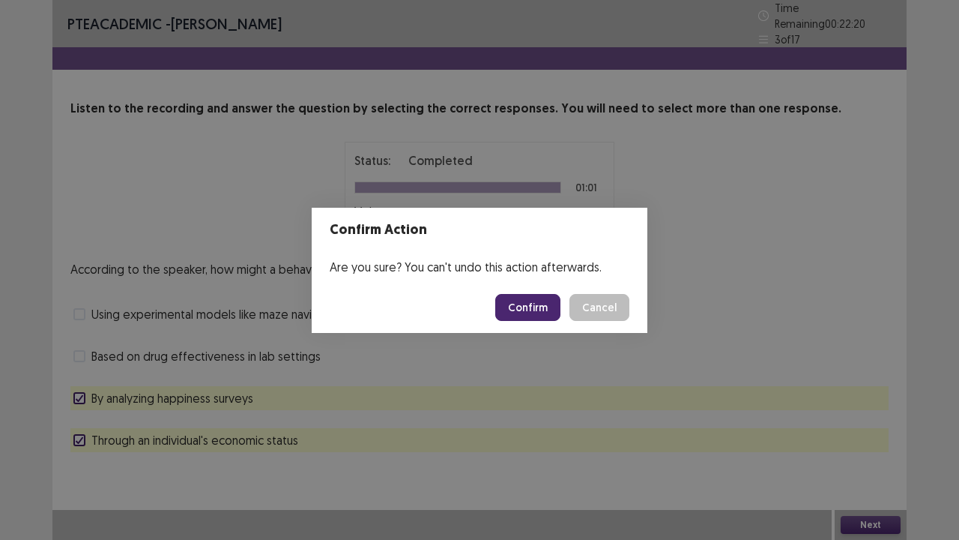
click at [534, 307] on button "Confirm" at bounding box center [527, 307] width 65 height 27
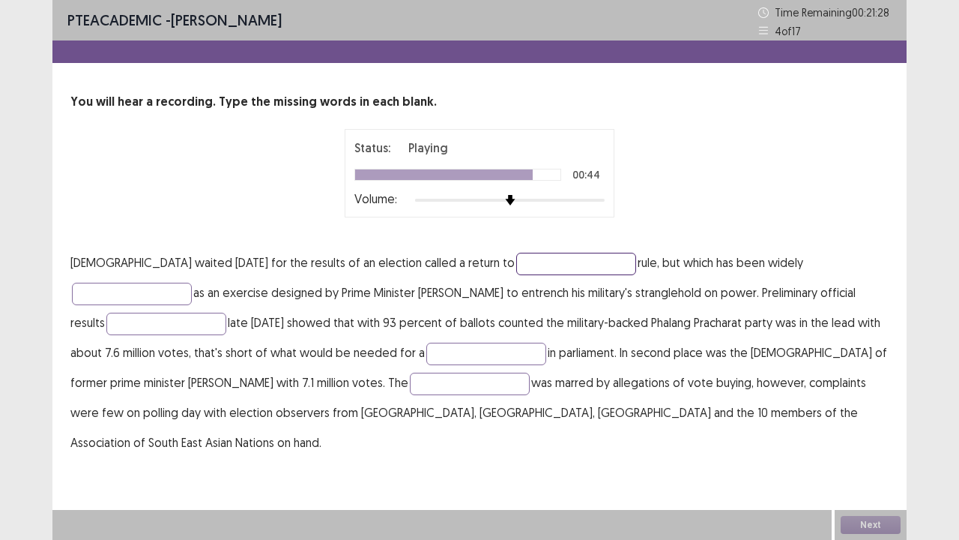
click at [516, 258] on input "text" at bounding box center [576, 264] width 120 height 22
type input "**********"
click at [192, 283] on input "text" at bounding box center [132, 294] width 120 height 22
type input "********"
click at [226, 313] on input "text" at bounding box center [166, 324] width 120 height 22
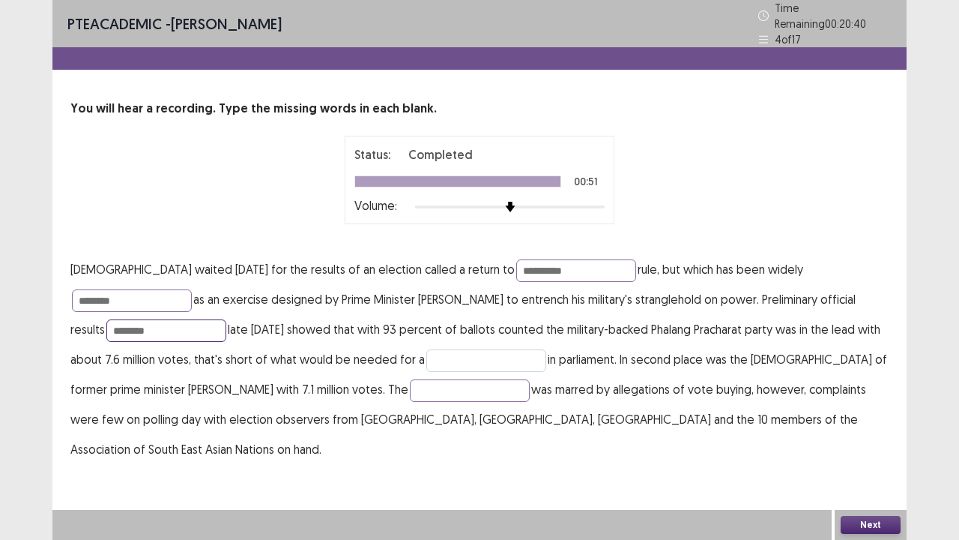
type input "********"
click at [426, 352] on input "text" at bounding box center [486, 360] width 120 height 22
type input "********"
click at [410, 384] on input "text" at bounding box center [470, 390] width 120 height 22
type input "********"
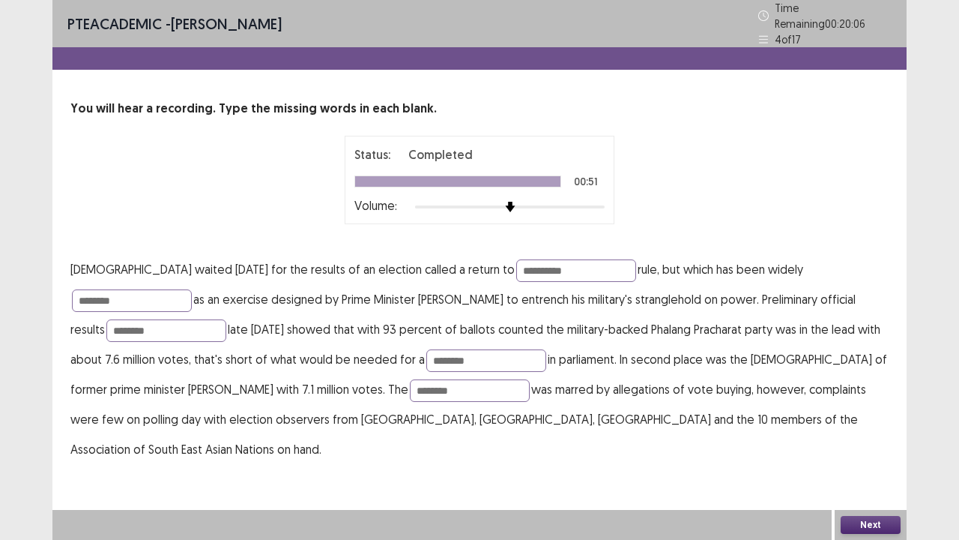
click at [866, 412] on button "Next" at bounding box center [871, 525] width 60 height 18
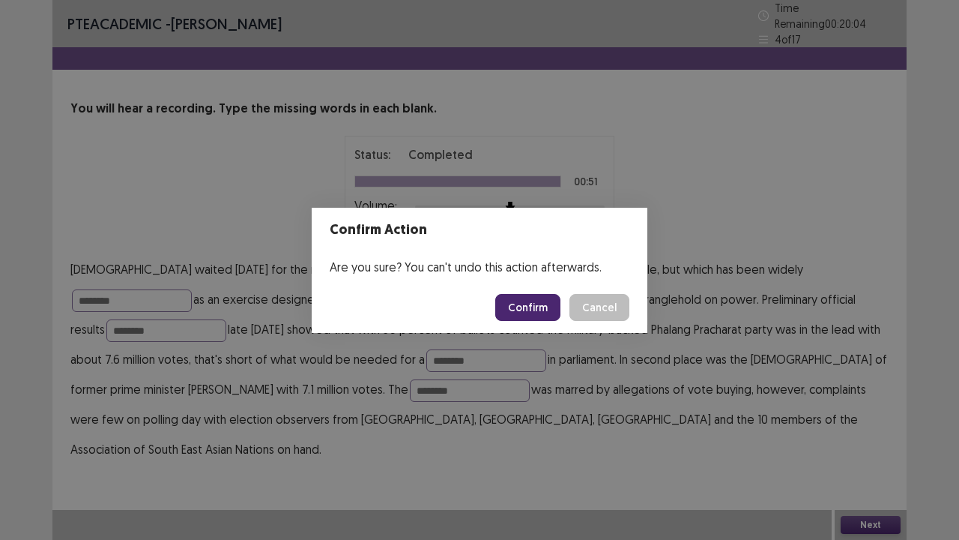
click at [528, 304] on button "Confirm" at bounding box center [527, 307] width 65 height 27
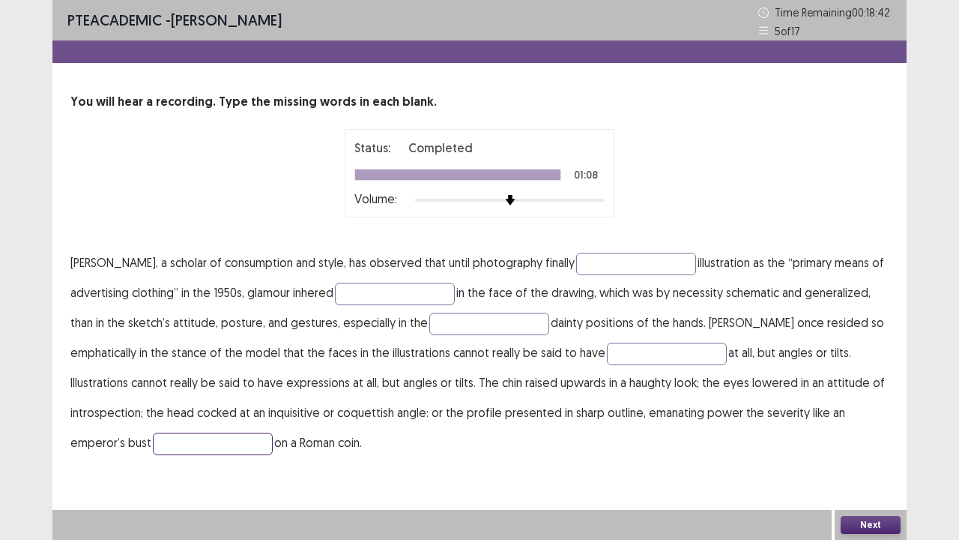
click at [176, 412] on input "text" at bounding box center [213, 443] width 120 height 22
type input "******"
click at [594, 261] on input "text" at bounding box center [636, 264] width 120 height 22
type input "*********"
click at [351, 288] on input "text" at bounding box center [395, 294] width 120 height 22
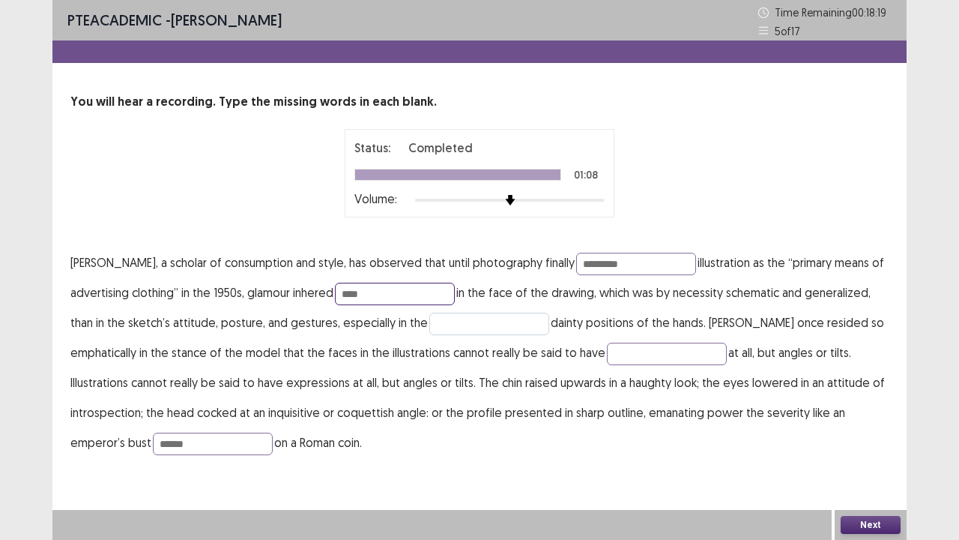
type input "****"
click at [439, 317] on input "text" at bounding box center [489, 324] width 120 height 22
type input "********"
click at [615, 352] on input "text" at bounding box center [667, 354] width 120 height 22
type input "**********"
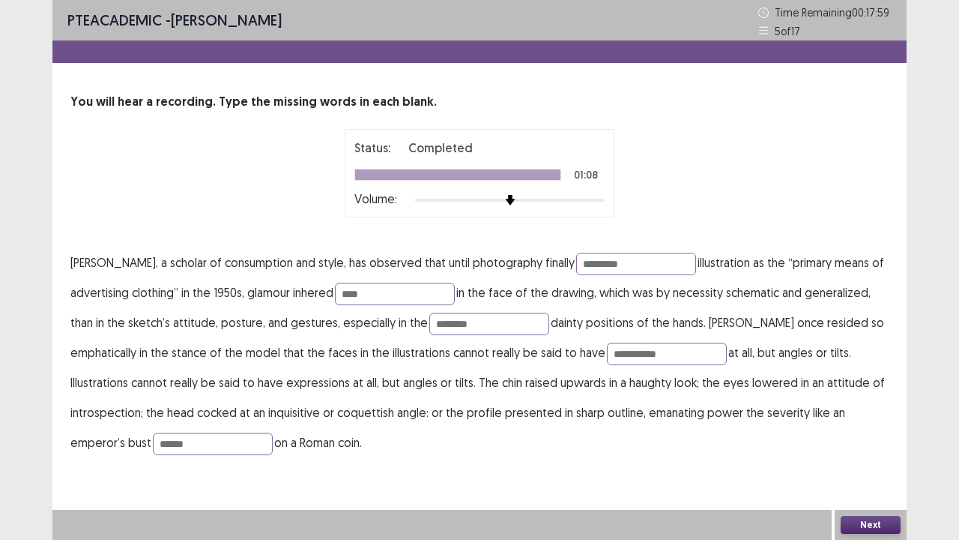
click at [855, 412] on button "Next" at bounding box center [871, 525] width 60 height 18
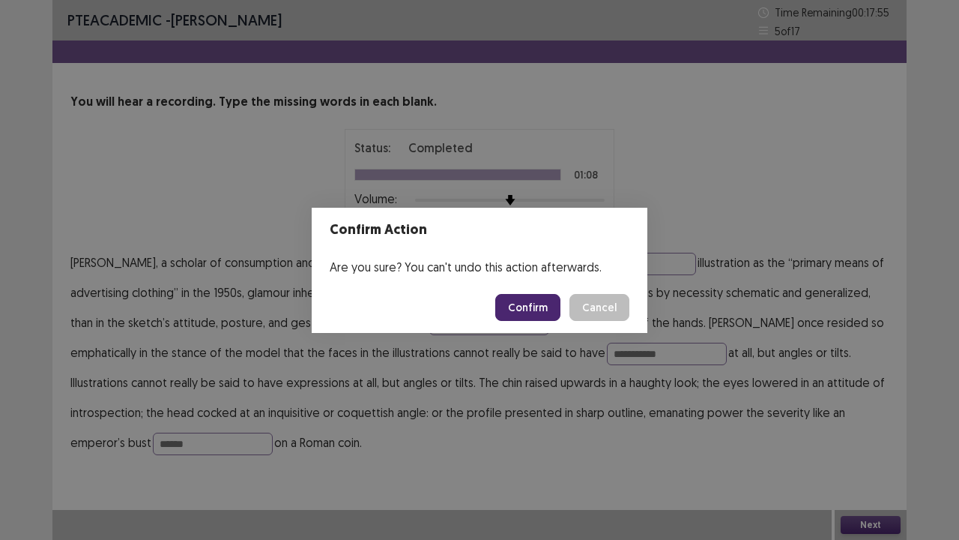
click at [518, 308] on button "Confirm" at bounding box center [527, 307] width 65 height 27
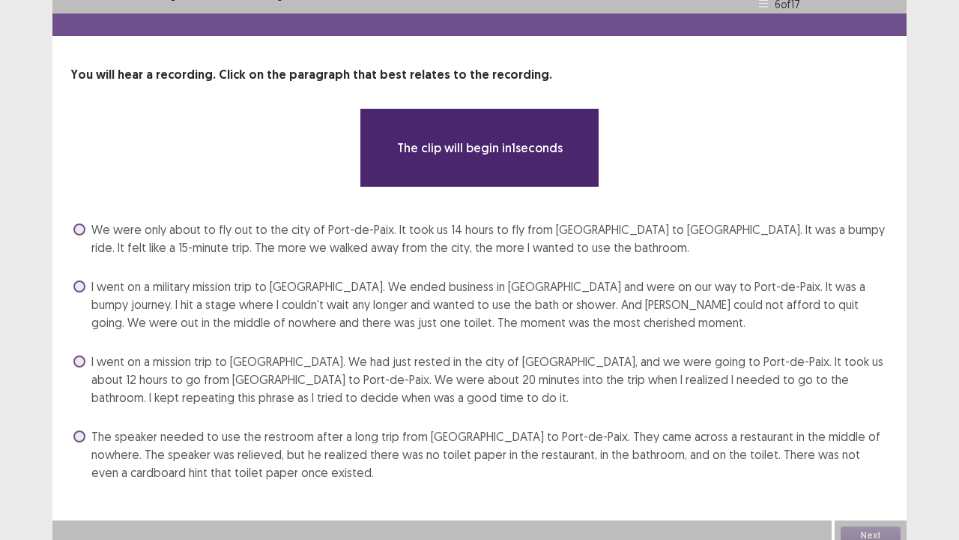
scroll to position [46, 0]
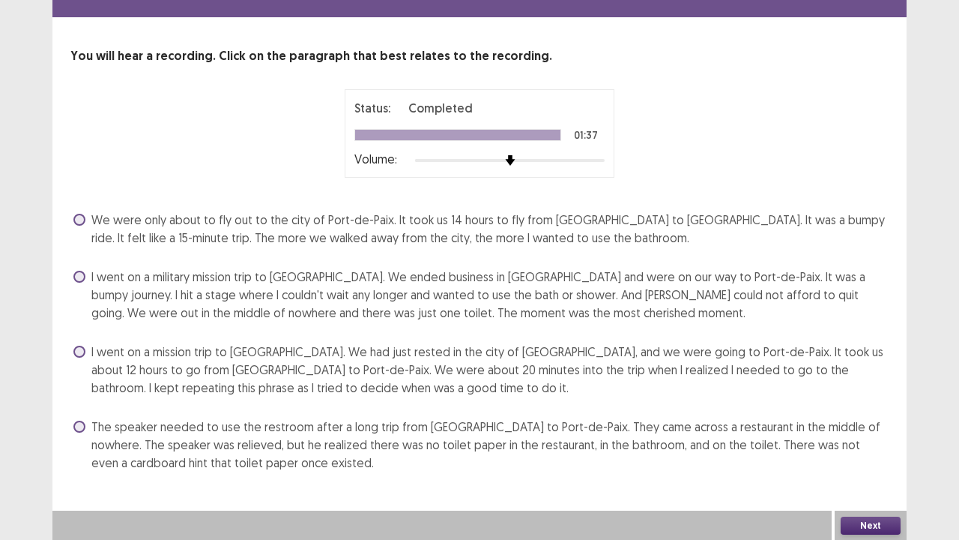
click at [83, 412] on span at bounding box center [79, 426] width 12 height 12
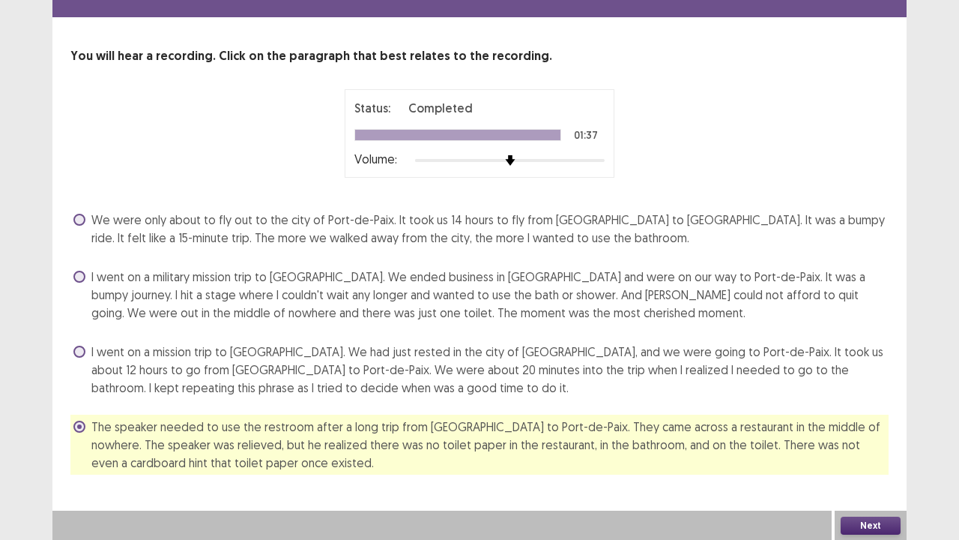
click at [866, 412] on button "Next" at bounding box center [871, 525] width 60 height 18
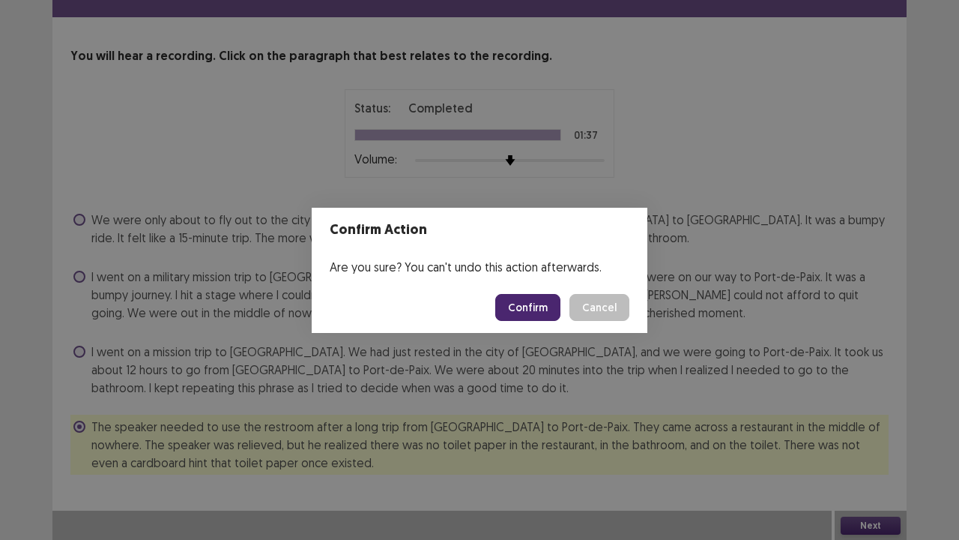
click at [528, 303] on button "Confirm" at bounding box center [527, 307] width 65 height 27
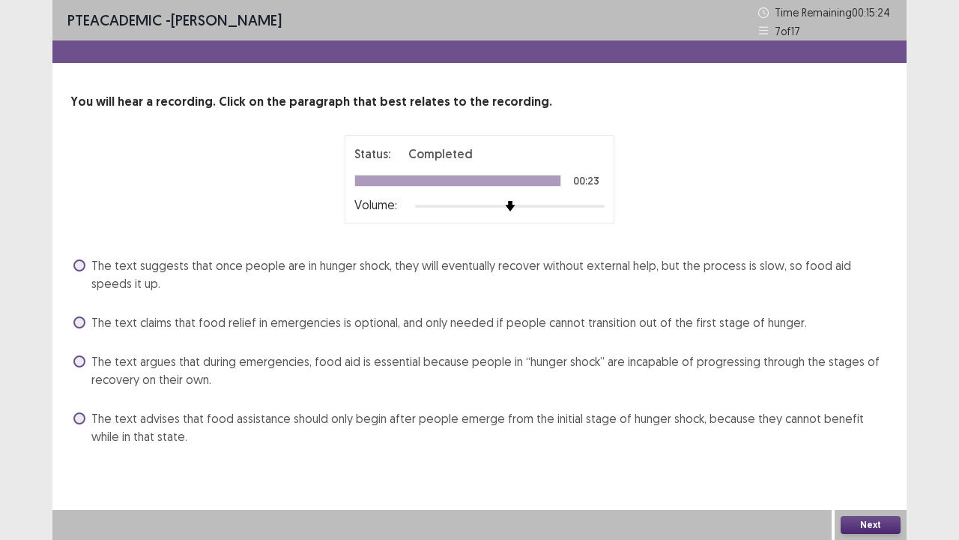
click at [79, 363] on span at bounding box center [79, 361] width 12 height 12
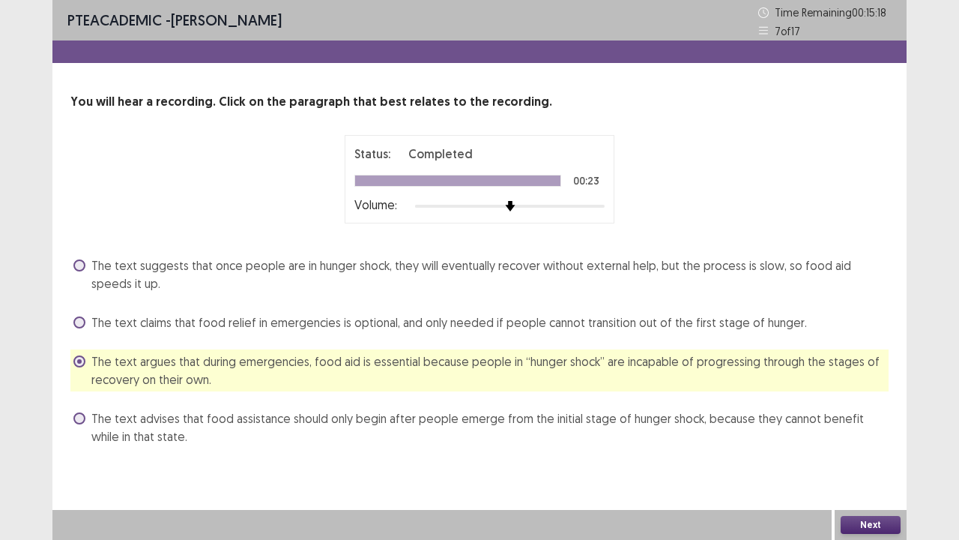
click at [865, 412] on button "Next" at bounding box center [871, 525] width 60 height 18
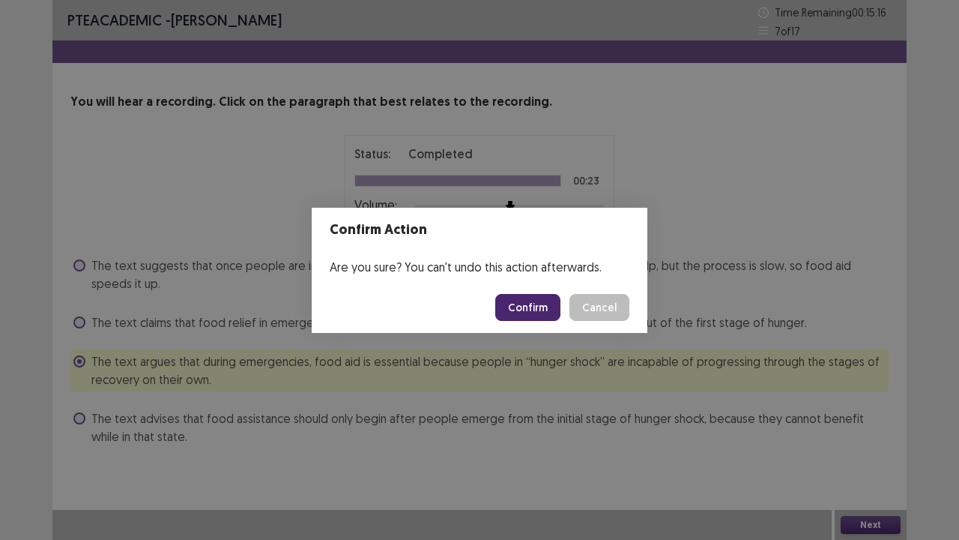
click at [519, 306] on button "Confirm" at bounding box center [527, 307] width 65 height 27
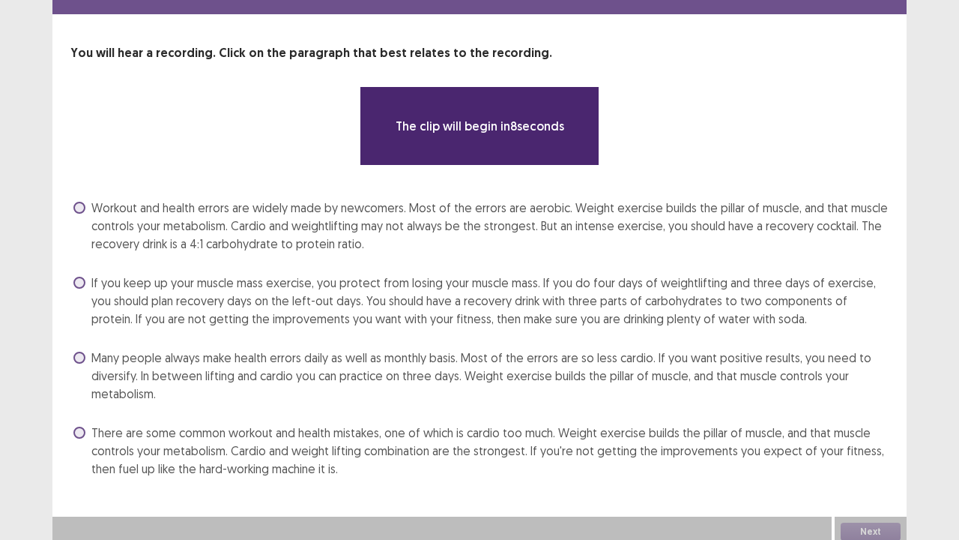
scroll to position [55, 0]
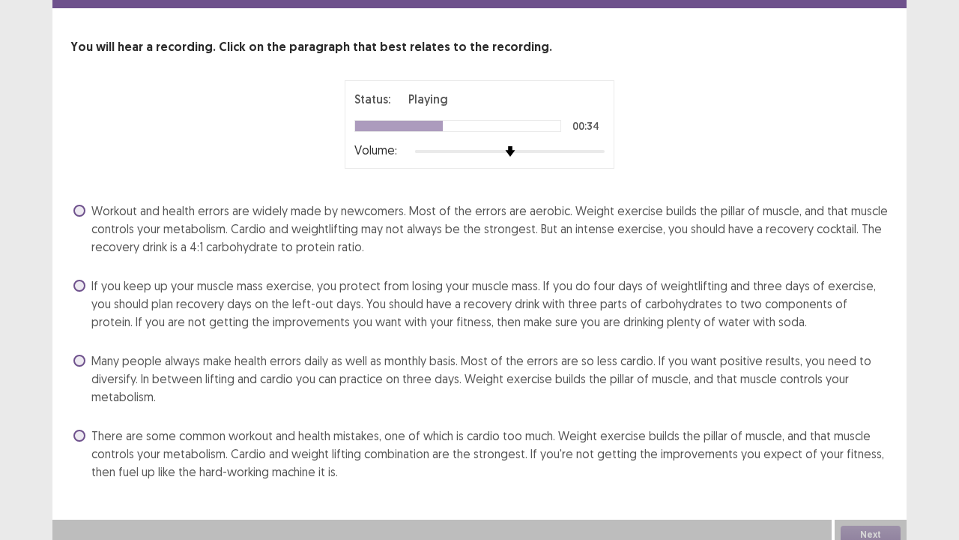
click at [82, 412] on span at bounding box center [79, 435] width 12 height 12
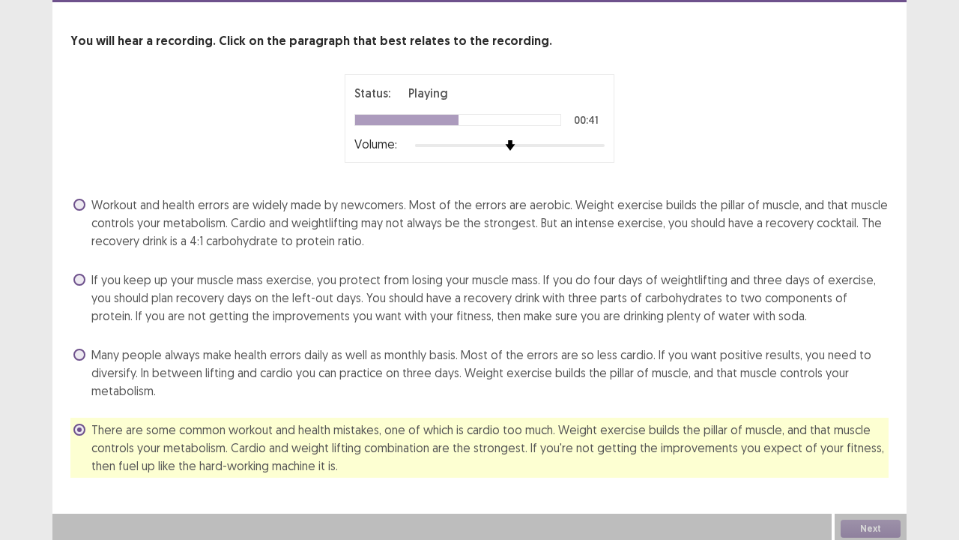
scroll to position [64, 0]
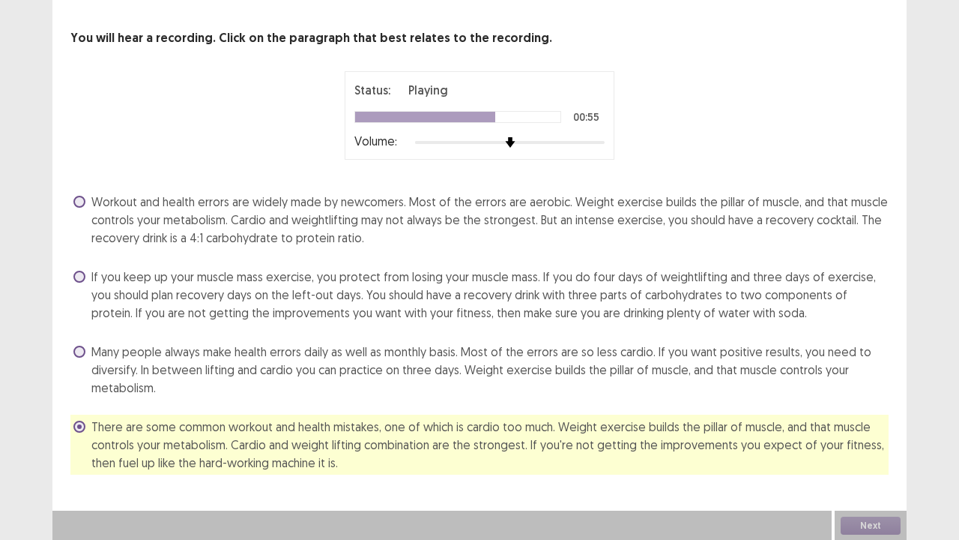
click at [75, 273] on span at bounding box center [79, 277] width 12 height 12
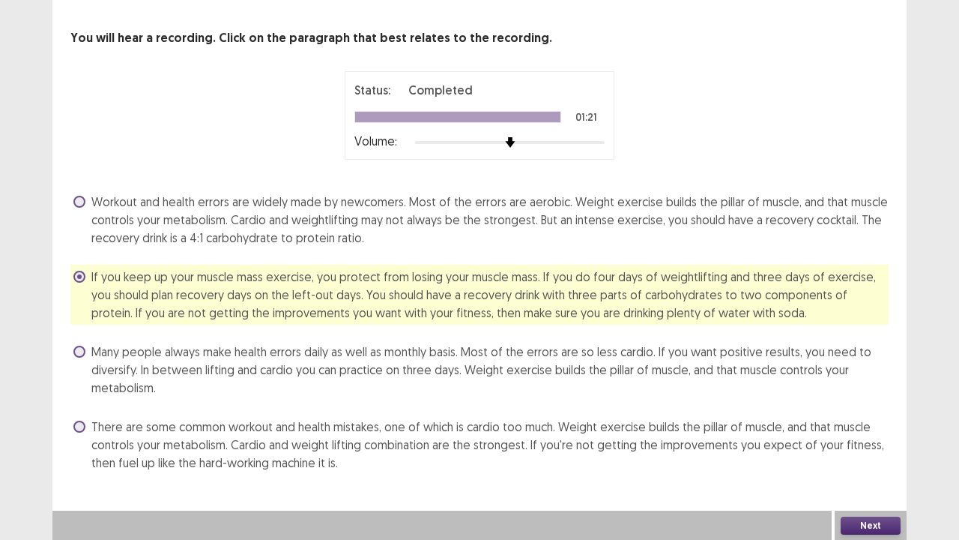
click at [82, 412] on span at bounding box center [79, 426] width 12 height 12
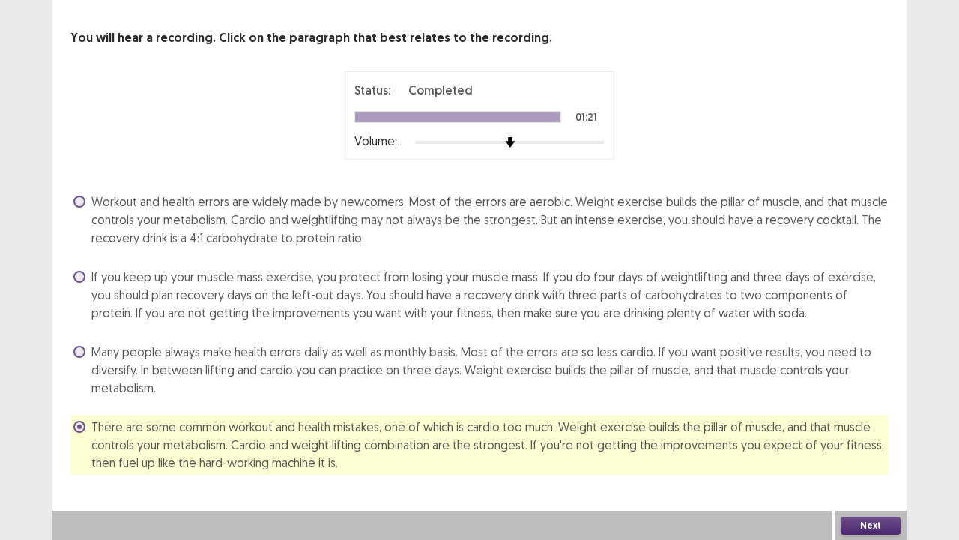
click at [872, 412] on button "Next" at bounding box center [871, 525] width 60 height 18
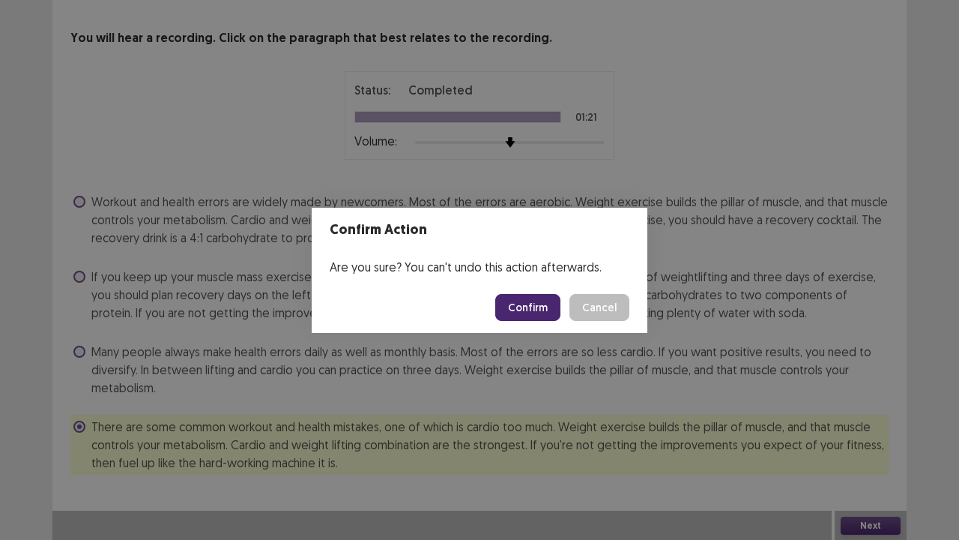
click at [531, 307] on button "Confirm" at bounding box center [527, 307] width 65 height 27
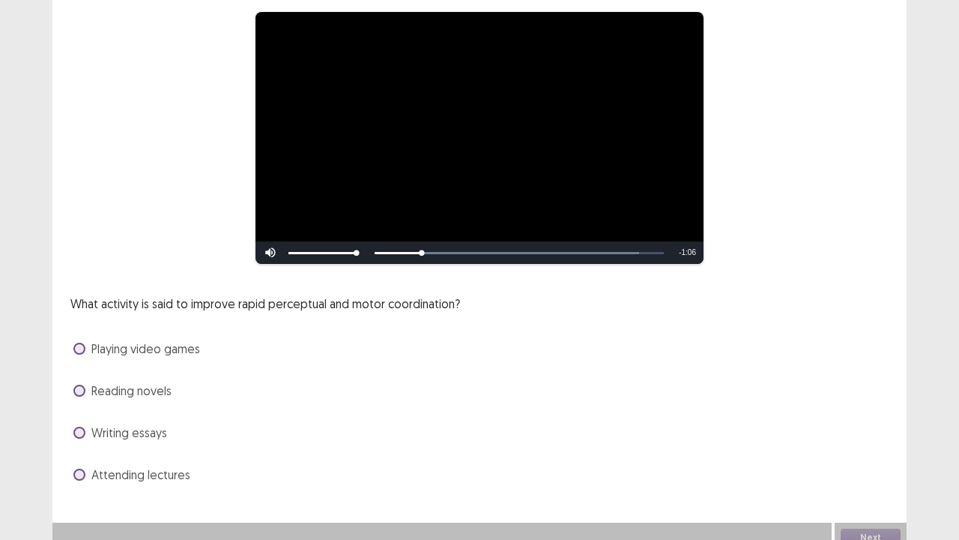
scroll to position [136, 0]
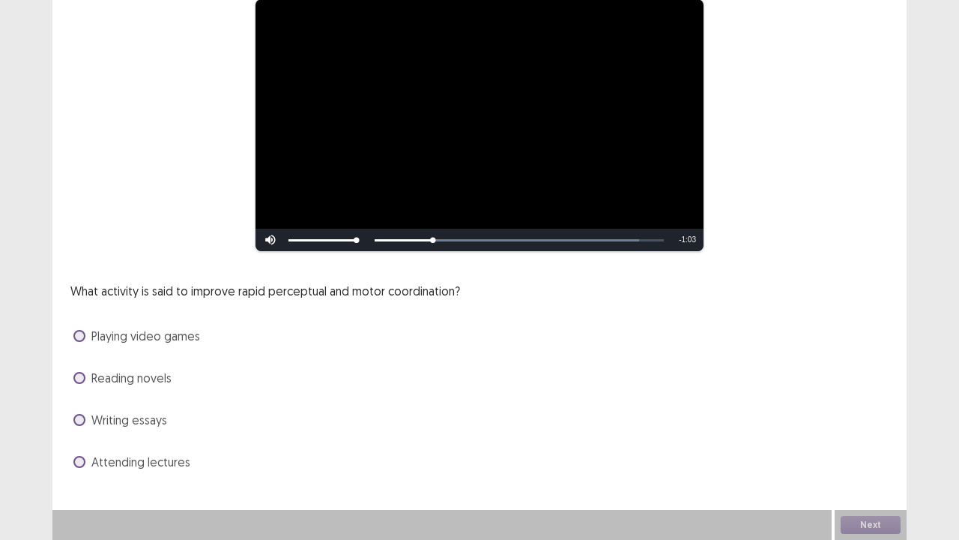
click at [78, 336] on span at bounding box center [79, 336] width 12 height 12
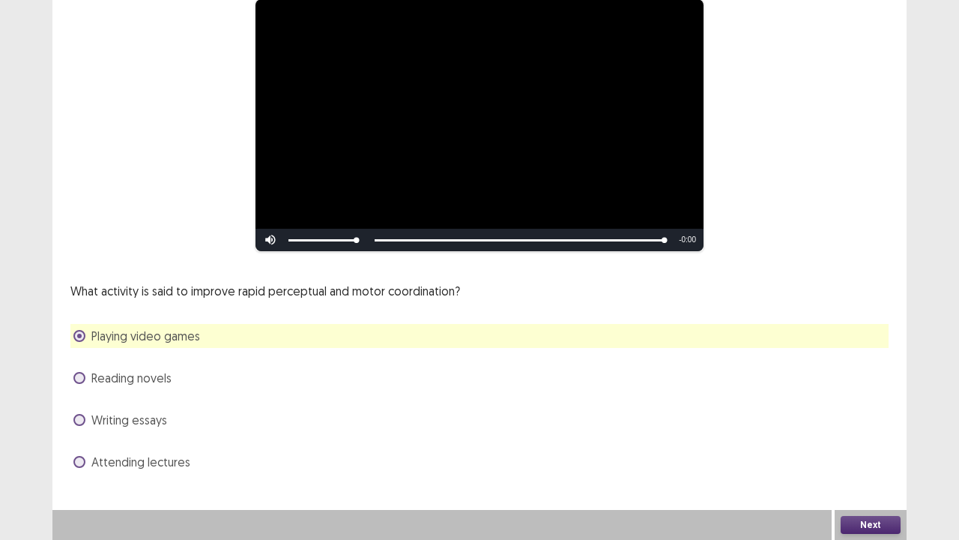
click at [857, 412] on button "Next" at bounding box center [871, 525] width 60 height 18
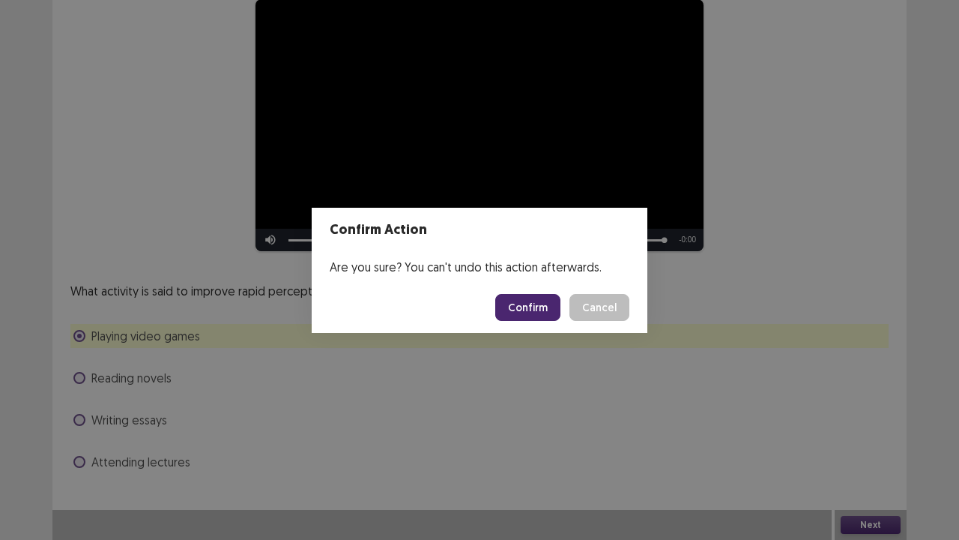
click at [537, 300] on button "Confirm" at bounding box center [527, 307] width 65 height 27
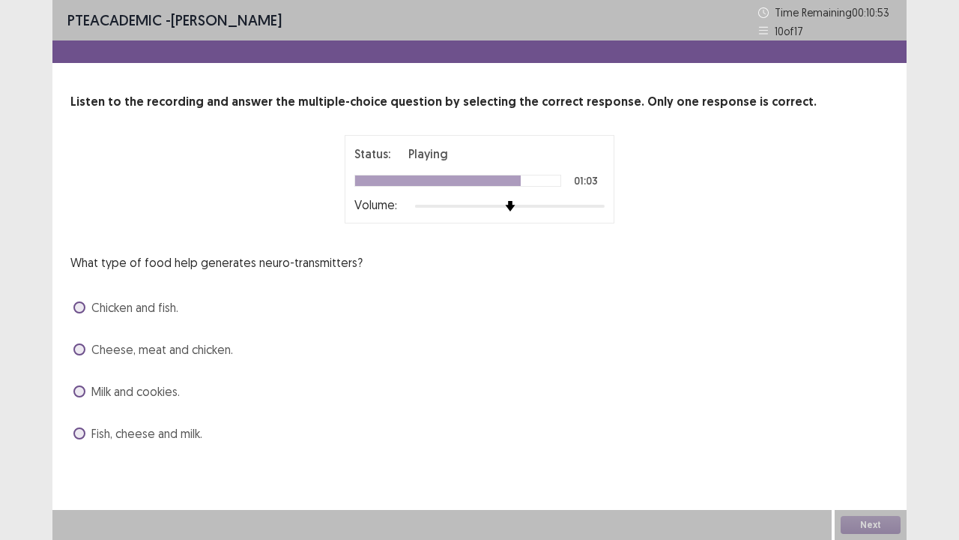
click at [81, 412] on span at bounding box center [79, 433] width 12 height 12
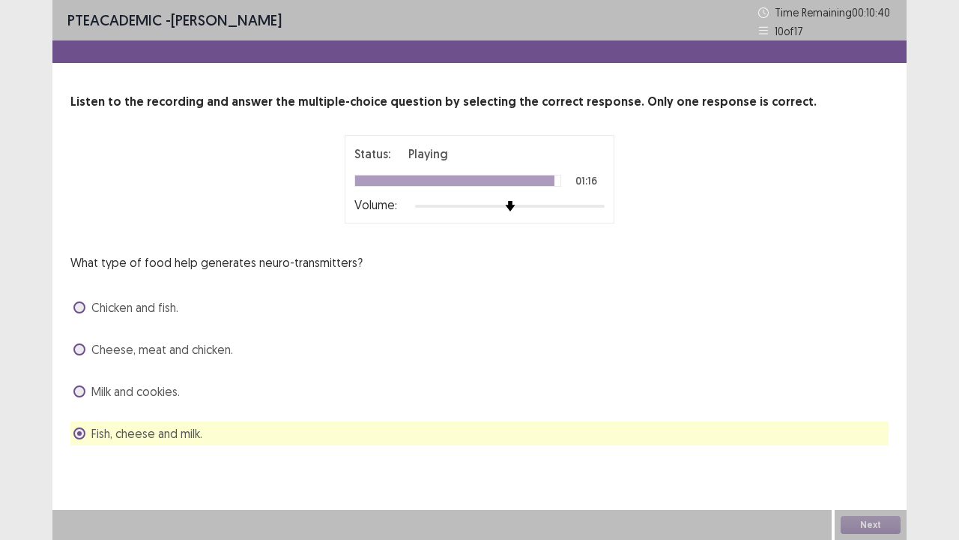
click at [867, 412] on div "Next" at bounding box center [871, 525] width 72 height 30
click at [867, 412] on button "Next" at bounding box center [871, 525] width 60 height 18
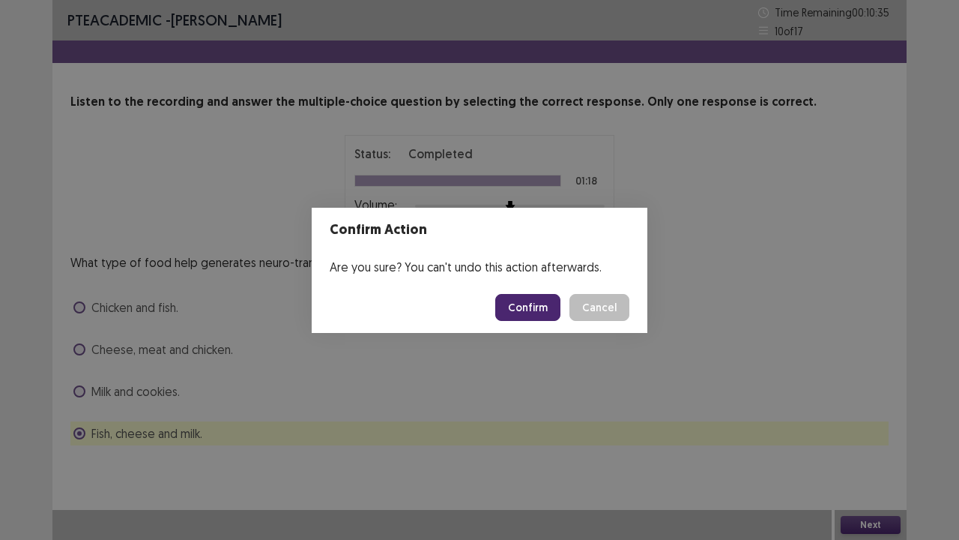
click at [544, 304] on button "Confirm" at bounding box center [527, 307] width 65 height 27
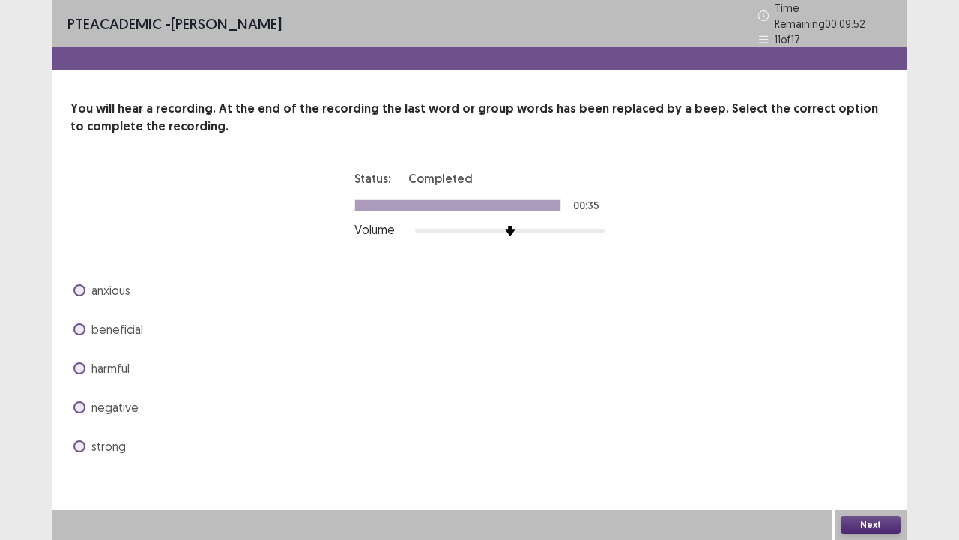
click at [78, 363] on span at bounding box center [79, 368] width 12 height 12
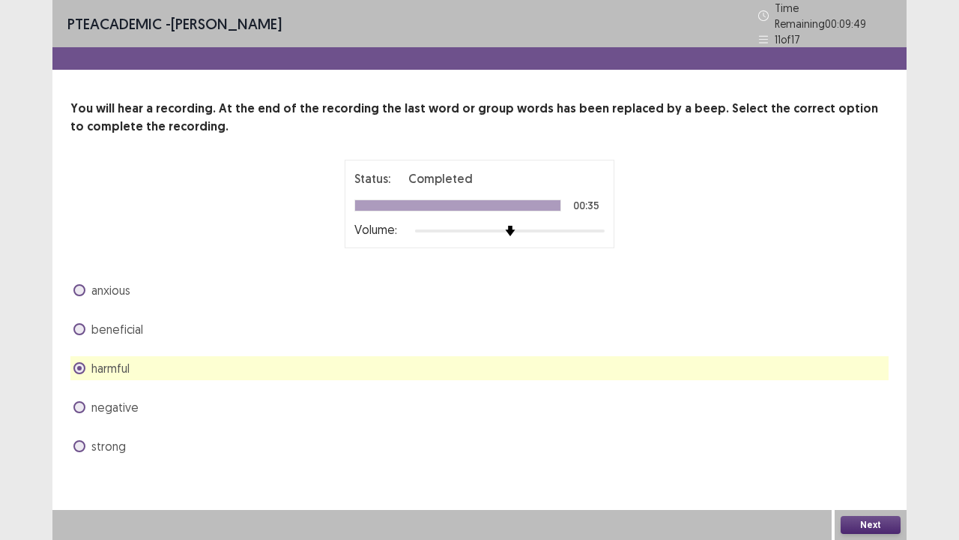
click at [81, 323] on span at bounding box center [79, 329] width 12 height 12
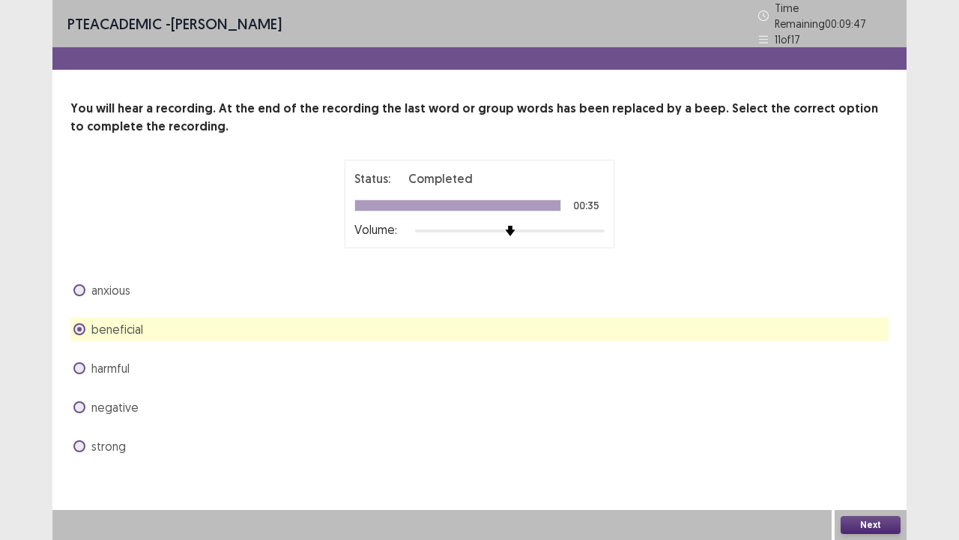
click at [881, 412] on button "Next" at bounding box center [871, 525] width 60 height 18
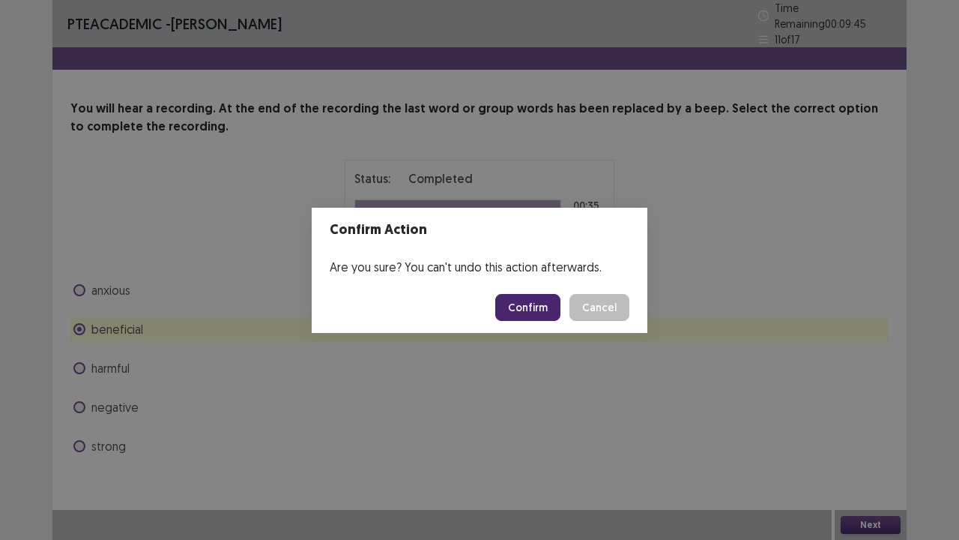
click at [544, 304] on button "Confirm" at bounding box center [527, 307] width 65 height 27
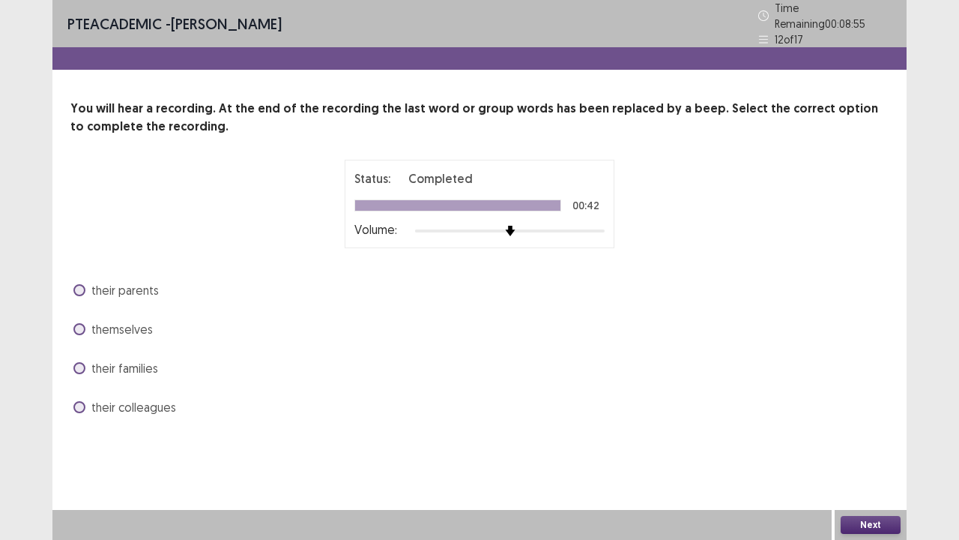
click at [79, 284] on span at bounding box center [79, 290] width 12 height 12
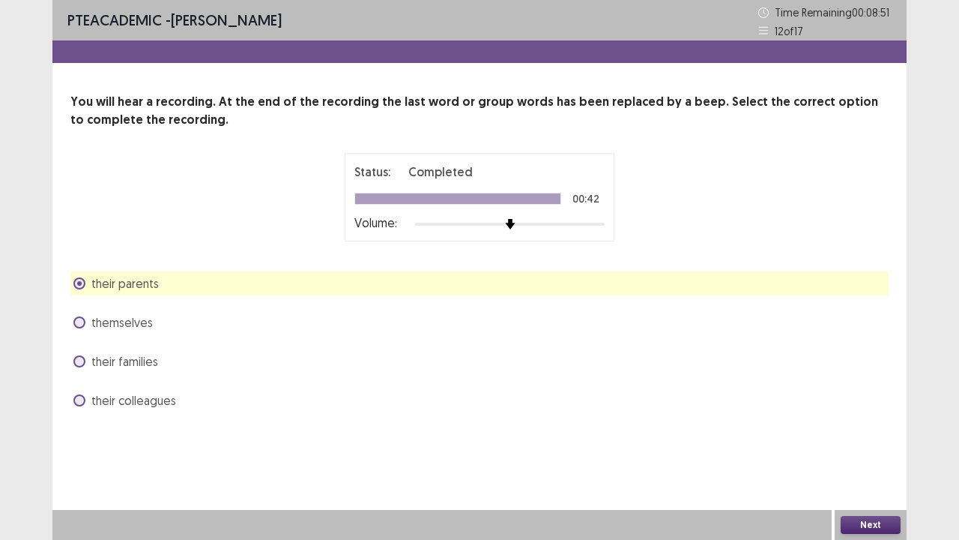
click at [868, 412] on button "Next" at bounding box center [871, 525] width 60 height 18
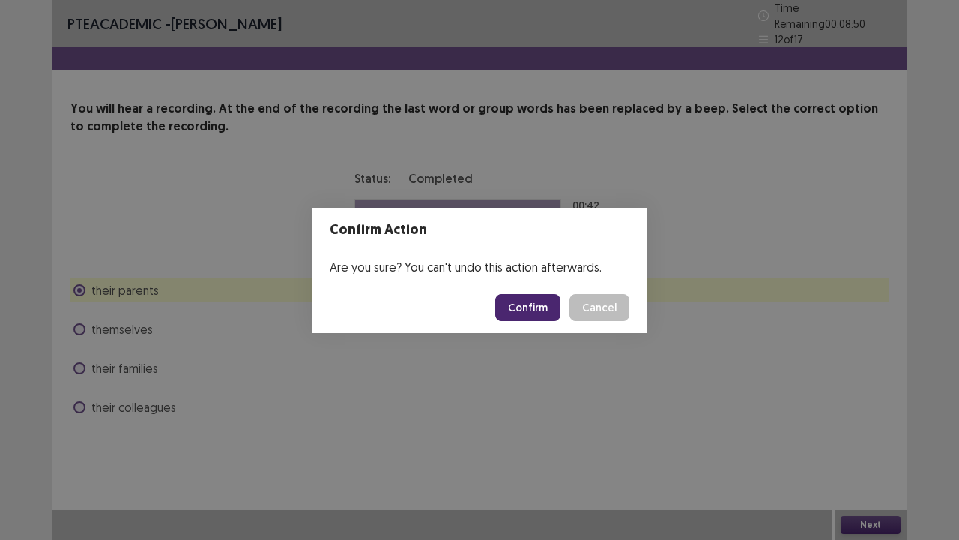
click at [543, 301] on button "Confirm" at bounding box center [527, 307] width 65 height 27
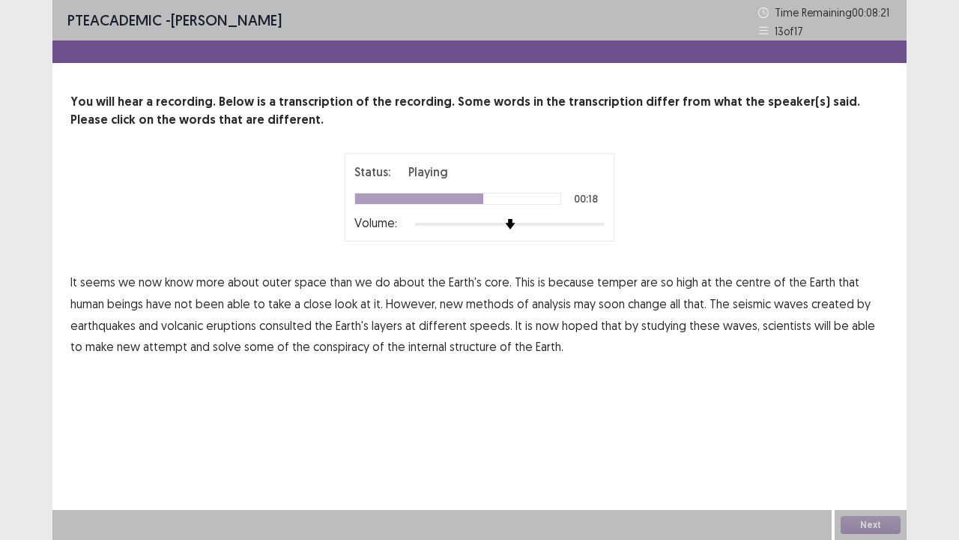
click at [300, 324] on span "consulted" at bounding box center [285, 325] width 52 height 18
click at [147, 346] on span "attempt" at bounding box center [165, 346] width 44 height 18
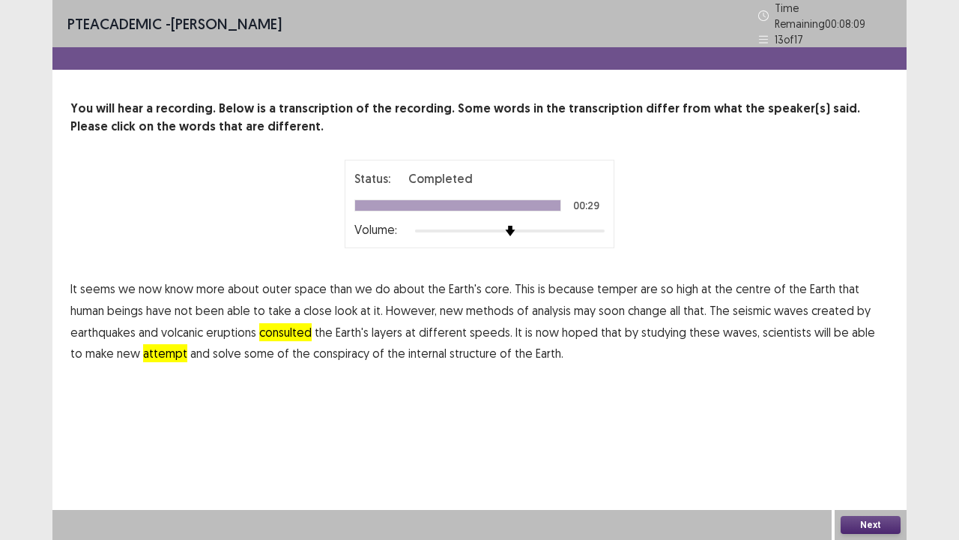
click at [315, 346] on span "conspiracy" at bounding box center [341, 353] width 56 height 18
click at [606, 281] on span "temper" at bounding box center [617, 289] width 40 height 18
click at [609, 289] on span "temper" at bounding box center [617, 289] width 40 height 18
click at [869, 412] on button "Next" at bounding box center [871, 525] width 60 height 18
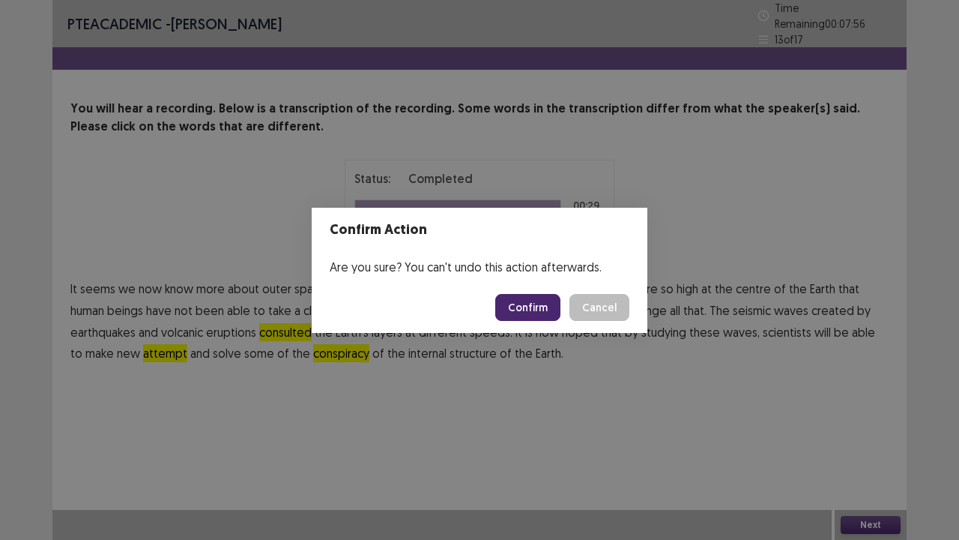
click at [539, 301] on button "Confirm" at bounding box center [527, 307] width 65 height 27
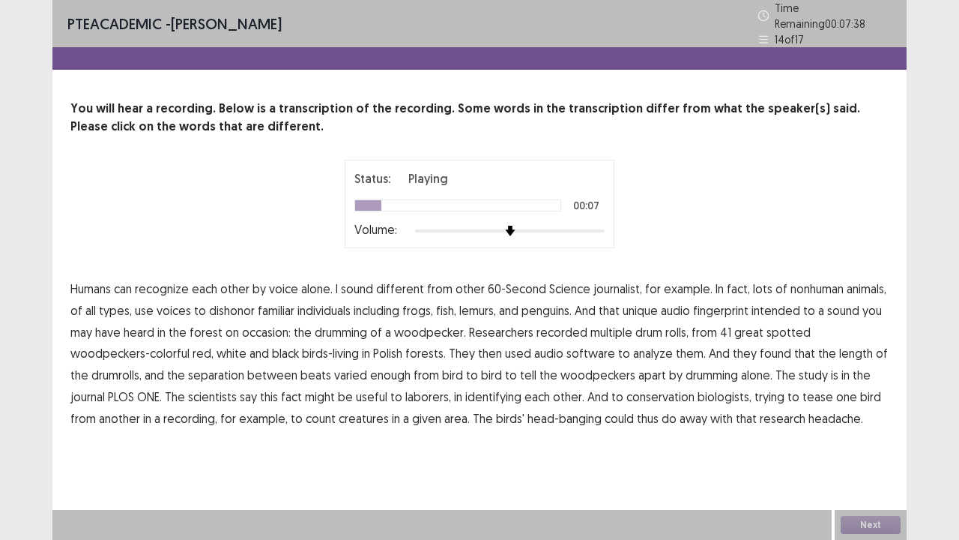
click at [564, 286] on span "Science" at bounding box center [569, 289] width 41 height 18
click at [227, 304] on span "dishonor" at bounding box center [232, 310] width 46 height 18
click at [770, 303] on span "intended" at bounding box center [776, 310] width 49 height 18
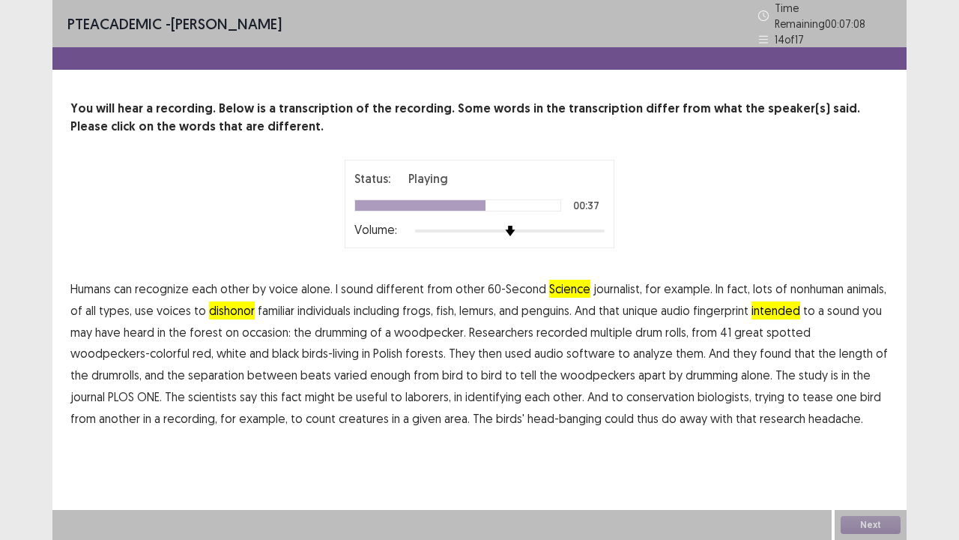
click at [229, 370] on span "separation" at bounding box center [216, 375] width 56 height 18
click at [426, 393] on span "laborers," at bounding box center [428, 396] width 46 height 18
click at [356, 412] on span "creatures" at bounding box center [364, 418] width 50 height 18
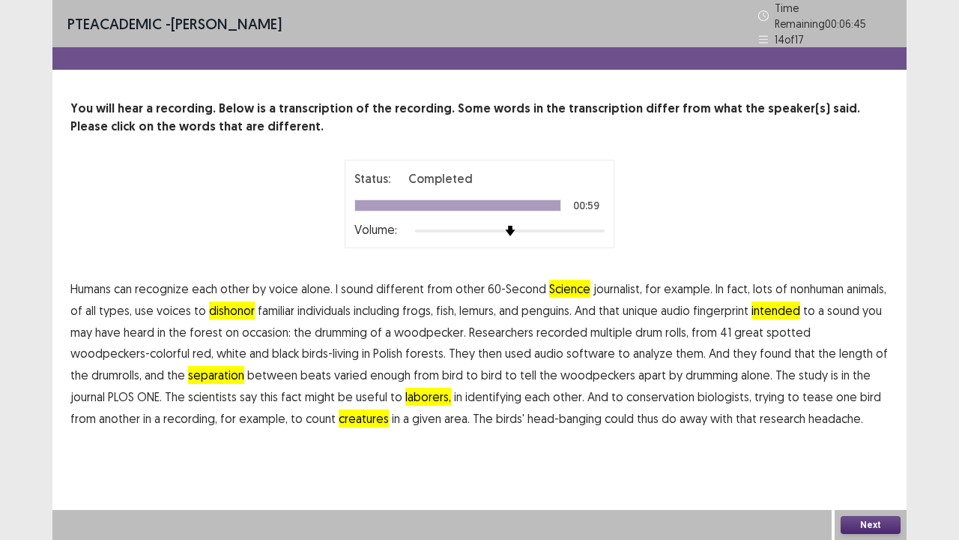
click at [561, 280] on span "Science" at bounding box center [569, 289] width 41 height 18
click at [875, 412] on button "Next" at bounding box center [871, 525] width 60 height 18
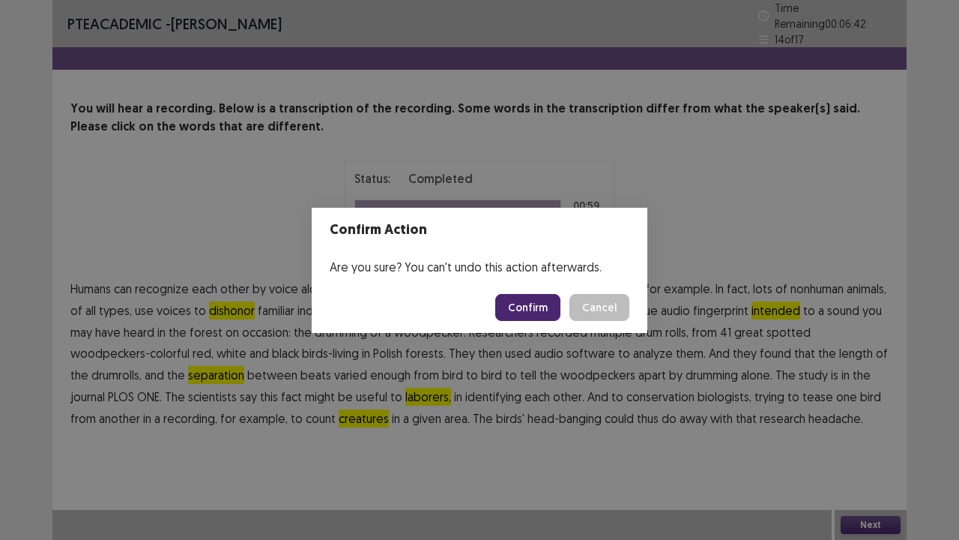
click at [529, 307] on button "Confirm" at bounding box center [527, 307] width 65 height 27
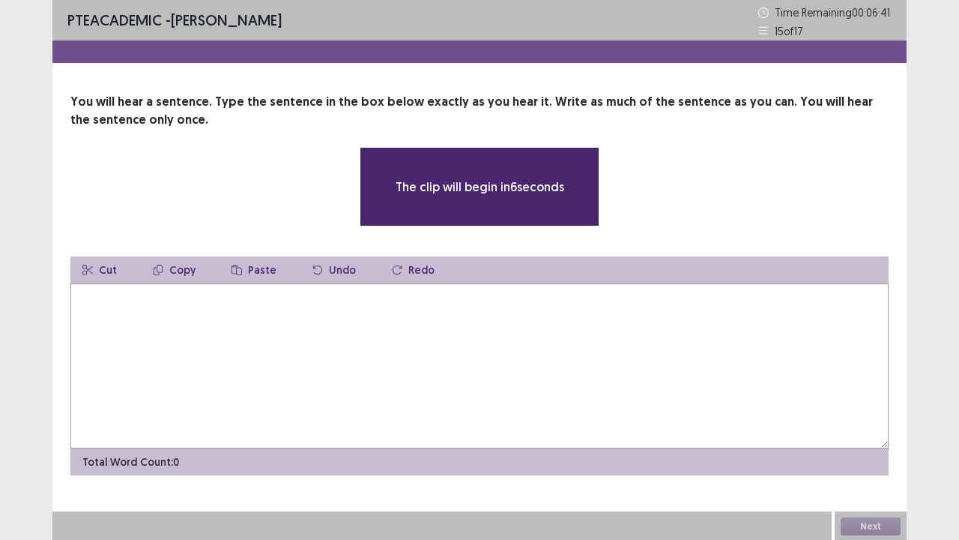
click at [529, 307] on textarea at bounding box center [479, 365] width 818 height 165
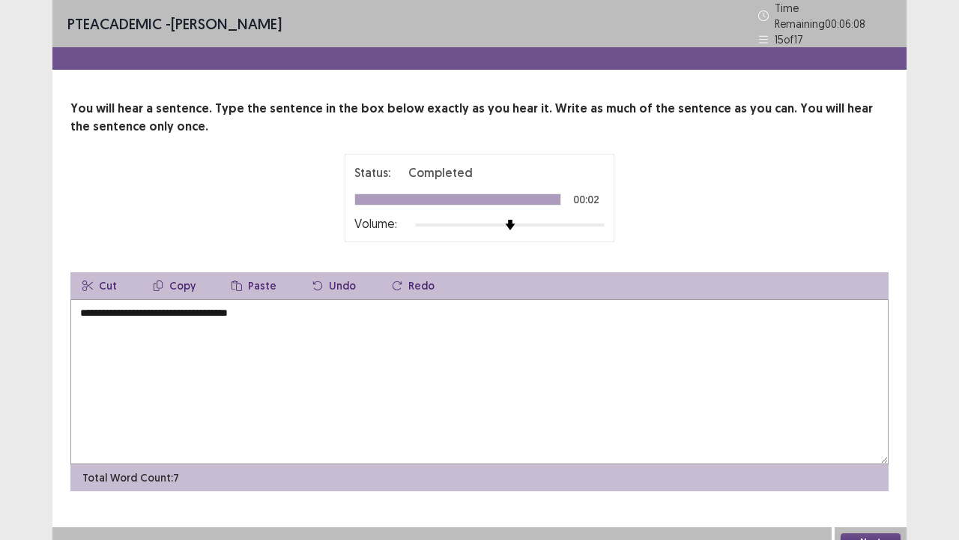
scroll to position [10, 0]
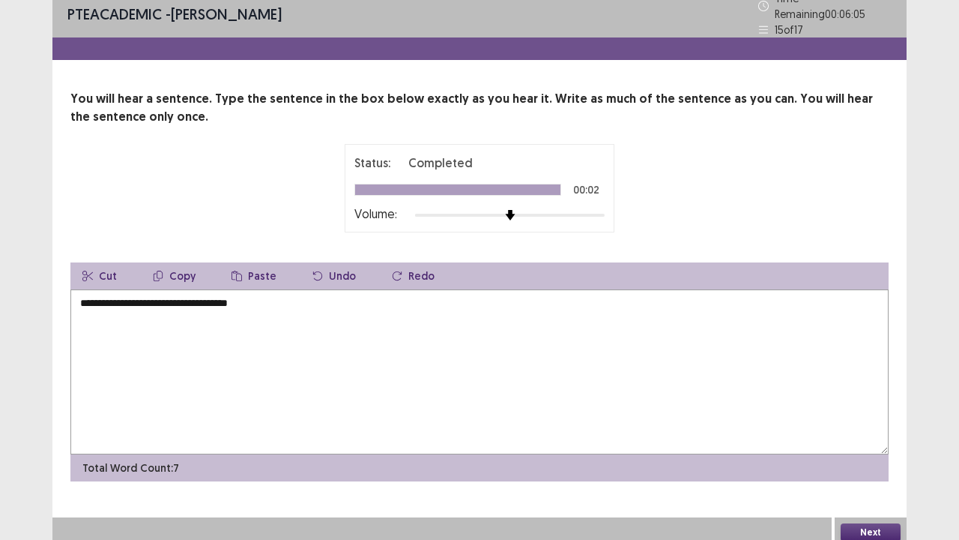
type textarea "**********"
click at [872, 412] on button "Next" at bounding box center [871, 532] width 60 height 18
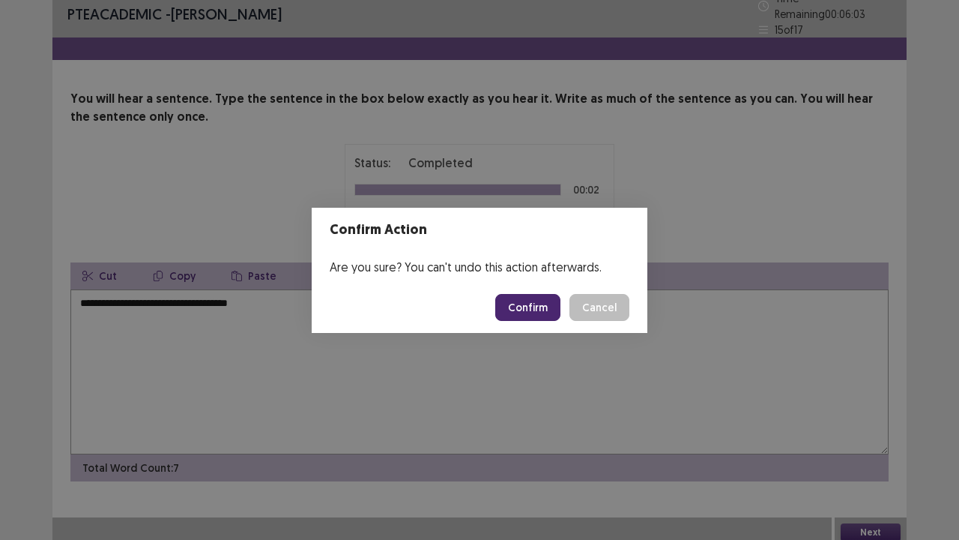
click at [533, 307] on button "Confirm" at bounding box center [527, 307] width 65 height 27
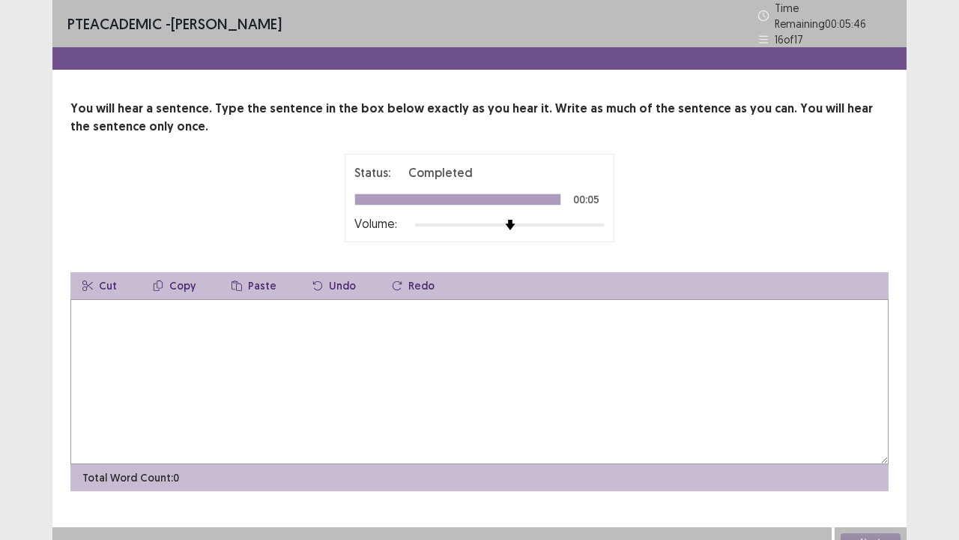
click at [79, 307] on textarea at bounding box center [479, 381] width 818 height 165
click at [160, 304] on textarea "**********" at bounding box center [479, 381] width 818 height 165
type textarea "**********"
click at [875, 412] on button "Next" at bounding box center [871, 542] width 60 height 18
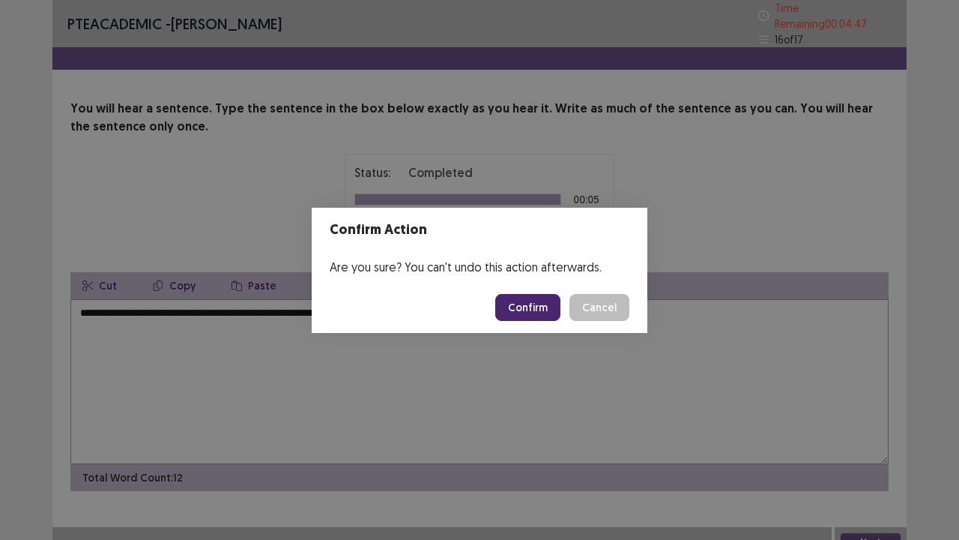
click at [529, 307] on button "Confirm" at bounding box center [527, 307] width 65 height 27
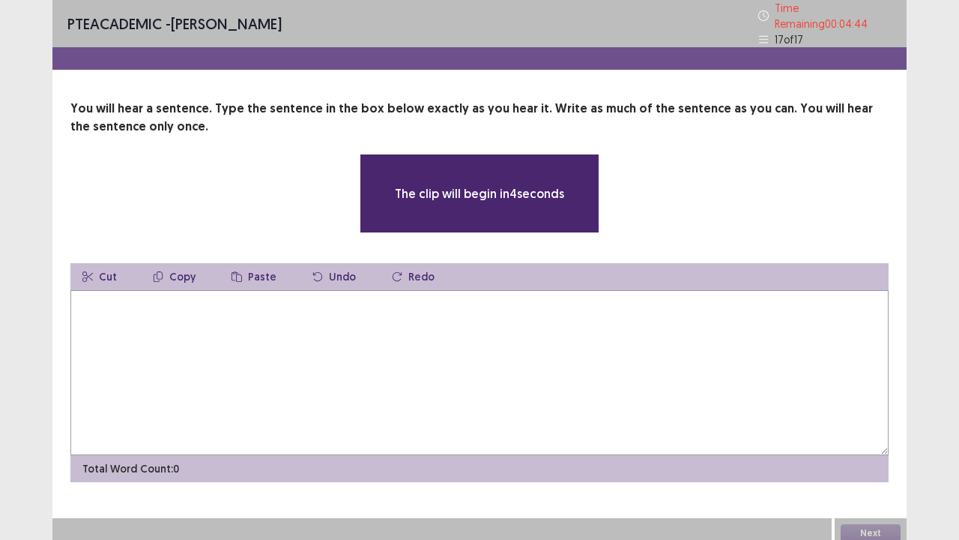
scroll to position [1, 0]
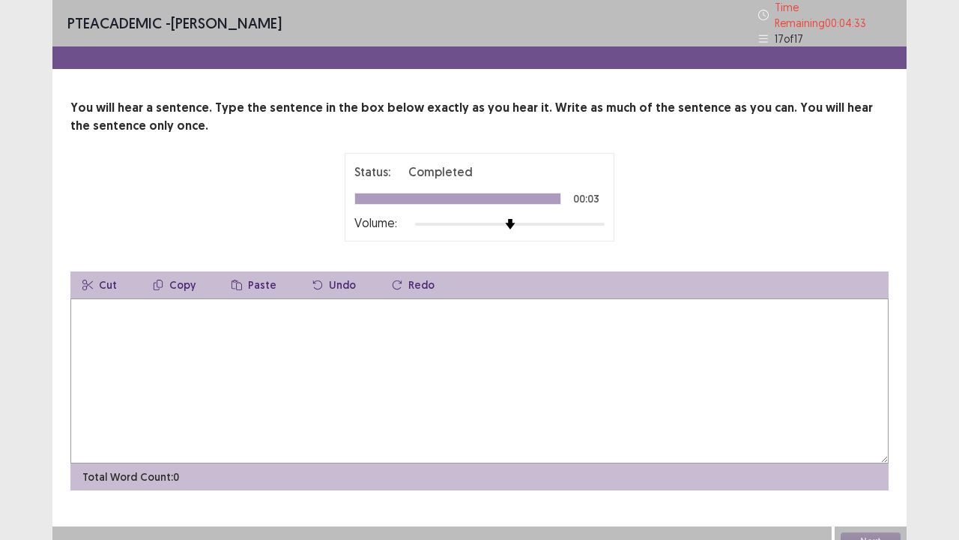
click at [87, 301] on textarea at bounding box center [479, 380] width 818 height 165
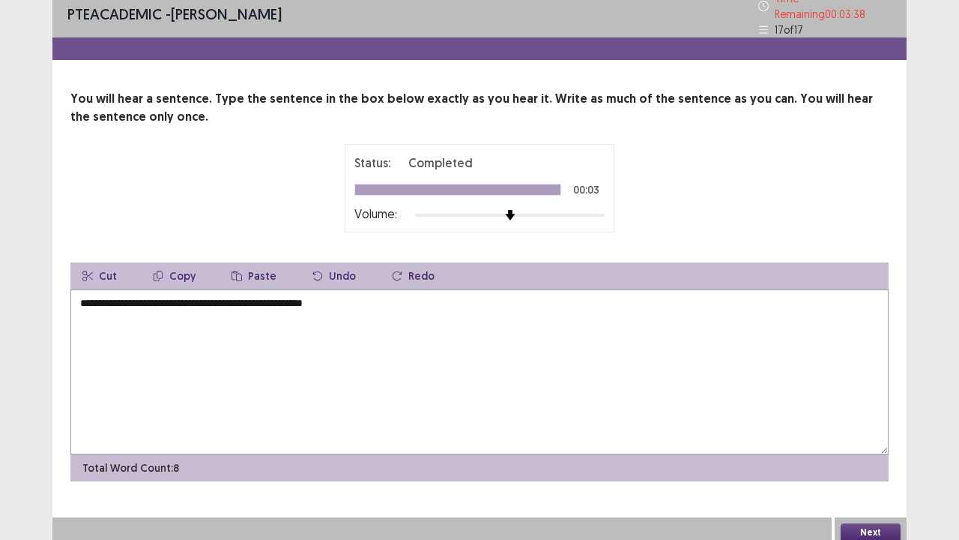
type textarea "**********"
click at [865, 412] on button "Next" at bounding box center [871, 532] width 60 height 18
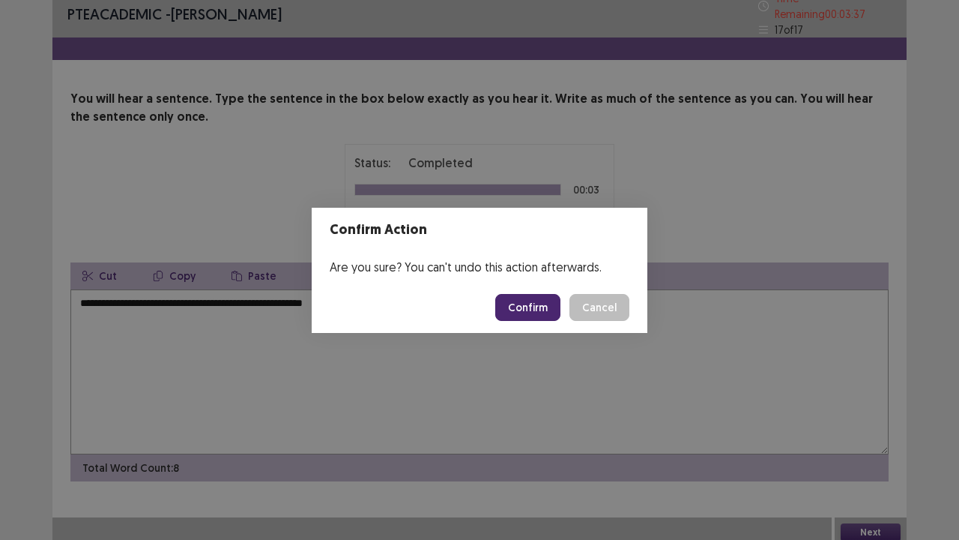
click at [537, 313] on button "Confirm" at bounding box center [527, 307] width 65 height 27
